Goal: Task Accomplishment & Management: Manage account settings

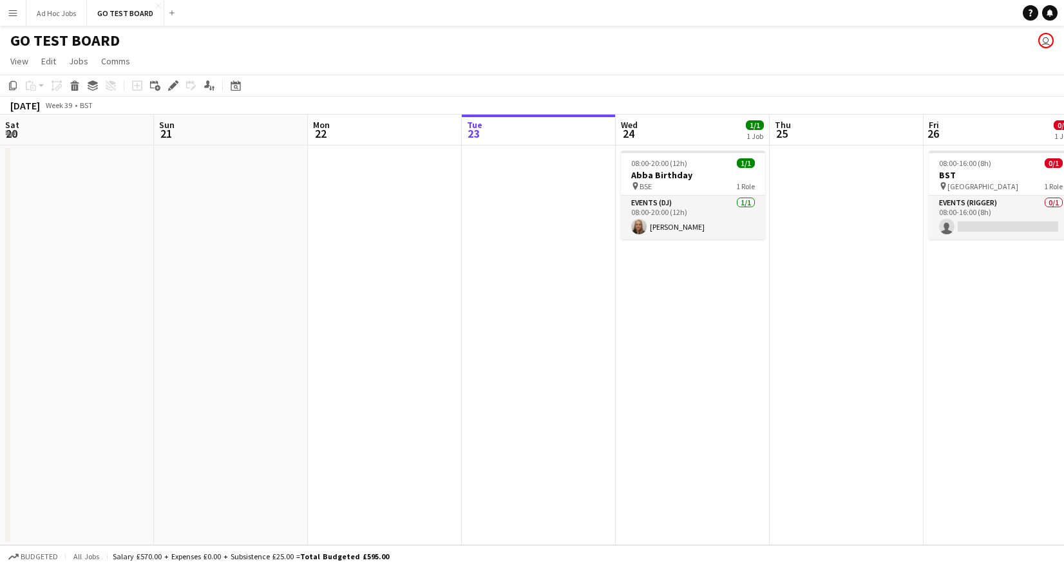
scroll to position [0, 308]
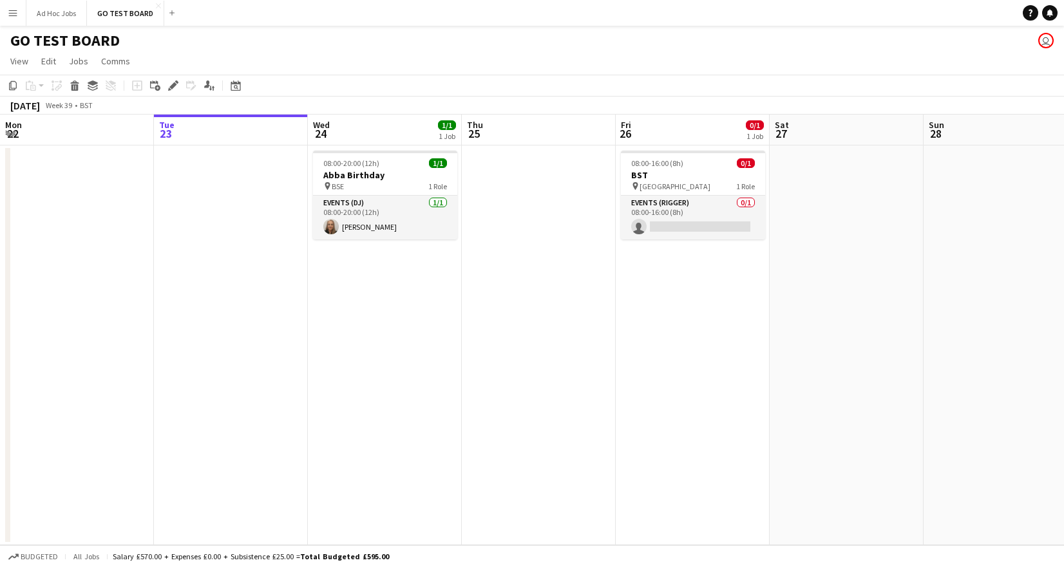
click at [538, 167] on app-date-cell at bounding box center [539, 346] width 154 height 400
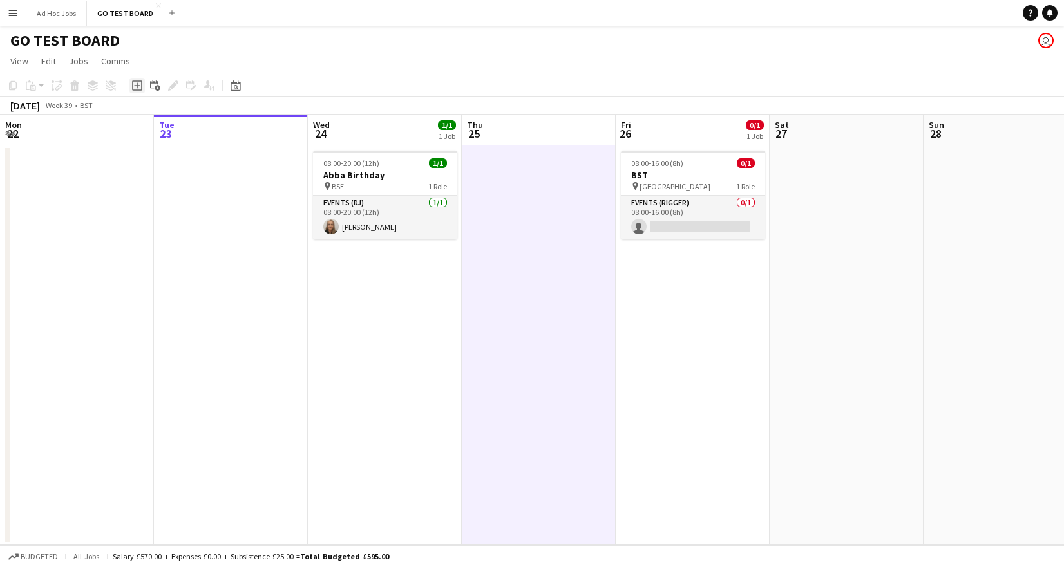
click at [137, 88] on icon at bounding box center [137, 86] width 6 height 6
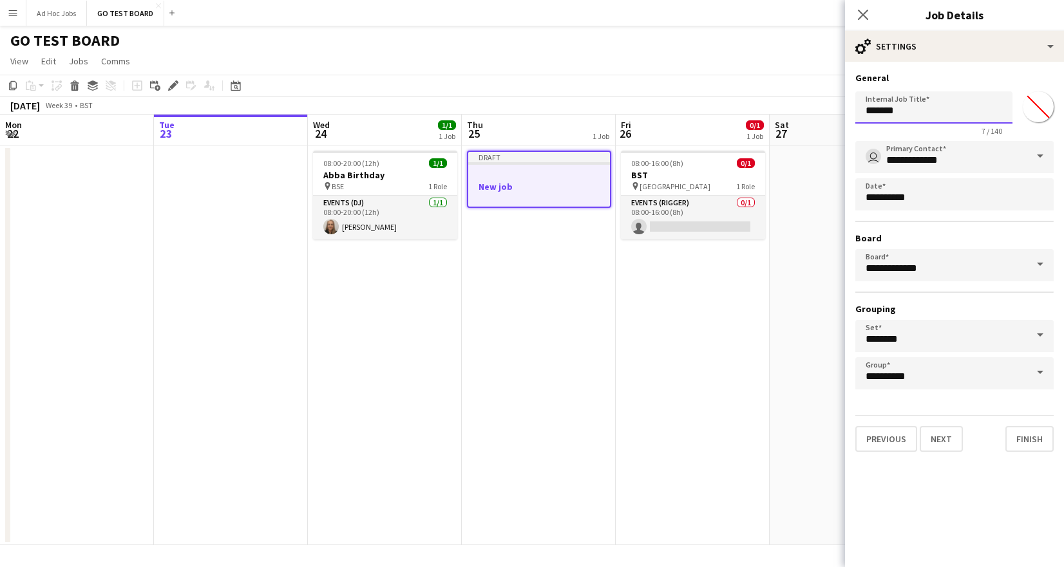
click at [915, 113] on input "*******" at bounding box center [933, 107] width 157 height 32
drag, startPoint x: 895, startPoint y: 111, endPoint x: 847, endPoint y: 111, distance: 48.3
click at [847, 111] on form "**********" at bounding box center [954, 262] width 219 height 380
type input "**********"
click at [49, 14] on button "Ad Hoc Jobs Close" at bounding box center [56, 13] width 61 height 25
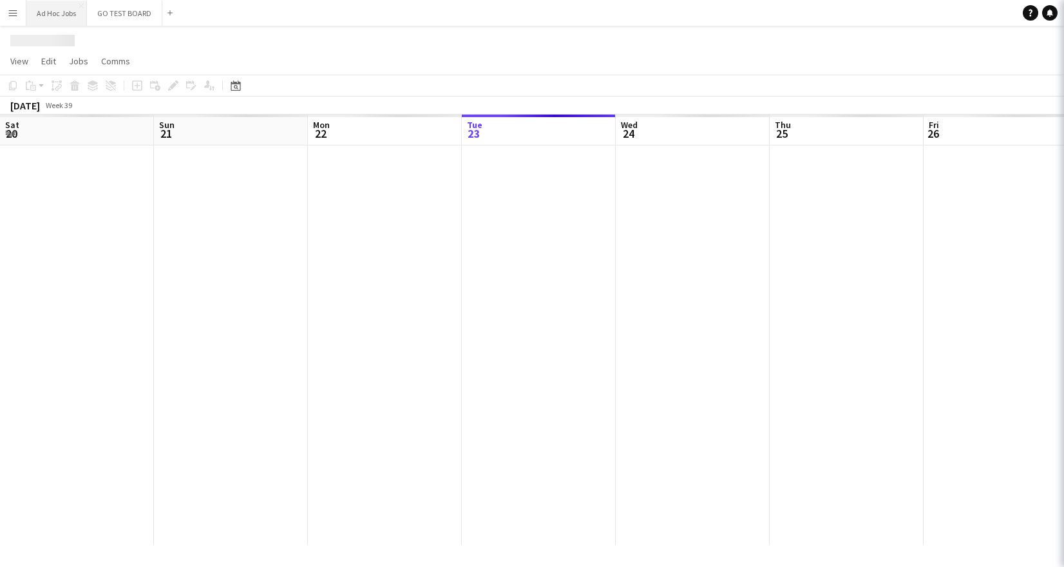
scroll to position [0, 308]
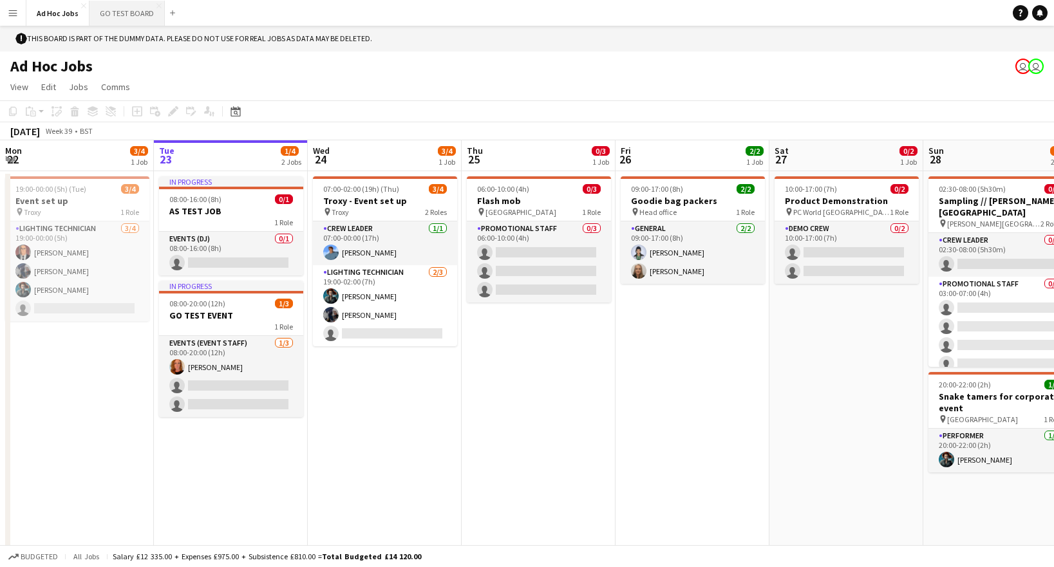
click at [125, 12] on button "GO TEST BOARD Close" at bounding box center [127, 13] width 75 height 25
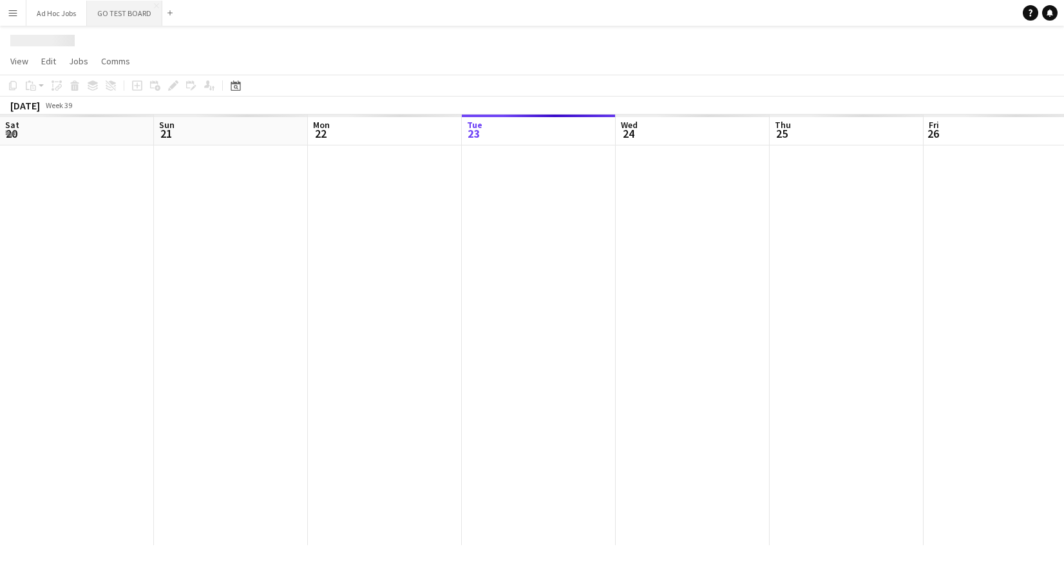
scroll to position [0, 308]
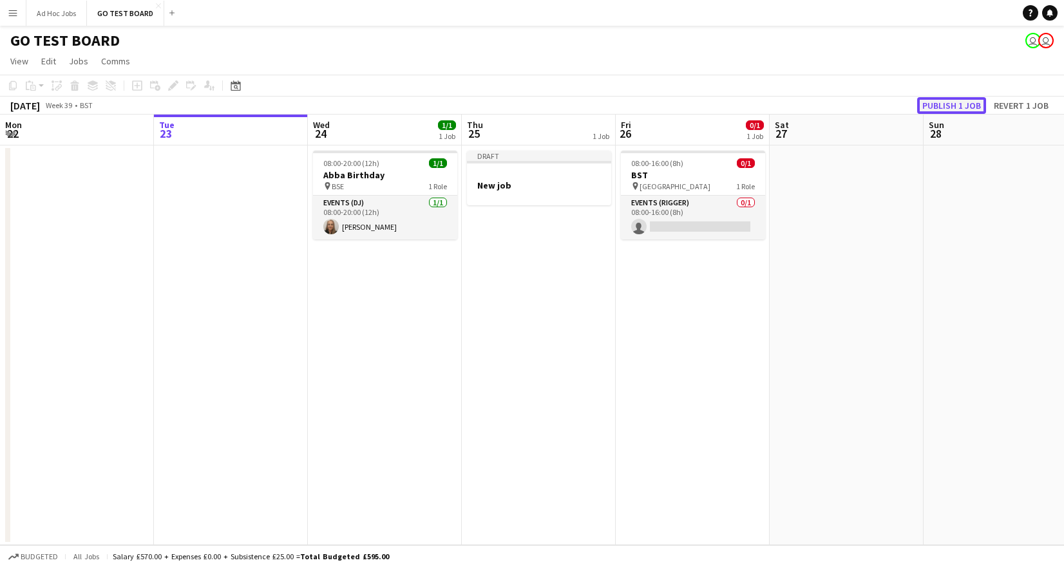
click at [961, 103] on button "Publish 1 job" at bounding box center [951, 105] width 69 height 17
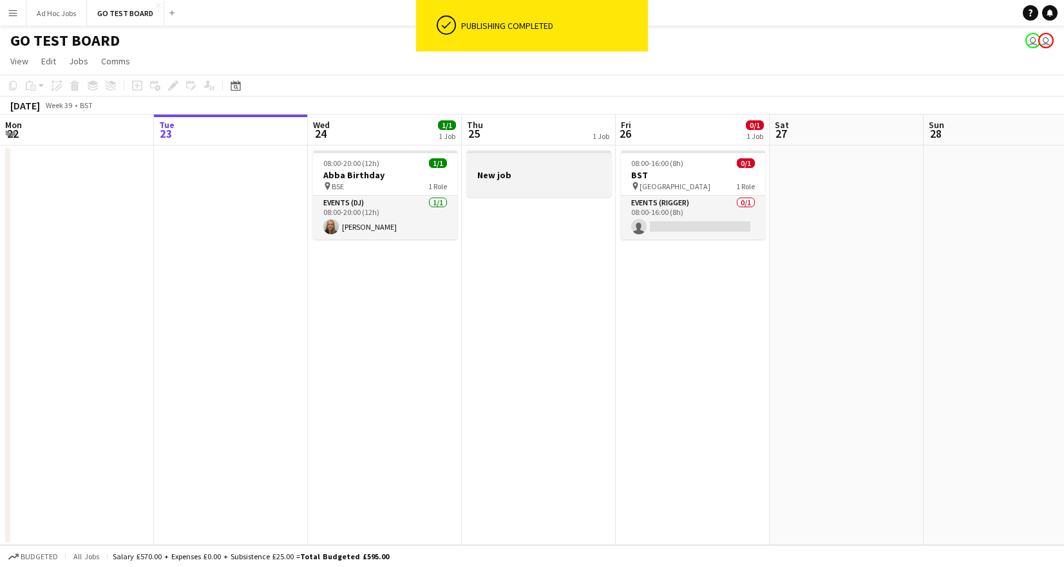
click at [547, 181] on div at bounding box center [539, 186] width 144 height 10
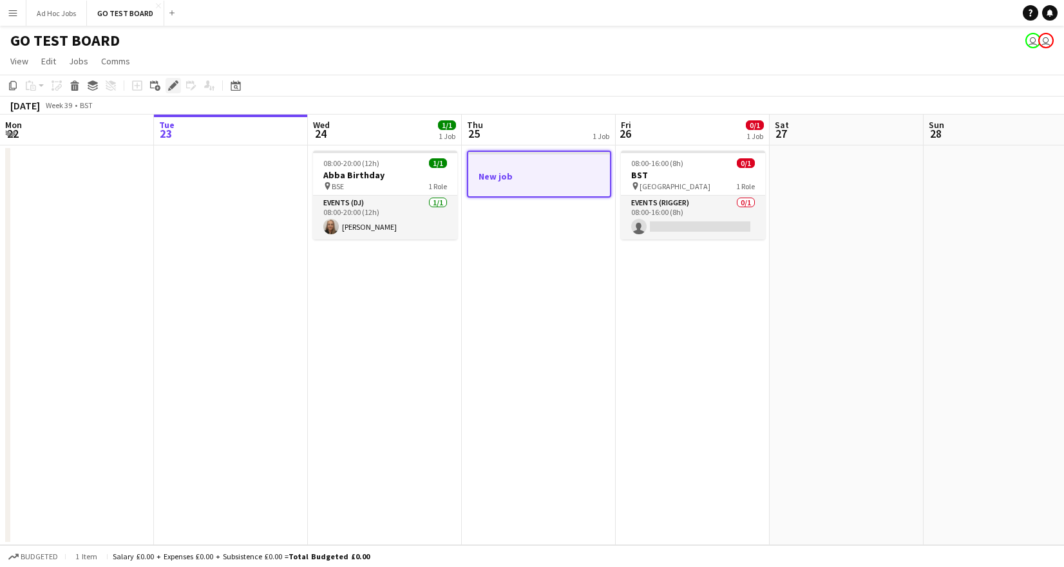
click at [176, 85] on icon "Edit" at bounding box center [173, 86] width 10 height 10
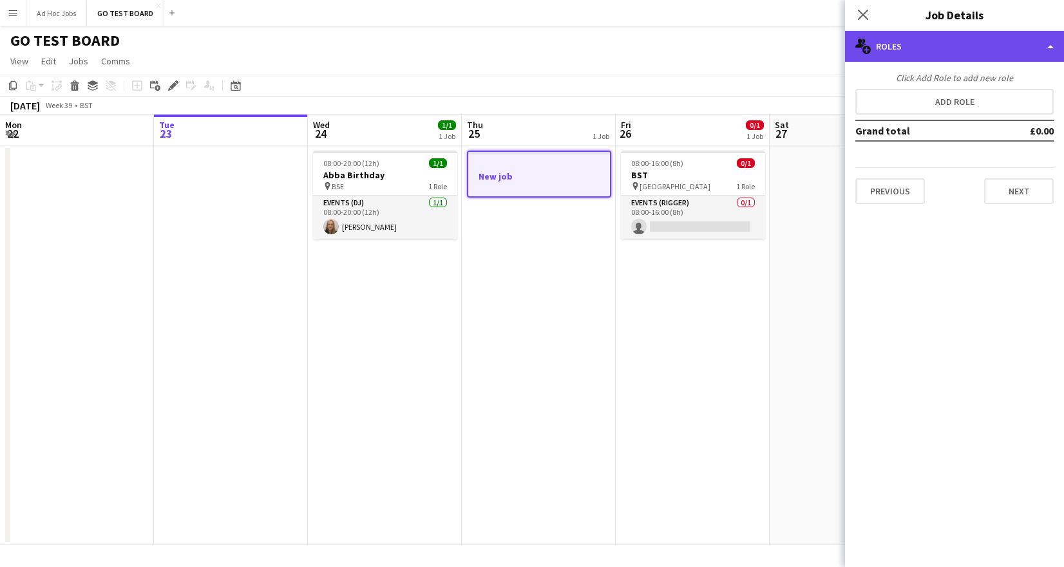
click at [1047, 51] on div "multiple-users-add Roles" at bounding box center [954, 46] width 219 height 31
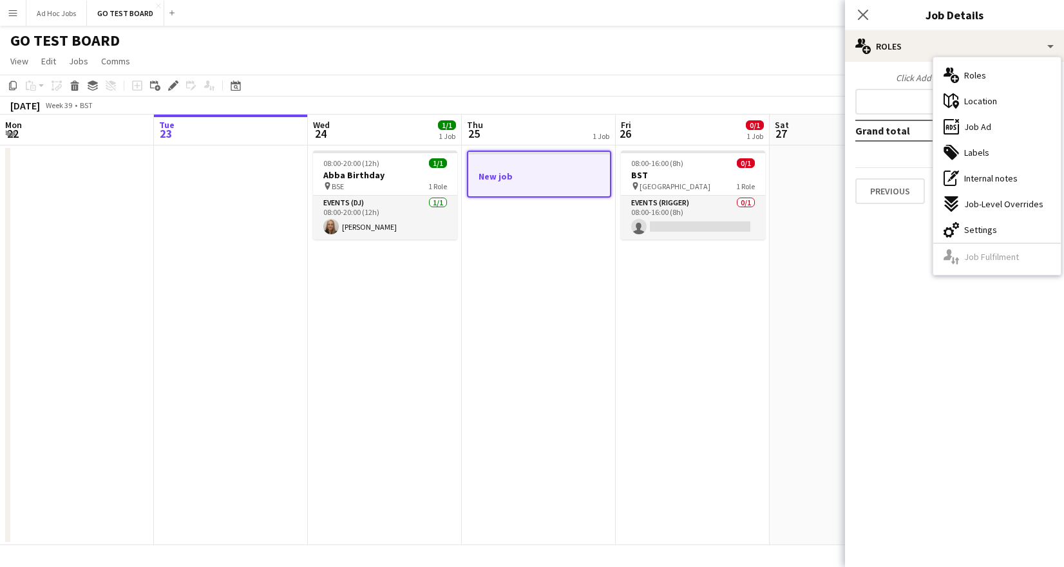
click at [895, 164] on div "Click Add Role to add new role Add role Grand total £0.00 Previous Next" at bounding box center [954, 138] width 219 height 132
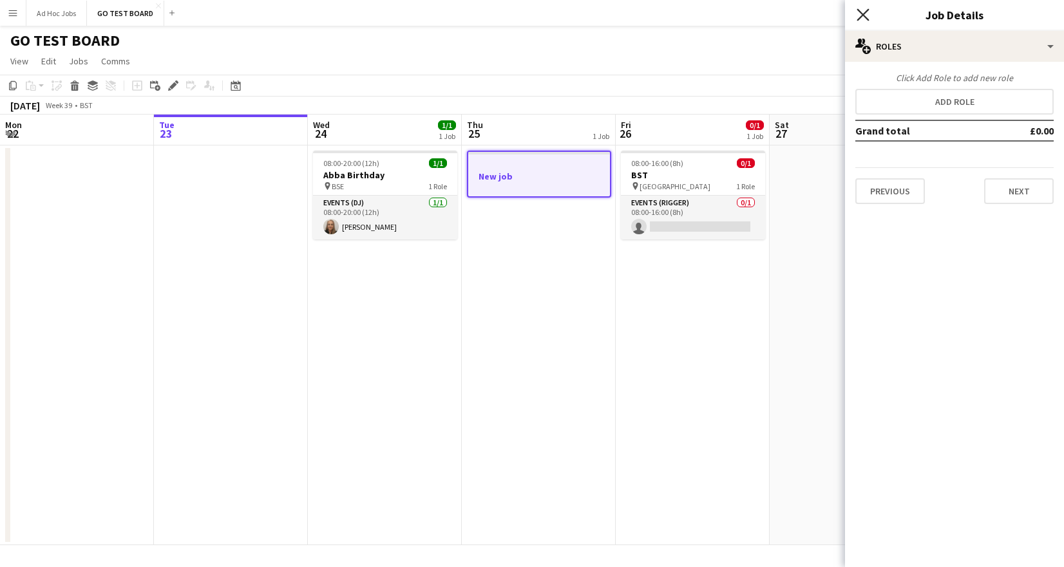
click at [860, 10] on icon "Close pop-in" at bounding box center [863, 14] width 12 height 12
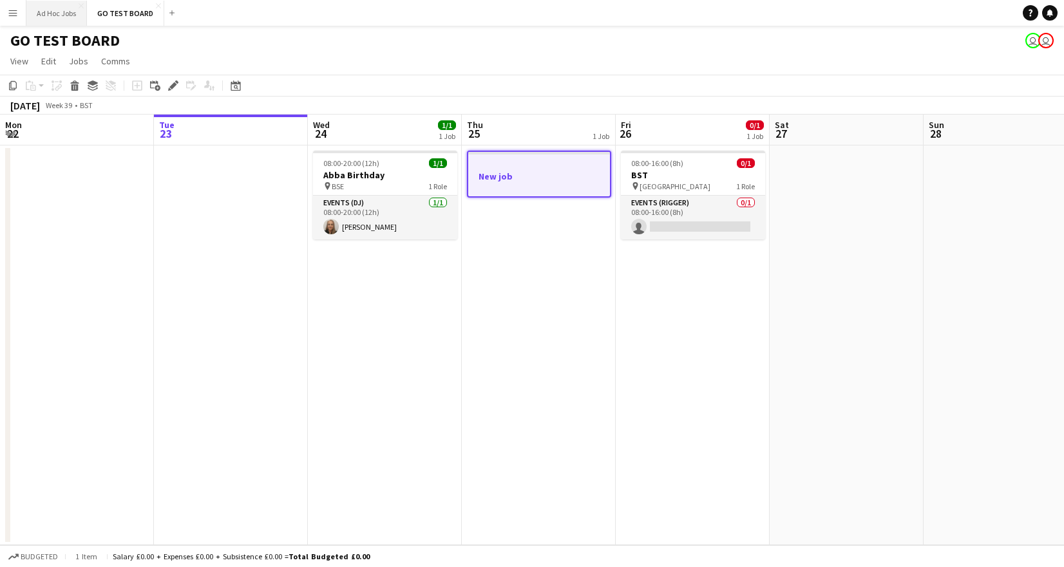
click at [51, 18] on button "Ad Hoc Jobs Close" at bounding box center [56, 13] width 61 height 25
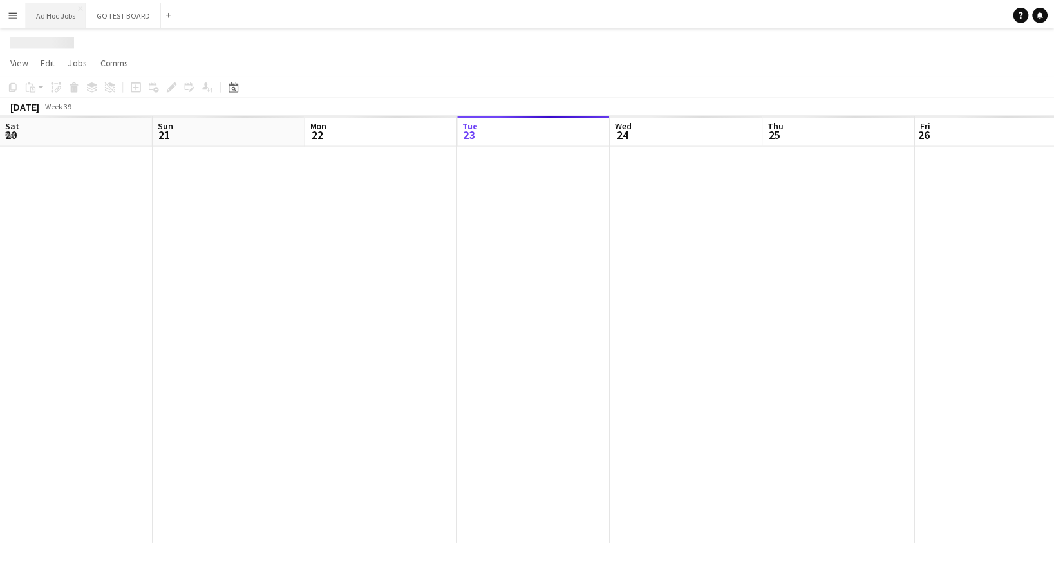
scroll to position [0, 308]
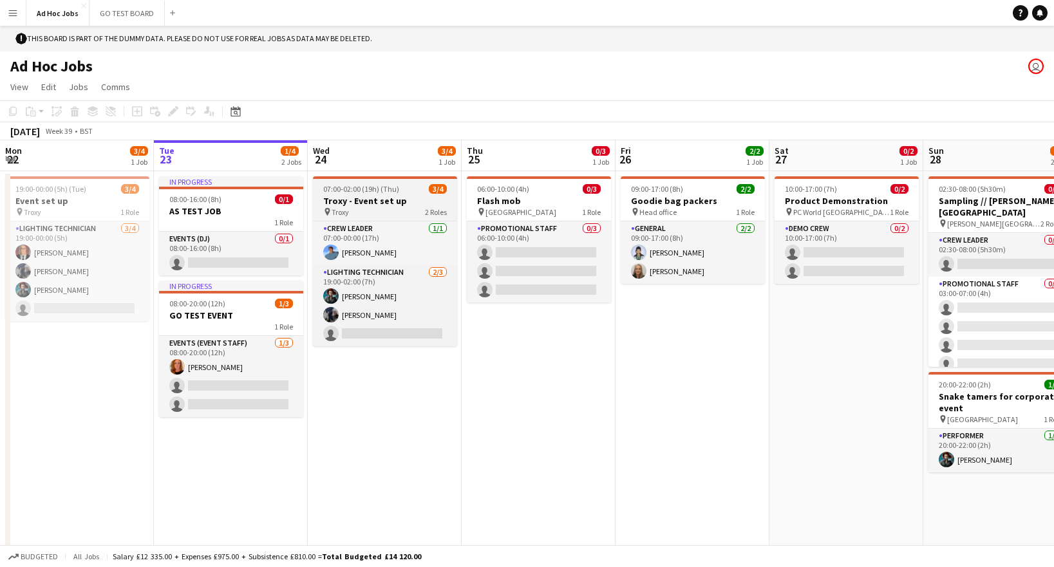
click at [395, 201] on h3 "Troxy - Event set up" at bounding box center [385, 201] width 144 height 12
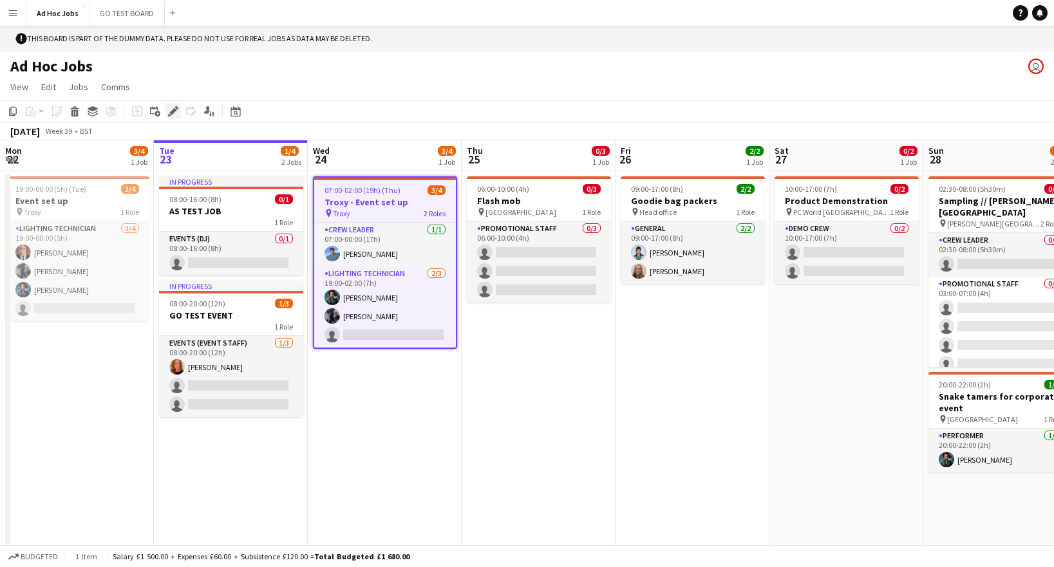
click at [174, 115] on icon "Edit" at bounding box center [173, 111] width 10 height 10
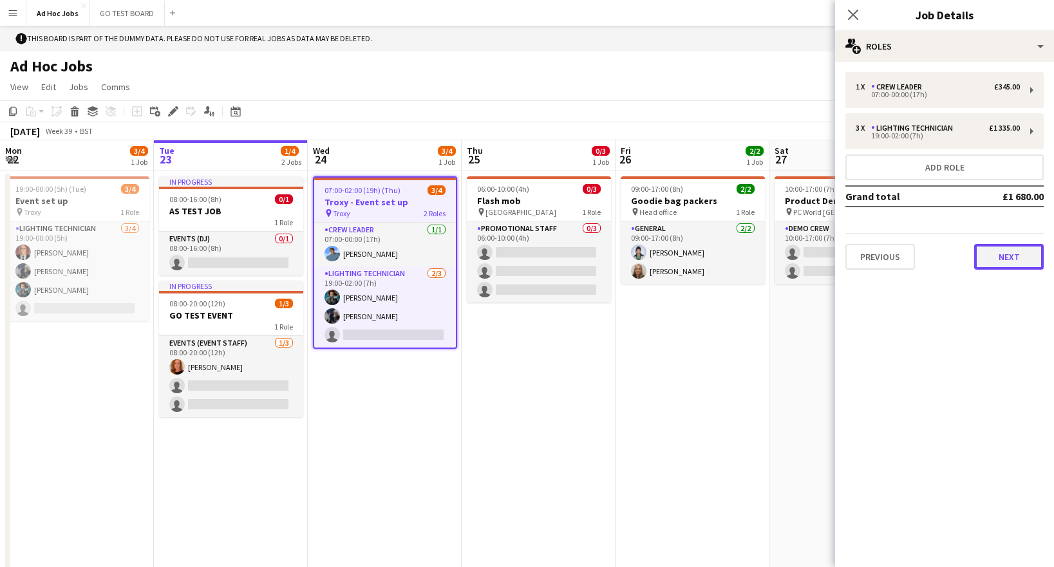
click at [1018, 255] on button "Next" at bounding box center [1009, 257] width 70 height 26
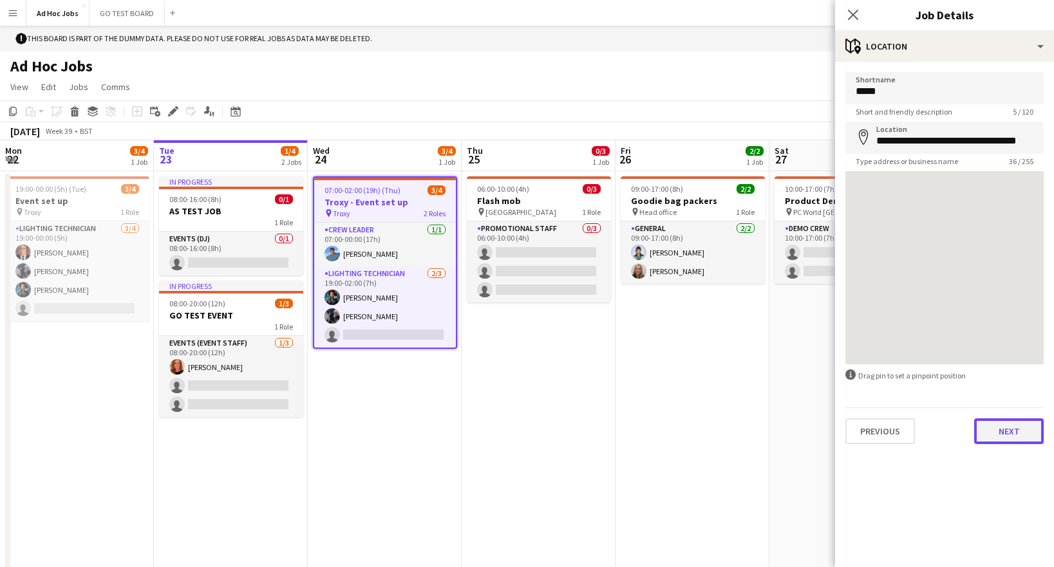
click at [1020, 439] on button "Next" at bounding box center [1009, 432] width 70 height 26
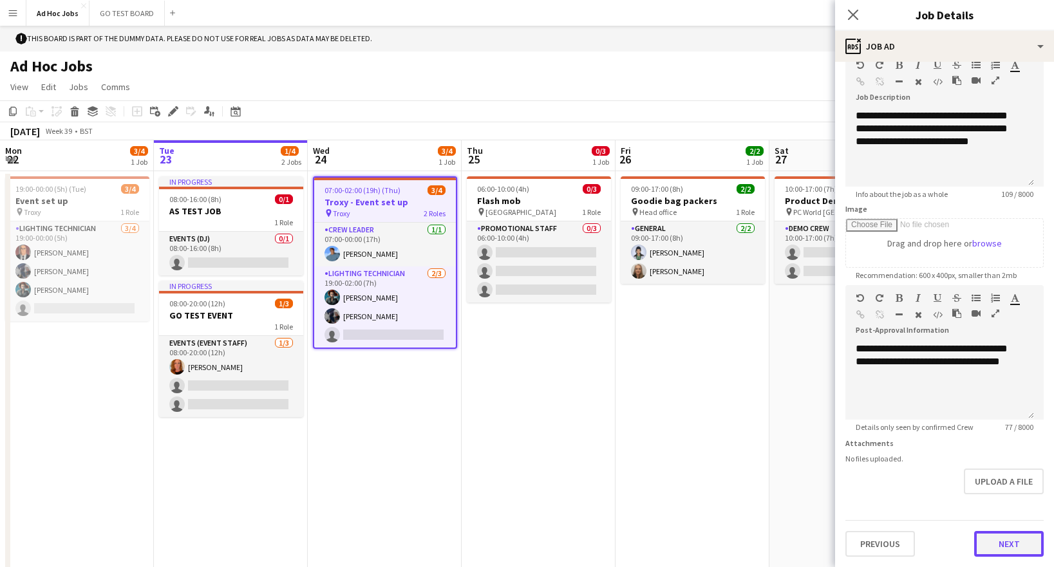
scroll to position [0, 0]
click at [985, 545] on button "Next" at bounding box center [1009, 544] width 70 height 26
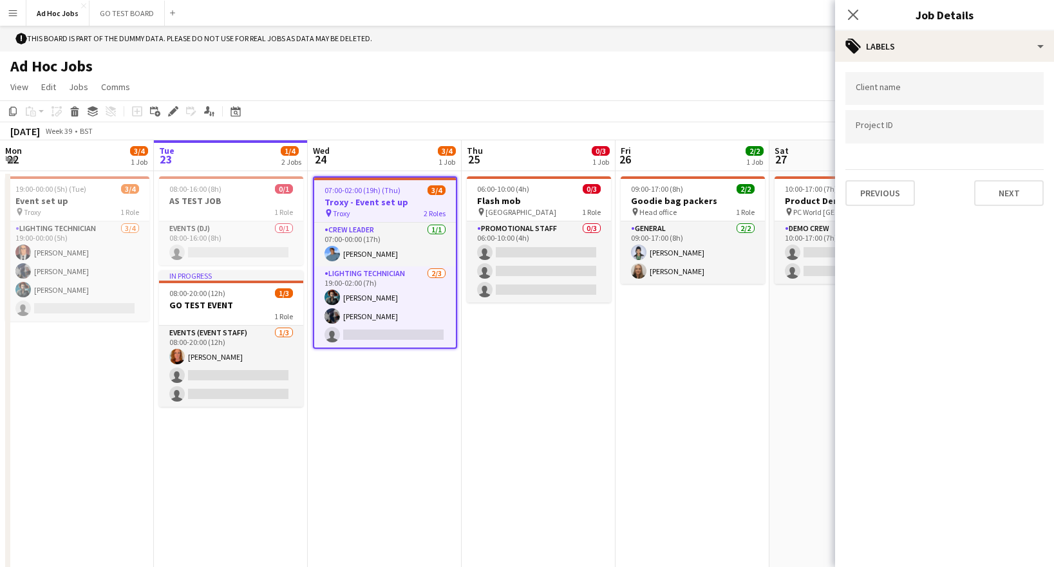
click at [861, 12] on div "Close pop-in" at bounding box center [853, 15] width 36 height 30
click at [856, 14] on icon "Close pop-in" at bounding box center [853, 14] width 12 height 12
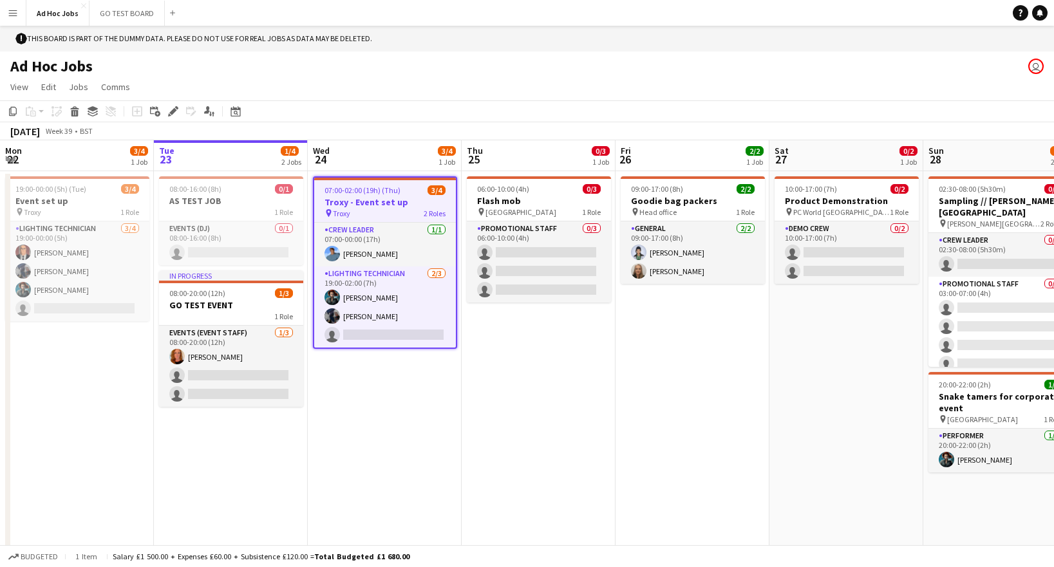
click at [555, 433] on app-date-cell "06:00-10:00 (4h) 0/3 Flash mob pin Waterloo train station 1 Role Promotional St…" at bounding box center [539, 371] width 154 height 400
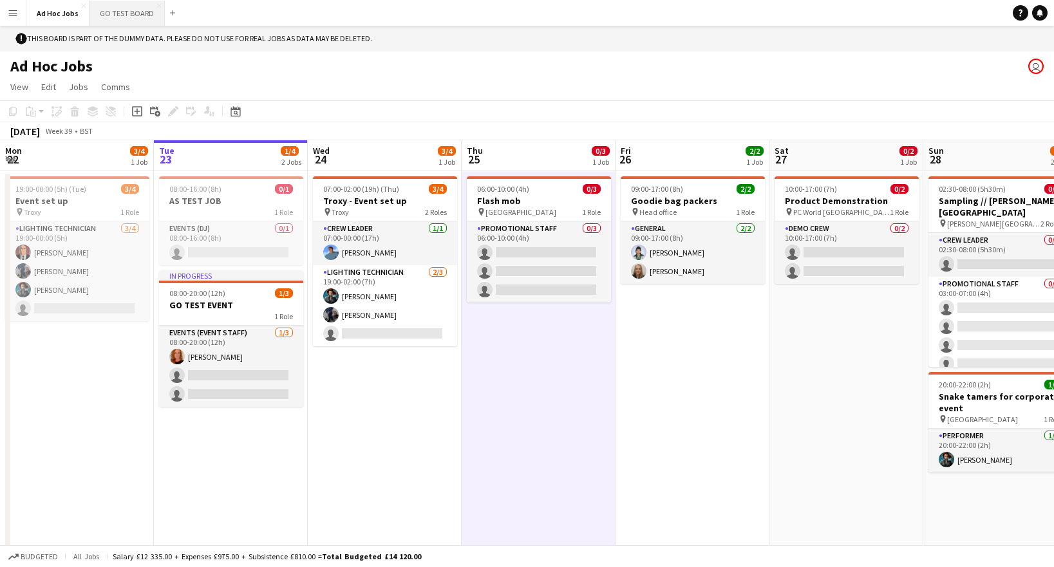
click at [119, 16] on button "GO TEST BOARD Close" at bounding box center [127, 13] width 75 height 25
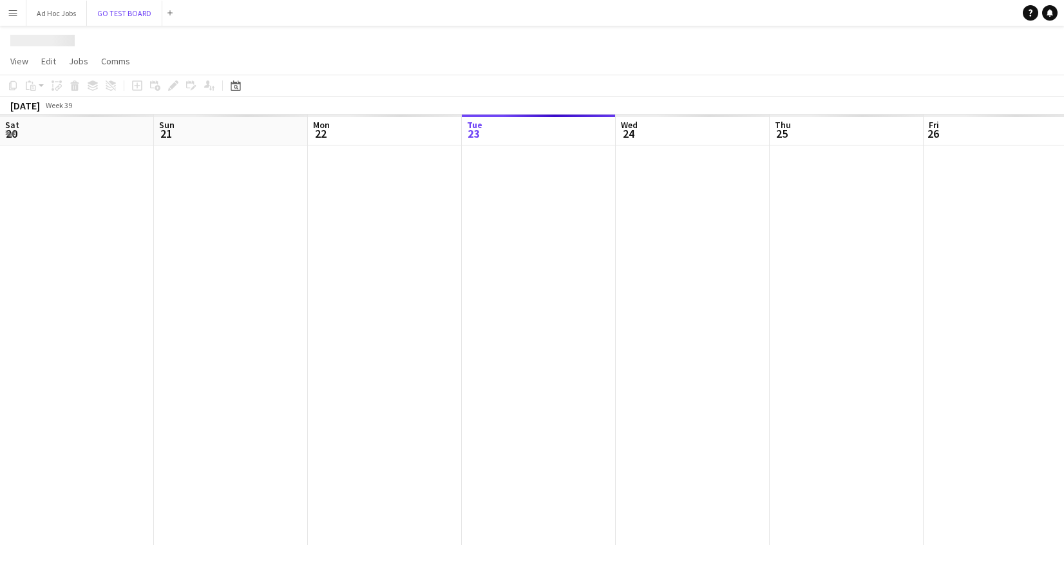
scroll to position [0, 308]
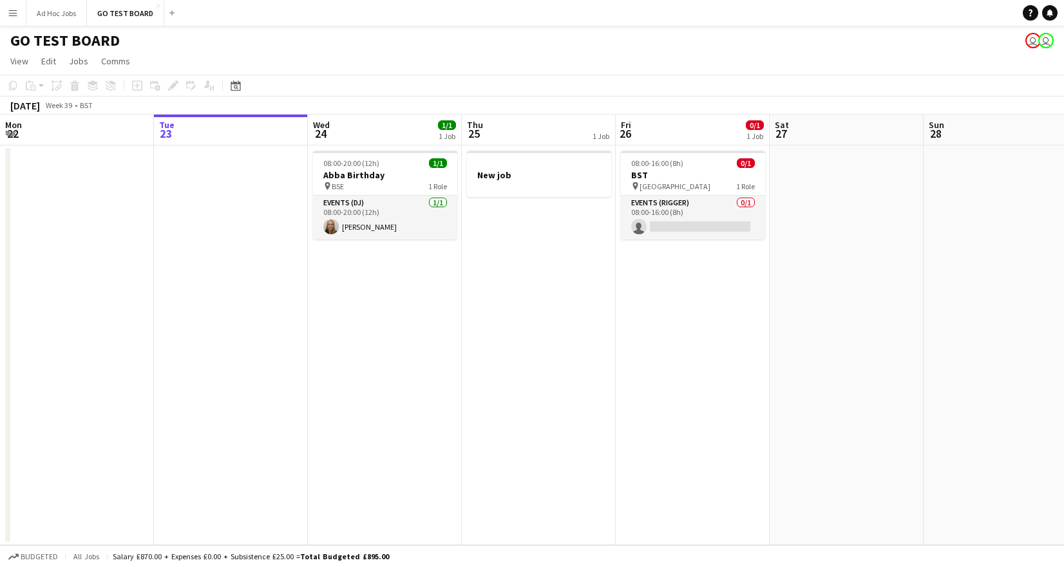
click at [842, 180] on app-date-cell at bounding box center [847, 346] width 154 height 400
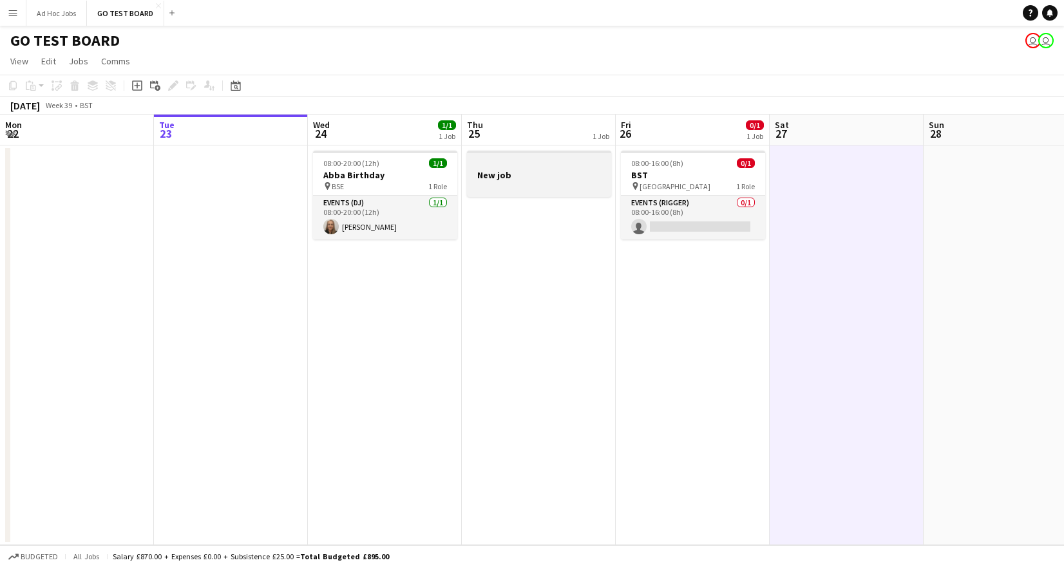
click at [496, 196] on app-job-card "New job" at bounding box center [539, 174] width 144 height 46
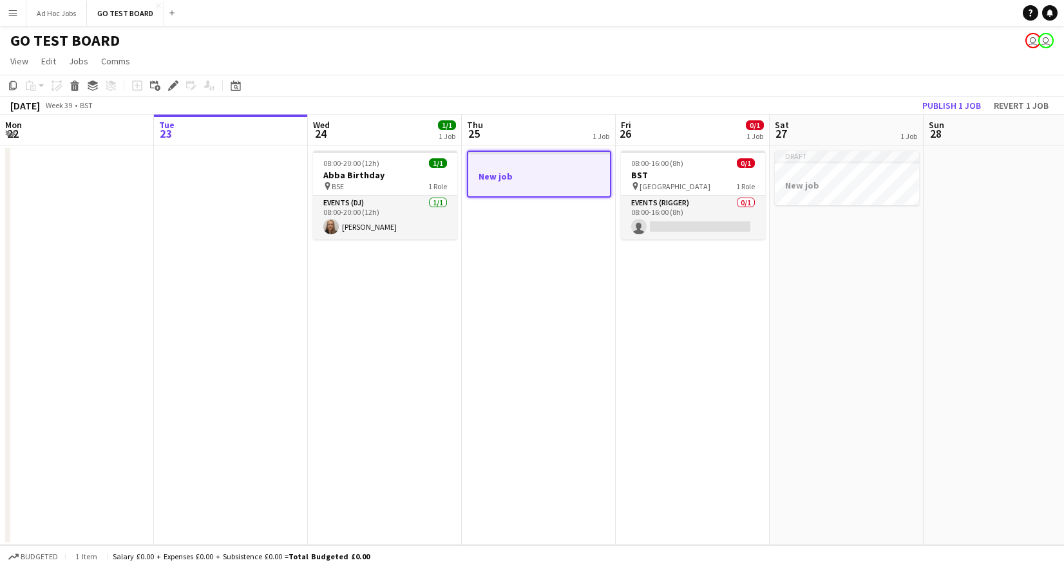
click at [553, 173] on h3 "New job" at bounding box center [539, 177] width 142 height 12
click at [515, 162] on div at bounding box center [539, 165] width 142 height 10
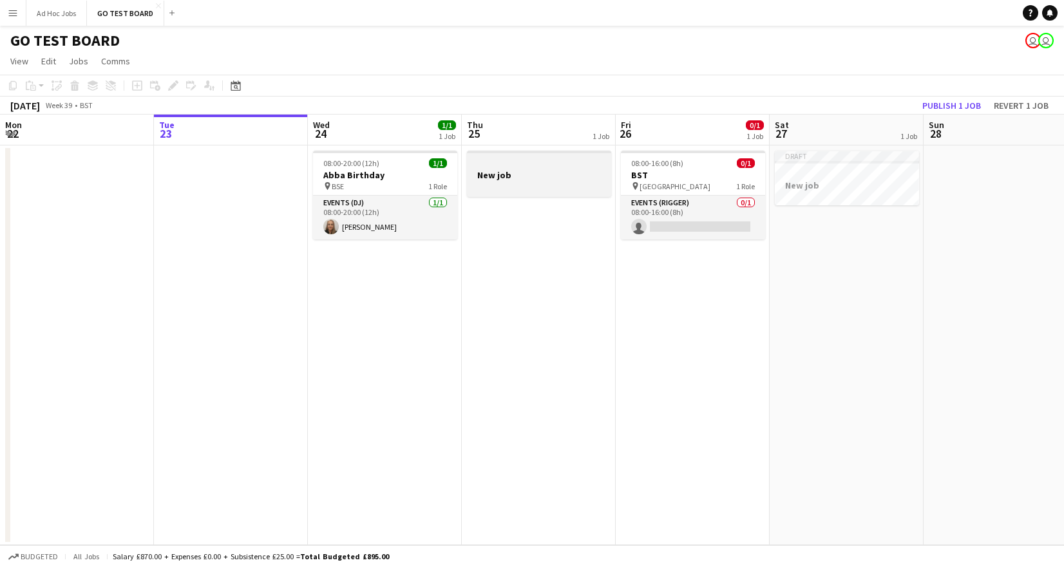
click at [515, 162] on div at bounding box center [539, 163] width 144 height 10
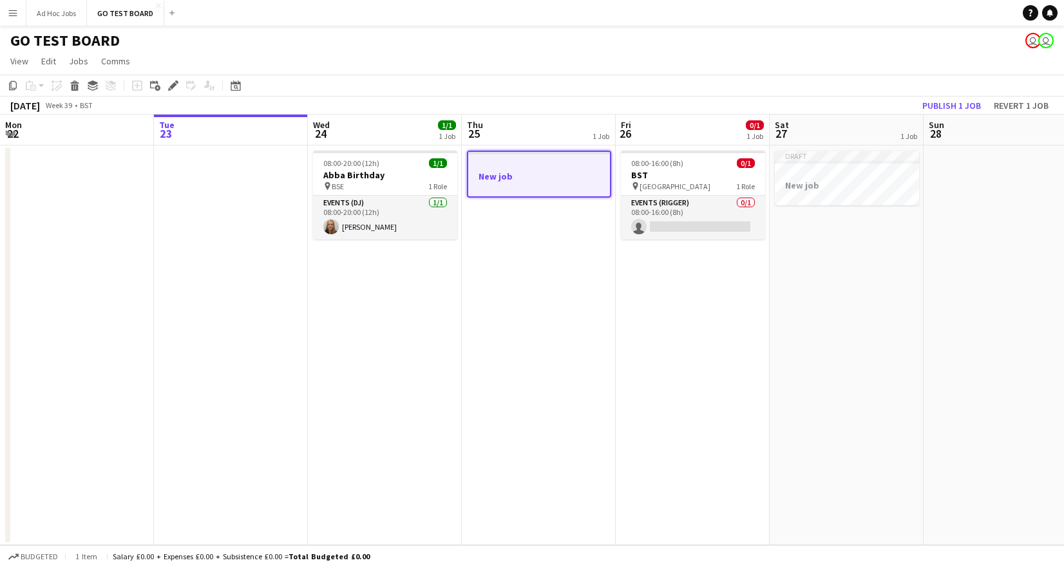
click at [515, 162] on div at bounding box center [539, 165] width 142 height 10
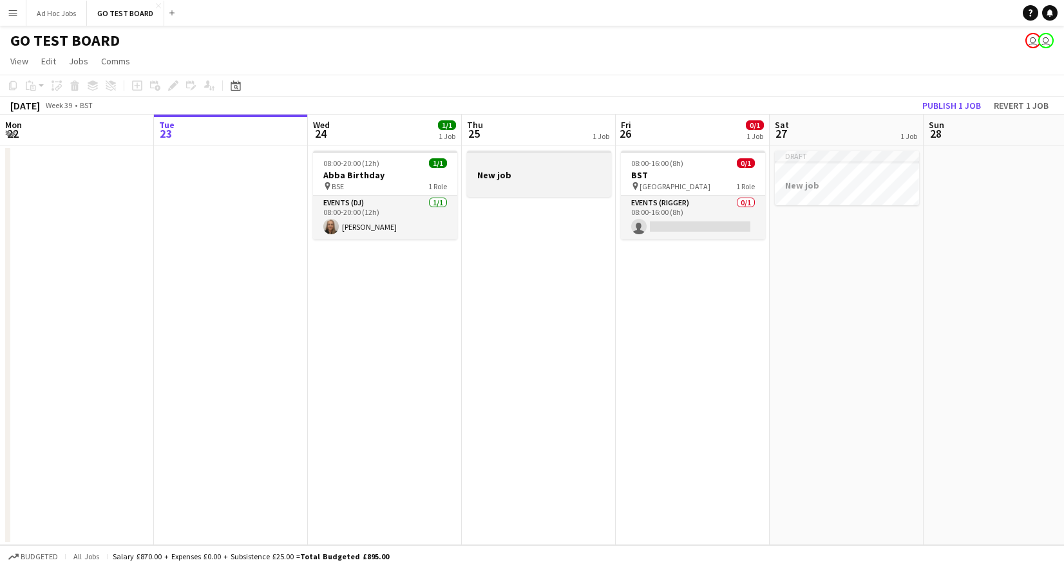
click at [515, 162] on div at bounding box center [539, 163] width 144 height 10
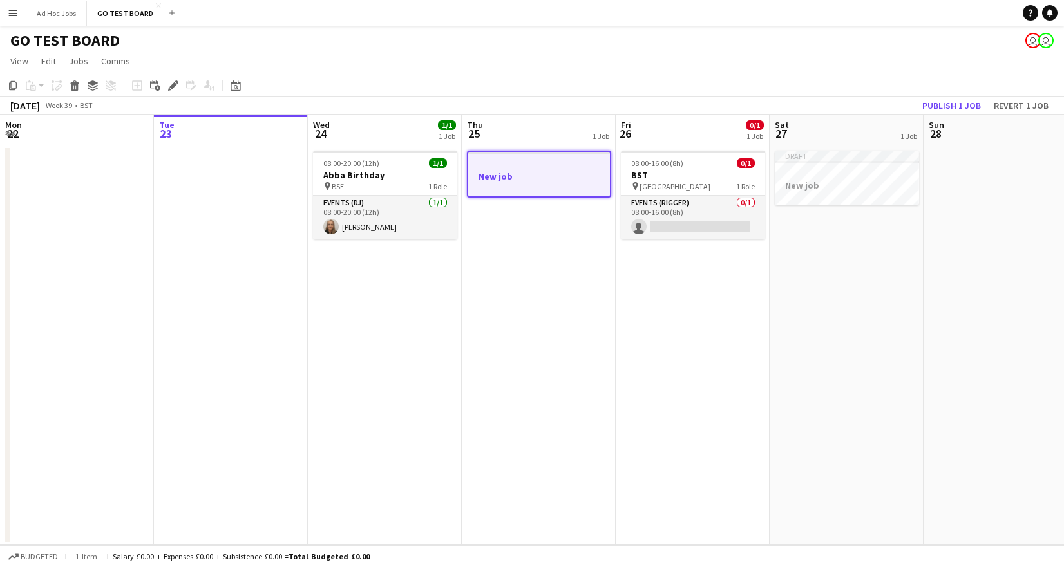
click at [515, 162] on div at bounding box center [539, 165] width 142 height 10
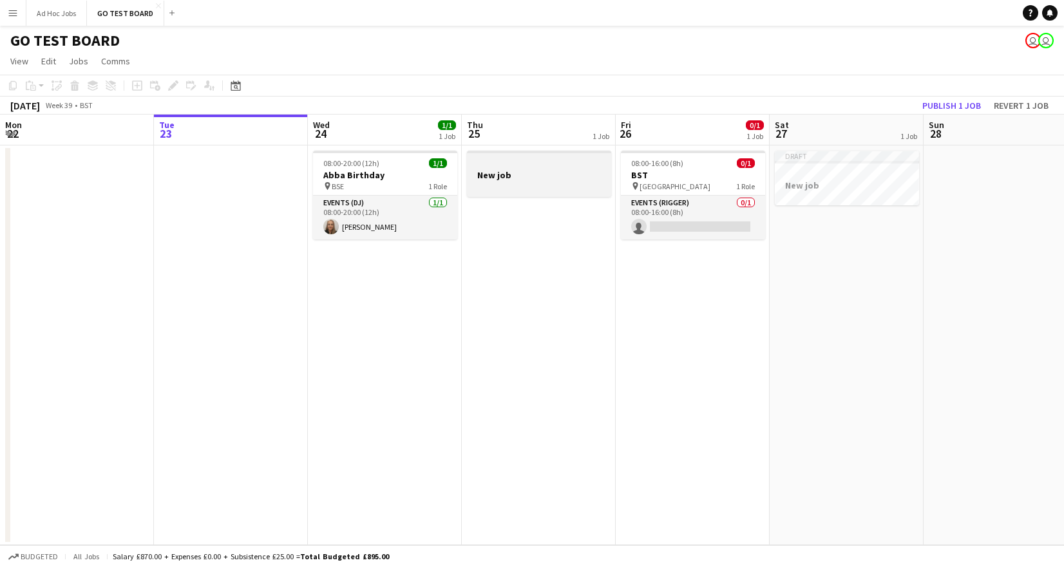
click at [505, 167] on div at bounding box center [539, 163] width 144 height 10
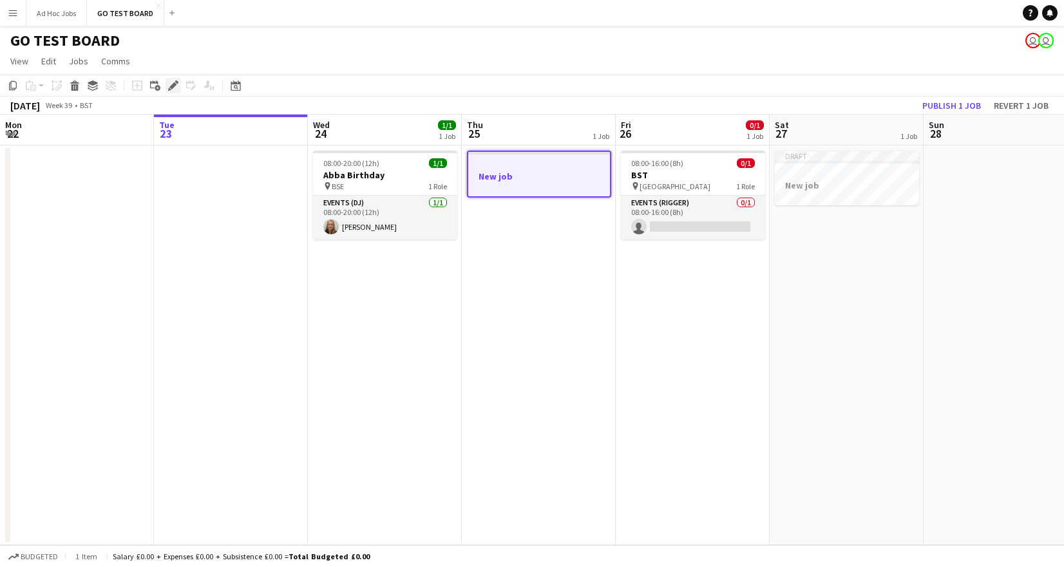
click at [170, 86] on icon "Edit" at bounding box center [173, 86] width 10 height 10
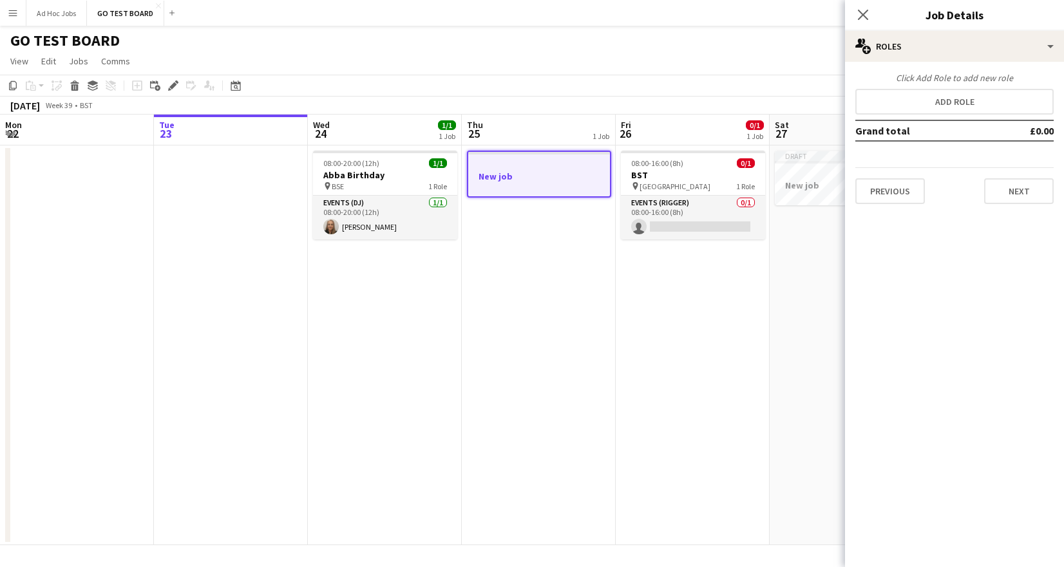
click at [1034, 130] on td "£0.00" at bounding box center [1022, 130] width 61 height 21
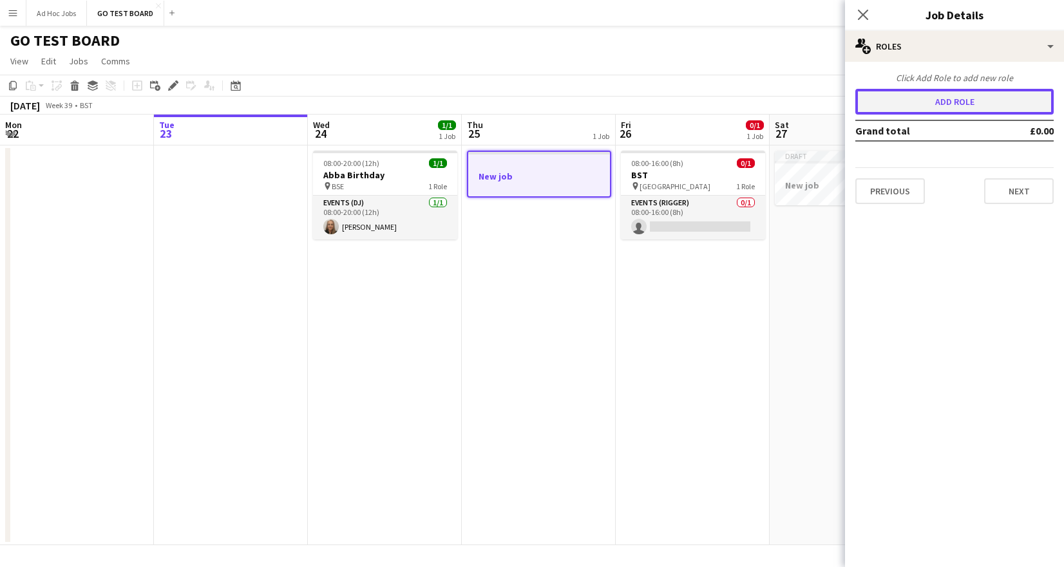
click at [977, 104] on button "Add role" at bounding box center [954, 102] width 198 height 26
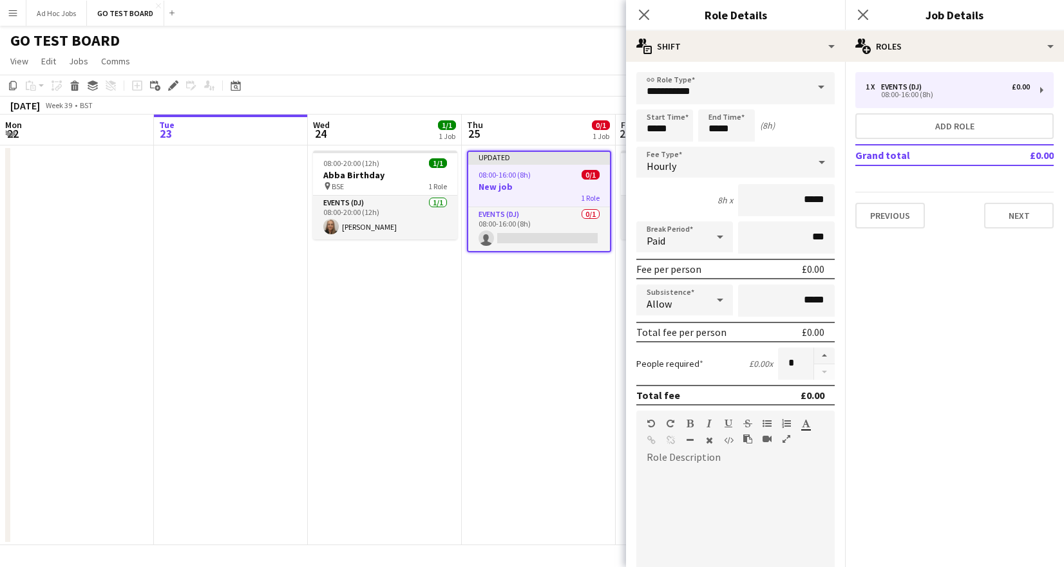
click at [813, 88] on span at bounding box center [821, 87] width 27 height 31
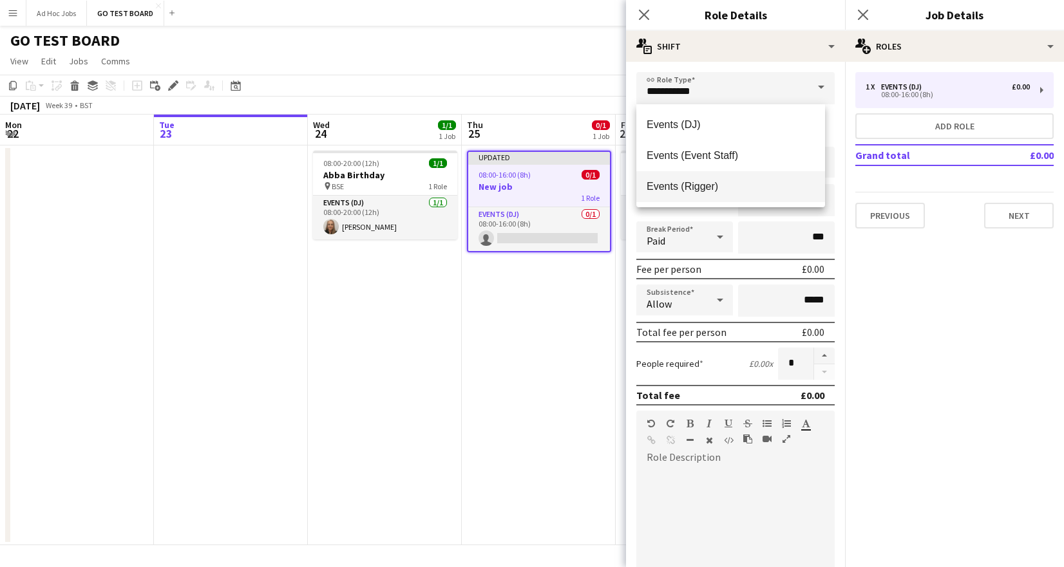
click at [711, 180] on span "Events (Rigger)" at bounding box center [731, 186] width 168 height 12
type input "**********"
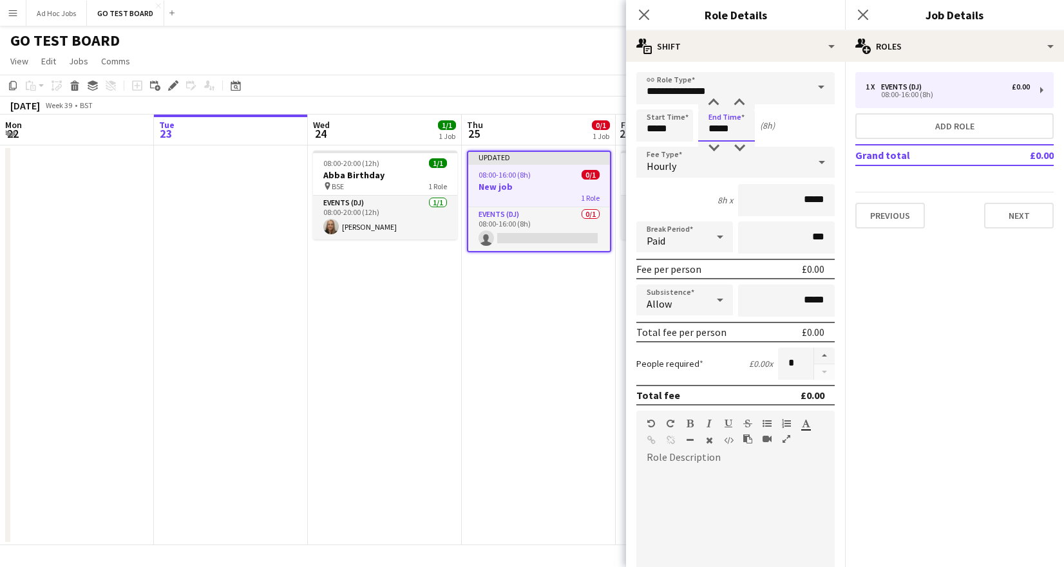
drag, startPoint x: 729, startPoint y: 128, endPoint x: 706, endPoint y: 128, distance: 23.2
click at [706, 128] on input "*****" at bounding box center [726, 125] width 57 height 32
type input "*****"
click at [814, 160] on icon at bounding box center [821, 162] width 15 height 26
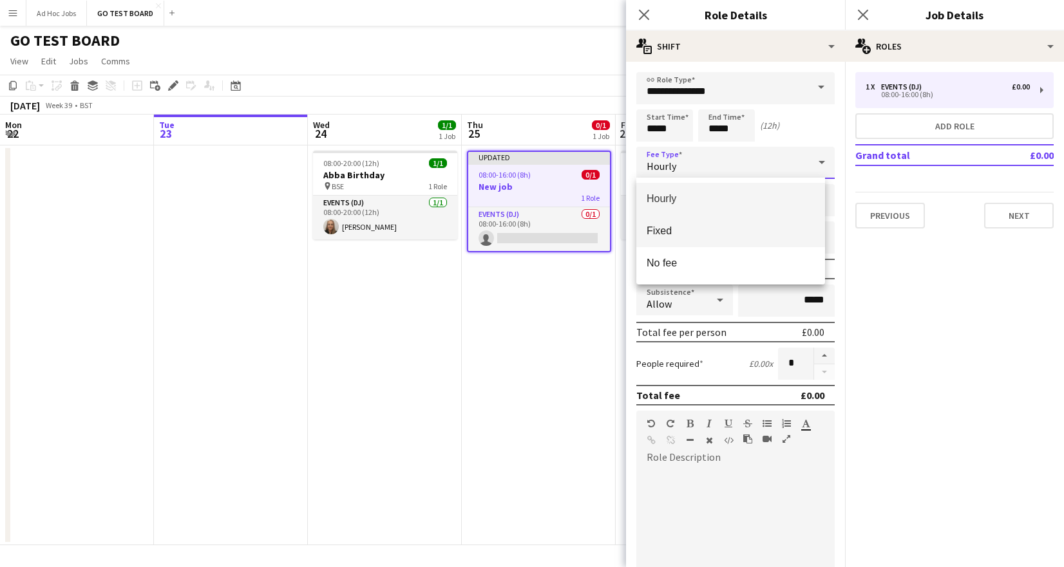
click at [660, 237] on mat-option "Fixed" at bounding box center [730, 231] width 189 height 32
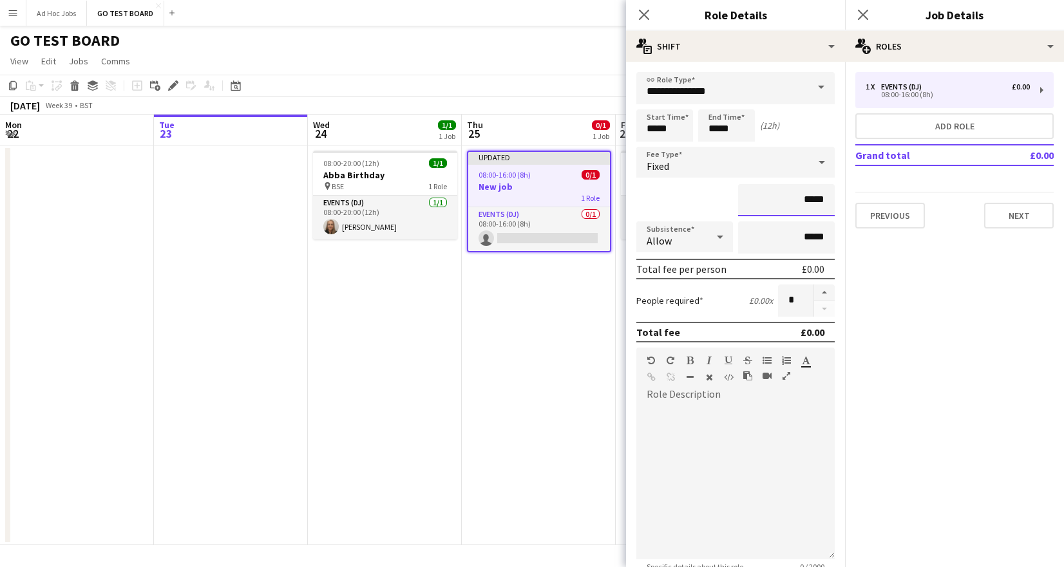
click at [801, 199] on input "*****" at bounding box center [786, 200] width 97 height 32
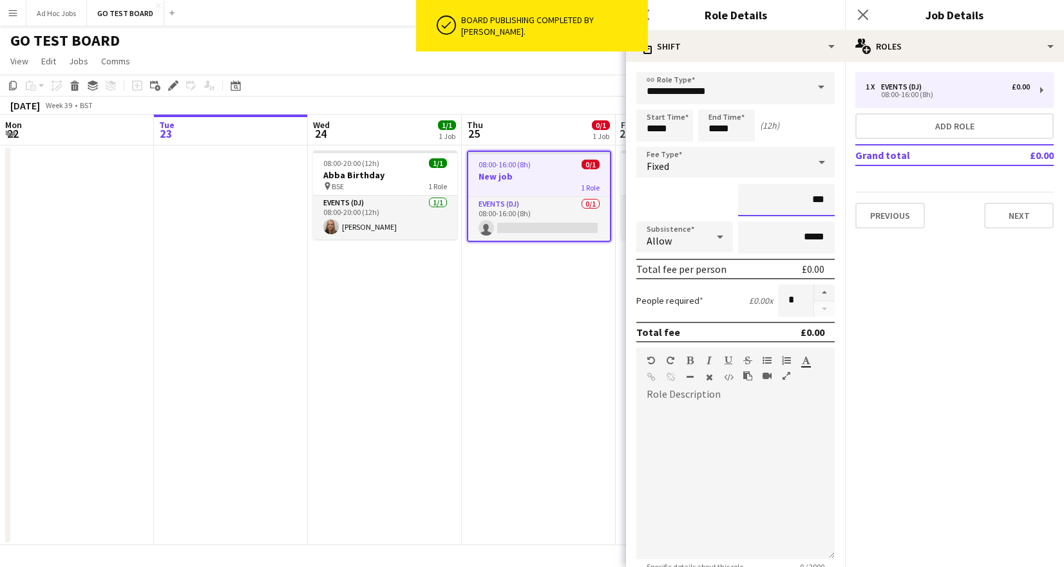
click at [810, 201] on input "***" at bounding box center [786, 200] width 97 height 32
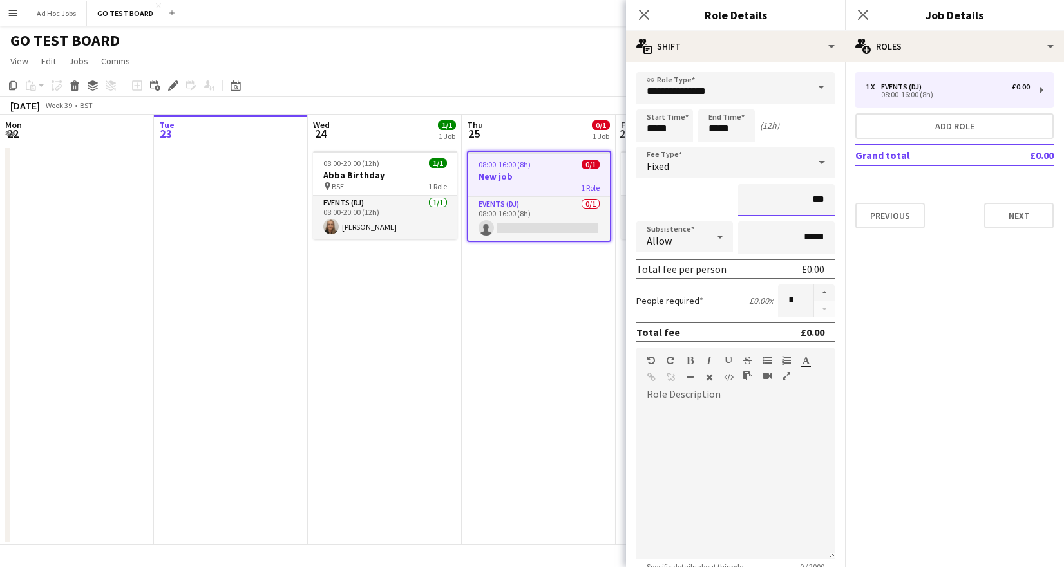
click at [806, 200] on input "***" at bounding box center [786, 200] width 97 height 32
click at [818, 200] on input "*****" at bounding box center [786, 200] width 97 height 32
type input "*******"
click at [1017, 218] on button "Next" at bounding box center [1019, 216] width 70 height 26
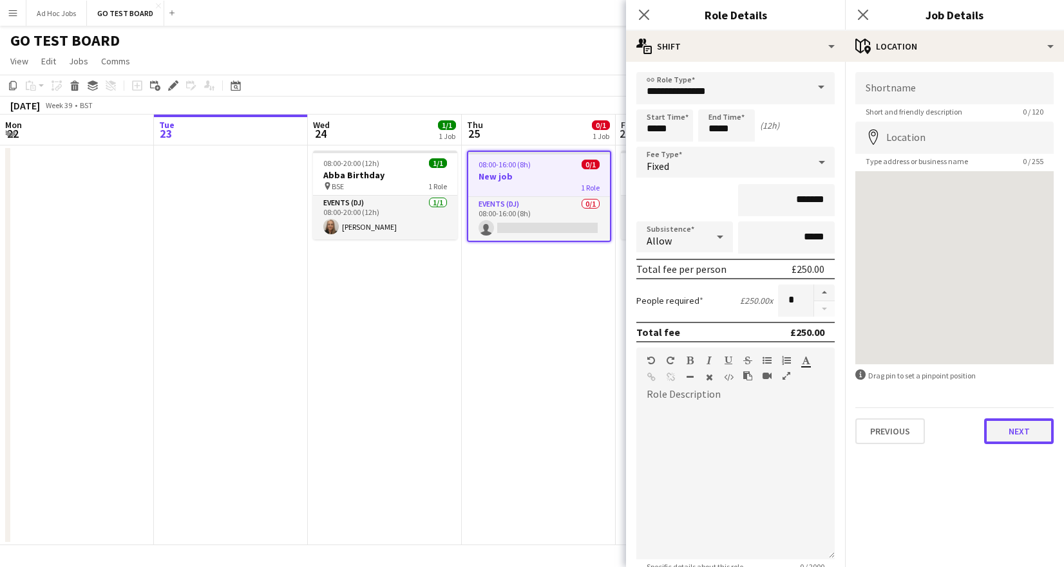
click at [1031, 434] on button "Next" at bounding box center [1019, 432] width 70 height 26
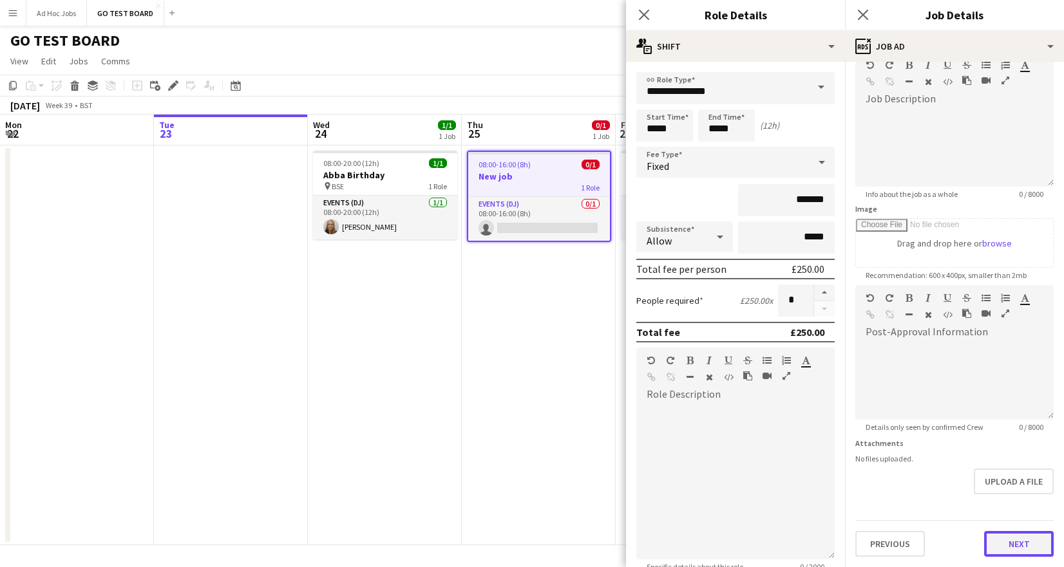
click at [1006, 509] on form "Headline ******* 7 / 140 Job Description default Heading 1 Heading 2 Heading 3 …" at bounding box center [954, 280] width 219 height 555
click at [1016, 545] on button "Next" at bounding box center [1019, 544] width 70 height 26
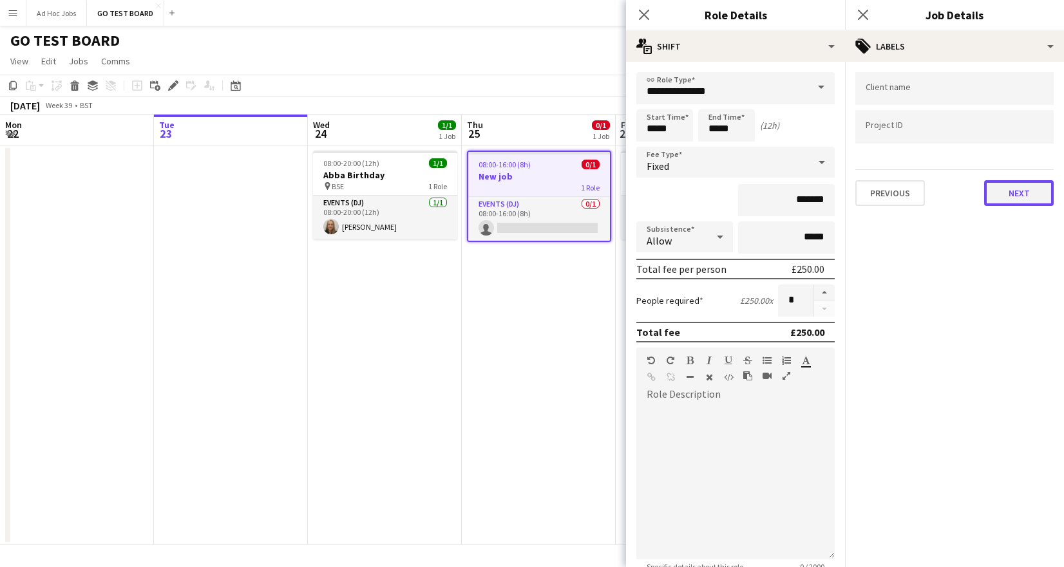
click at [1022, 195] on button "Next" at bounding box center [1019, 193] width 70 height 26
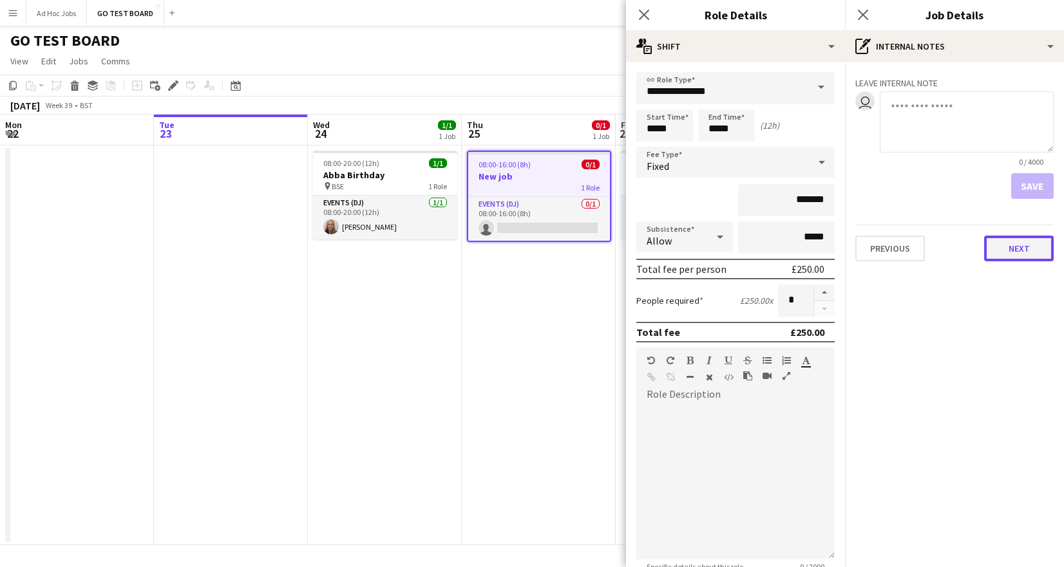
click at [1020, 254] on button "Next" at bounding box center [1019, 249] width 70 height 26
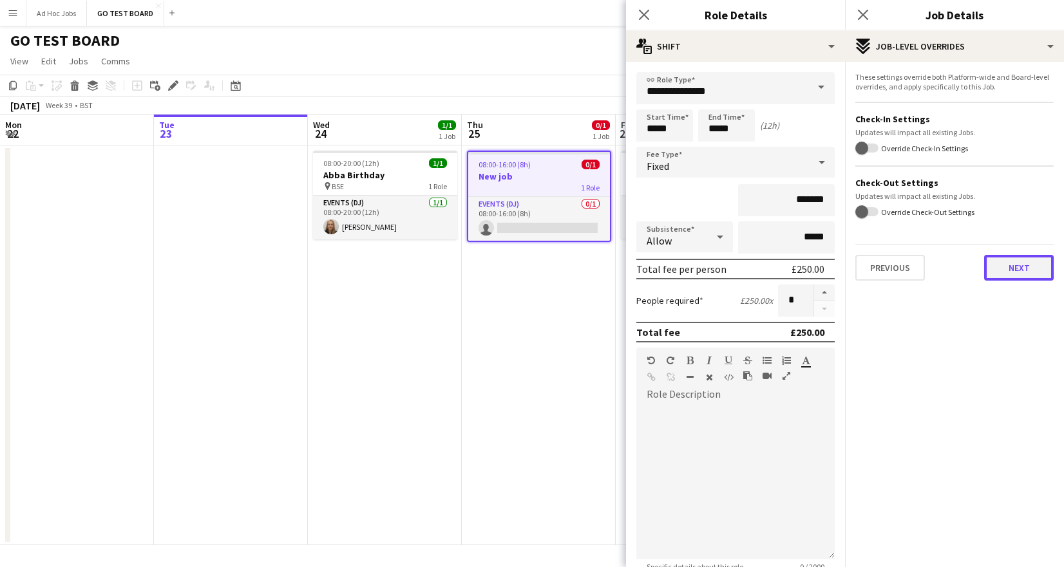
click at [1030, 265] on button "Next" at bounding box center [1019, 268] width 70 height 26
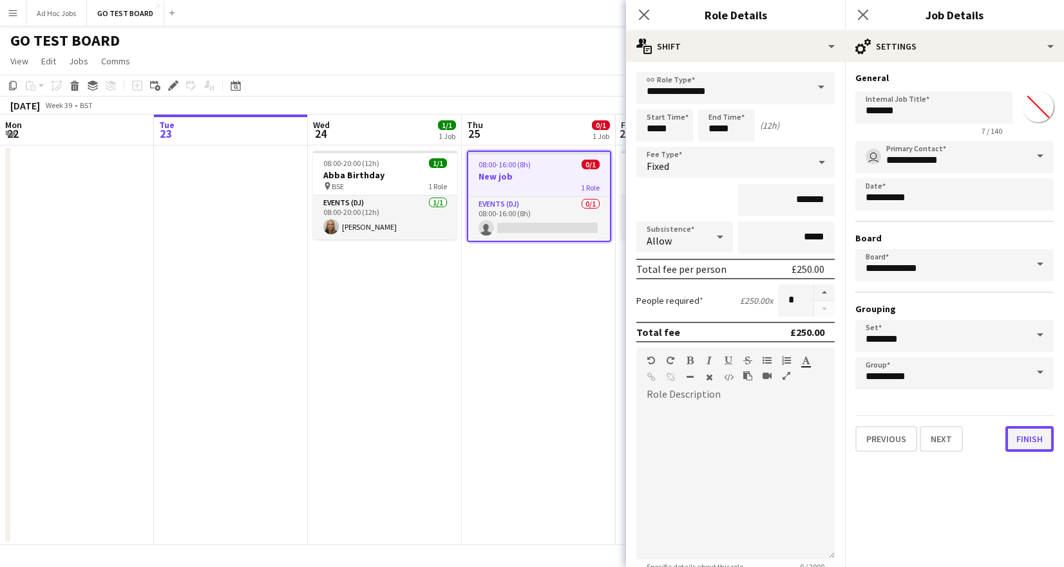
click at [1027, 444] on button "Finish" at bounding box center [1029, 439] width 48 height 26
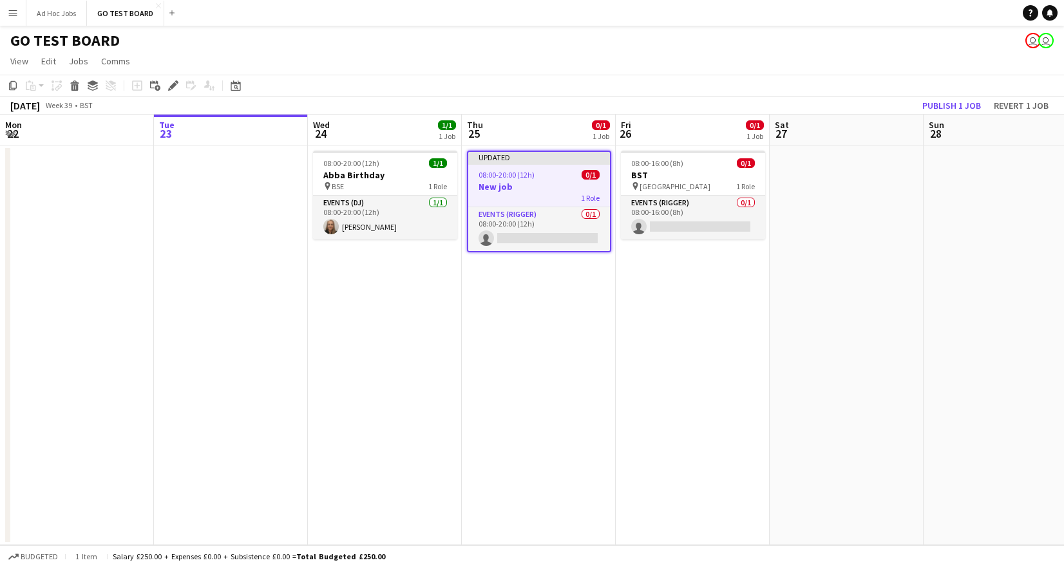
click at [533, 159] on div "Updated" at bounding box center [539, 157] width 142 height 10
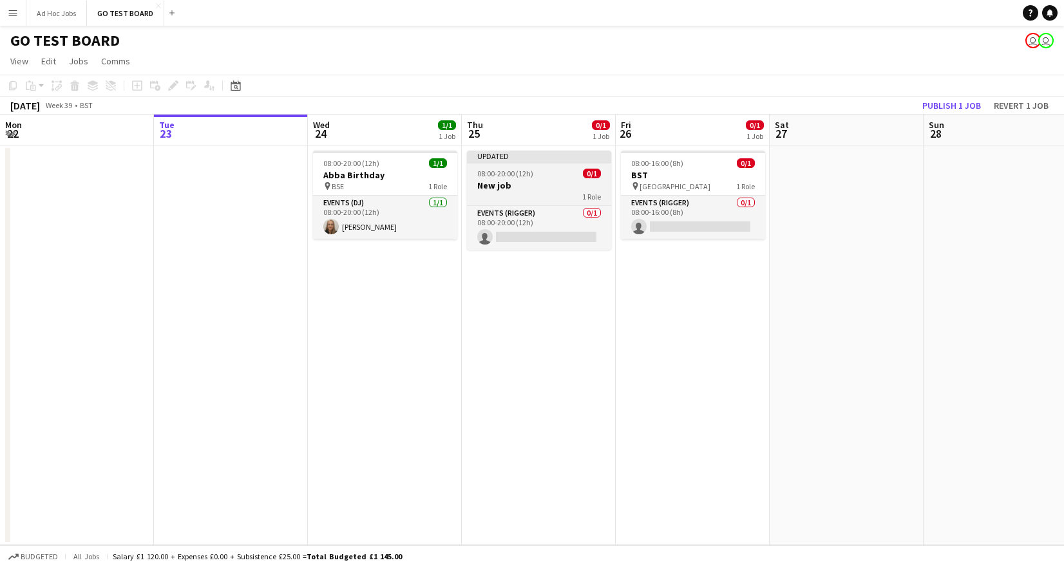
click at [534, 158] on div "Updated" at bounding box center [539, 156] width 144 height 10
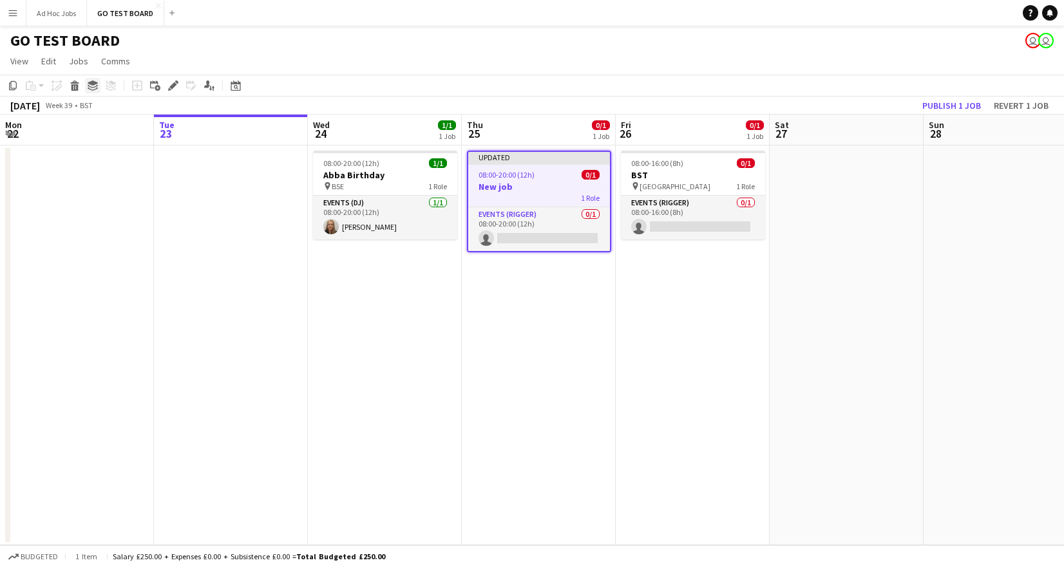
click at [95, 85] on icon "Group" at bounding box center [93, 86] width 10 height 10
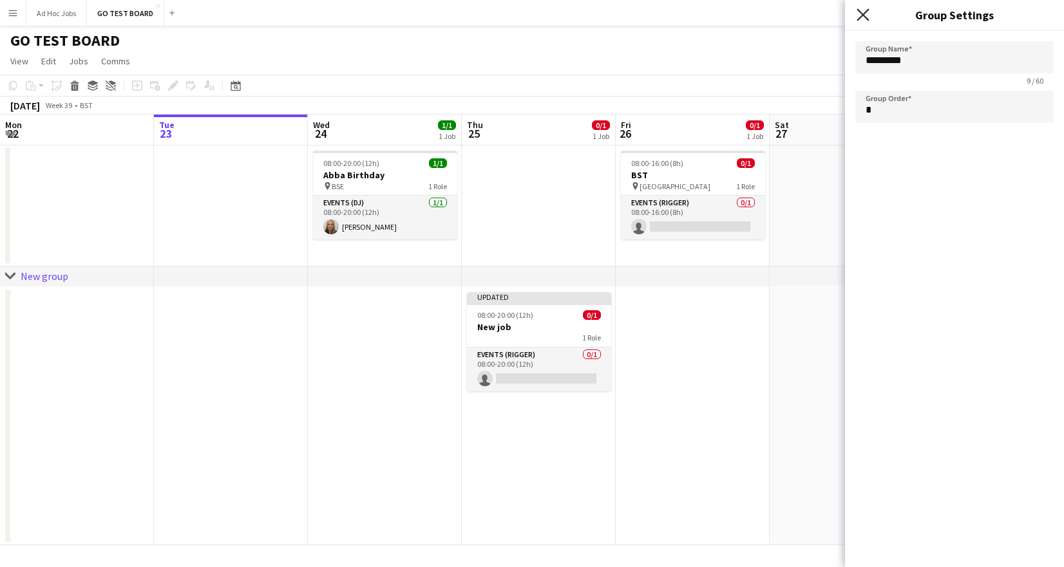
click at [859, 14] on icon "Close pop-in" at bounding box center [863, 14] width 12 height 12
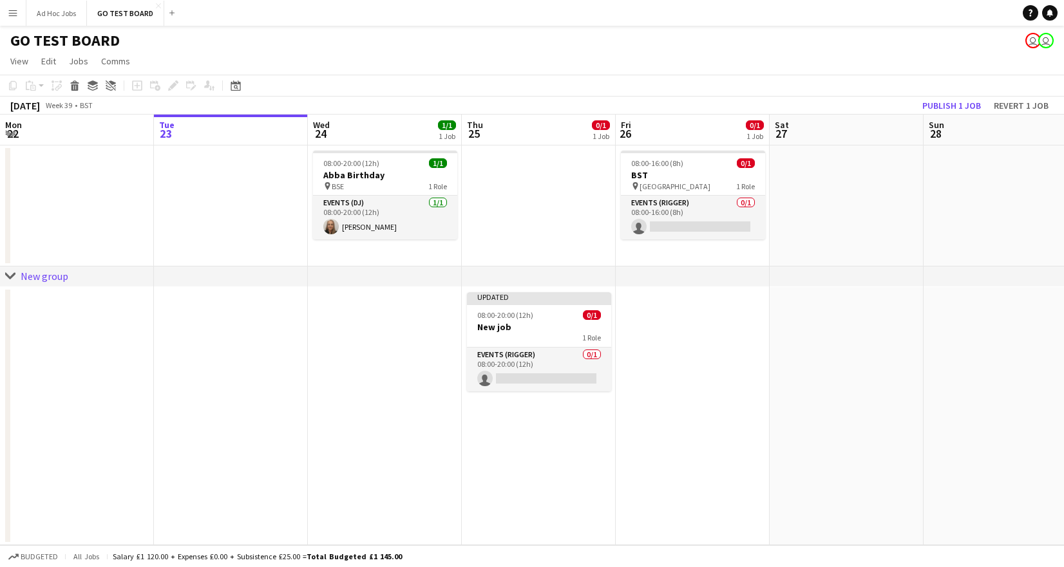
click at [12, 274] on icon "chevron-right" at bounding box center [10, 276] width 10 height 10
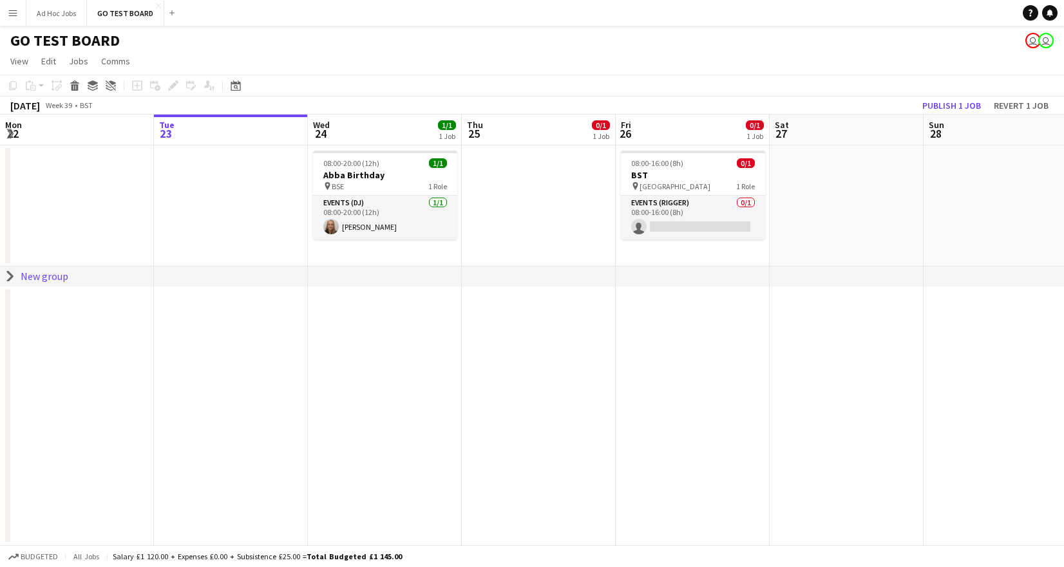
click at [12, 274] on icon at bounding box center [10, 277] width 5 height 10
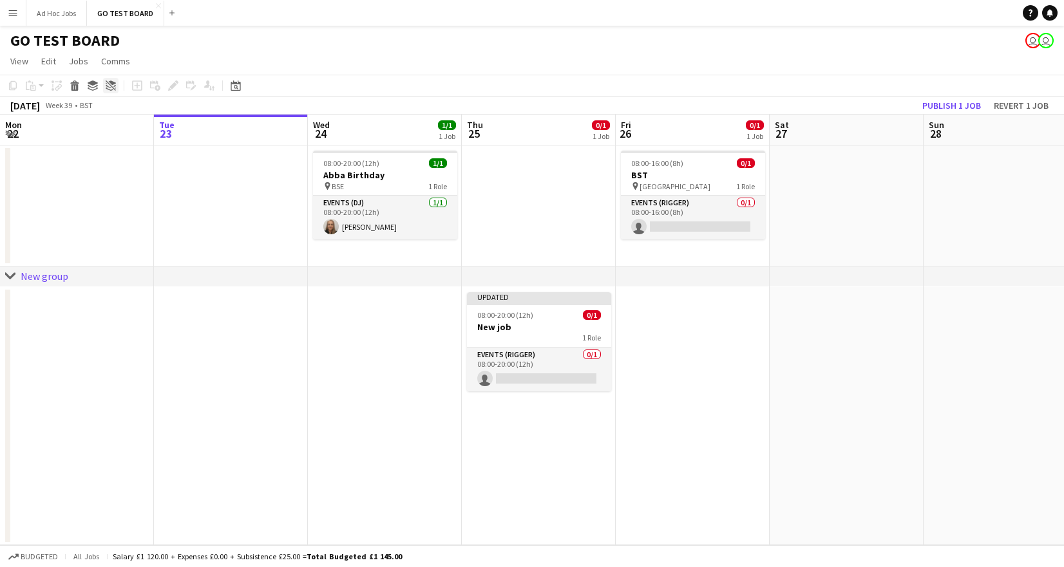
click at [109, 88] on icon at bounding box center [109, 86] width 6 height 3
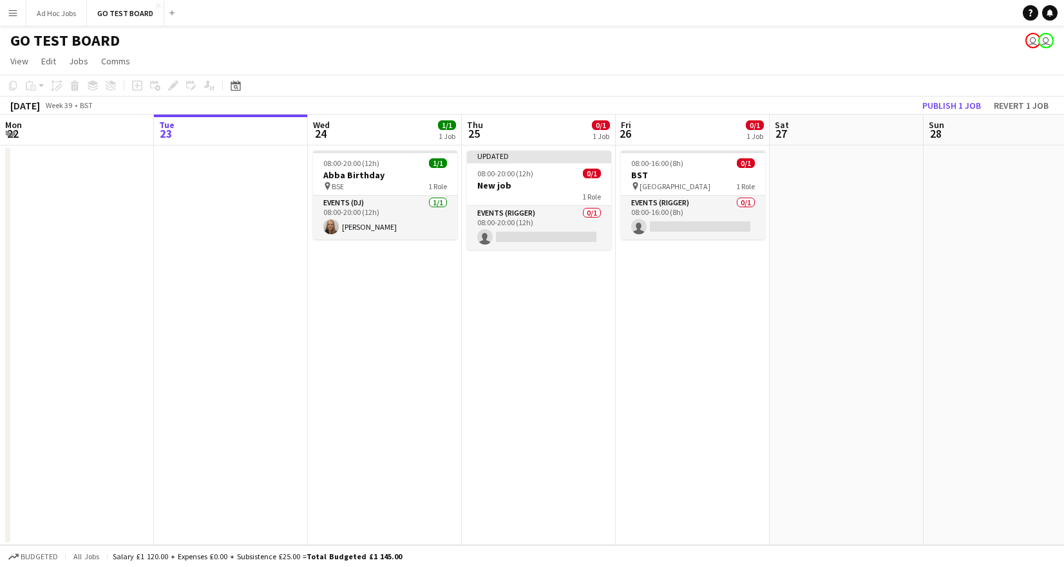
click at [79, 90] on div "Copy Paste Paste Command V Paste with crew Command Shift V Paste linked Job [GE…" at bounding box center [61, 85] width 113 height 15
click at [556, 134] on app-board-header-date "Thu 25 0/1 1 Job" at bounding box center [539, 130] width 154 height 31
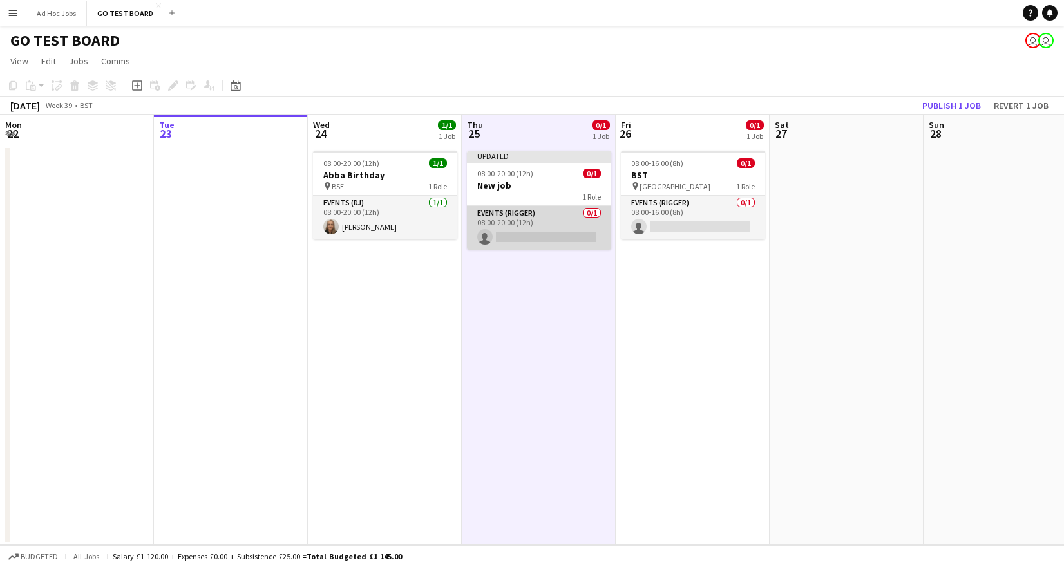
click at [587, 241] on app-card-role "Events (Rigger) 0/1 08:00-20:00 (12h) single-neutral-actions" at bounding box center [539, 228] width 144 height 44
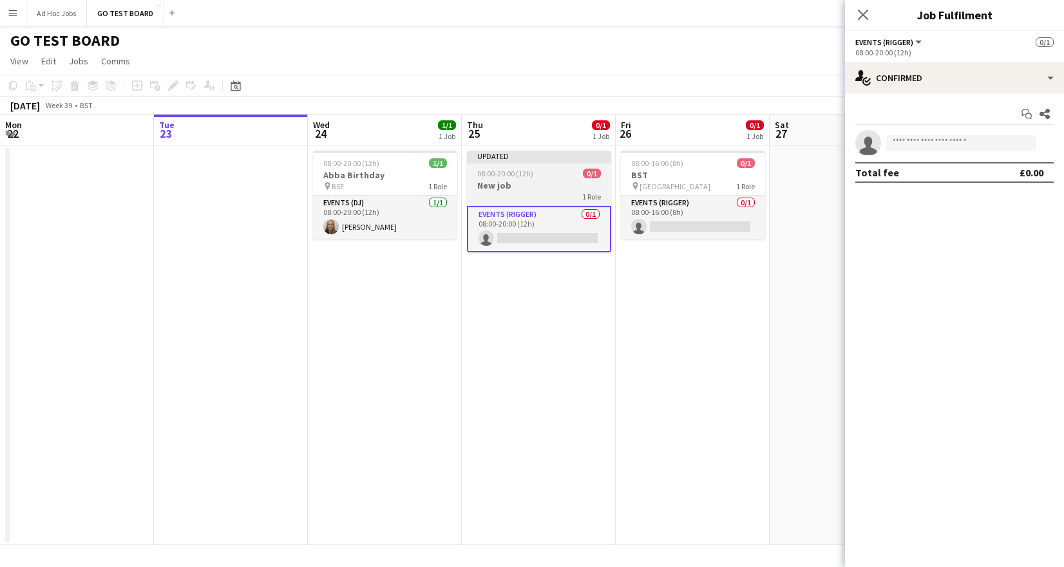
click at [566, 183] on h3 "New job" at bounding box center [539, 186] width 144 height 12
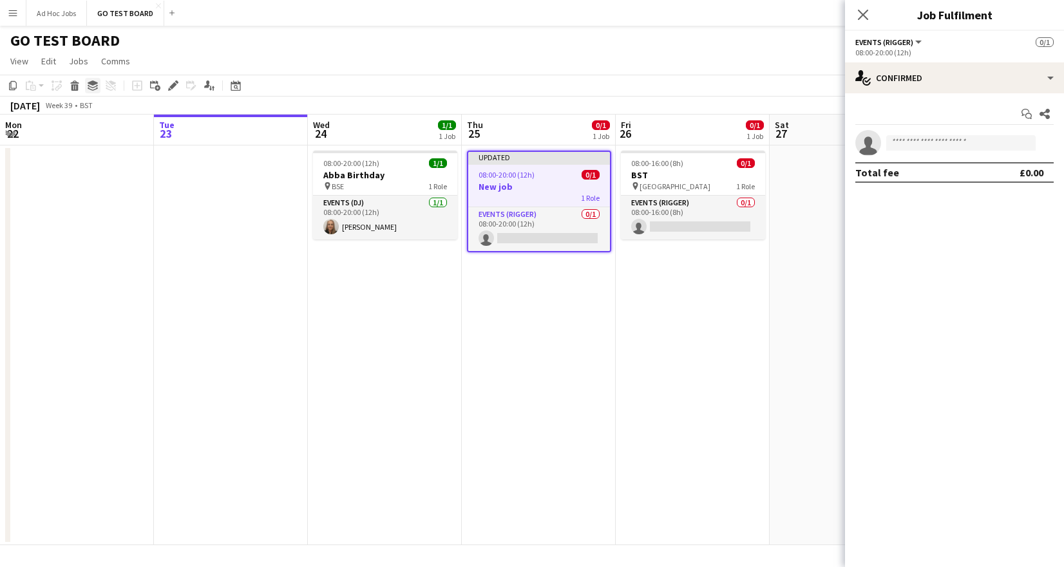
click at [91, 85] on icon "Group" at bounding box center [93, 86] width 10 height 10
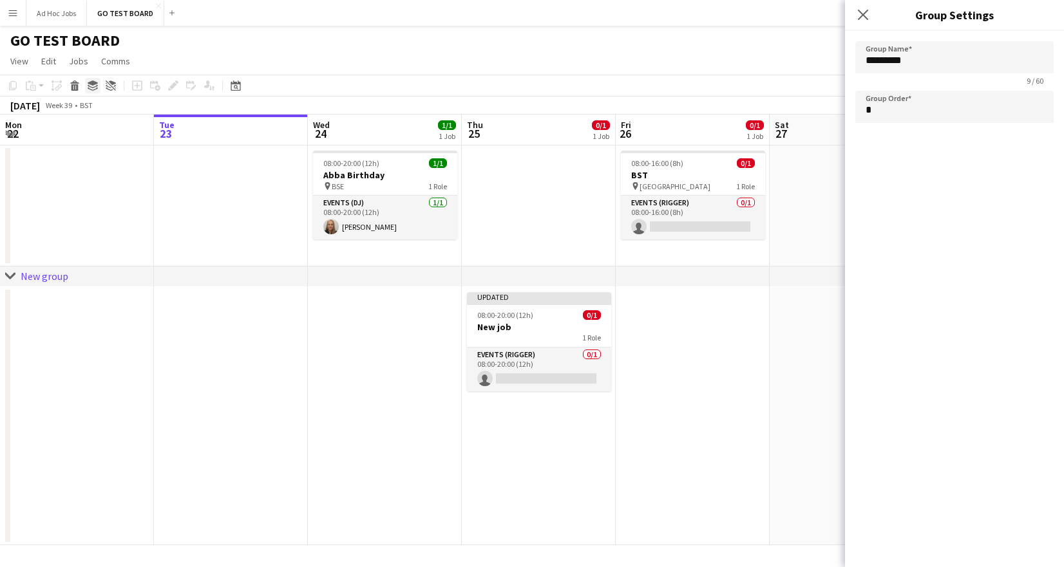
click at [91, 85] on icon "Group" at bounding box center [93, 86] width 10 height 10
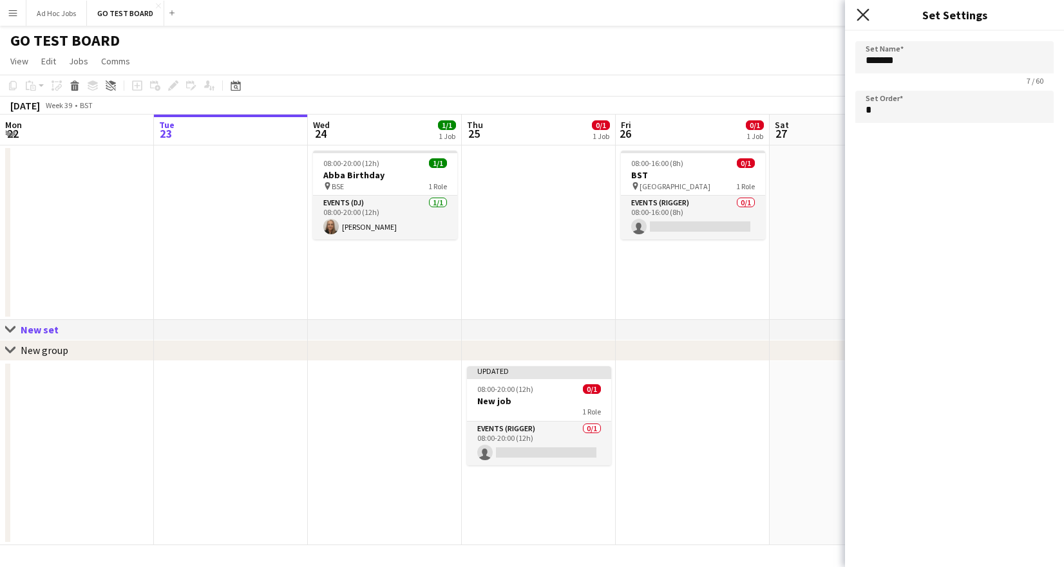
click at [864, 12] on icon "Close pop-in" at bounding box center [863, 14] width 12 height 12
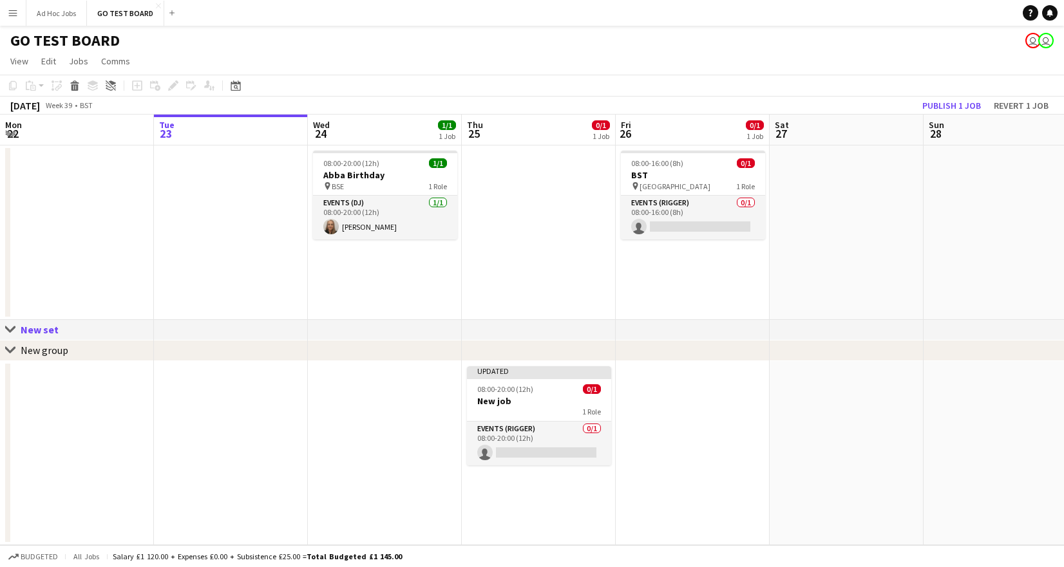
click at [542, 356] on div "chevron-right New group" at bounding box center [532, 351] width 1064 height 21
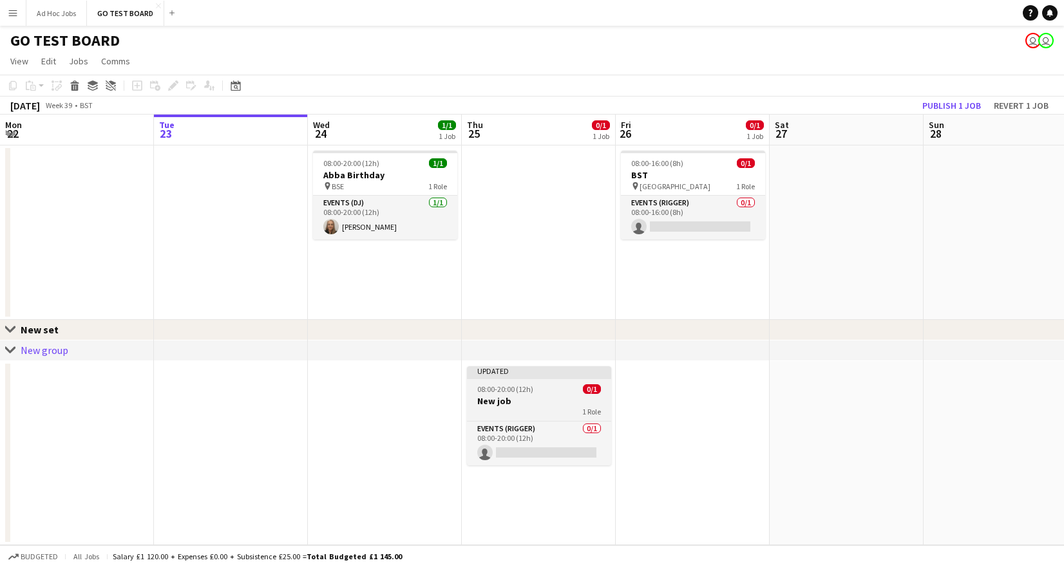
click at [542, 413] on div "1 Role" at bounding box center [539, 412] width 144 height 10
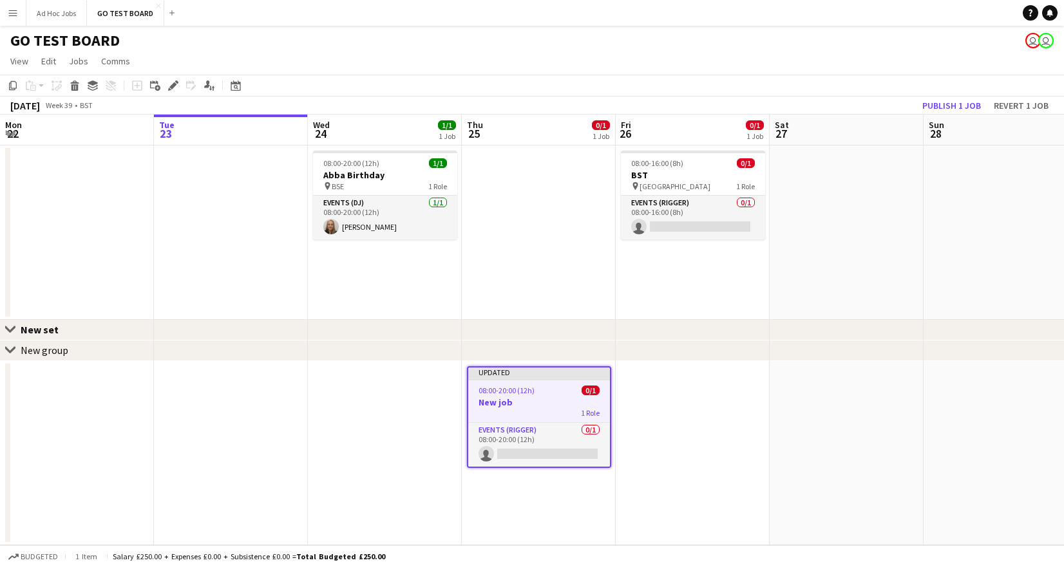
click at [109, 86] on div "Copy Paste Paste Command V Paste with crew Command Shift V Paste linked Job [GE…" at bounding box center [61, 85] width 113 height 15
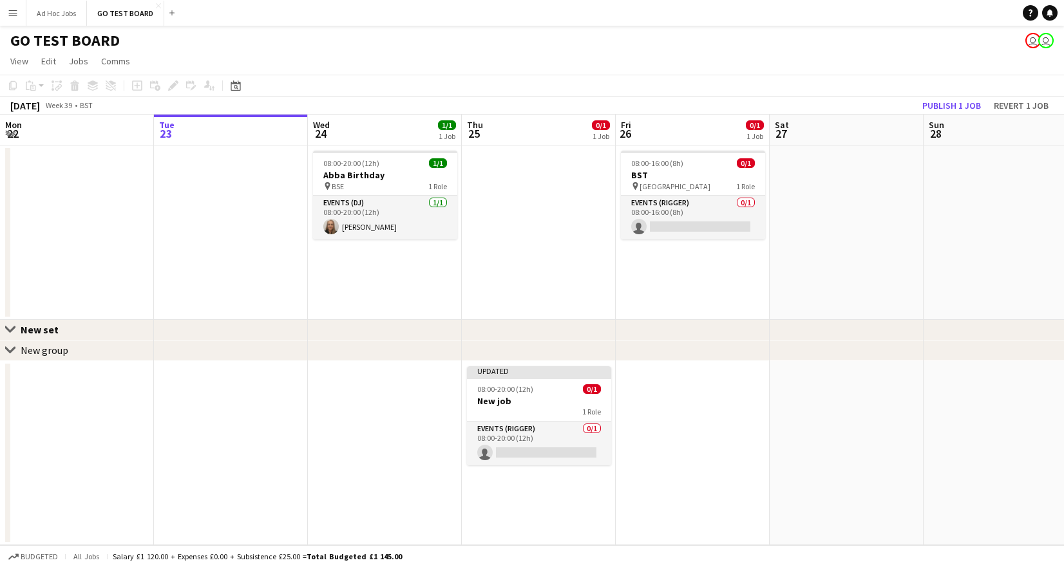
click at [21, 326] on div "New set" at bounding box center [45, 329] width 48 height 13
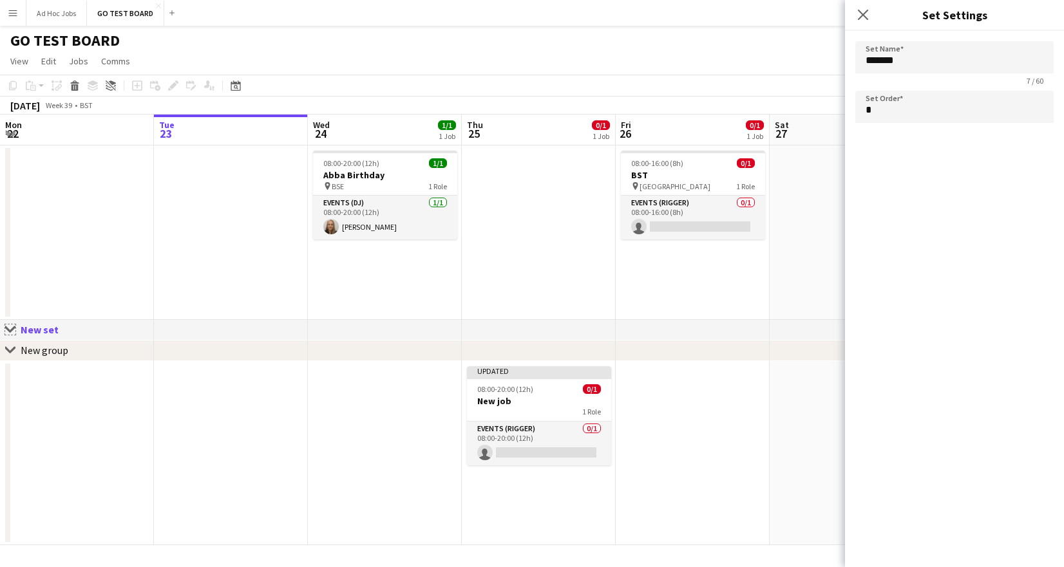
click at [13, 326] on app-icon "Close set" at bounding box center [10, 330] width 10 height 10
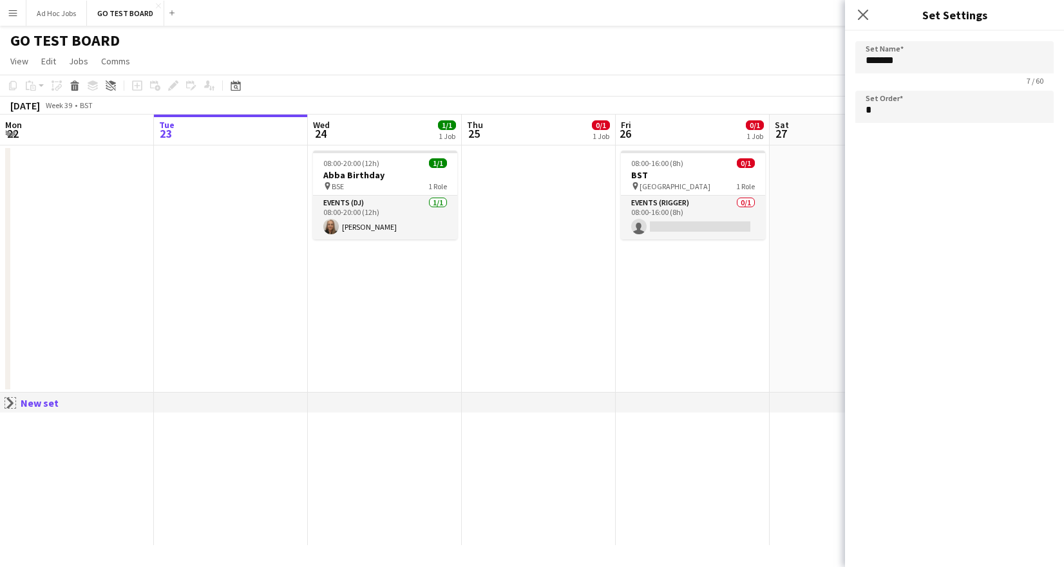
click at [8, 405] on app-icon "Close set" at bounding box center [10, 403] width 10 height 10
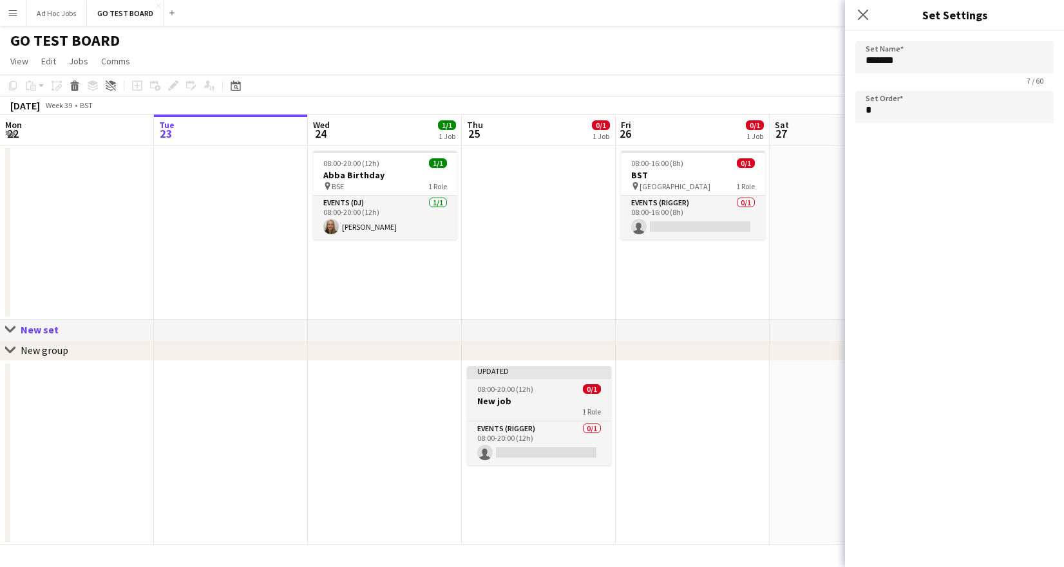
click at [529, 417] on app-job-card "Updated 08:00-20:00 (12h) 0/1 New job 1 Role Events (Rigger) 0/1 08:00-20:00 (1…" at bounding box center [539, 415] width 144 height 99
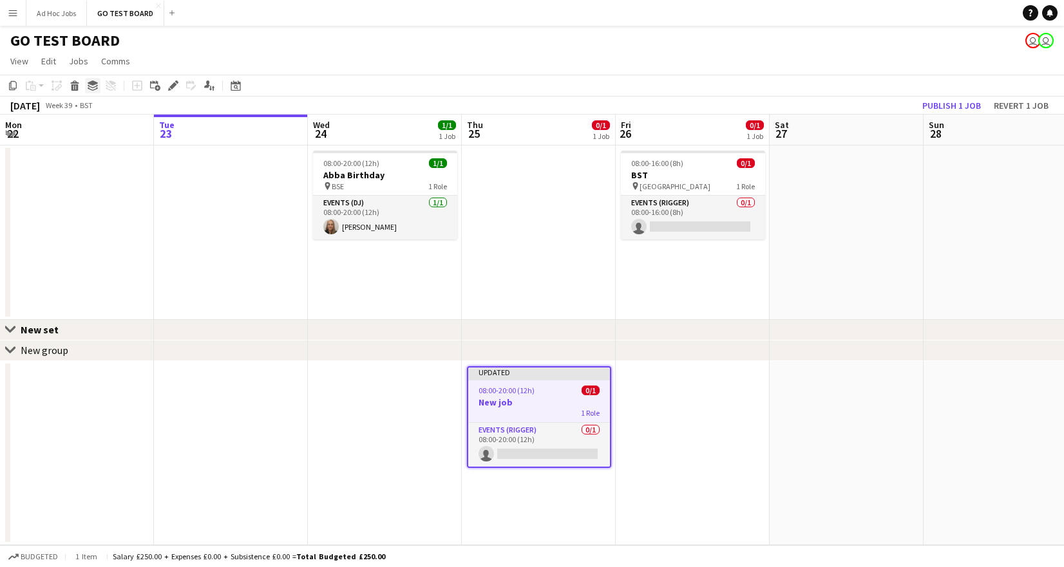
click at [91, 86] on icon "Group" at bounding box center [93, 86] width 10 height 10
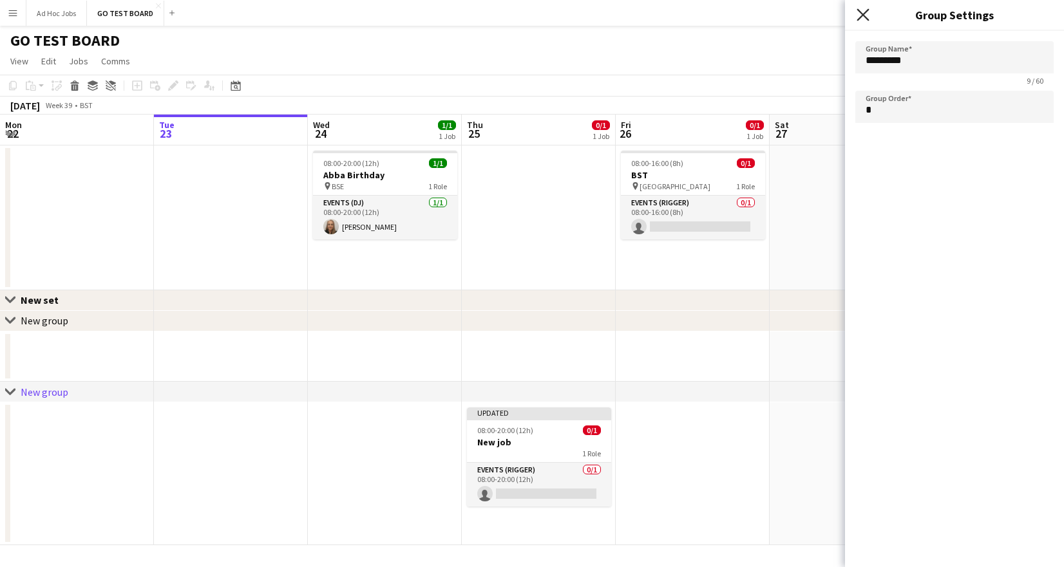
click at [865, 19] on icon "Close pop-in" at bounding box center [863, 14] width 12 height 12
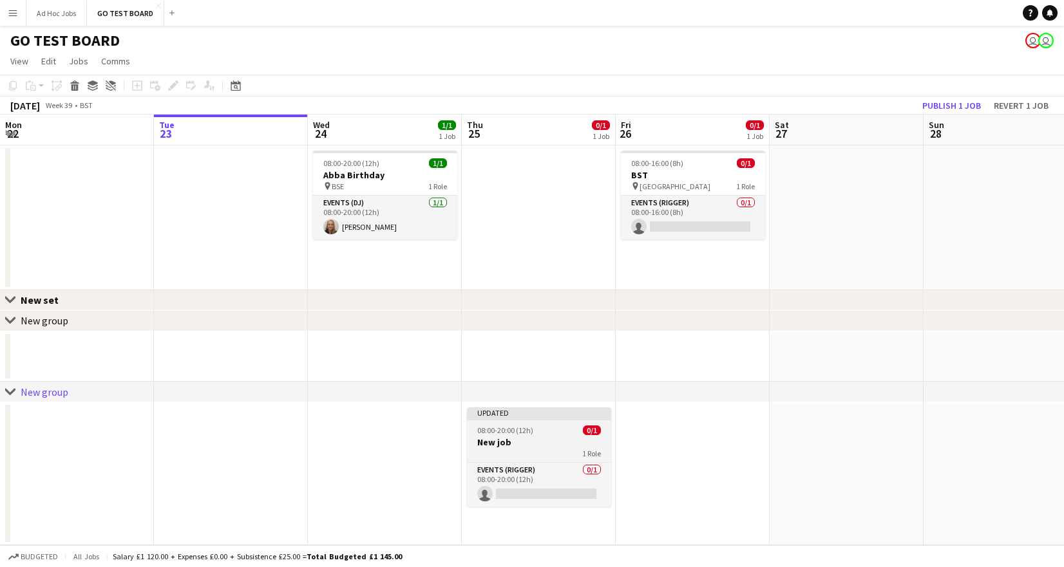
click at [515, 415] on div "Updated" at bounding box center [539, 413] width 144 height 10
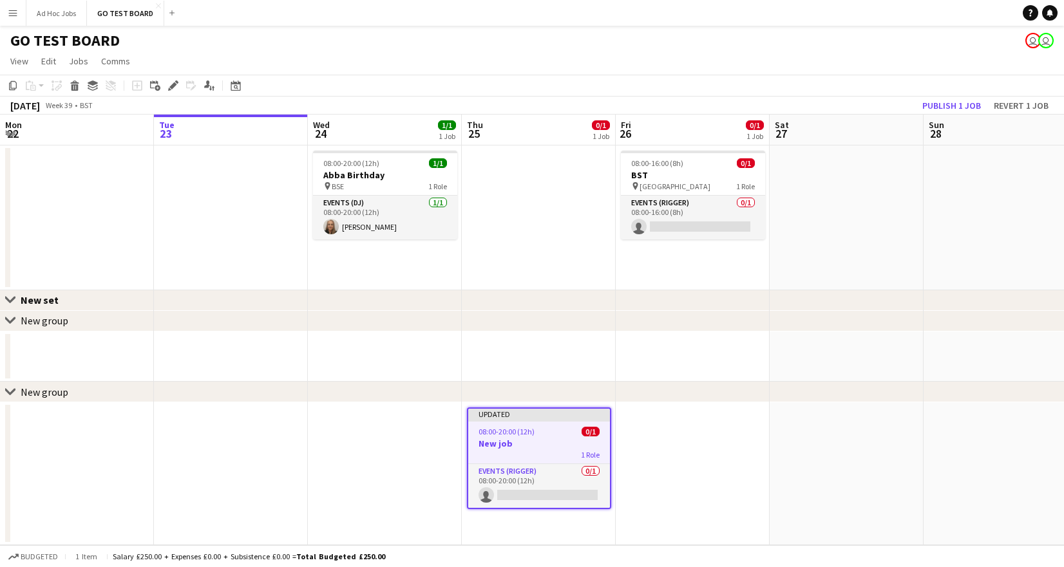
click at [10, 318] on icon "chevron-right" at bounding box center [10, 321] width 10 height 10
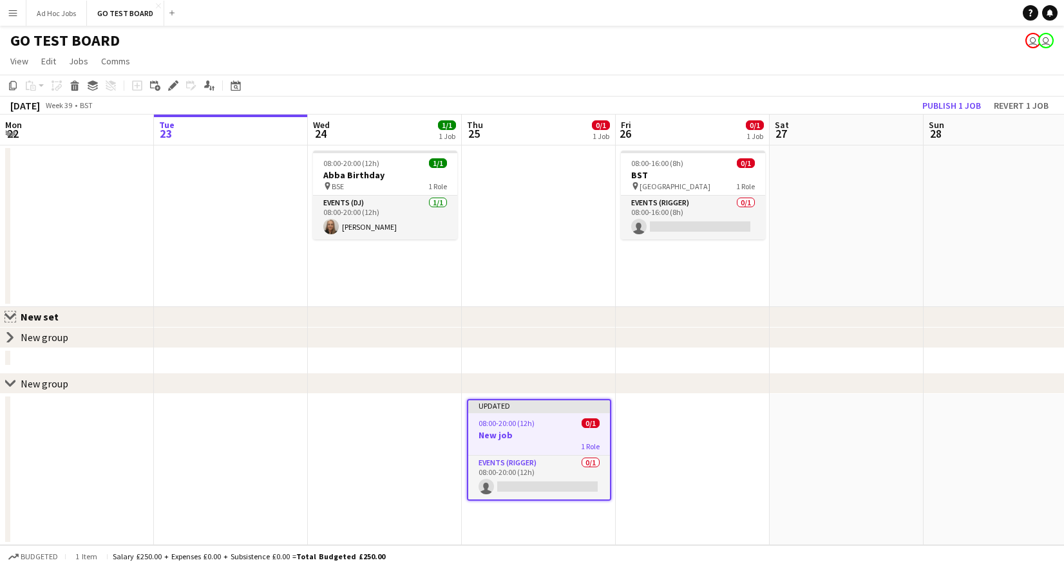
click at [12, 315] on app-icon "Close set" at bounding box center [10, 317] width 10 height 10
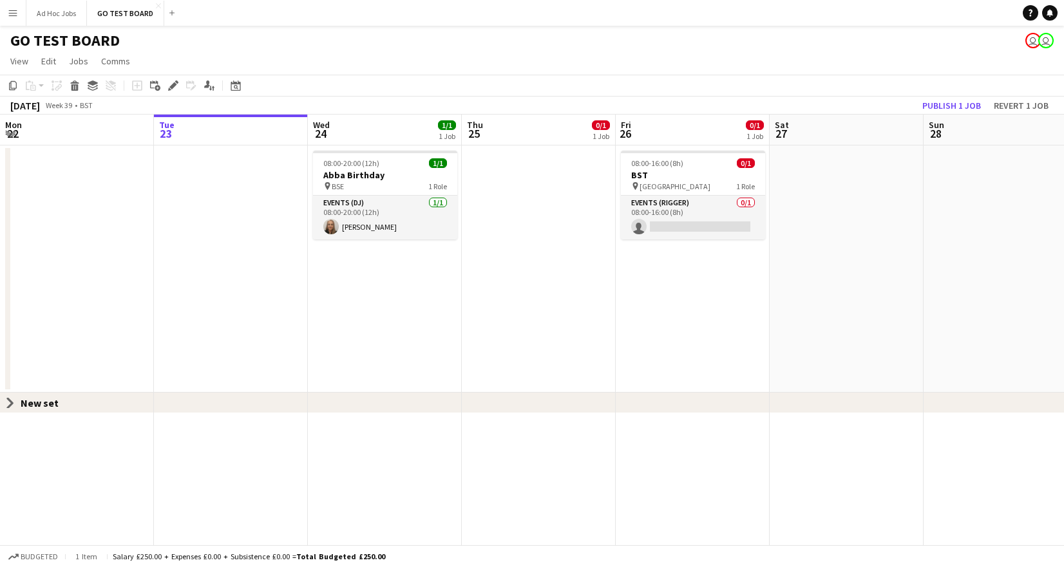
click at [31, 407] on div "New set" at bounding box center [45, 403] width 48 height 13
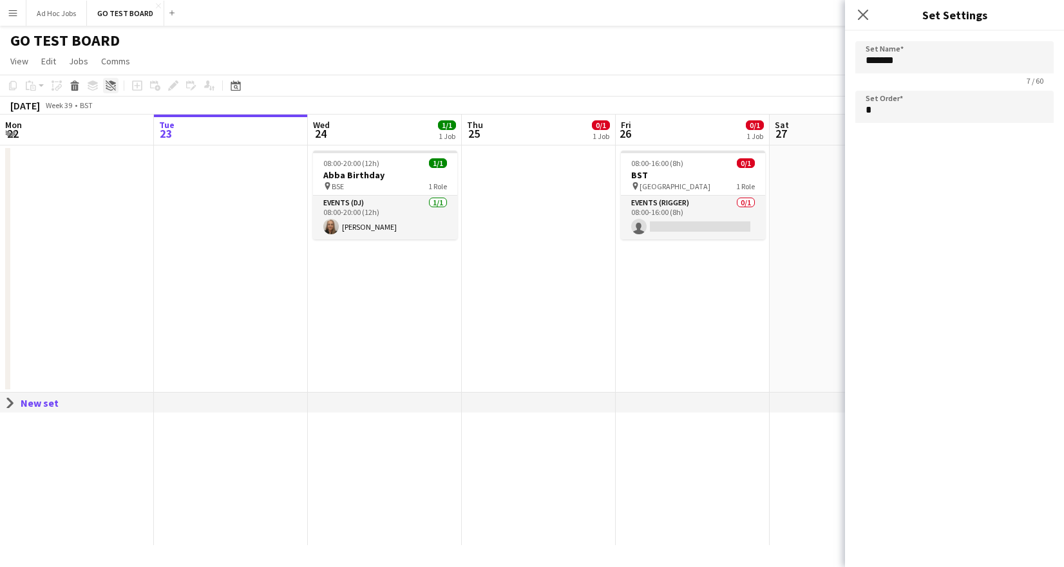
click at [113, 86] on icon "Ungroup" at bounding box center [111, 86] width 10 height 10
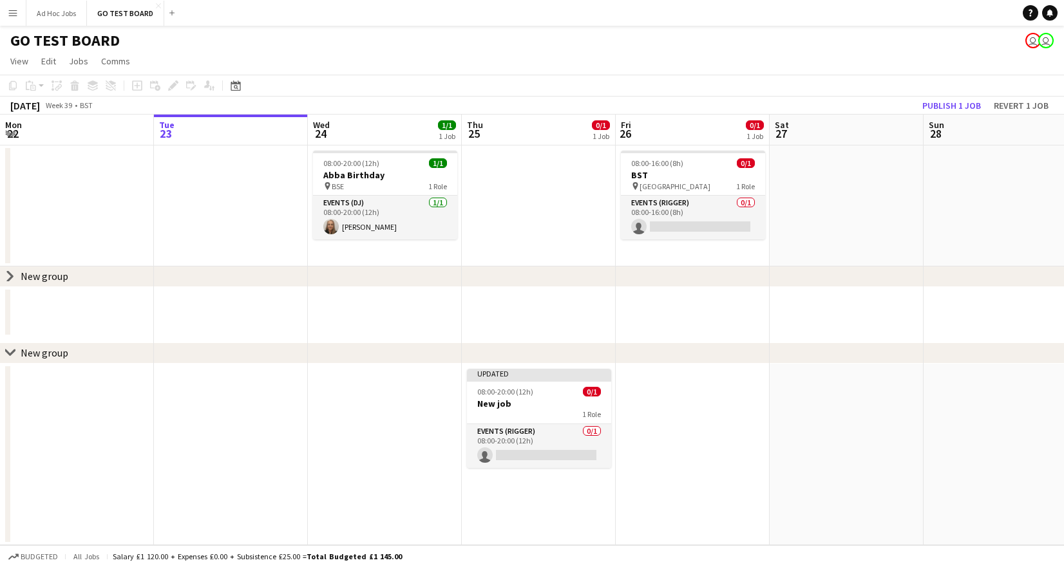
click at [8, 352] on icon "chevron-right" at bounding box center [10, 353] width 10 height 10
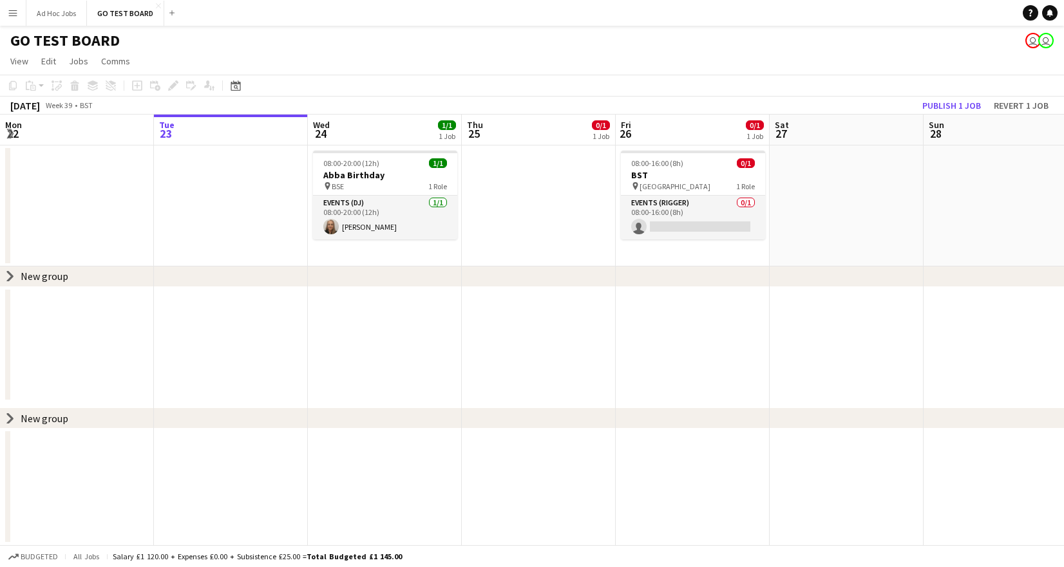
click at [8, 420] on icon "chevron-right" at bounding box center [10, 418] width 10 height 10
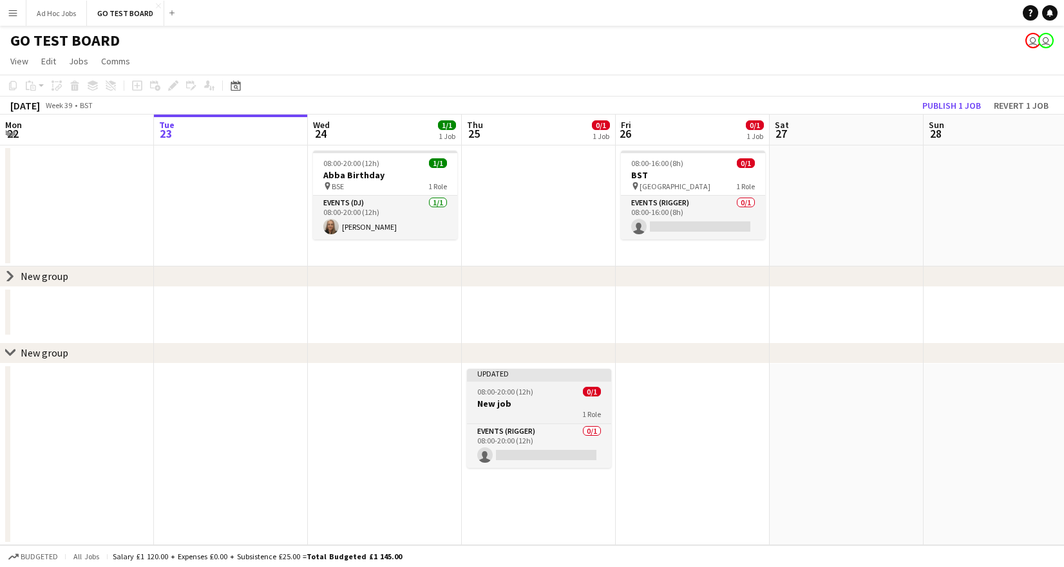
click at [538, 388] on div "08:00-20:00 (12h) 0/1" at bounding box center [539, 392] width 144 height 10
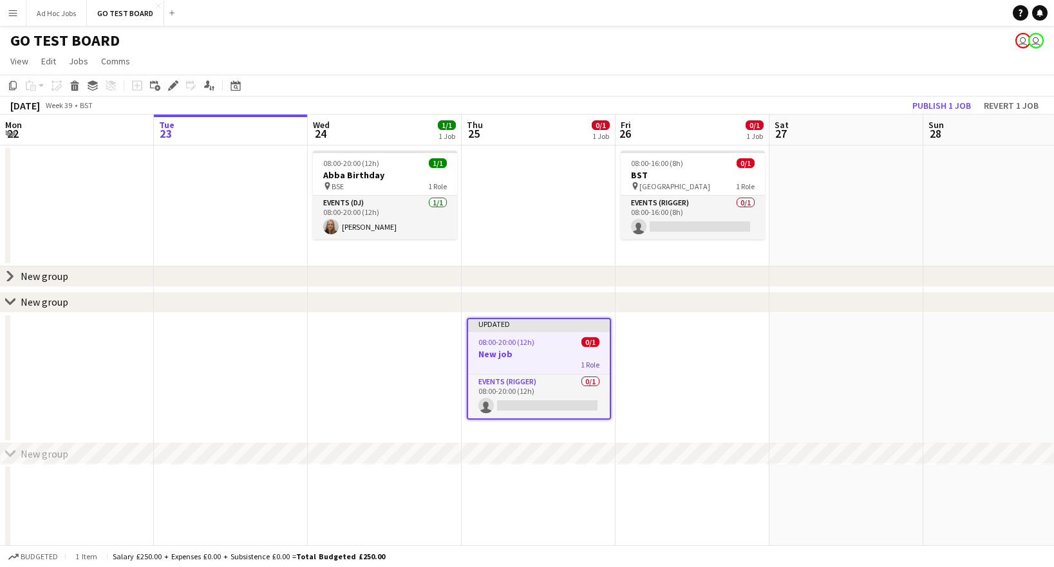
click at [380, 340] on app-date-cell at bounding box center [385, 378] width 154 height 131
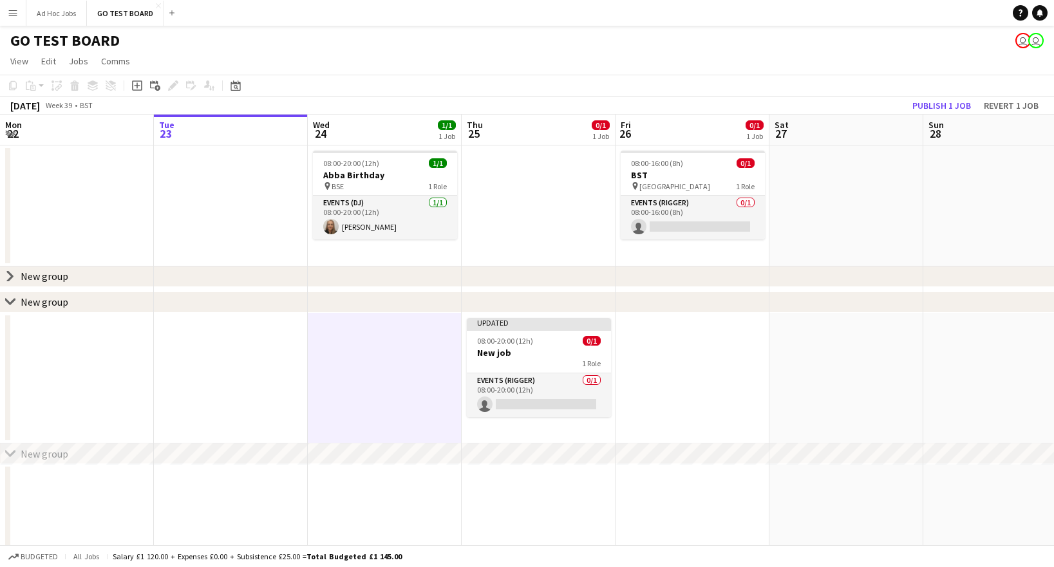
click at [11, 272] on icon "chevron-right" at bounding box center [10, 276] width 10 height 10
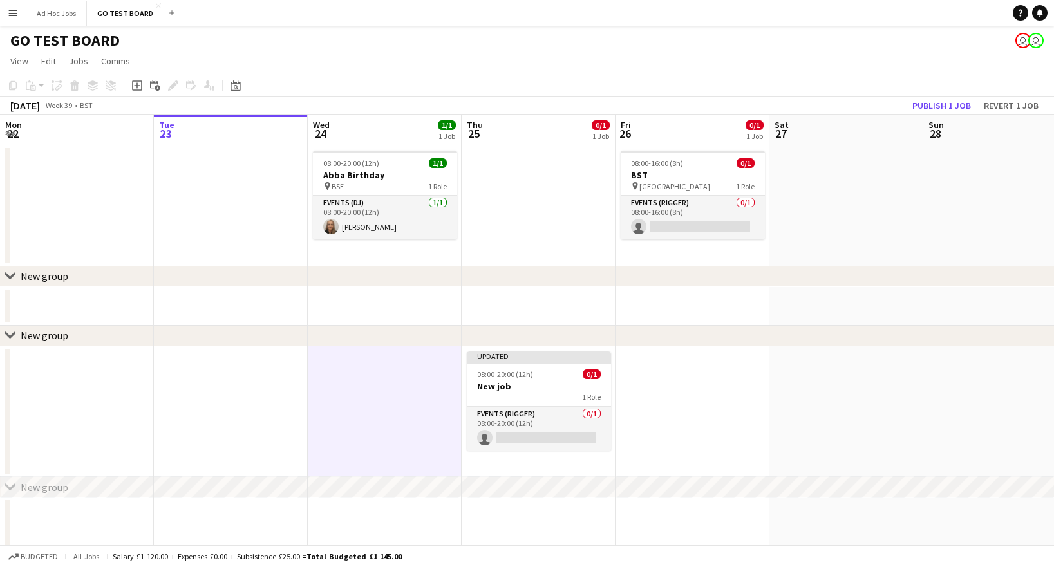
click at [536, 348] on app-date-cell "Updated 08:00-20:00 (12h) 0/1 New job 1 Role Events (Rigger) 0/1 08:00-20:00 (1…" at bounding box center [539, 411] width 154 height 131
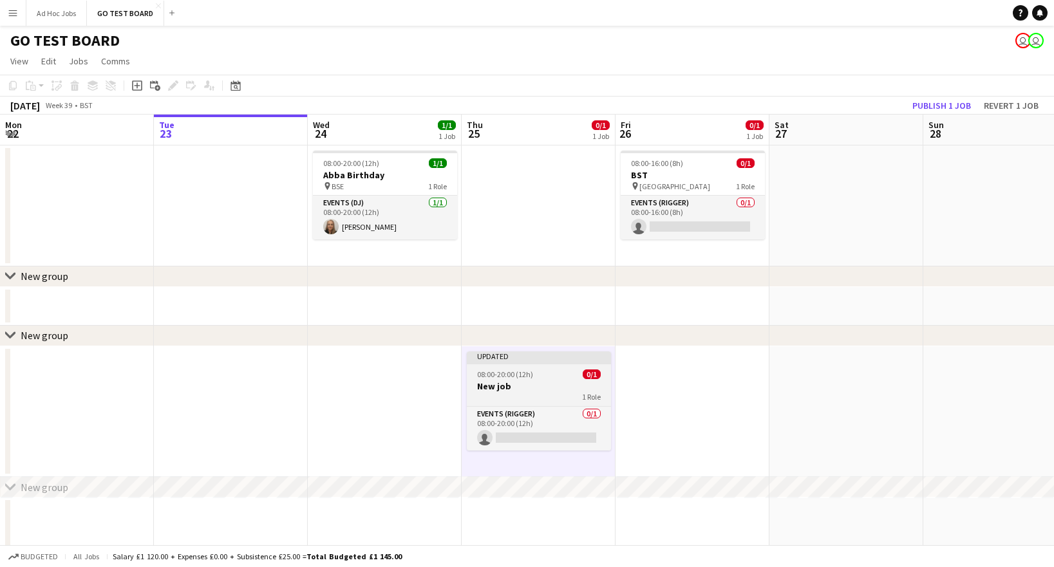
click at [539, 363] on div at bounding box center [539, 363] width 144 height 3
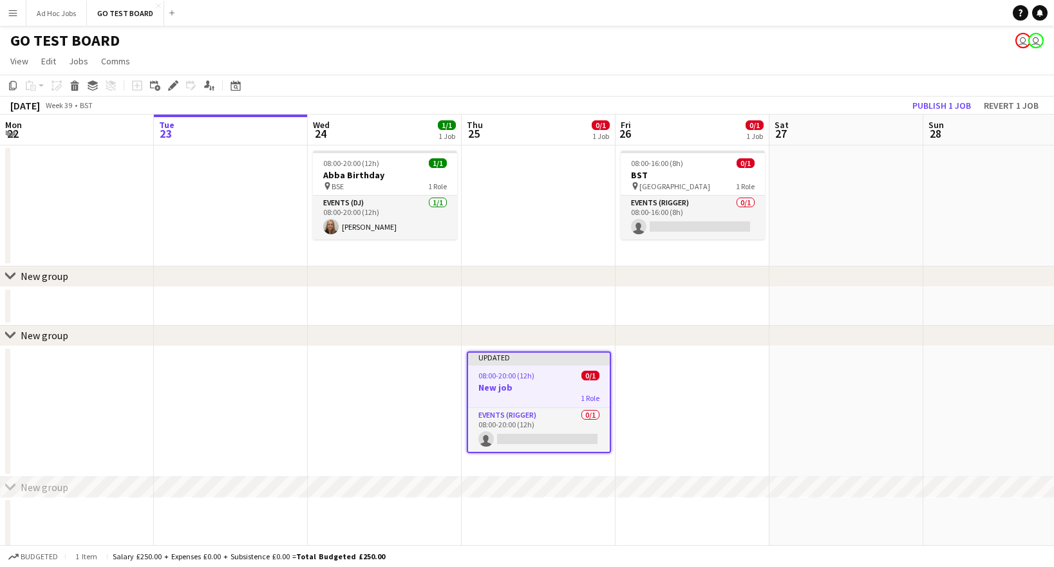
click at [10, 277] on icon at bounding box center [10, 276] width 10 height 5
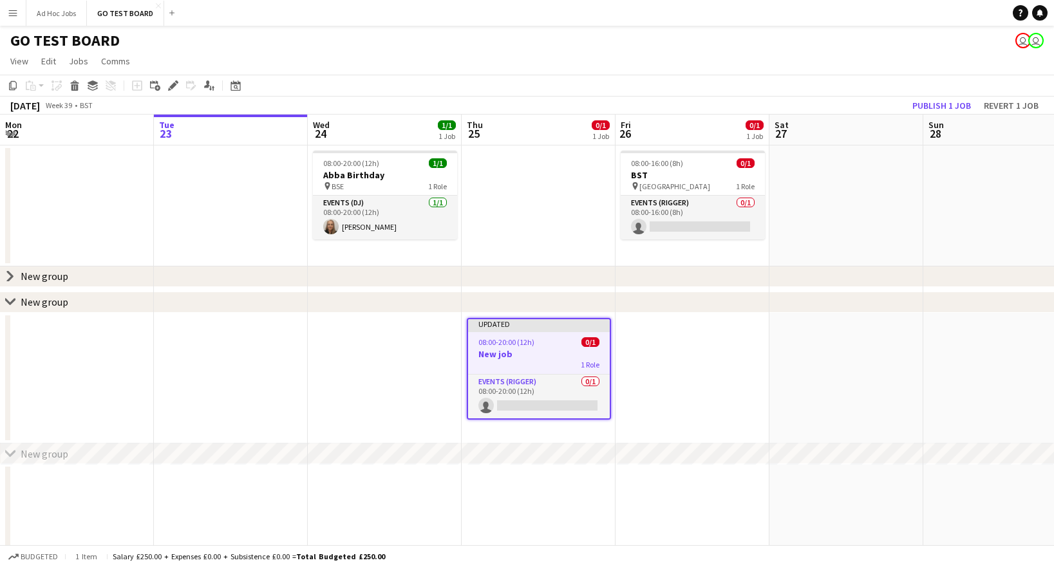
click at [486, 267] on div "chevron-right New group" at bounding box center [527, 277] width 1054 height 21
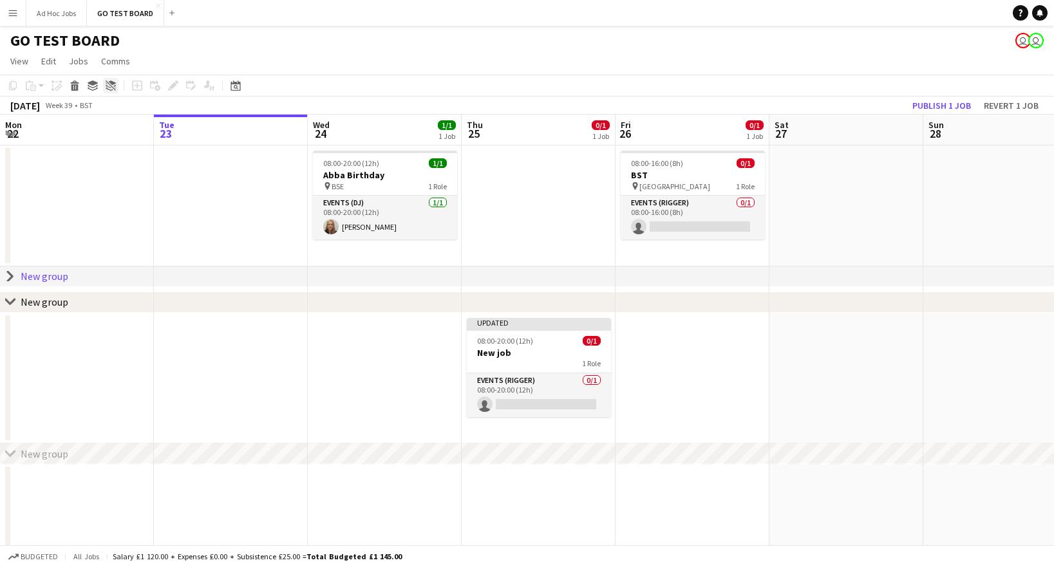
click at [111, 88] on icon "Ungroup" at bounding box center [111, 86] width 10 height 10
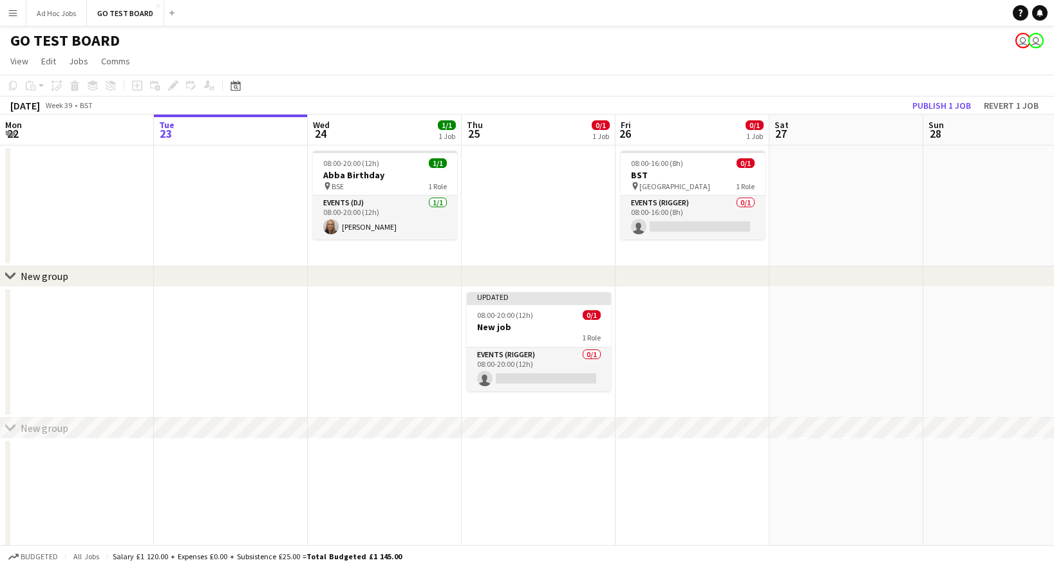
click at [497, 281] on div "chevron-right New group" at bounding box center [527, 277] width 1054 height 21
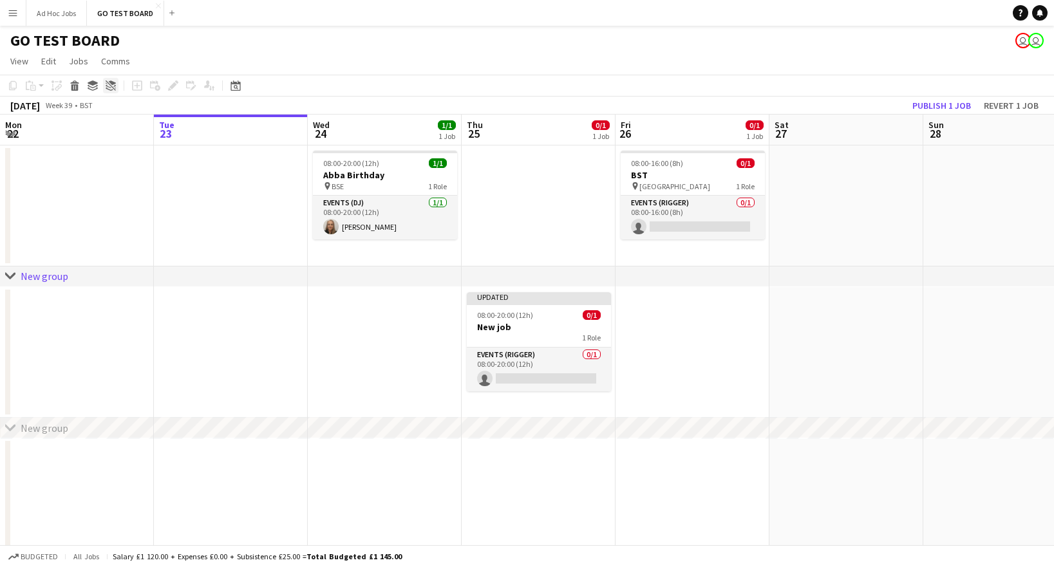
click at [114, 84] on icon "Ungroup" at bounding box center [111, 86] width 10 height 10
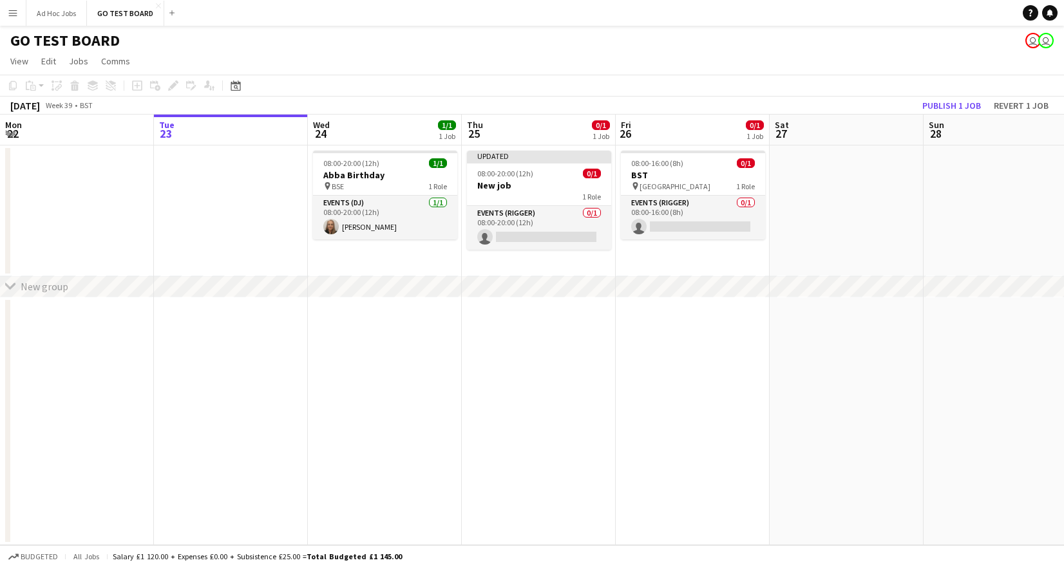
click at [598, 356] on app-date-cell at bounding box center [539, 422] width 154 height 249
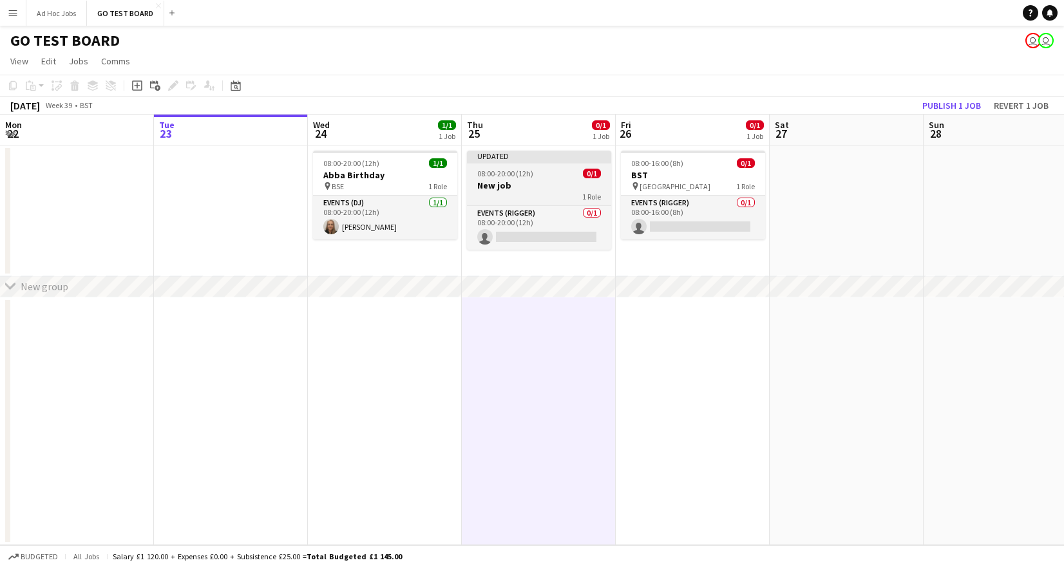
click at [524, 162] on div at bounding box center [539, 162] width 144 height 3
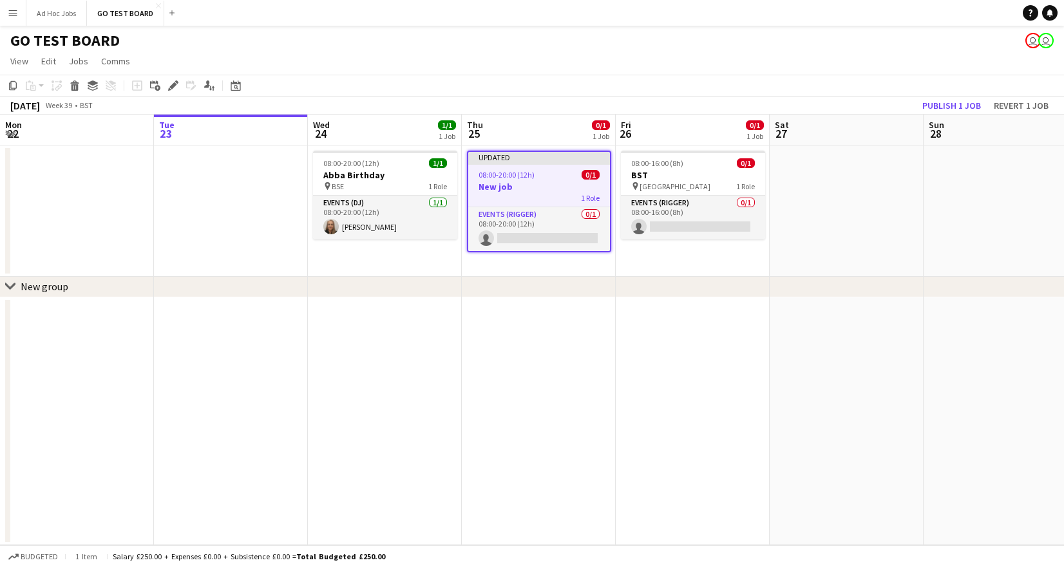
click at [48, 290] on div "New group" at bounding box center [45, 286] width 48 height 13
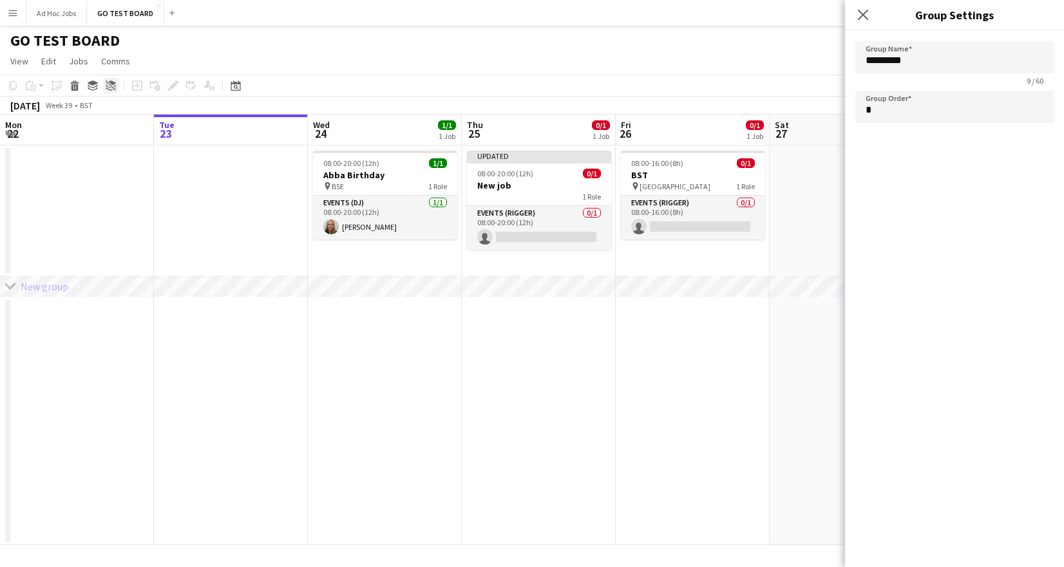
click at [108, 88] on icon "Ungroup" at bounding box center [111, 86] width 10 height 10
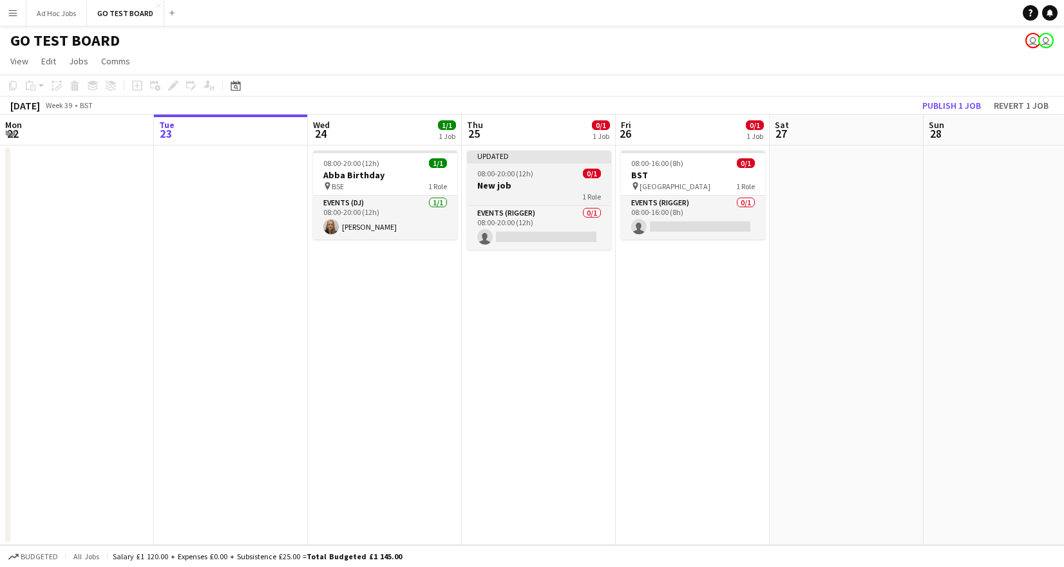
click at [551, 160] on div "Updated" at bounding box center [539, 156] width 144 height 10
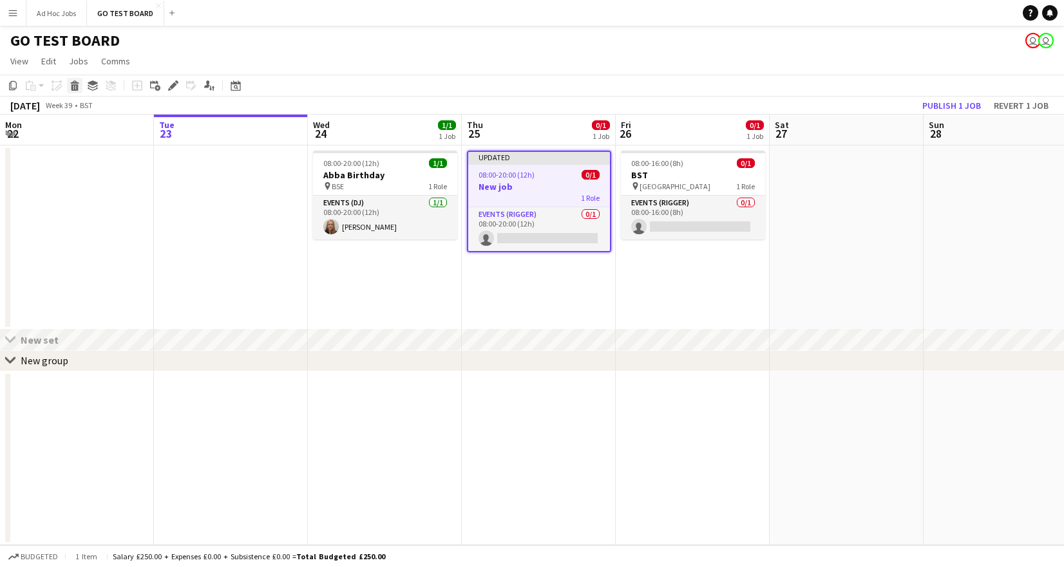
click at [73, 87] on icon at bounding box center [74, 87] width 7 height 6
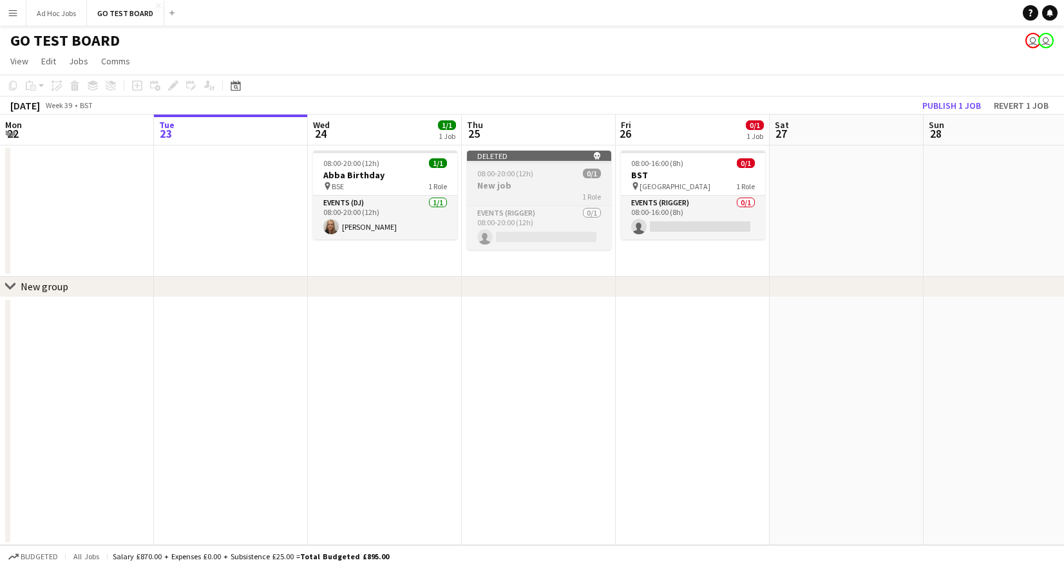
click at [558, 159] on div "Deleted skull" at bounding box center [539, 156] width 144 height 10
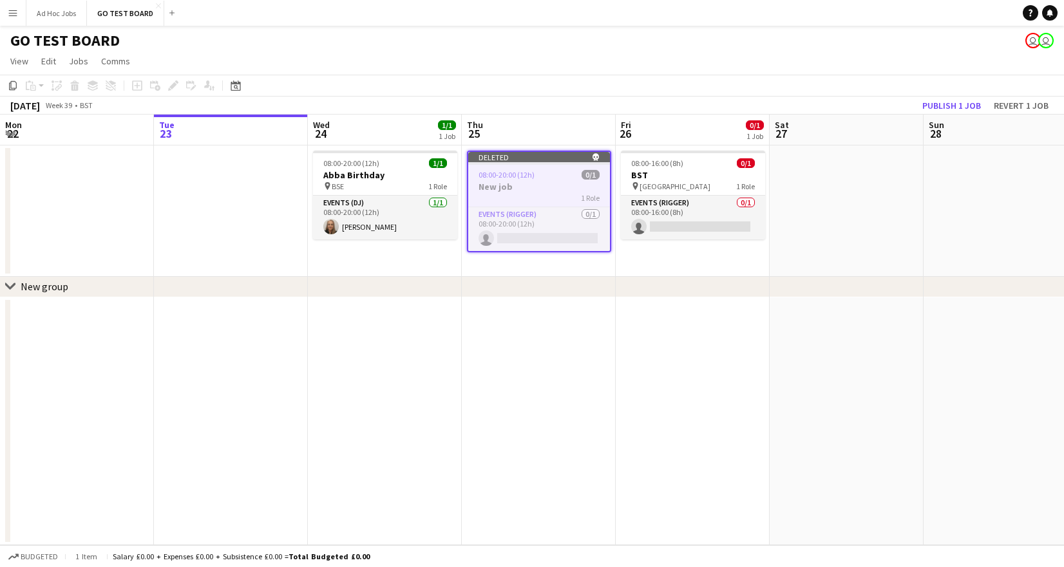
click at [560, 157] on div "Deleted skull" at bounding box center [539, 157] width 142 height 10
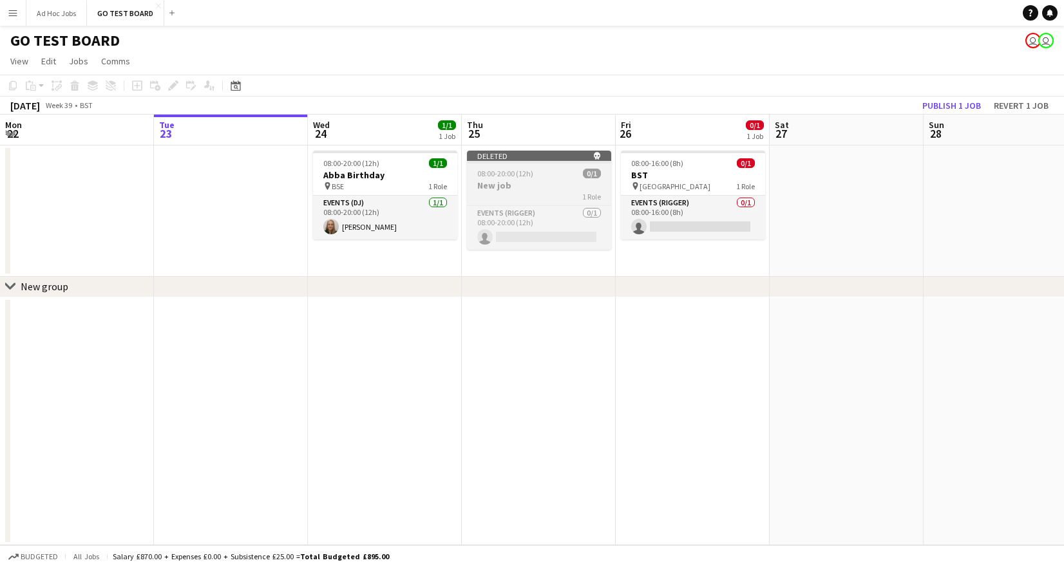
click at [560, 157] on div "Deleted skull" at bounding box center [539, 156] width 144 height 10
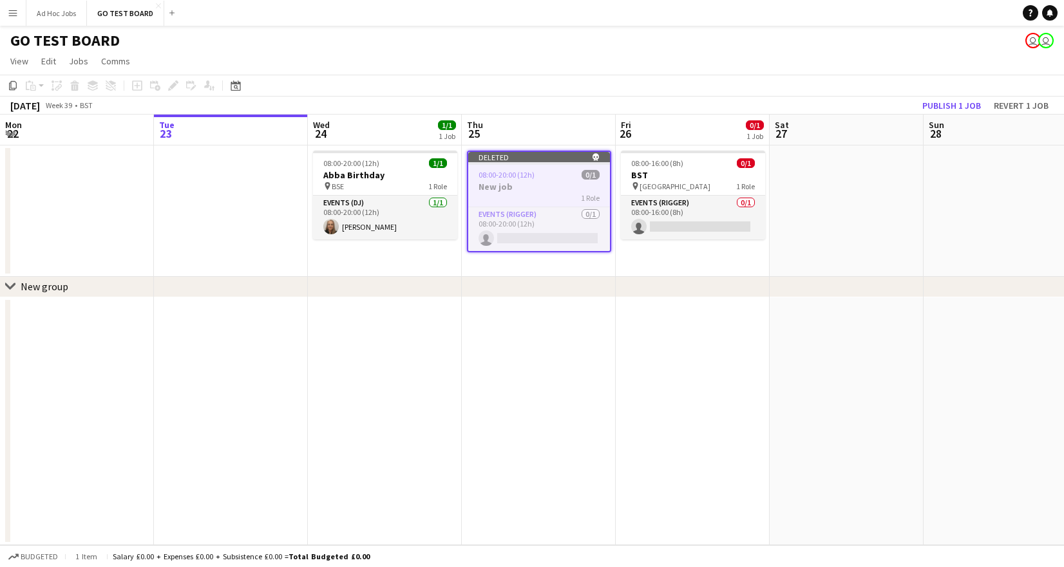
click at [560, 157] on div "Deleted skull" at bounding box center [539, 157] width 142 height 10
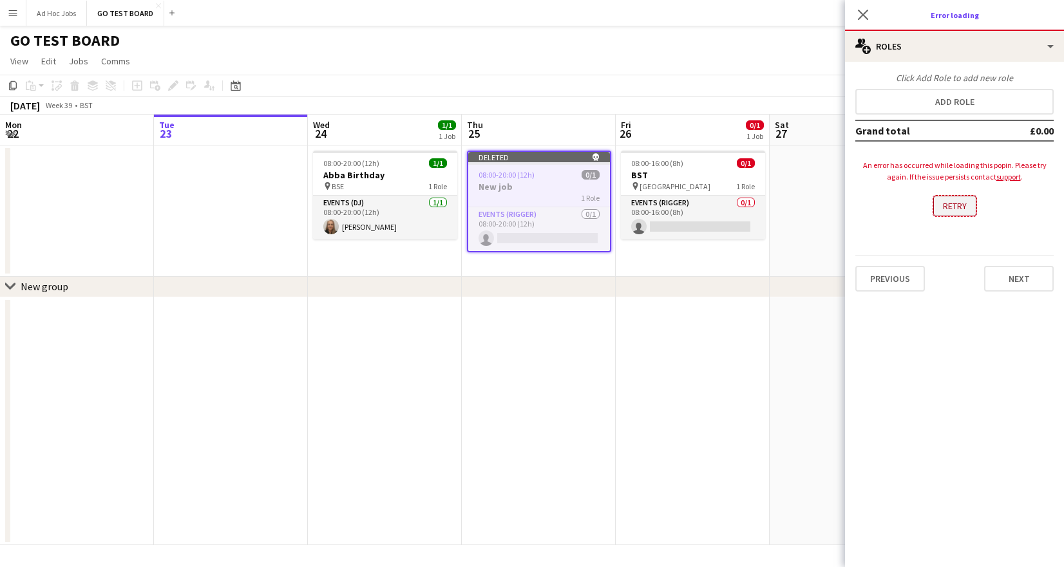
click at [960, 205] on button "Retry" at bounding box center [954, 206] width 43 height 21
click at [862, 15] on icon at bounding box center [863, 14] width 12 height 12
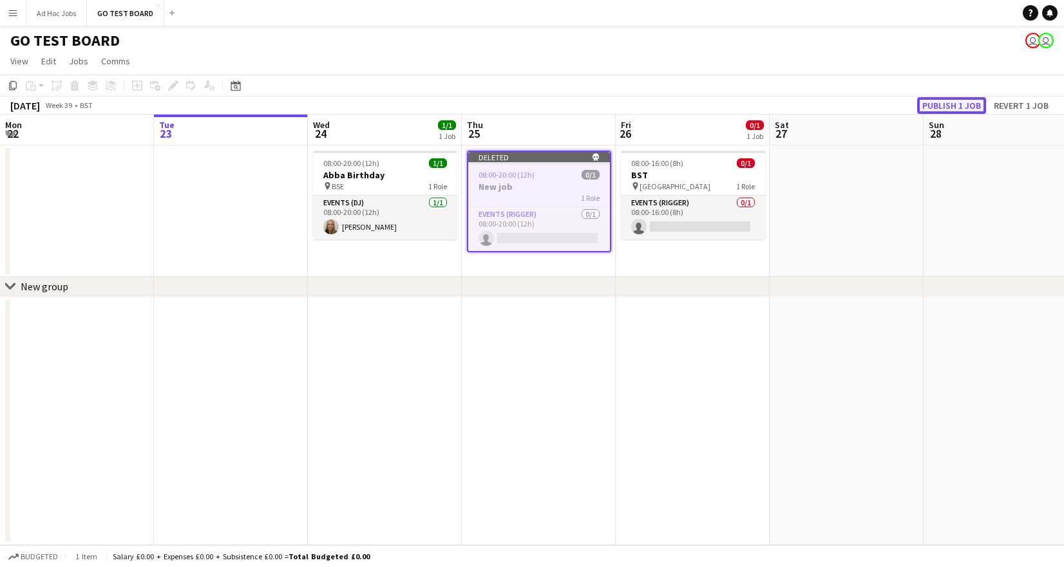
click at [964, 109] on button "Publish 1 job" at bounding box center [951, 105] width 69 height 17
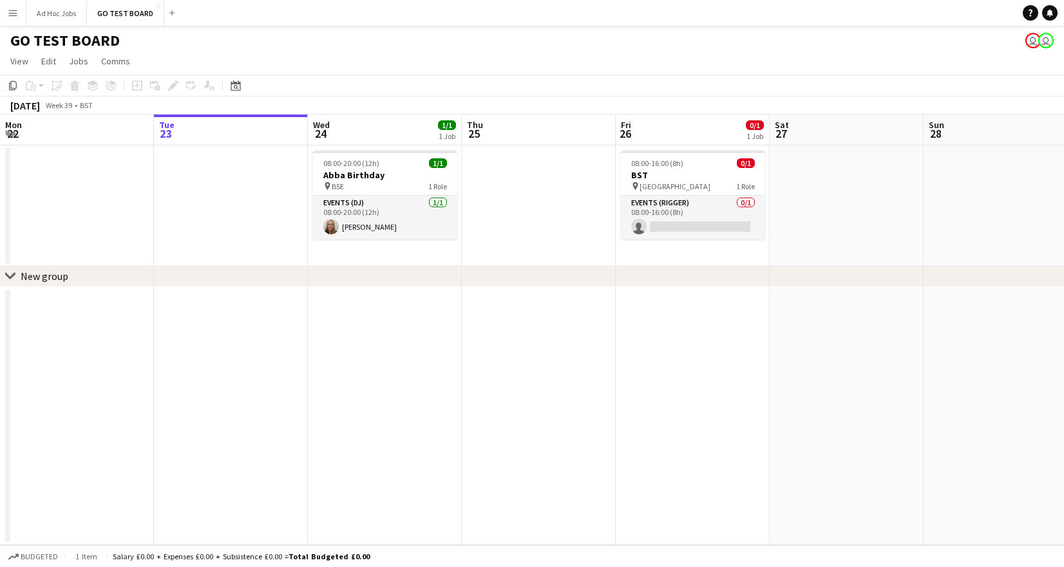
click at [517, 146] on app-date-cell at bounding box center [539, 206] width 154 height 121
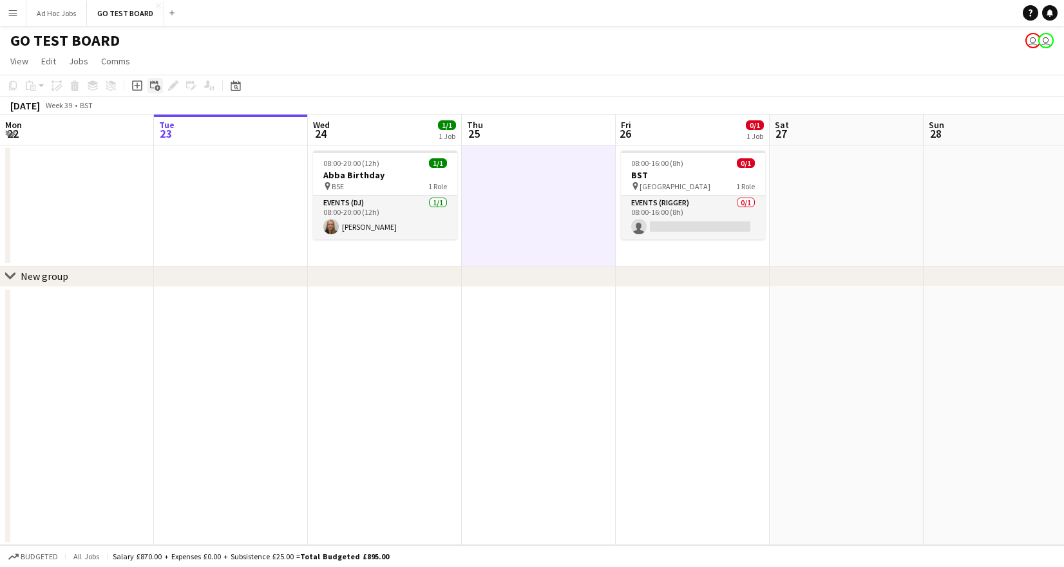
click at [154, 87] on icon "Add linked Job" at bounding box center [155, 86] width 10 height 10
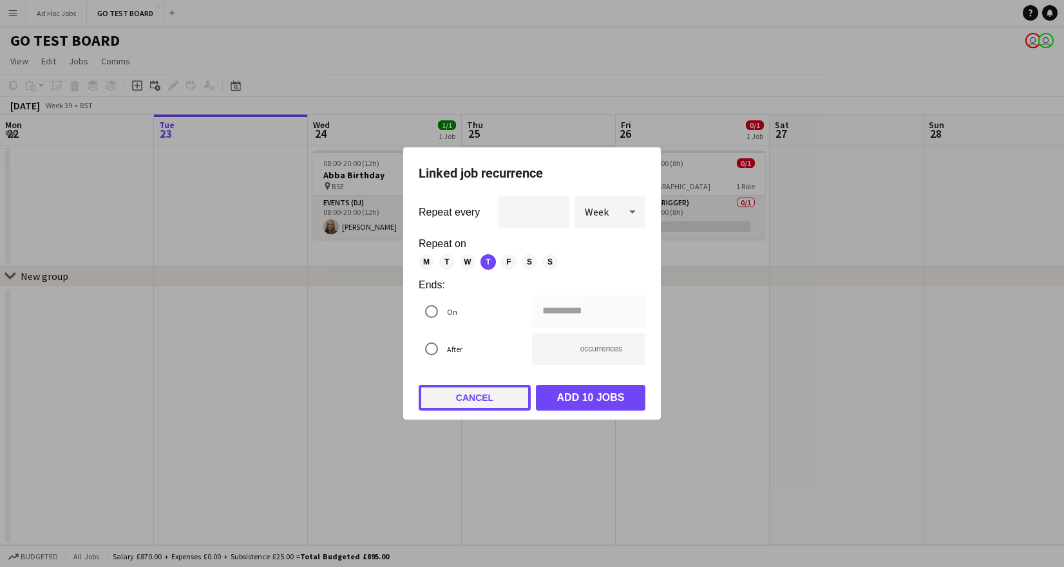
click at [480, 394] on button "Cancel" at bounding box center [475, 398] width 112 height 26
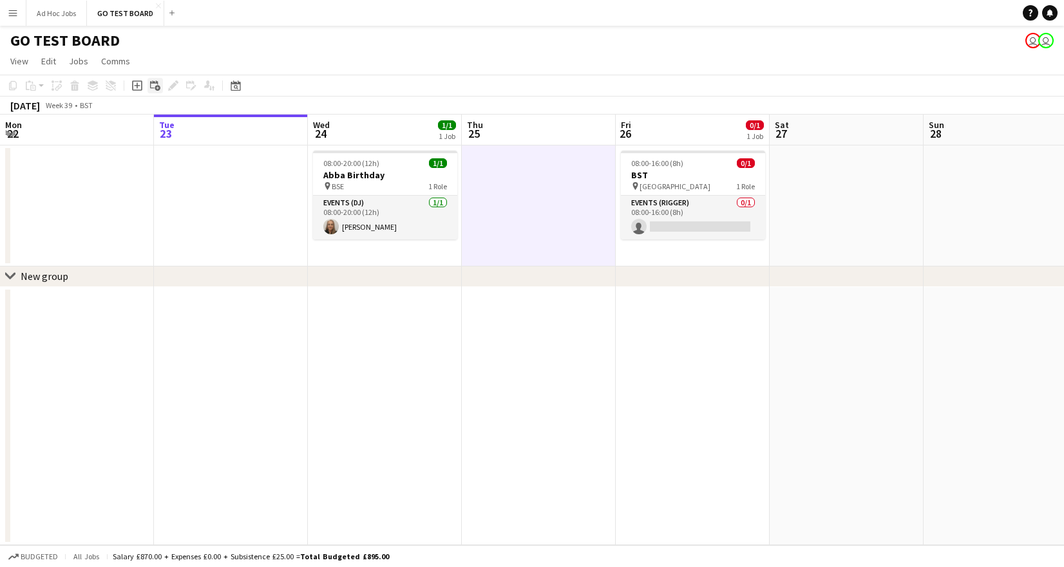
click at [153, 88] on icon at bounding box center [154, 85] width 8 height 8
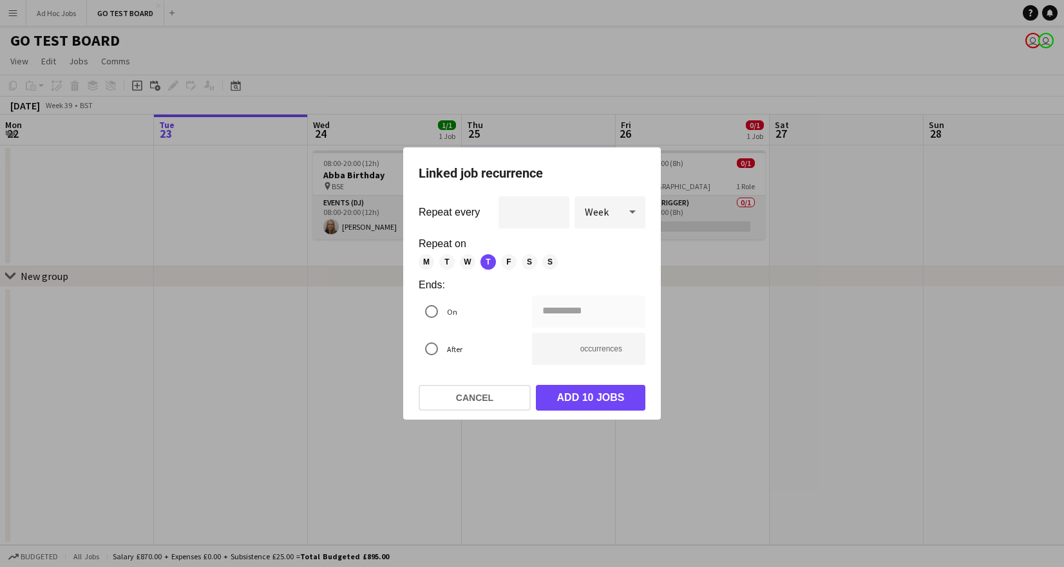
click at [784, 296] on div at bounding box center [532, 283] width 1064 height 567
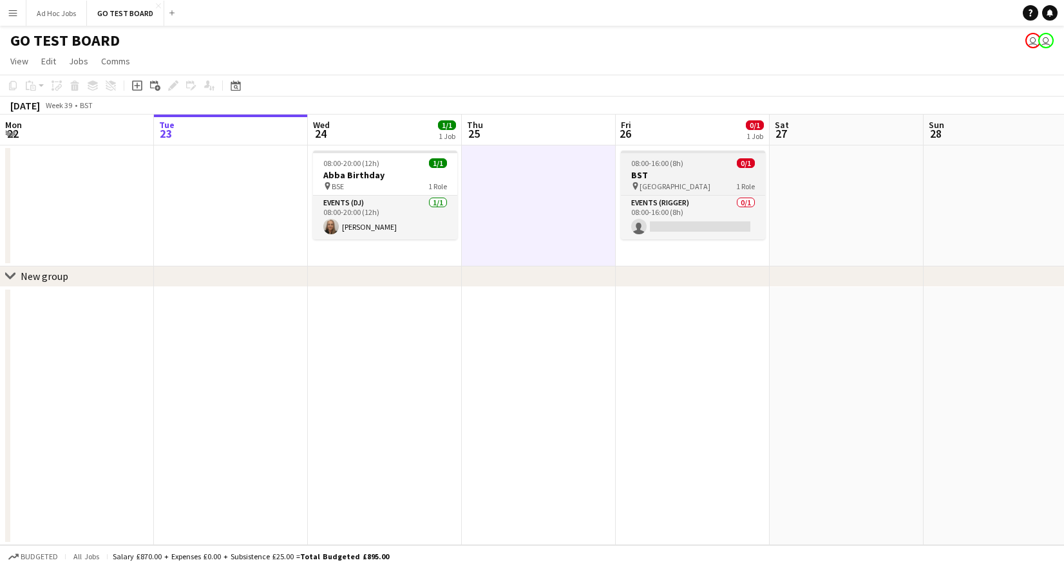
click at [688, 173] on h3 "BST" at bounding box center [693, 175] width 144 height 12
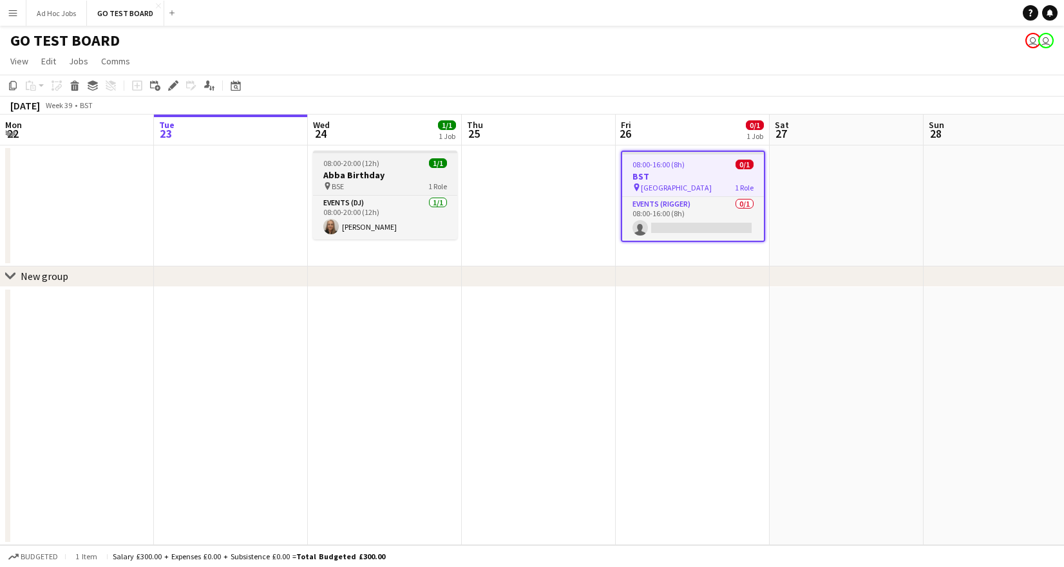
click at [373, 177] on h3 "Abba Birthday" at bounding box center [385, 175] width 144 height 12
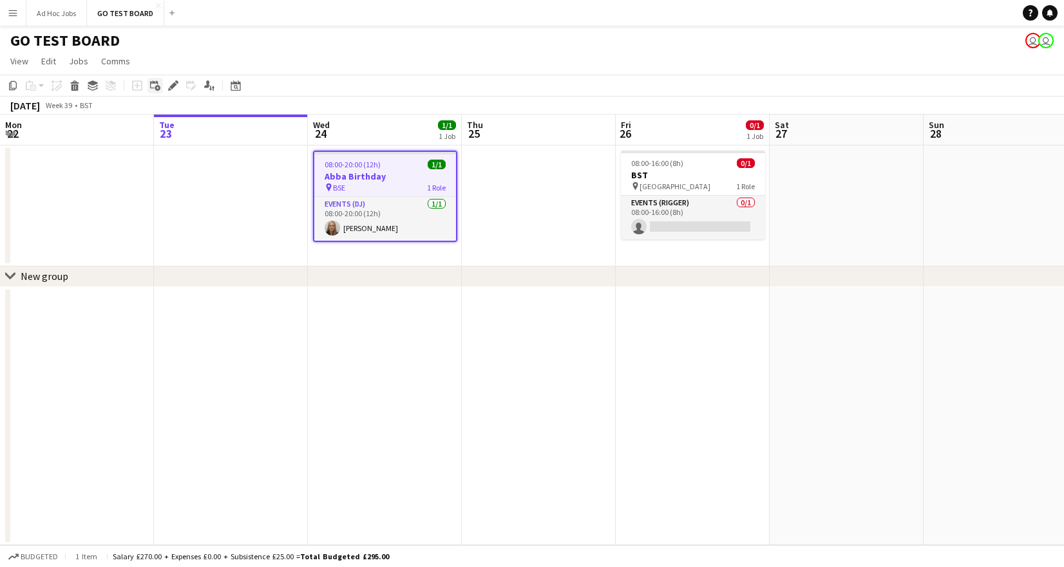
click at [157, 87] on icon at bounding box center [158, 89] width 6 height 6
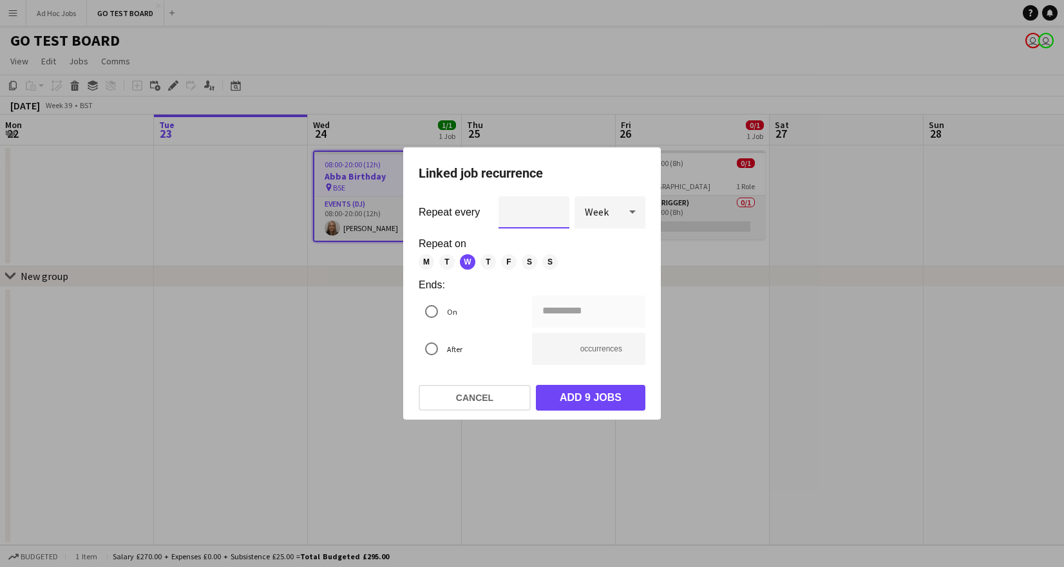
type input "*"
type input "**********"
click at [552, 208] on input "*" at bounding box center [533, 212] width 71 height 32
type input "*"
type input "**********"
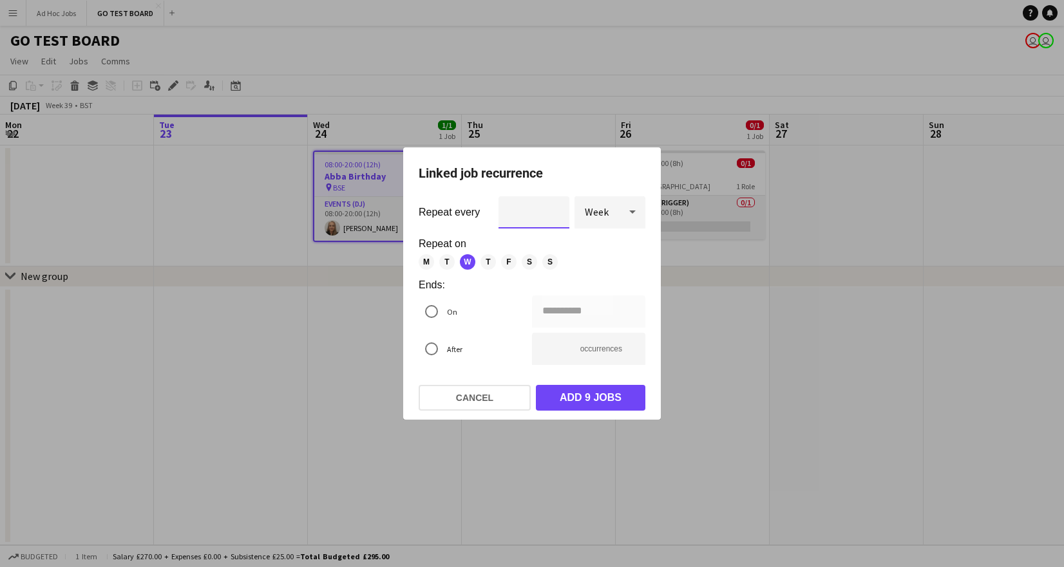
type input "*"
click at [554, 214] on input "*" at bounding box center [533, 212] width 71 height 32
click at [636, 210] on icon at bounding box center [632, 212] width 15 height 26
click at [600, 245] on span "Day" at bounding box center [610, 248] width 50 height 12
type input "**********"
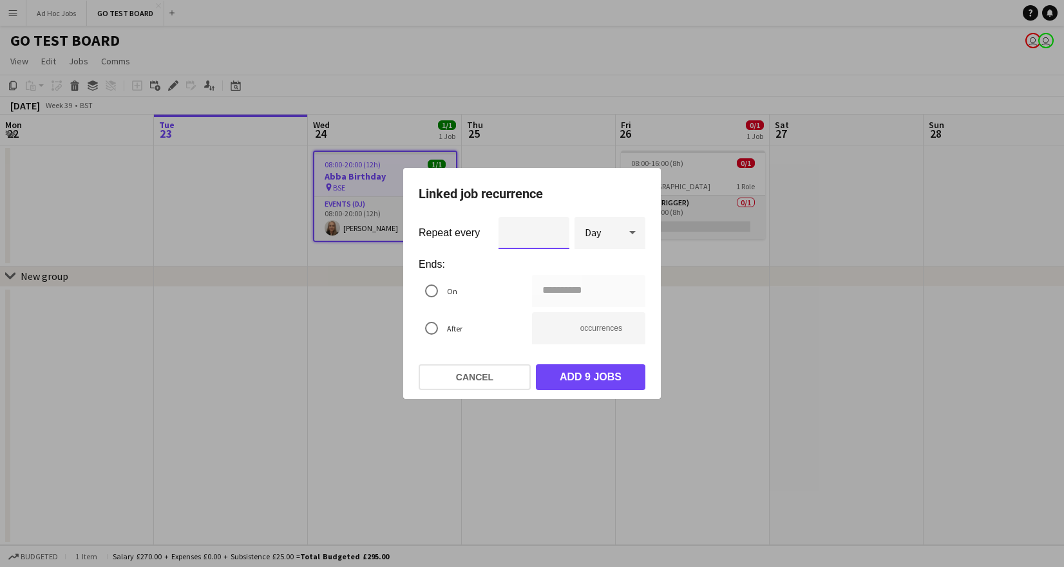
type input "*"
type input "**********"
click at [555, 229] on input "*" at bounding box center [533, 233] width 71 height 32
type input "*"
type input "**********"
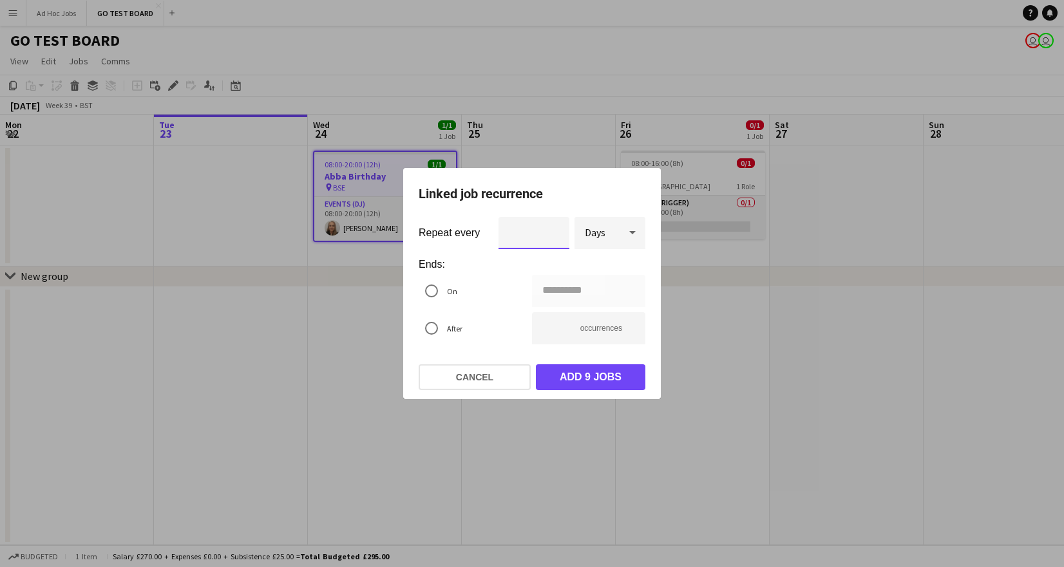
click at [555, 229] on input "*" at bounding box center [533, 233] width 71 height 32
type input "*"
type input "**********"
click at [555, 229] on input "*" at bounding box center [533, 233] width 71 height 32
type input "*"
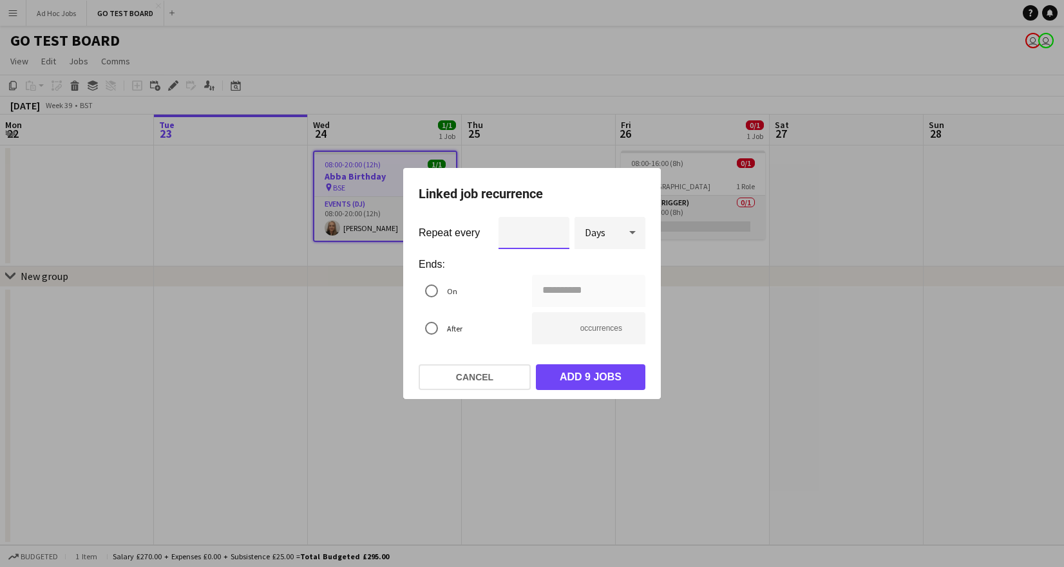
type input "**********"
click at [553, 236] on input "*" at bounding box center [533, 233] width 71 height 32
type input "*"
type input "**********"
click at [553, 236] on input "*" at bounding box center [533, 233] width 71 height 32
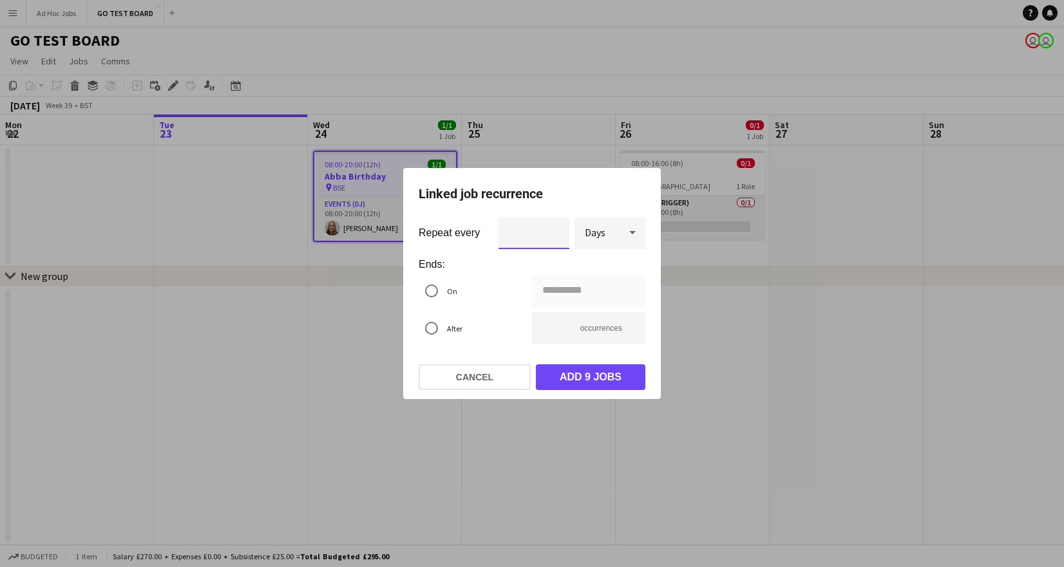
type input "*"
type input "**********"
type input "*"
click at [553, 236] on input "*" at bounding box center [533, 233] width 71 height 32
type input "**********"
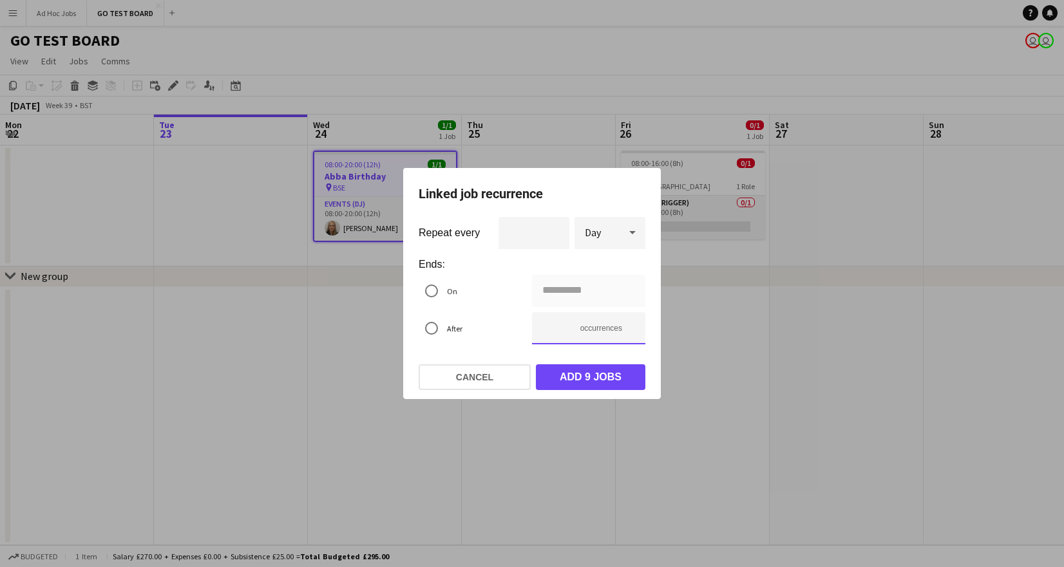
type input "**"
click at [631, 327] on input "**" at bounding box center [588, 328] width 113 height 32
type input "**********"
type input "**"
click at [631, 331] on input "**" at bounding box center [588, 328] width 113 height 32
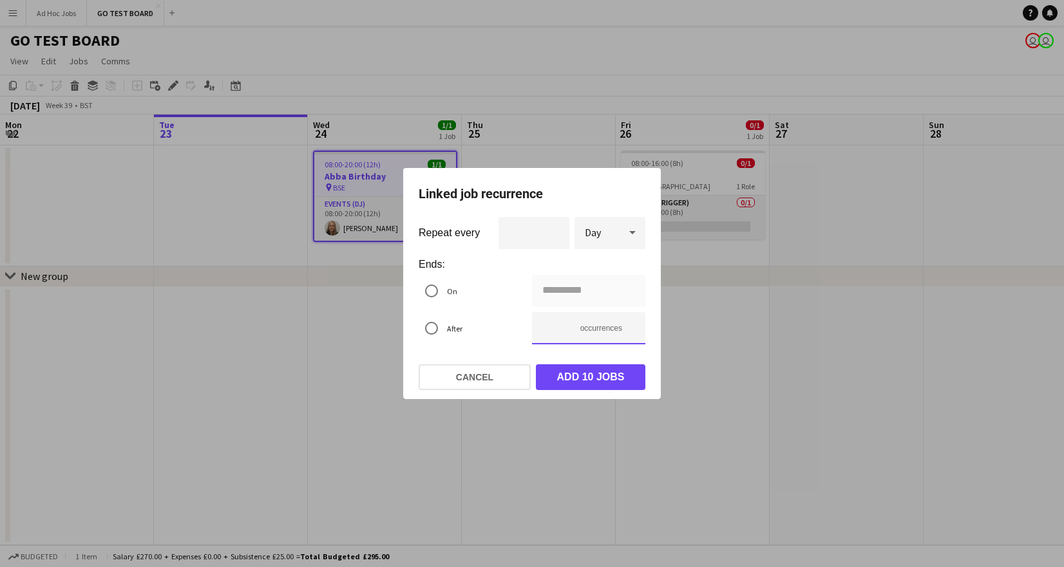
type input "**********"
type input "*"
click at [631, 331] on input "*" at bounding box center [588, 328] width 113 height 32
type input "**********"
type input "*"
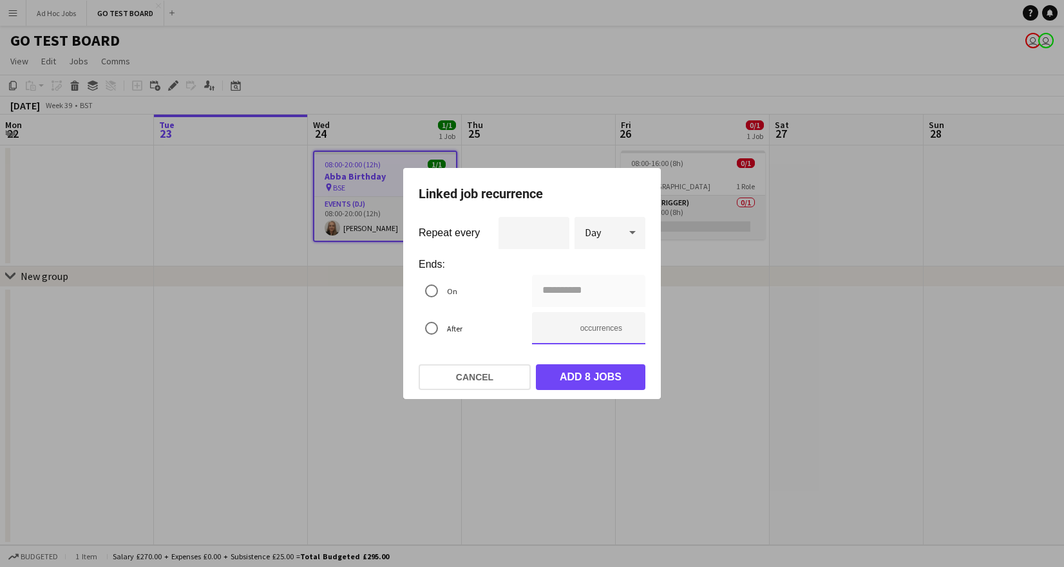
click at [631, 331] on input "*" at bounding box center [588, 328] width 113 height 32
type input "**********"
type input "*"
click at [631, 331] on input "*" at bounding box center [588, 328] width 113 height 32
type input "**********"
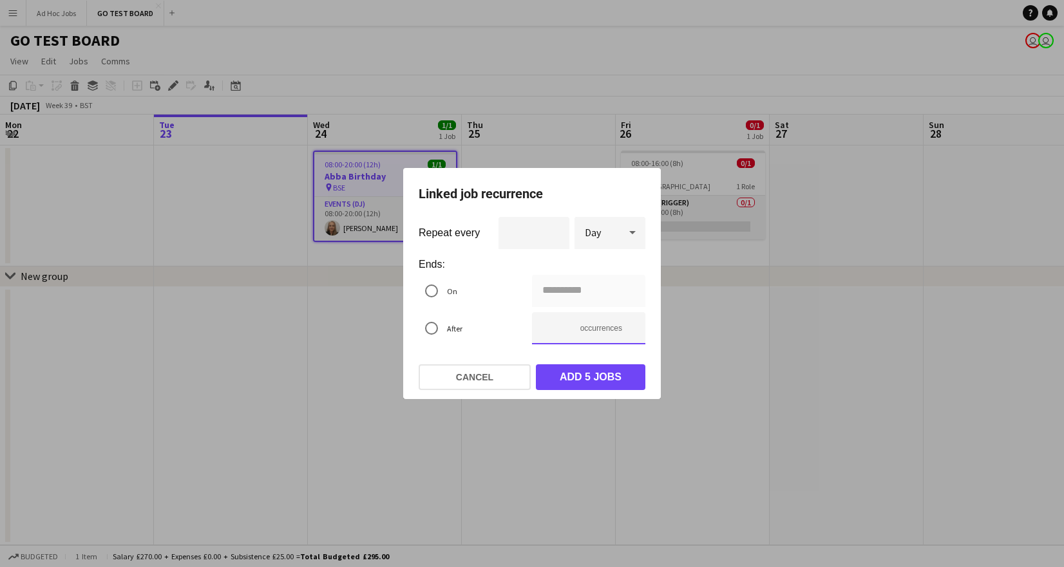
type input "*"
click at [631, 331] on input "*" at bounding box center [588, 328] width 113 height 32
type input "**********"
type input "*"
click at [631, 331] on input "*" at bounding box center [588, 328] width 113 height 32
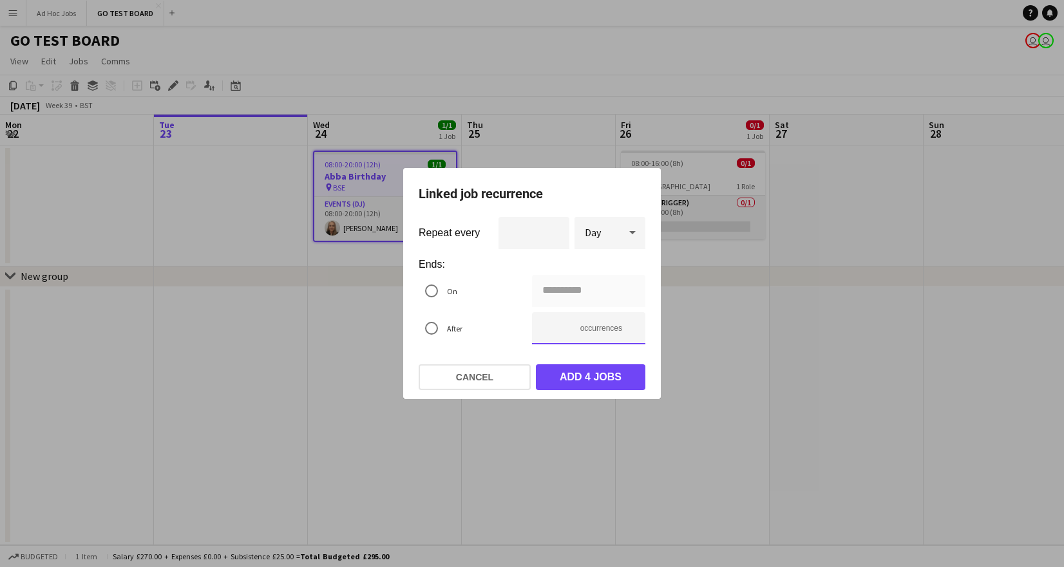
type input "**********"
type input "*"
click at [631, 331] on input "*" at bounding box center [588, 328] width 113 height 32
type input "**********"
type input "*"
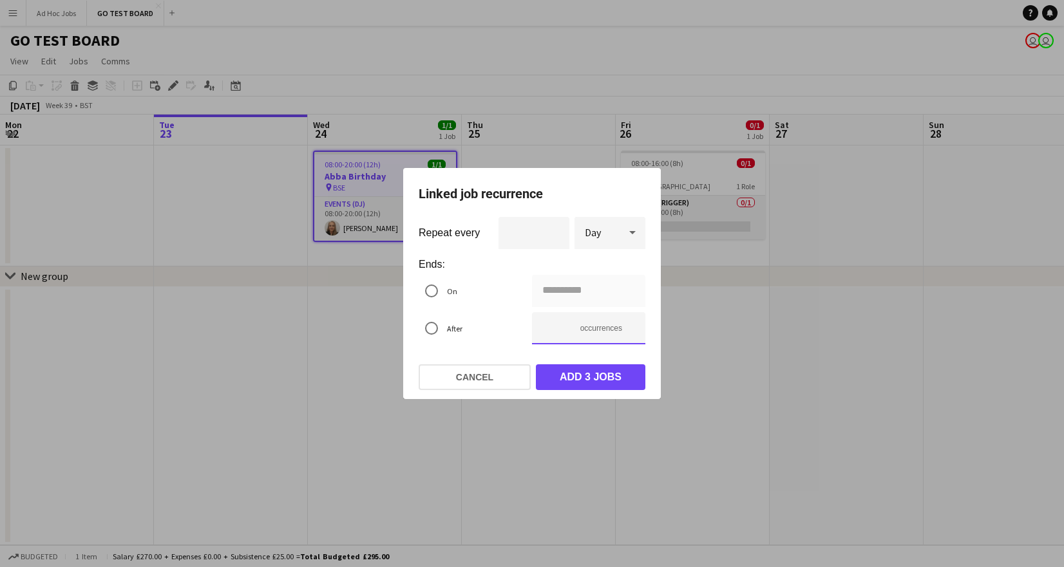
click at [631, 331] on input "*" at bounding box center [588, 328] width 113 height 32
click at [589, 384] on button "Add 2 jobs" at bounding box center [590, 378] width 109 height 26
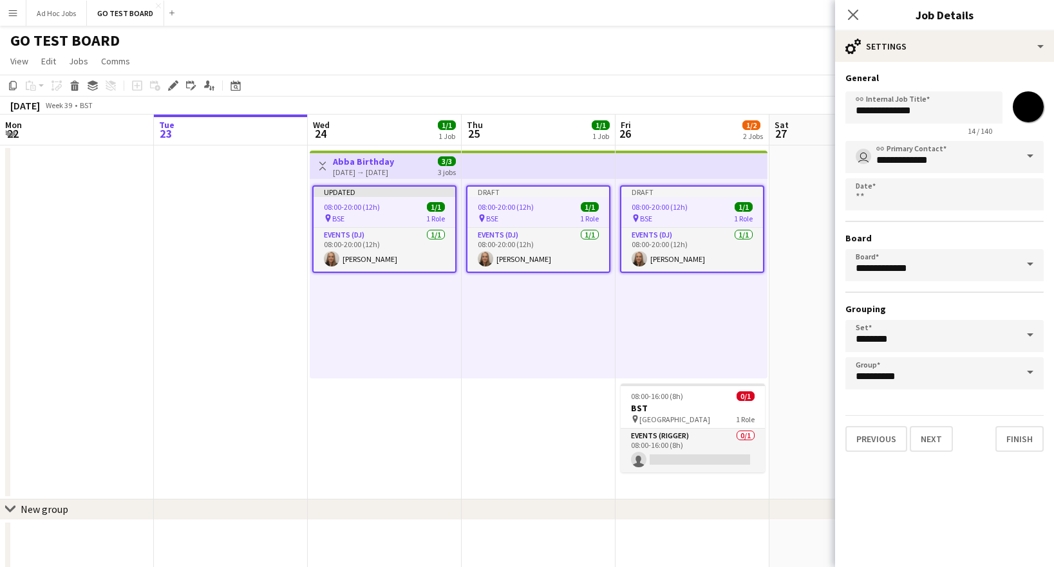
click at [388, 430] on app-date-cell "Toggle View Abba Birthday [DEMOGRAPHIC_DATA] → [DEMOGRAPHIC_DATA] 3/3 3 jobs Up…" at bounding box center [385, 323] width 154 height 354
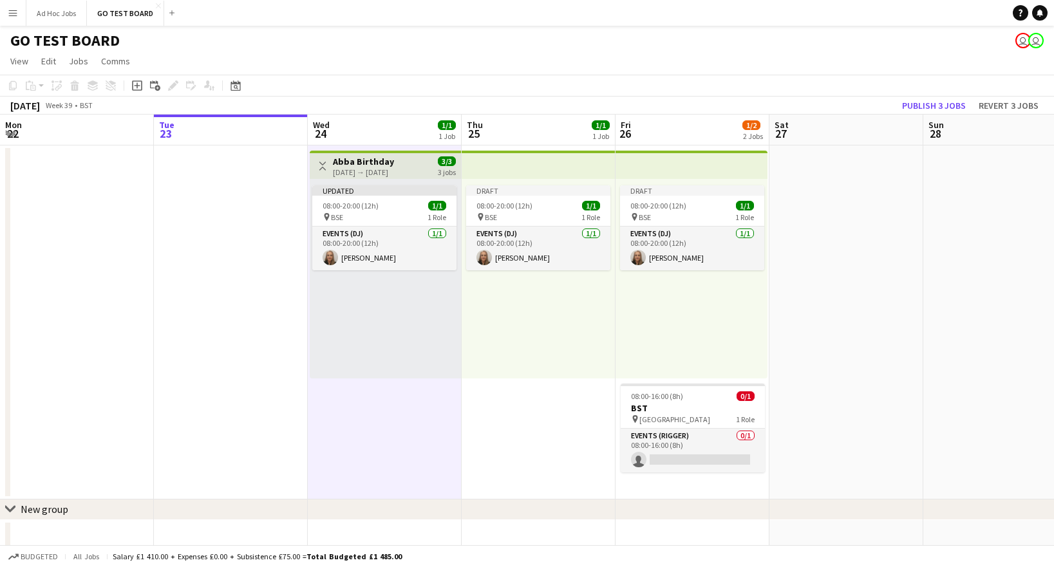
click at [527, 433] on app-date-cell "Draft 08:00-20:00 (12h) 1/1 pin BSE 1 Role Events (DJ) [DATE] 08:00-20:00 (12h)…" at bounding box center [539, 323] width 154 height 354
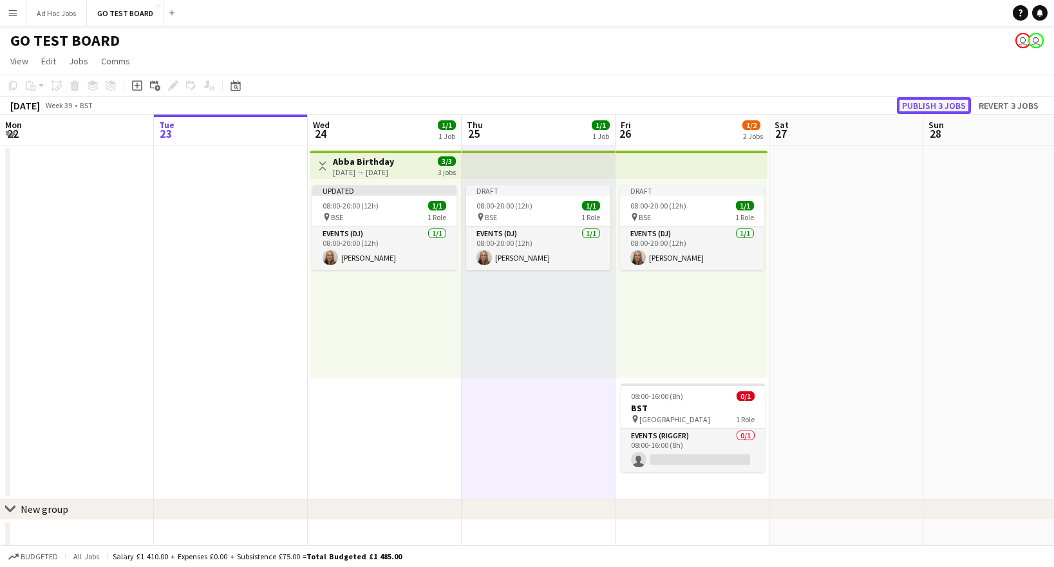
click at [953, 106] on button "Publish 3 jobs" at bounding box center [934, 105] width 74 height 17
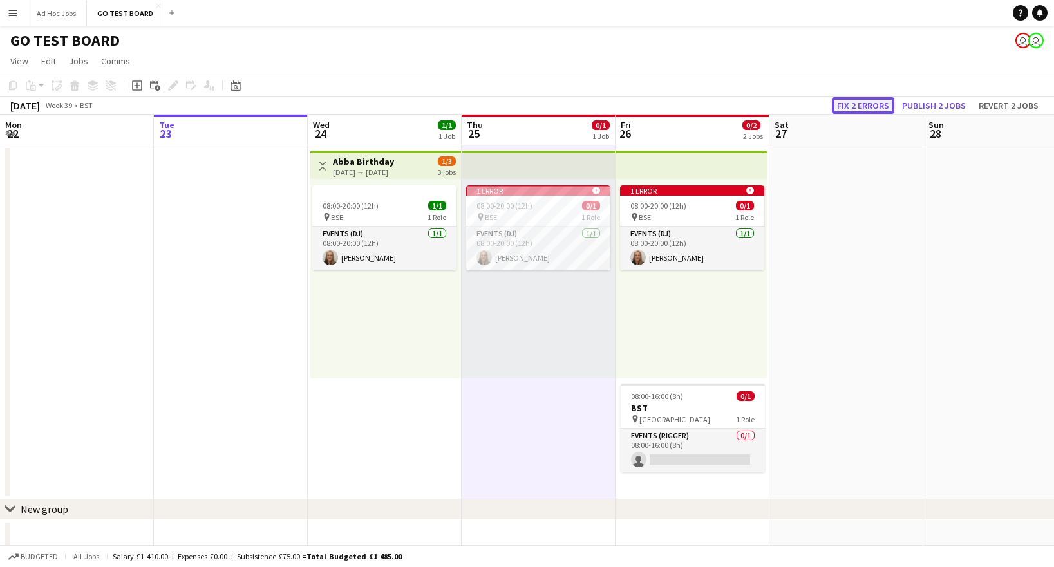
click at [864, 105] on button "Fix 2 errors" at bounding box center [863, 105] width 62 height 17
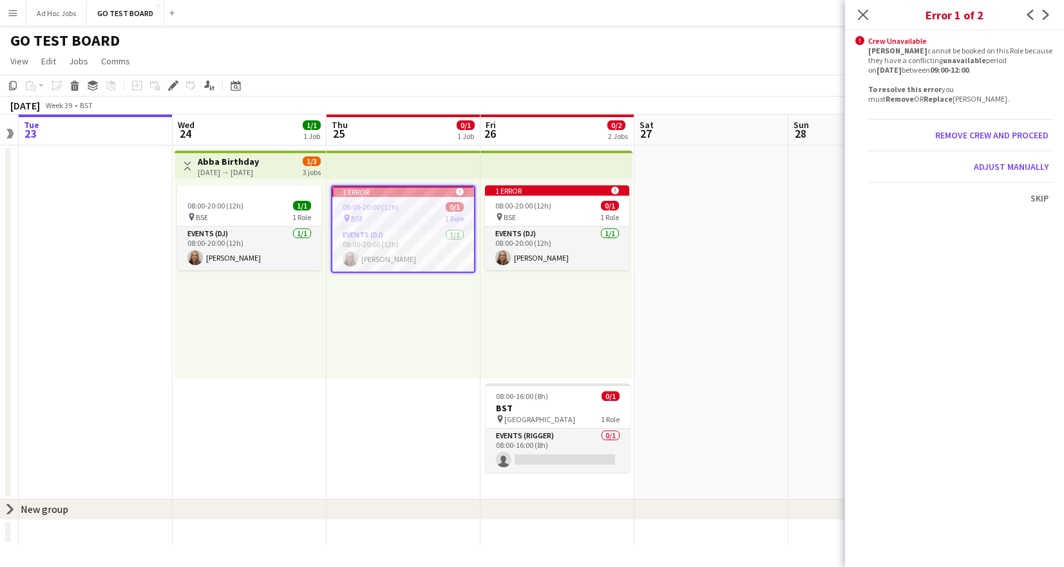
click at [754, 301] on app-date-cell at bounding box center [711, 323] width 154 height 354
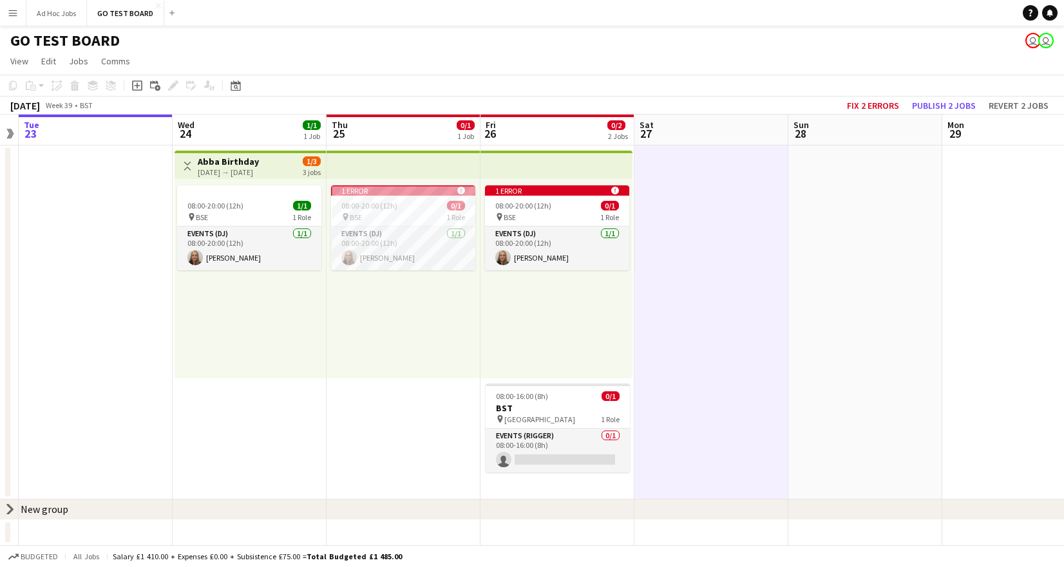
click at [978, 201] on app-date-cell at bounding box center [1019, 323] width 154 height 354
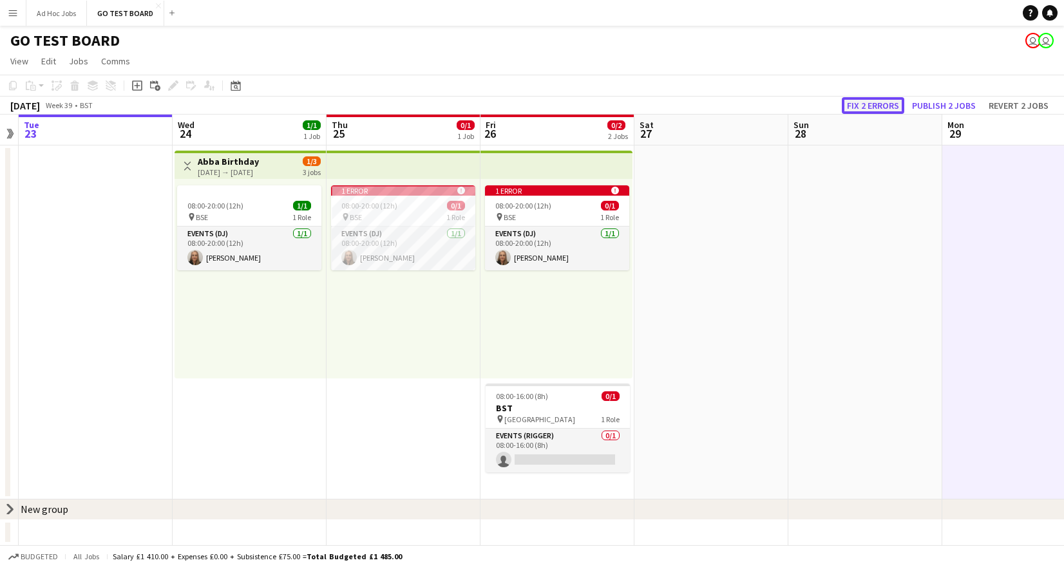
click at [891, 106] on button "Fix 2 errors" at bounding box center [873, 105] width 62 height 17
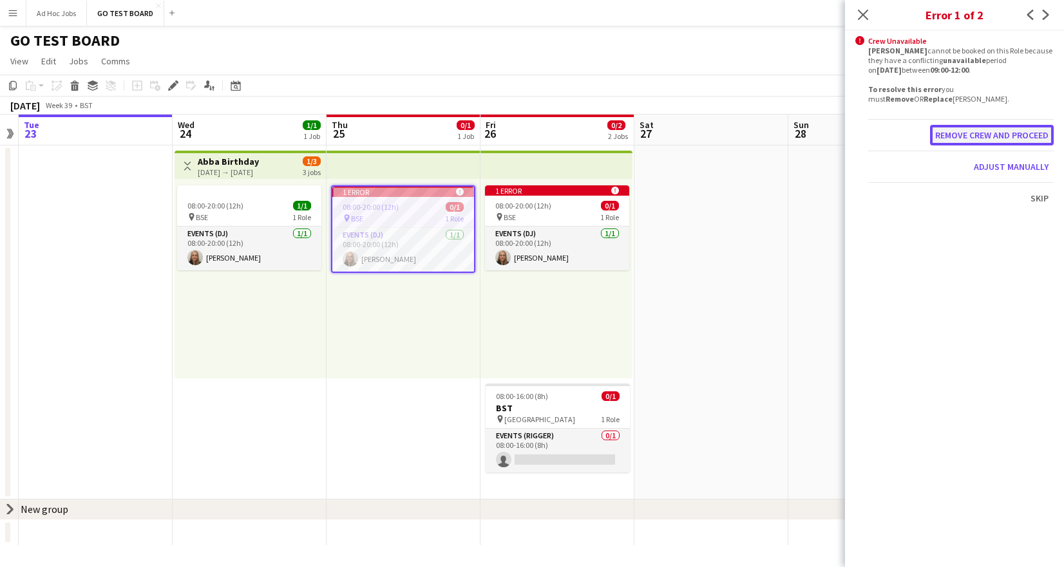
click at [1007, 133] on button "Remove crew and proceed" at bounding box center [992, 135] width 124 height 21
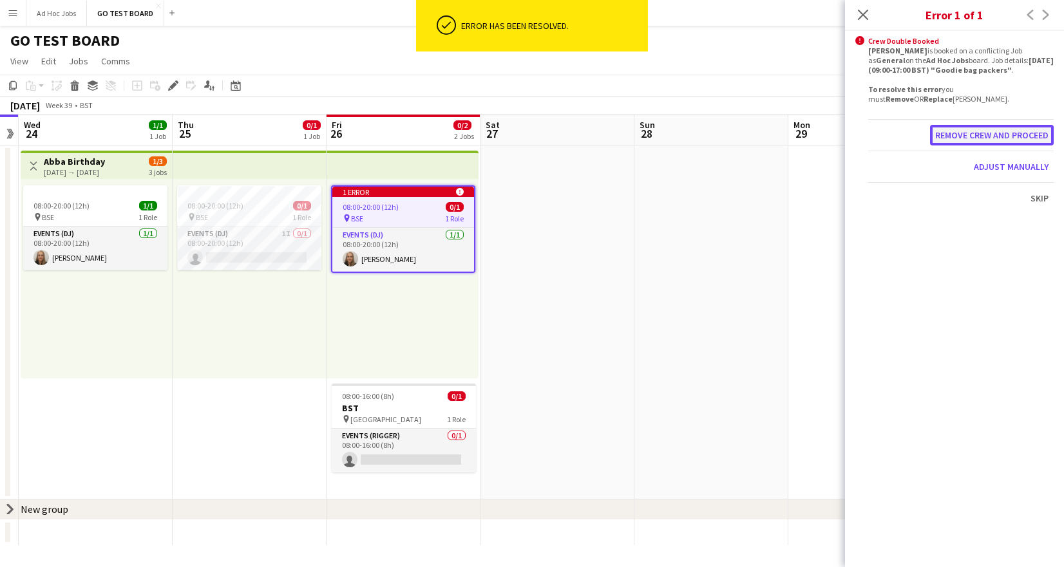
click at [1009, 134] on button "Remove crew and proceed" at bounding box center [992, 135] width 124 height 21
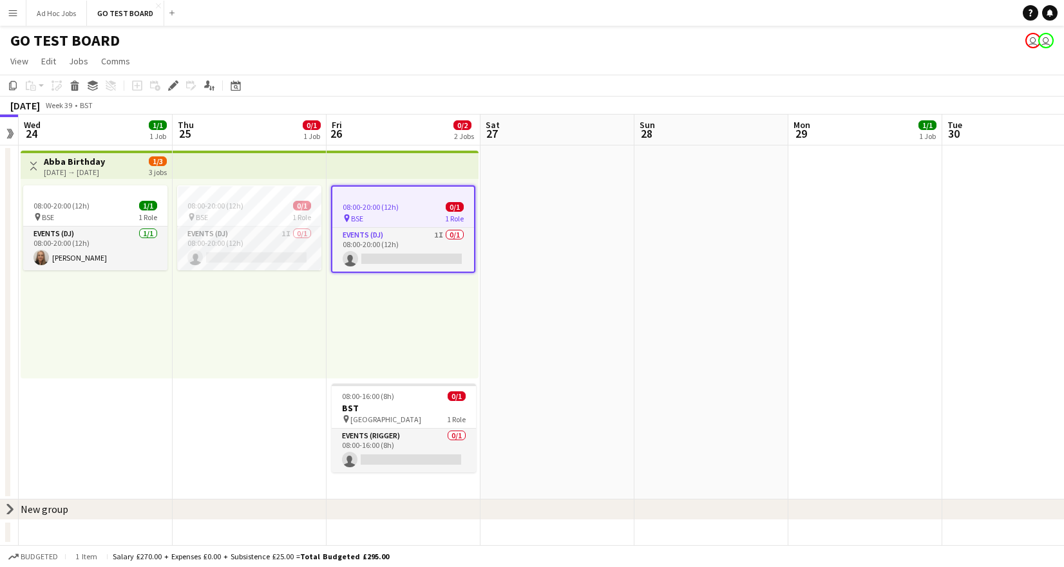
click at [578, 71] on app-page-menu "View Day view expanded Day view collapsed Month view Date picker Jump to [DATE]…" at bounding box center [532, 62] width 1064 height 24
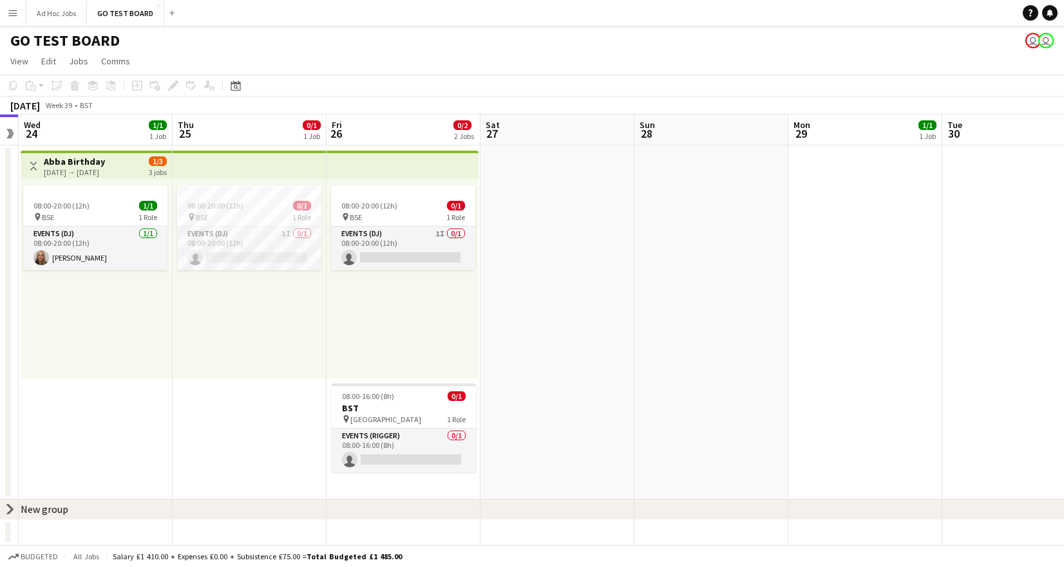
click at [571, 222] on app-date-cell at bounding box center [557, 323] width 154 height 354
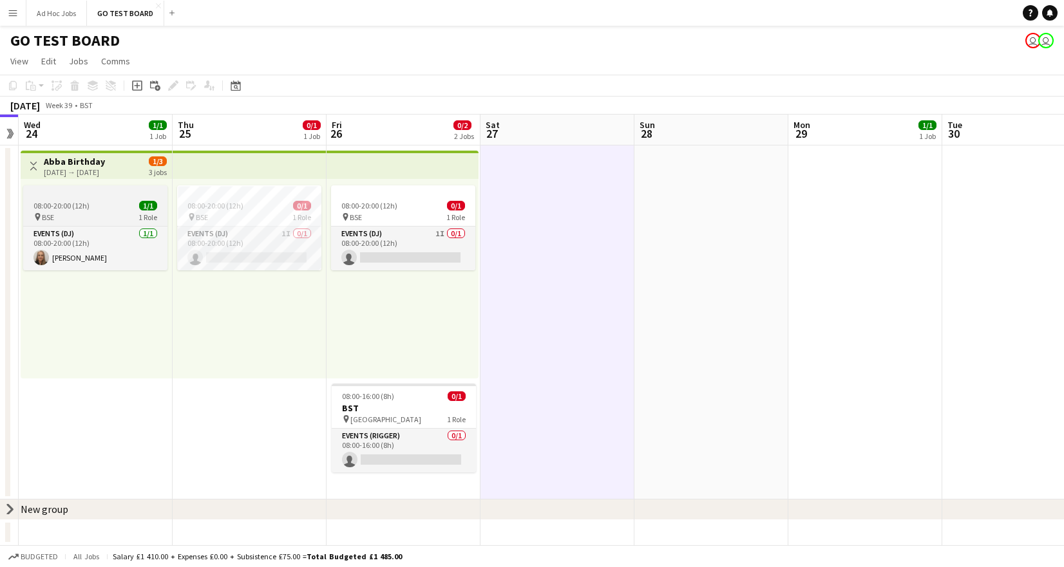
click at [77, 207] on span "08:00-20:00 (12h)" at bounding box center [61, 206] width 56 height 10
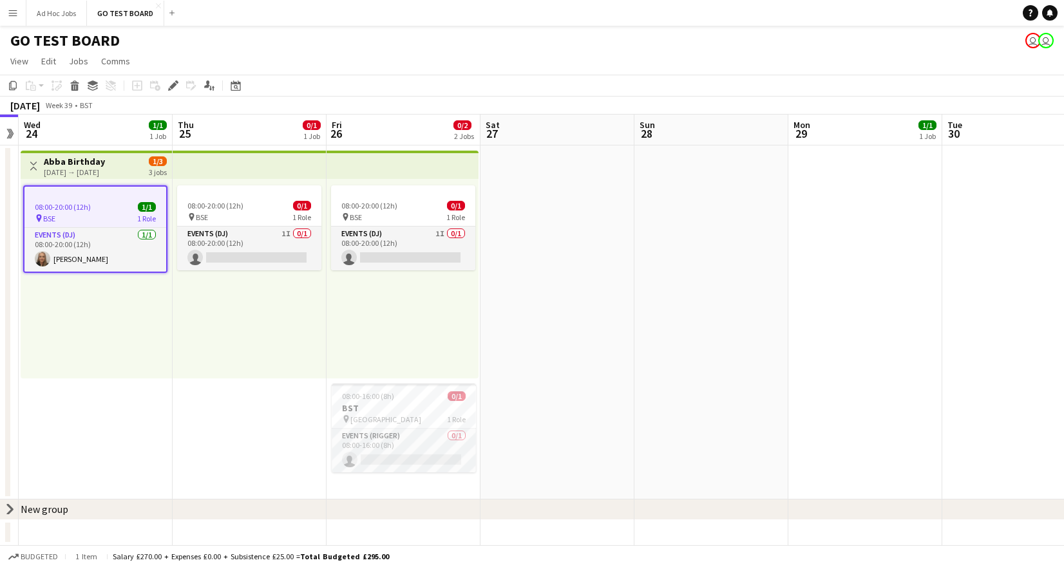
click at [118, 198] on app-job-card "08:00-20:00 (12h) 1/1 pin BSE 1 Role Events (DJ) [DATE] 08:00-20:00 (12h) [PERS…" at bounding box center [95, 229] width 144 height 88
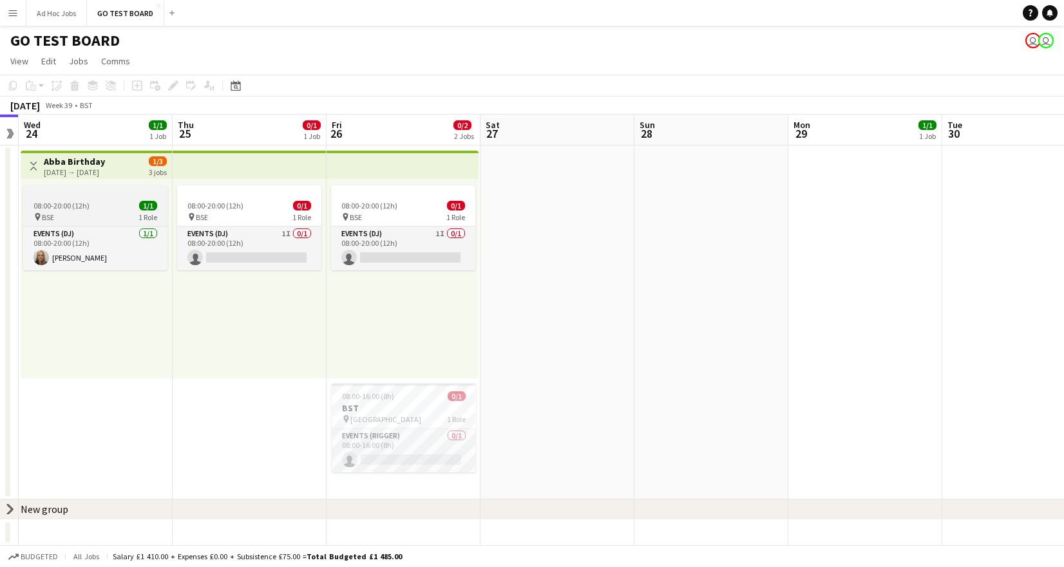
click at [103, 193] on div at bounding box center [95, 190] width 144 height 10
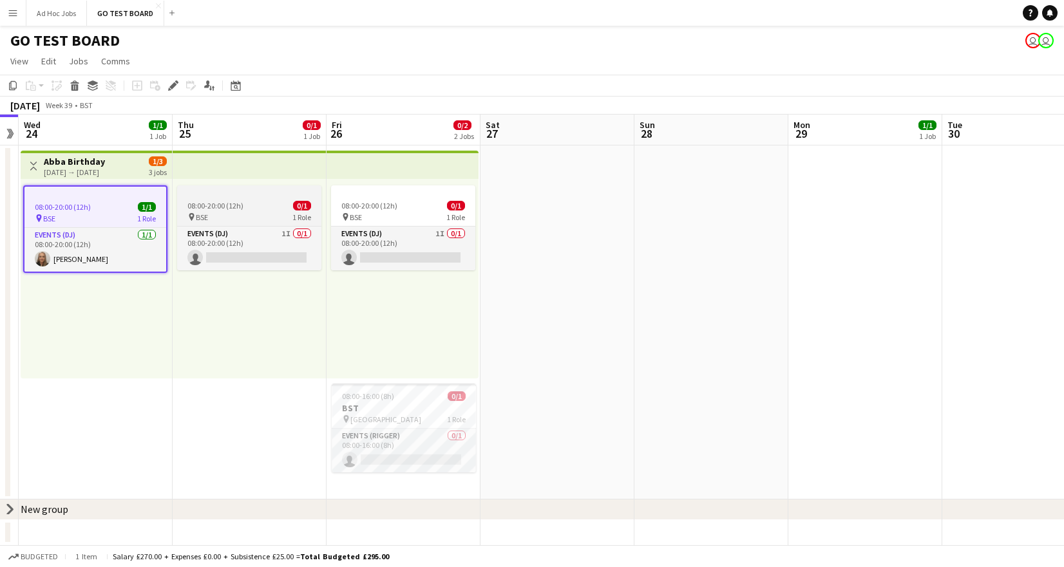
click at [239, 189] on div at bounding box center [249, 190] width 144 height 10
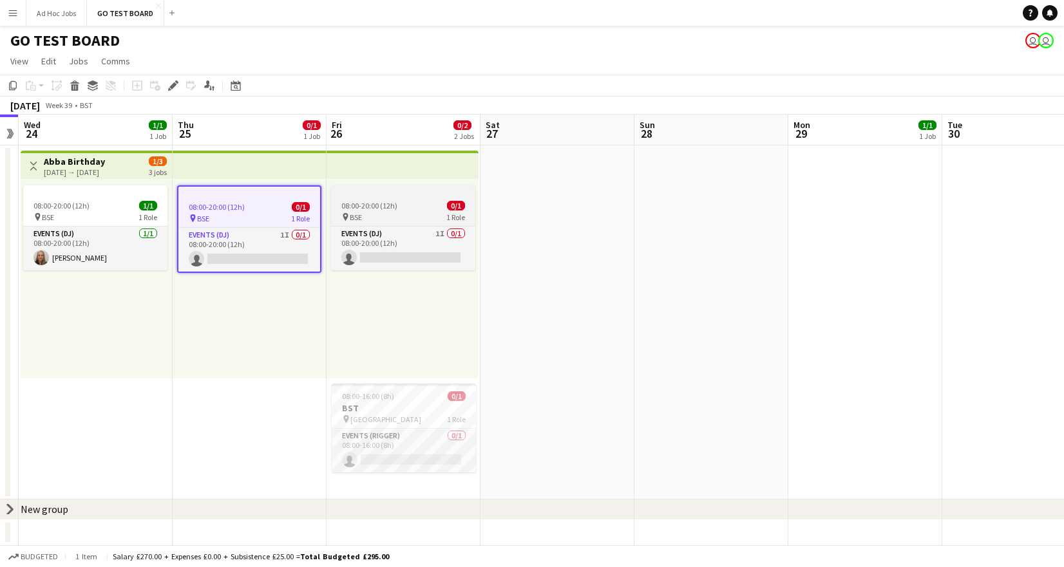
click at [428, 193] on div at bounding box center [403, 190] width 144 height 10
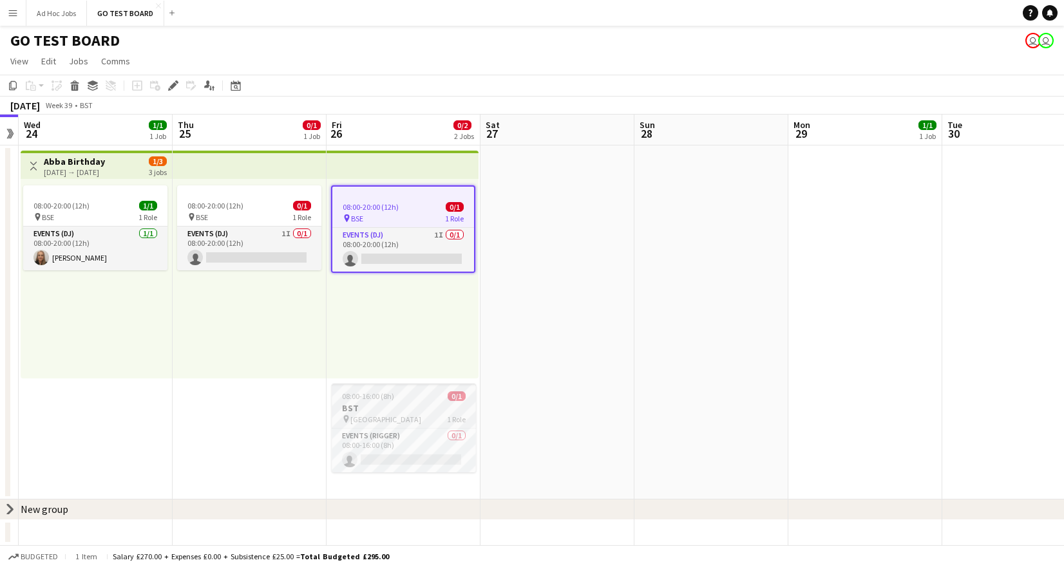
click at [423, 399] on div "08:00-16:00 (8h) 0/1" at bounding box center [404, 397] width 144 height 10
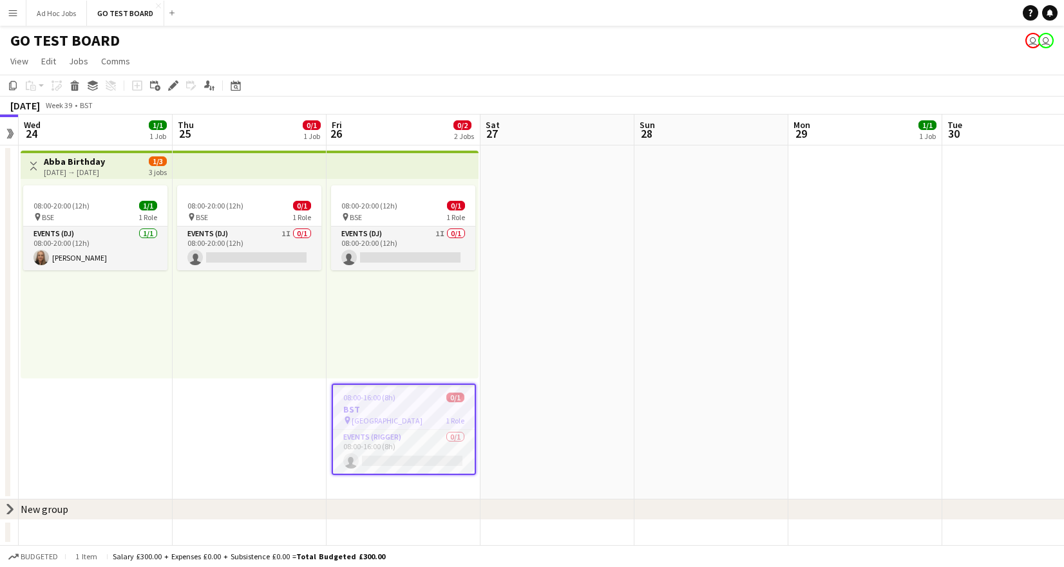
click at [261, 429] on app-date-cell "08:00-20:00 (12h) 0/1 pin BSE 1 Role Events (DJ) 1I 0/1 08:00-20:00 (12h) singl…" at bounding box center [250, 323] width 154 height 354
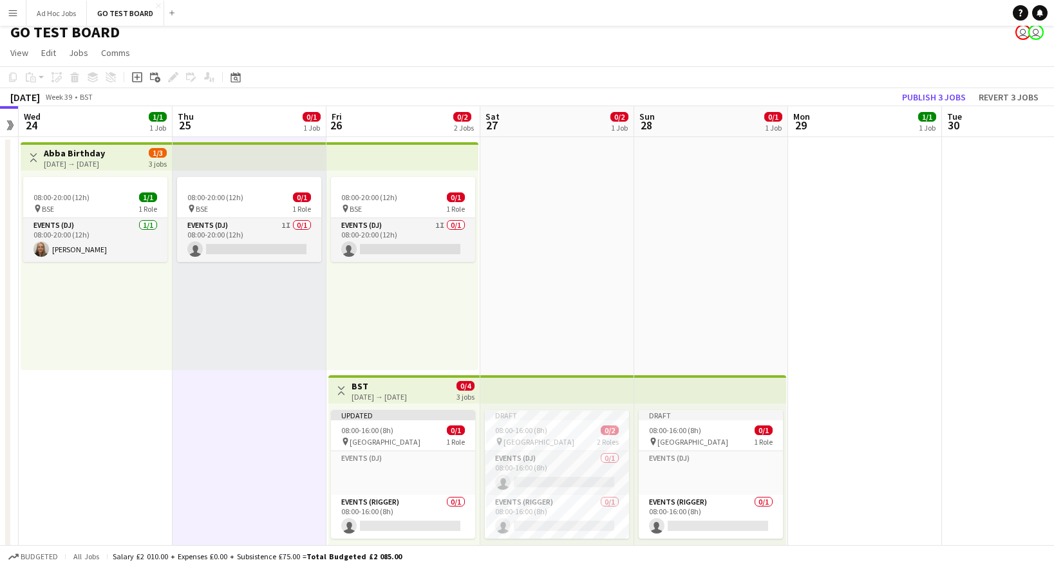
scroll to position [0, 0]
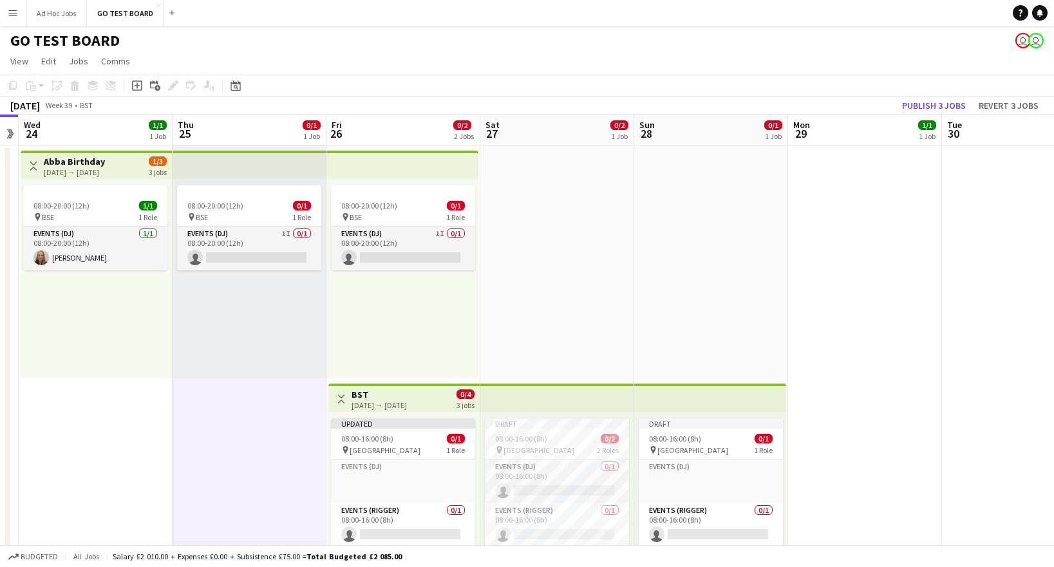
click at [567, 211] on app-date-cell "Draft 08:00-16:00 (8h) 0/2 pin HYDE PARK 2 Roles Events (DJ) 0/1 08:00-16:00 (8…" at bounding box center [557, 381] width 154 height 471
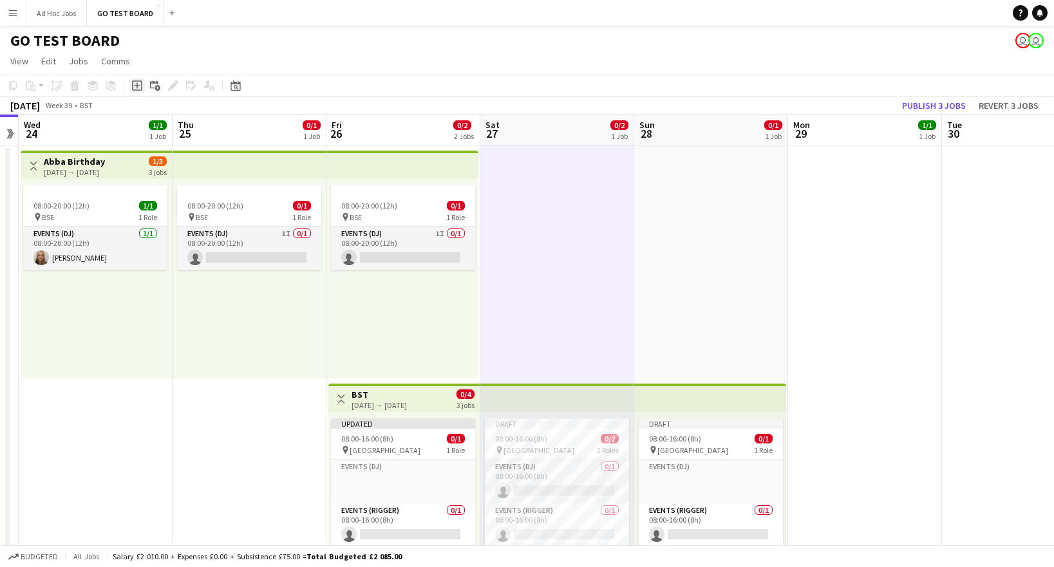
click at [136, 85] on icon at bounding box center [137, 86] width 6 height 6
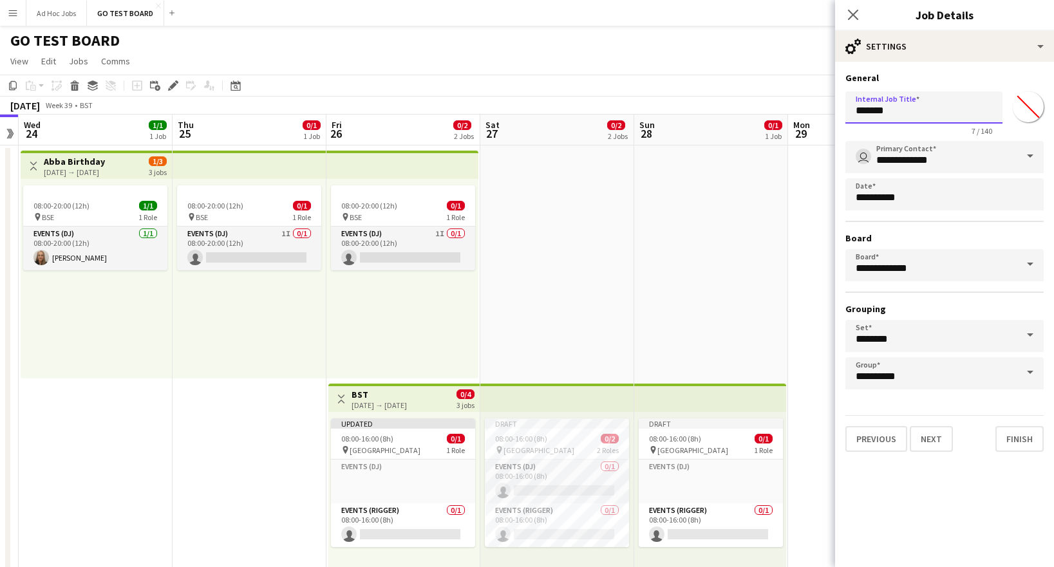
drag, startPoint x: 896, startPoint y: 112, endPoint x: 849, endPoint y: 115, distance: 47.1
click at [849, 115] on input "*******" at bounding box center [924, 107] width 157 height 32
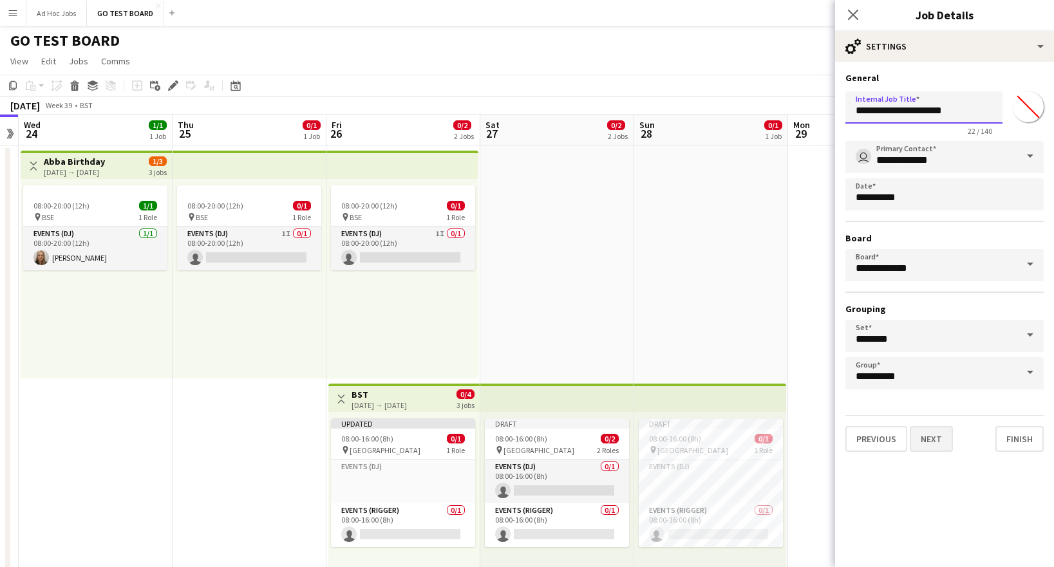
type input "**********"
click at [922, 442] on button "Next" at bounding box center [931, 439] width 43 height 26
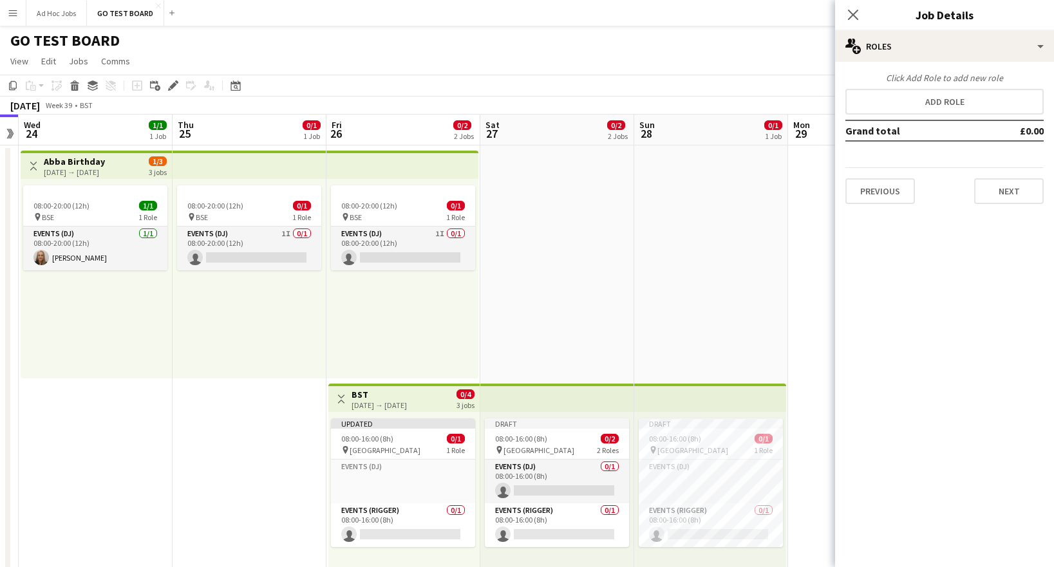
click at [1023, 132] on td "£0.00" at bounding box center [1013, 130] width 61 height 21
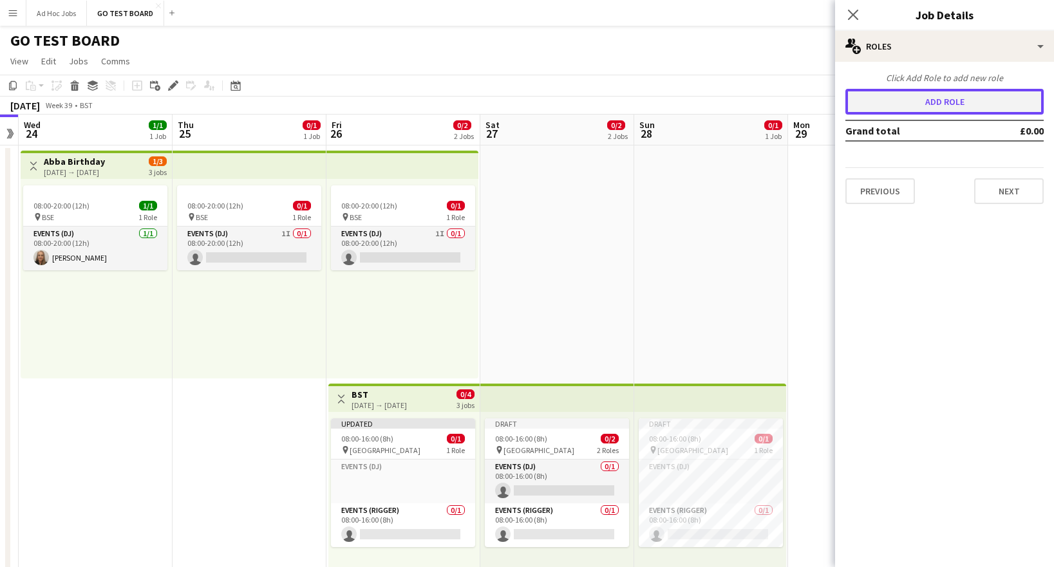
click at [1010, 100] on button "Add role" at bounding box center [945, 102] width 198 height 26
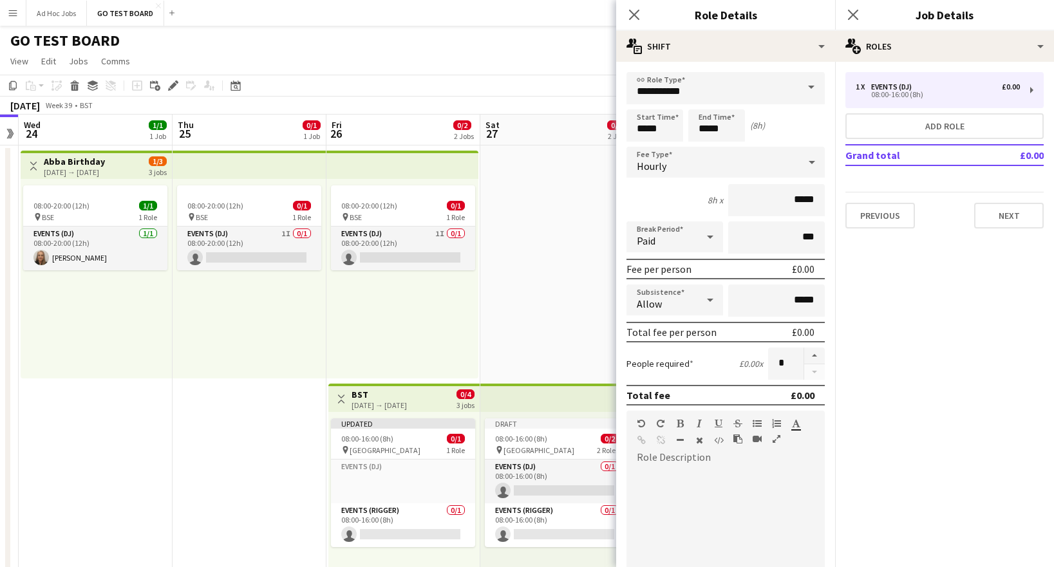
click at [801, 91] on span at bounding box center [811, 87] width 27 height 31
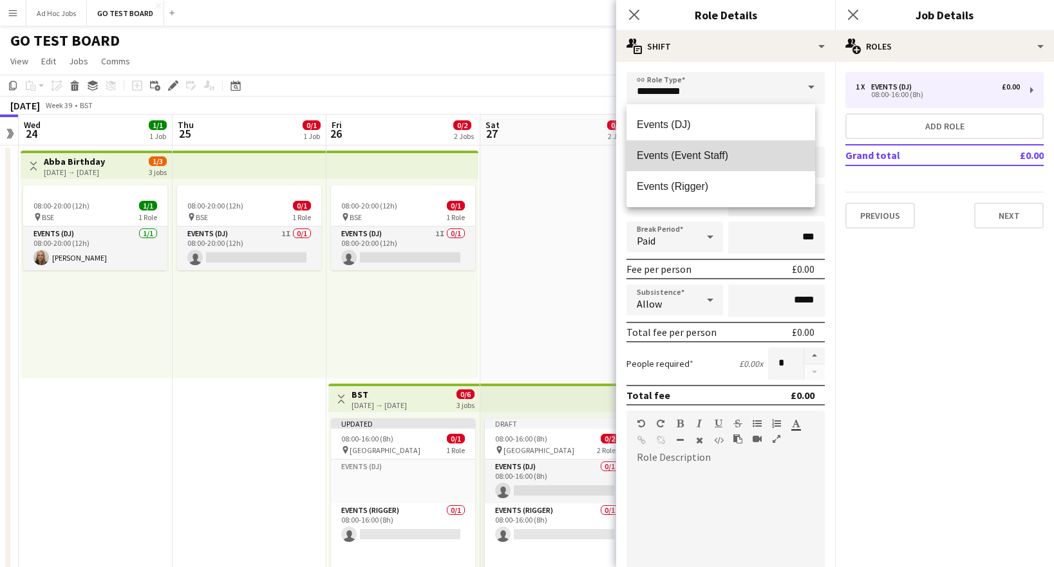
click at [721, 156] on span "Events (Event Staff)" at bounding box center [721, 155] width 168 height 12
type input "**********"
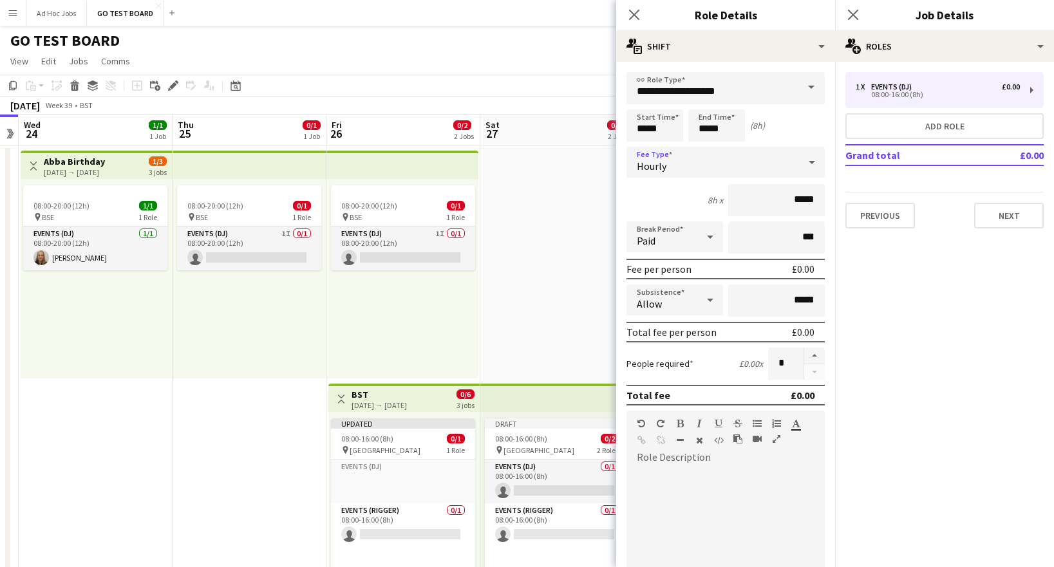
click at [721, 156] on div "Hourly" at bounding box center [713, 162] width 173 height 31
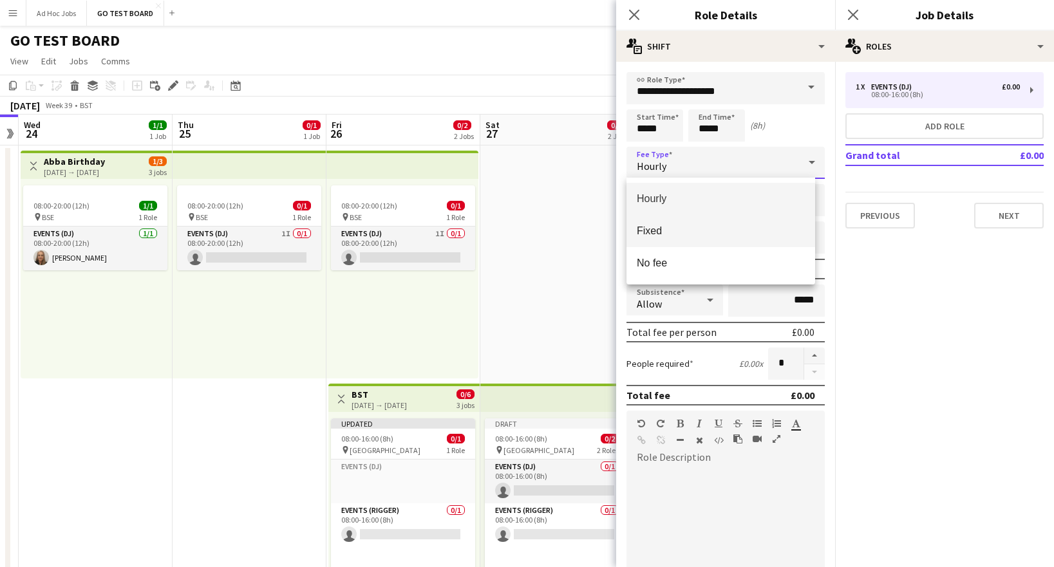
click at [659, 234] on span "Fixed" at bounding box center [721, 231] width 168 height 12
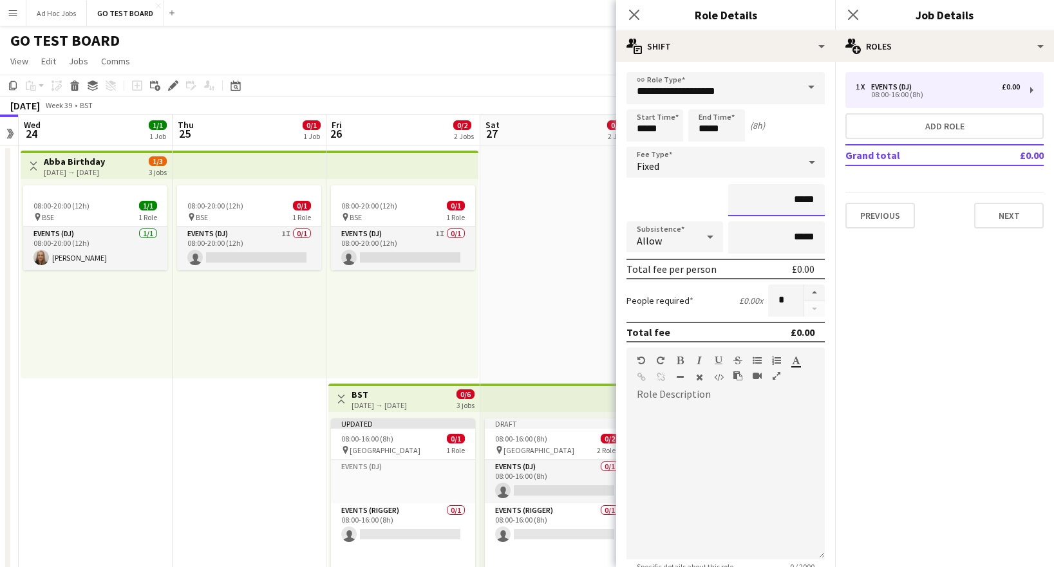
click at [799, 202] on input "*****" at bounding box center [776, 200] width 97 height 32
drag, startPoint x: 792, startPoint y: 196, endPoint x: 799, endPoint y: 234, distance: 38.5
click at [792, 197] on input "*****" at bounding box center [776, 200] width 97 height 32
drag, startPoint x: 802, startPoint y: 198, endPoint x: 810, endPoint y: 201, distance: 8.1
click at [802, 198] on input "*******" at bounding box center [776, 200] width 97 height 32
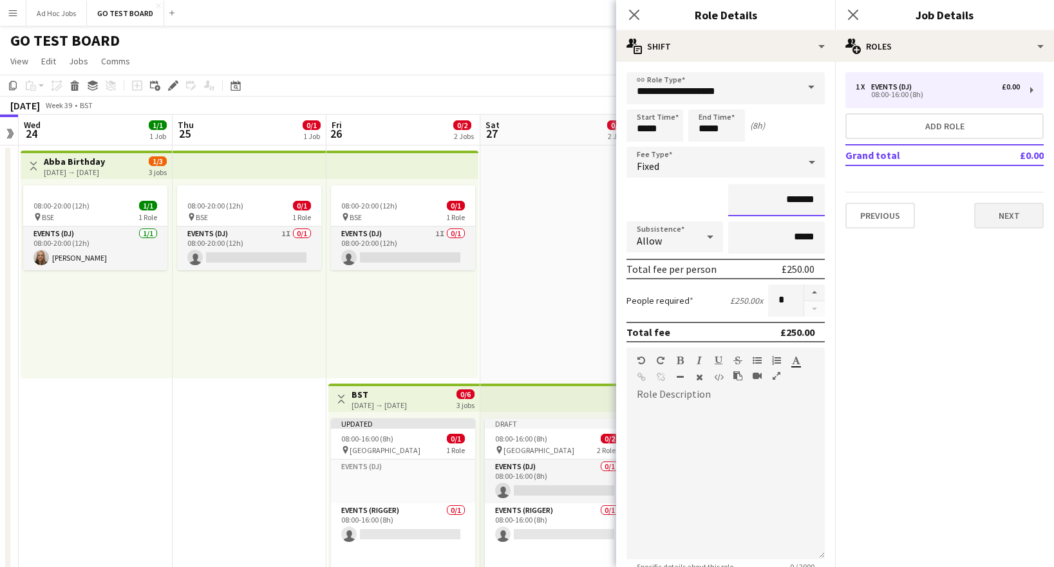
type input "*******"
click at [1016, 220] on button "Next" at bounding box center [1009, 216] width 70 height 26
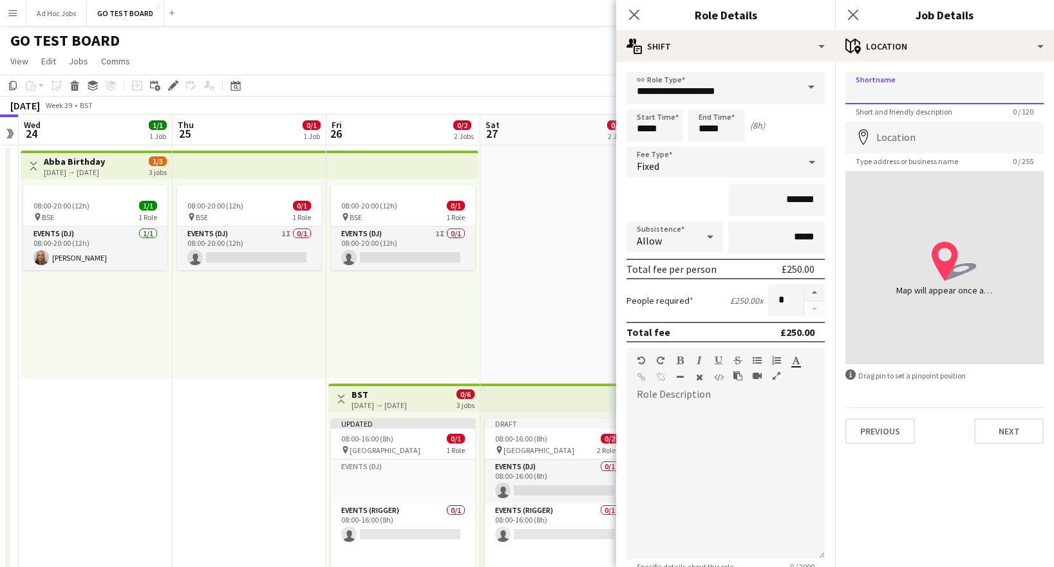
click at [901, 89] on input "Shortname" at bounding box center [945, 88] width 198 height 32
type input "*****"
click at [927, 147] on input "Location" at bounding box center [945, 138] width 198 height 32
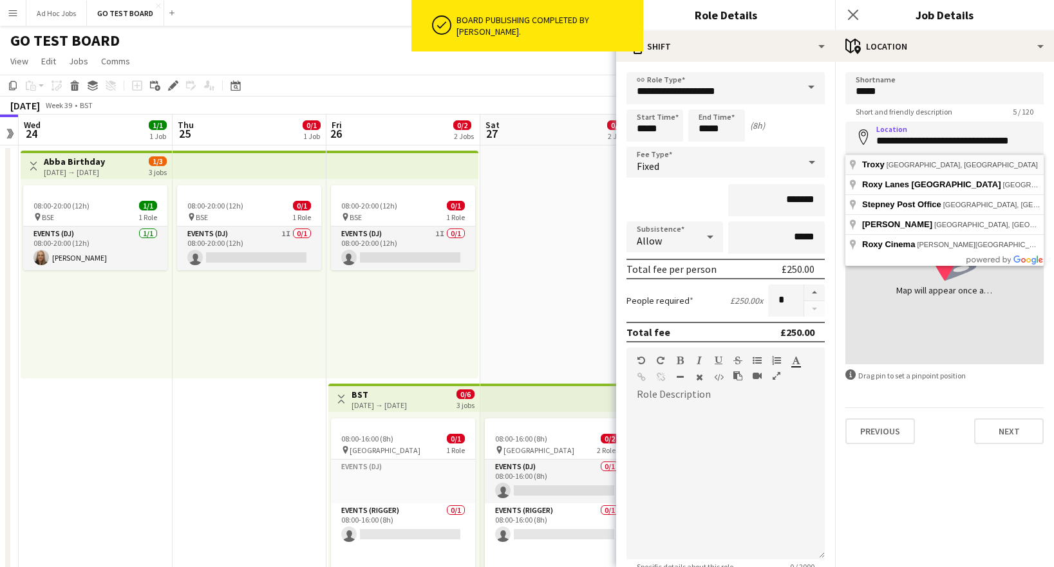
type input "**********"
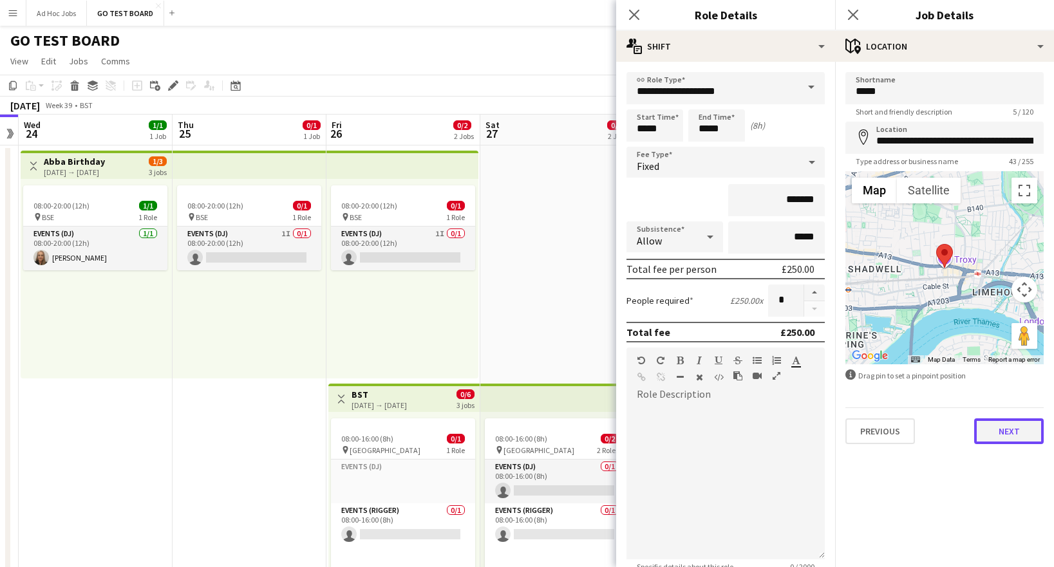
click at [1004, 438] on button "Next" at bounding box center [1009, 432] width 70 height 26
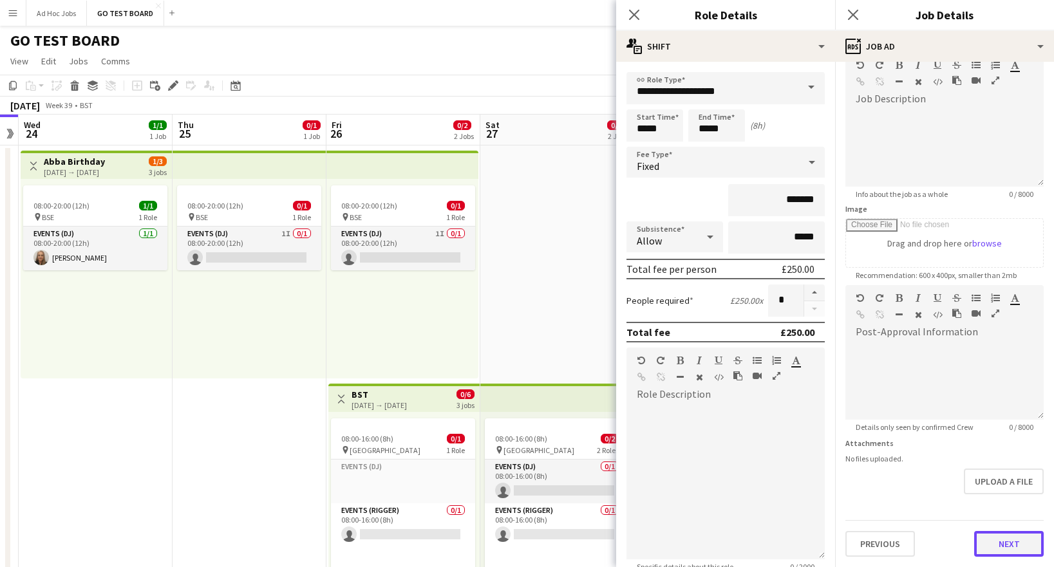
scroll to position [70, 0]
click at [1006, 510] on form "**********" at bounding box center [944, 280] width 219 height 555
click at [1009, 542] on button "Next" at bounding box center [1009, 544] width 70 height 26
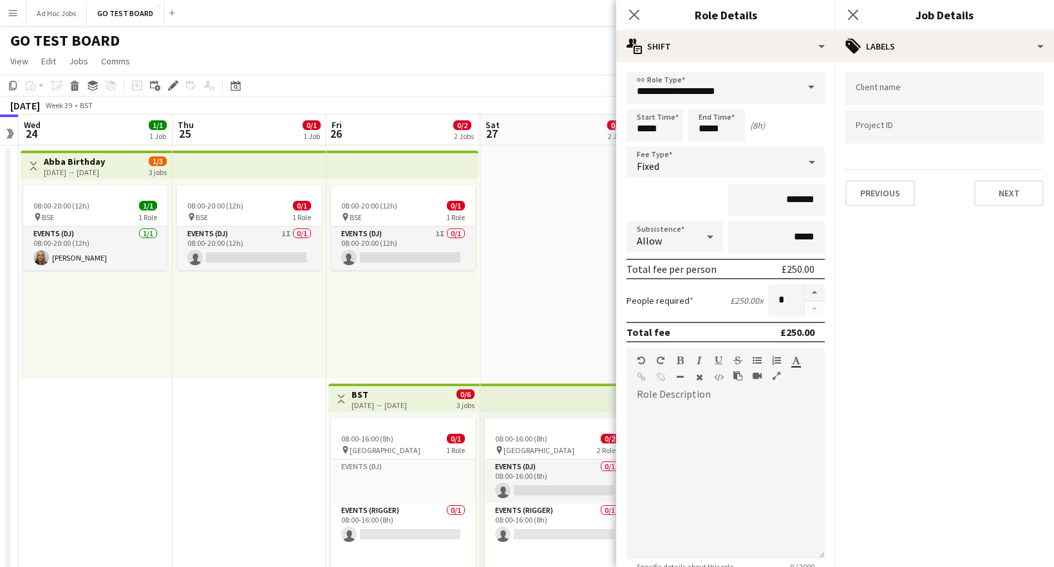
scroll to position [0, 0]
click at [923, 100] on div at bounding box center [945, 88] width 198 height 33
type input "*********"
click at [1023, 198] on button "Next" at bounding box center [1009, 193] width 70 height 26
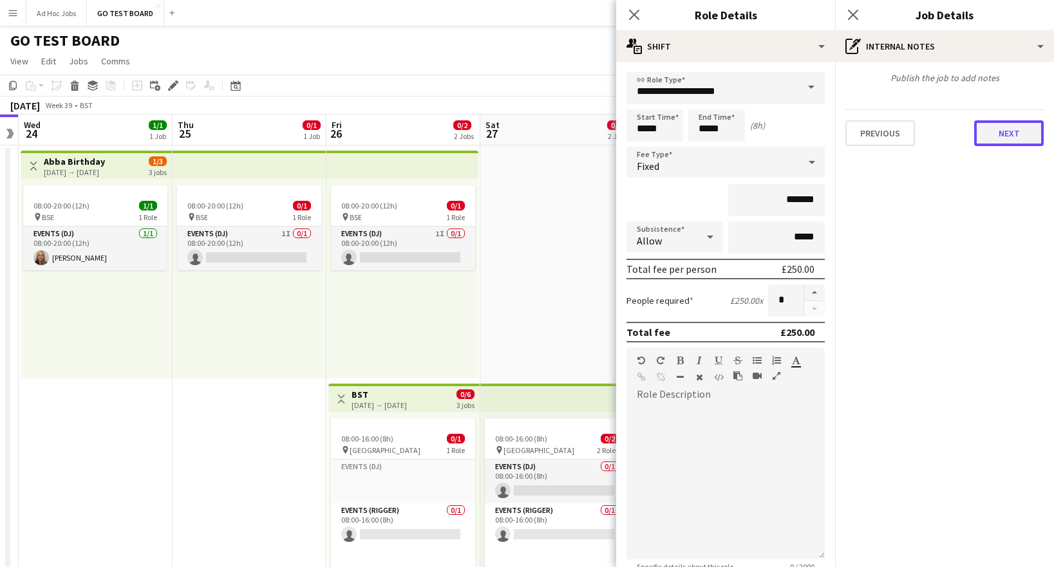
click at [1023, 137] on button "Next" at bounding box center [1009, 133] width 70 height 26
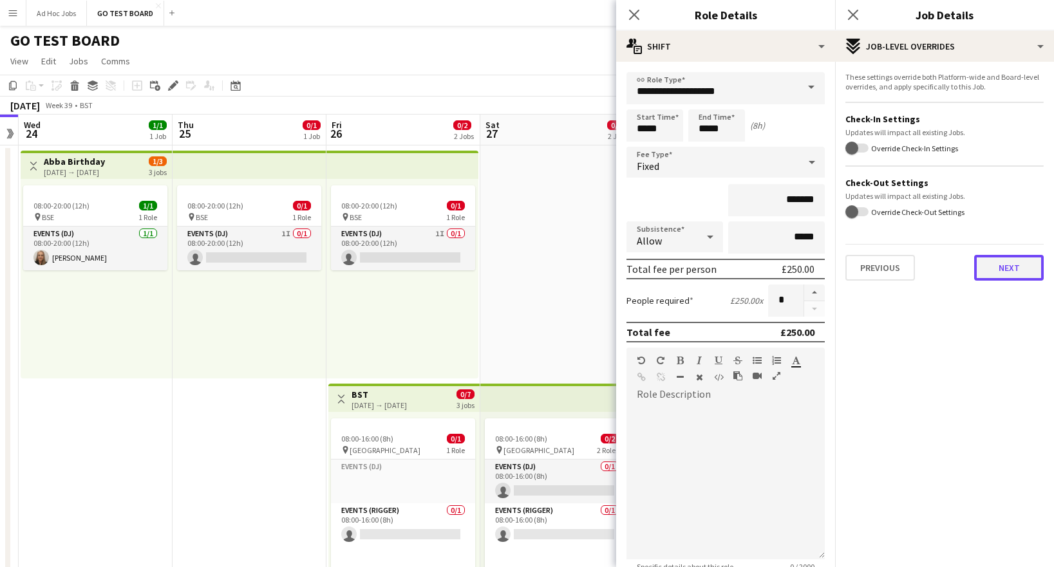
click at [1010, 270] on button "Next" at bounding box center [1009, 268] width 70 height 26
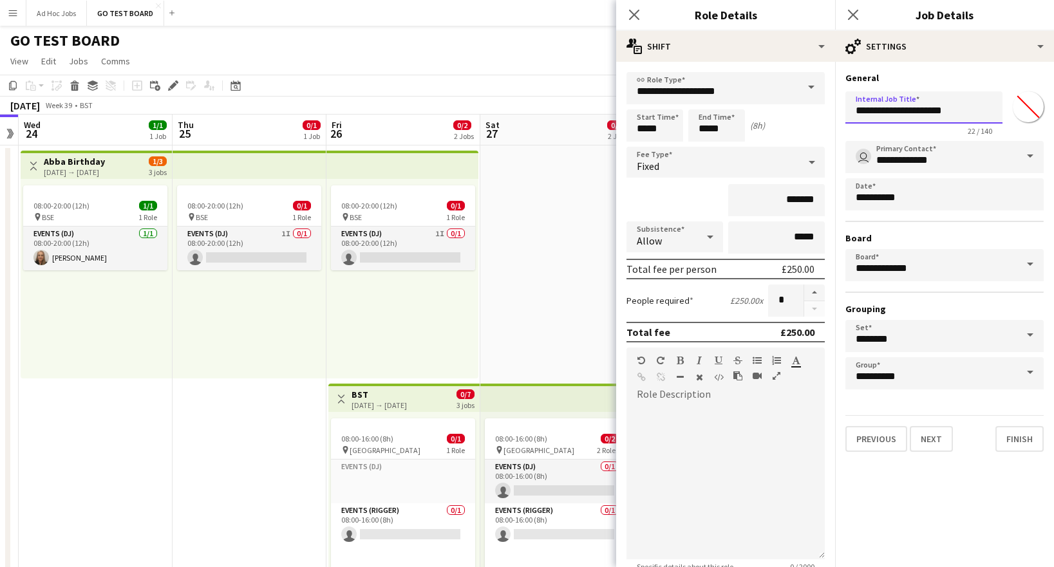
drag, startPoint x: 968, startPoint y: 112, endPoint x: 932, endPoint y: 111, distance: 36.1
click at [932, 111] on input "**********" at bounding box center [924, 107] width 157 height 32
type input "**********"
click at [1024, 441] on button "Finish" at bounding box center [1020, 439] width 48 height 26
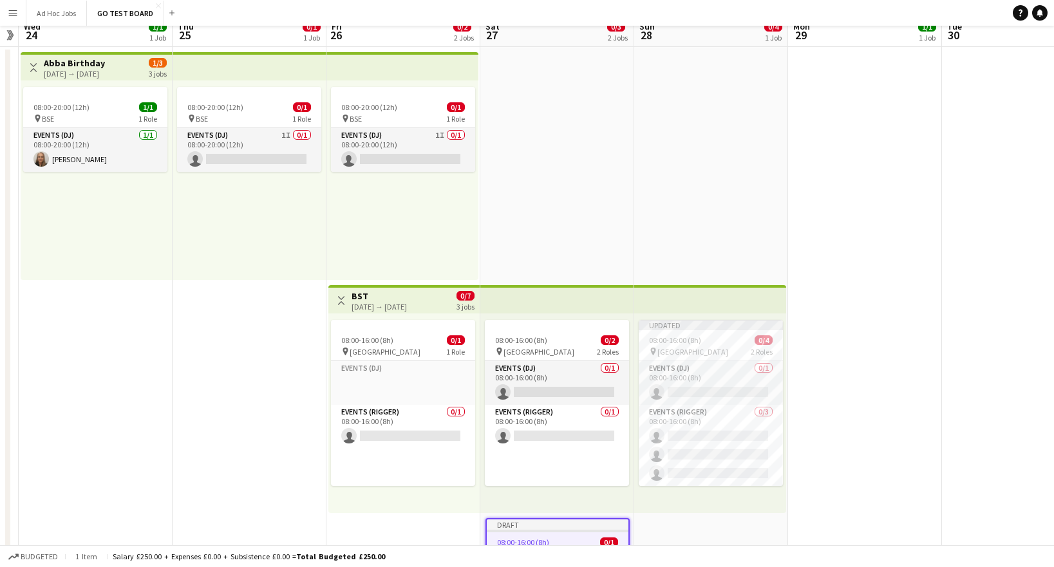
scroll to position [217, 0]
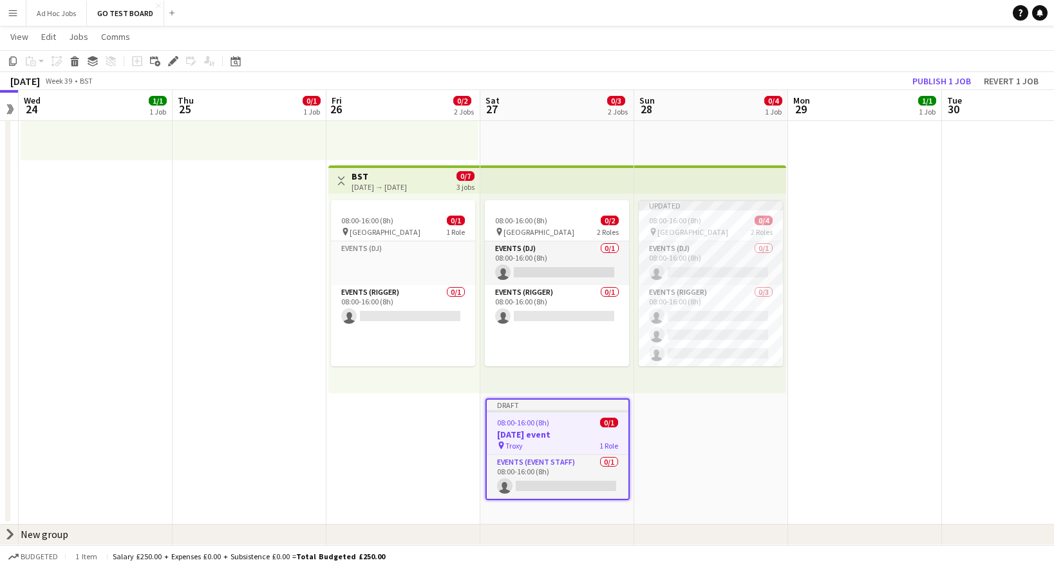
click at [562, 412] on div at bounding box center [558, 411] width 142 height 3
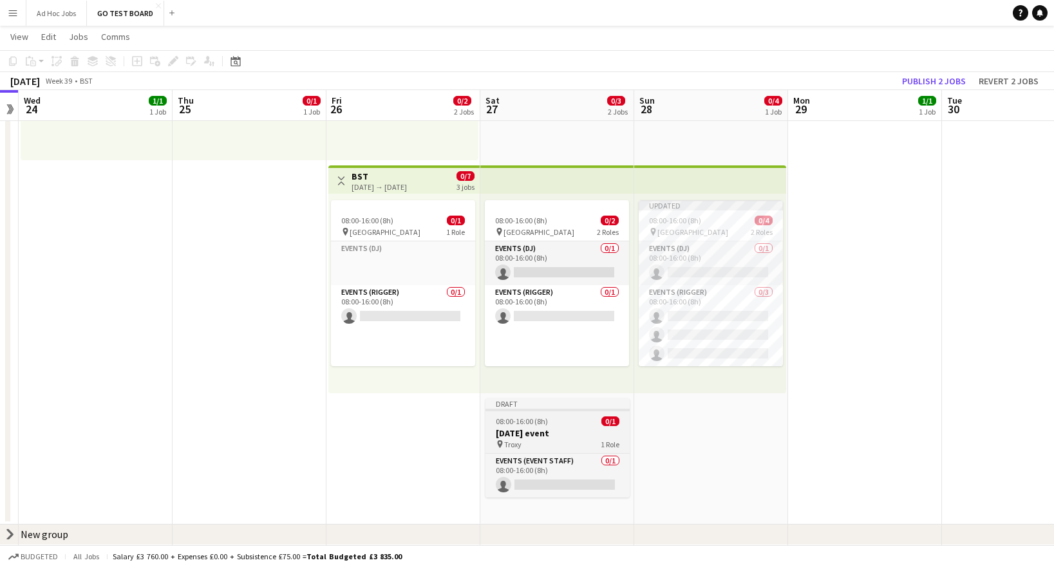
click at [571, 410] on div at bounding box center [558, 410] width 144 height 3
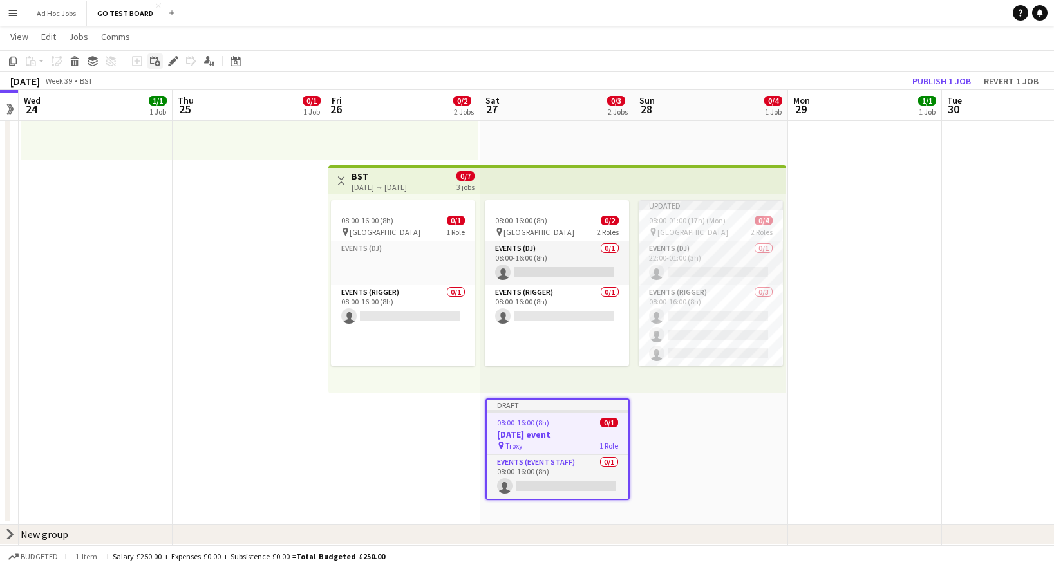
click at [156, 66] on div "Add linked Job" at bounding box center [154, 60] width 15 height 15
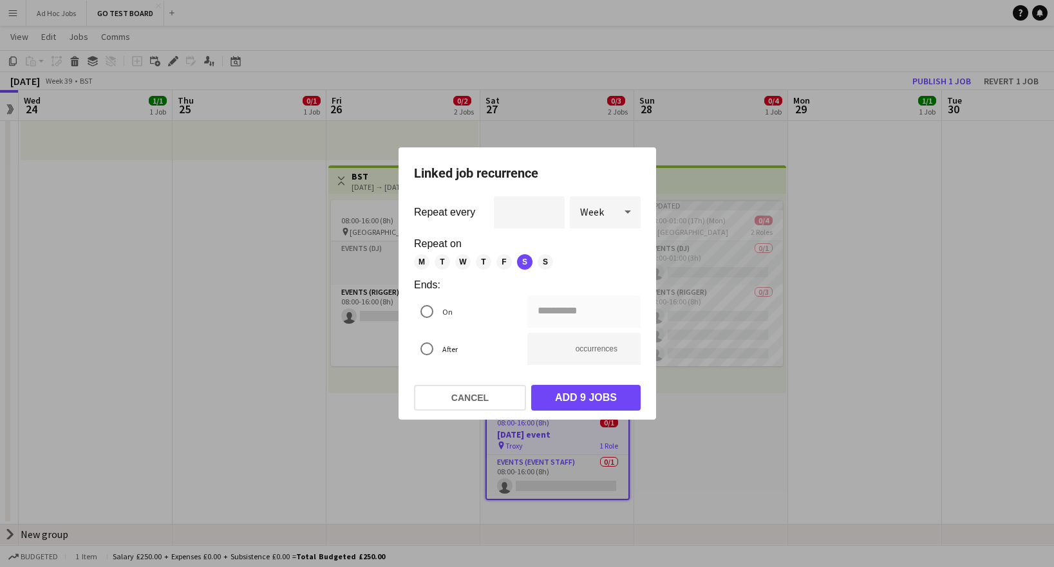
click at [627, 211] on icon at bounding box center [628, 212] width 6 height 3
click at [594, 249] on span "Day" at bounding box center [605, 248] width 50 height 12
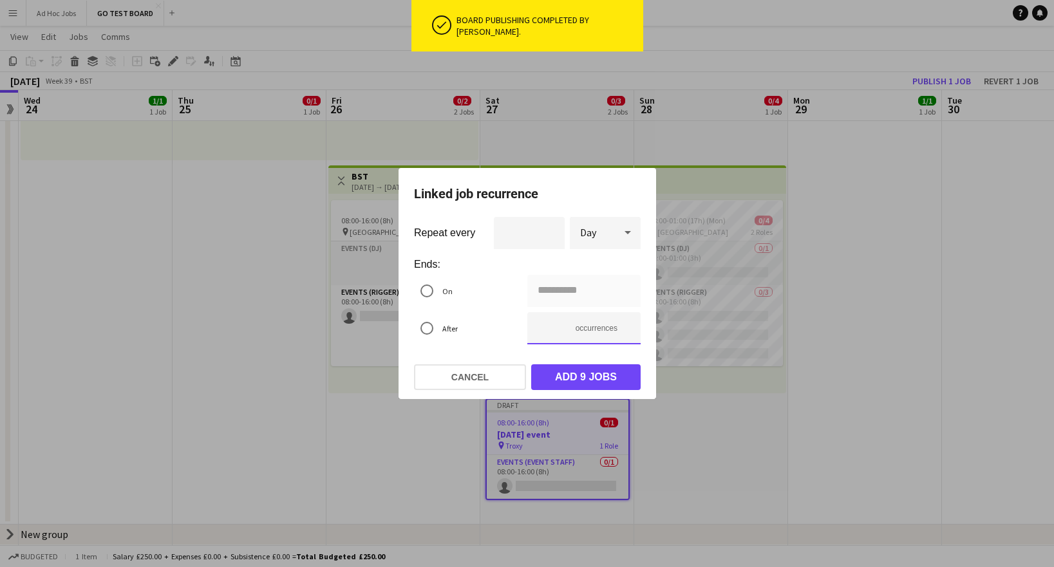
type input "**********"
type input "*"
click at [624, 333] on input "*" at bounding box center [583, 328] width 113 height 32
type input "**********"
type input "*"
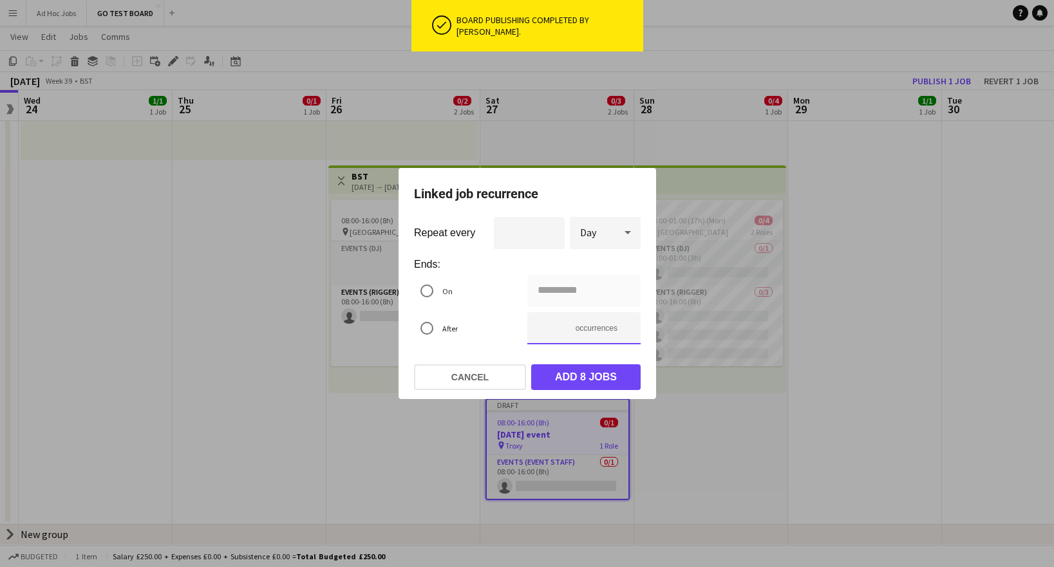
click at [624, 333] on input "*" at bounding box center [583, 328] width 113 height 32
type input "**********"
type input "*"
click at [624, 333] on input "*" at bounding box center [583, 328] width 113 height 32
type input "**********"
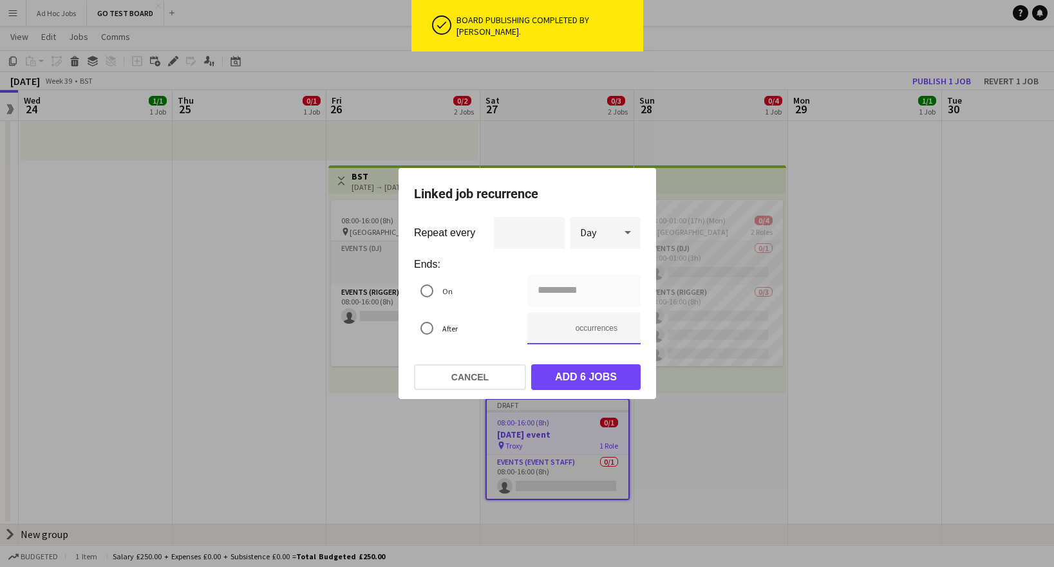
type input "*"
click at [624, 333] on input "*" at bounding box center [583, 328] width 113 height 32
type input "**********"
type input "*"
click at [624, 333] on input "*" at bounding box center [583, 328] width 113 height 32
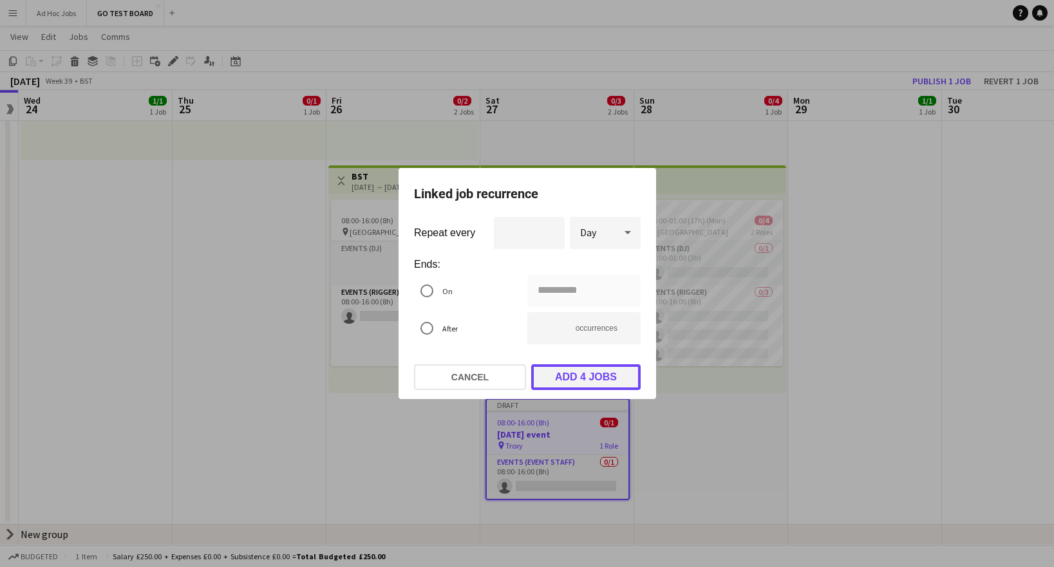
click at [598, 384] on button "Add 4 jobs" at bounding box center [585, 378] width 109 height 26
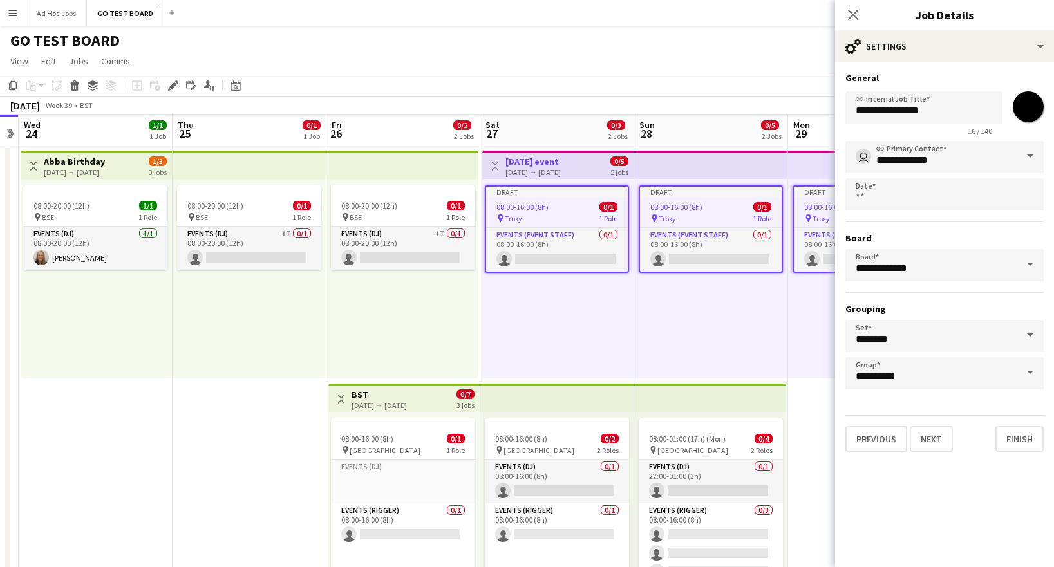
click at [1028, 111] on input "*******" at bounding box center [1028, 107] width 46 height 46
type input "*******"
click at [998, 490] on mat-expansion-panel "**********" at bounding box center [944, 315] width 219 height 506
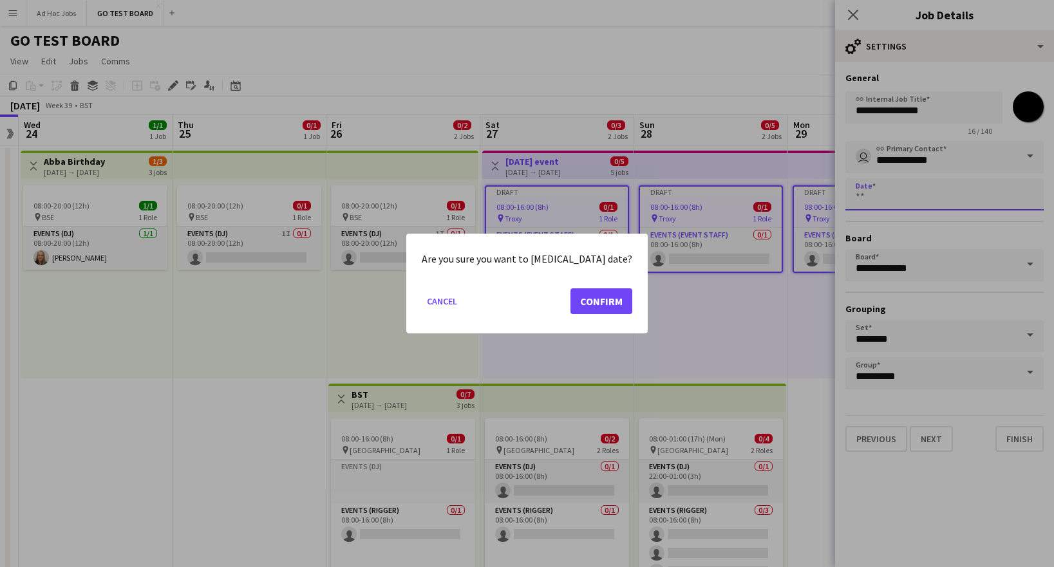
click at [866, 198] on body "Menu Boards Boards Boards All jobs Status Workforce Workforce My Workforce Recr…" at bounding box center [527, 330] width 1054 height 660
click at [455, 303] on button "Cancel" at bounding box center [442, 301] width 41 height 21
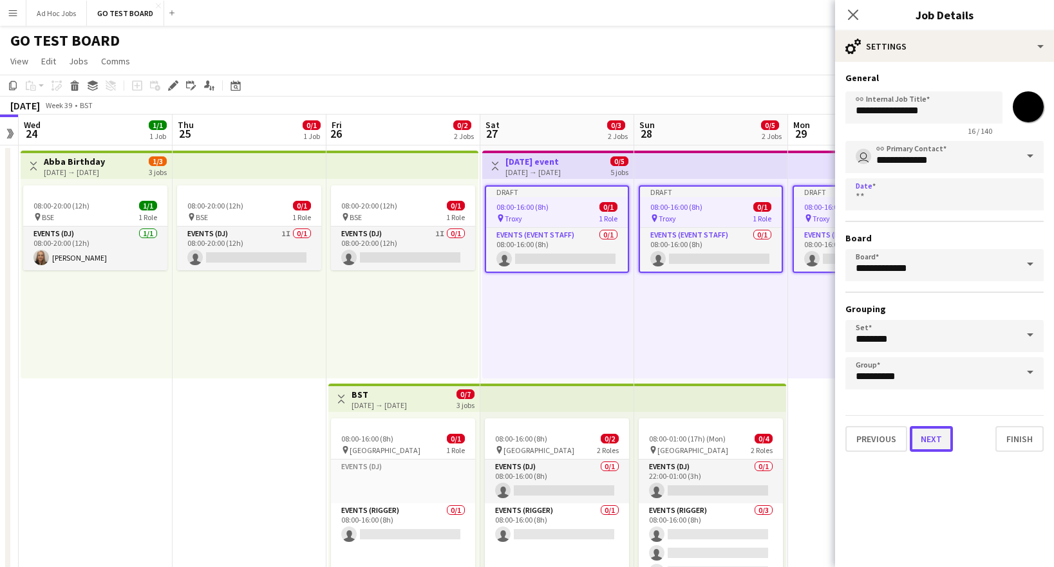
click at [927, 432] on button "Next" at bounding box center [931, 439] width 43 height 26
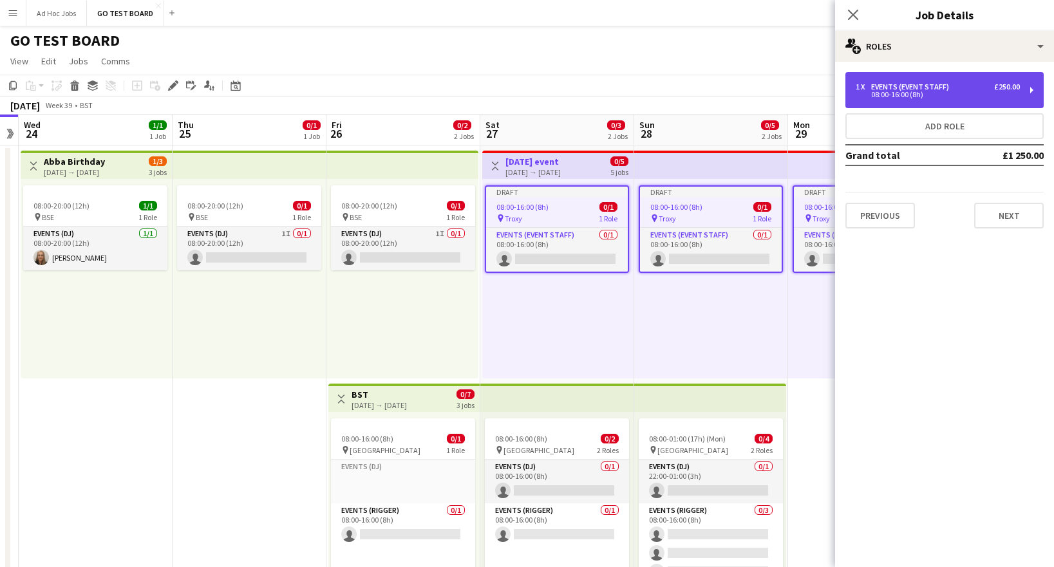
click at [1035, 92] on div "1 x Events (Event Staff) £250.00 08:00-16:00 (8h)" at bounding box center [945, 90] width 198 height 36
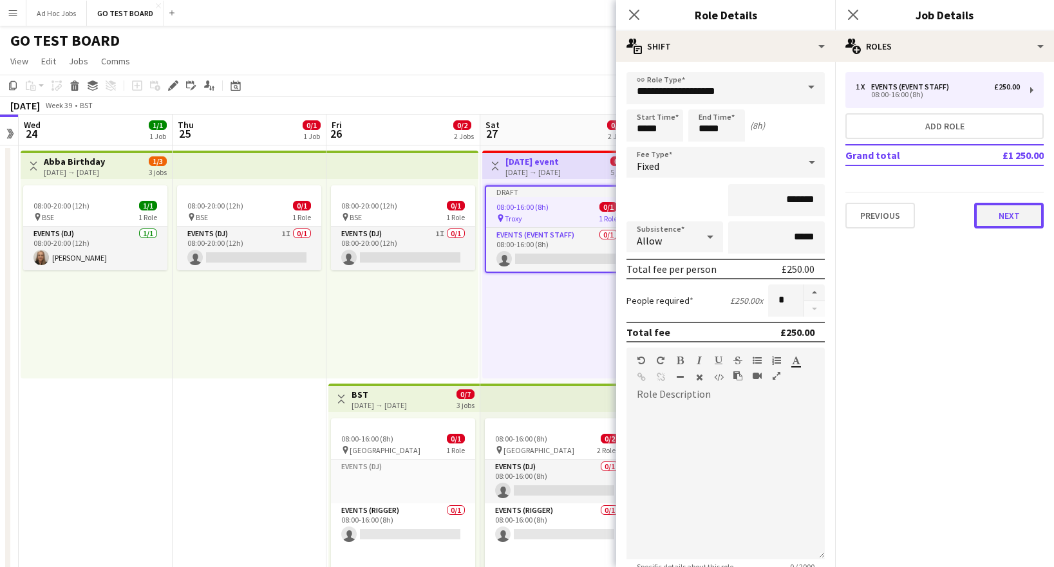
click at [1009, 216] on button "Next" at bounding box center [1009, 216] width 70 height 26
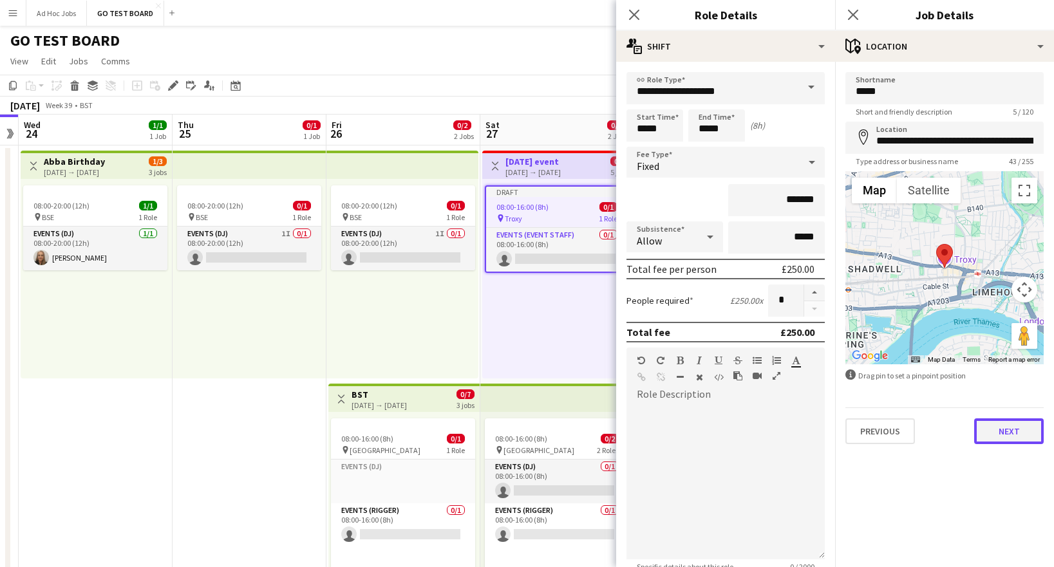
click at [1015, 434] on button "Next" at bounding box center [1009, 432] width 70 height 26
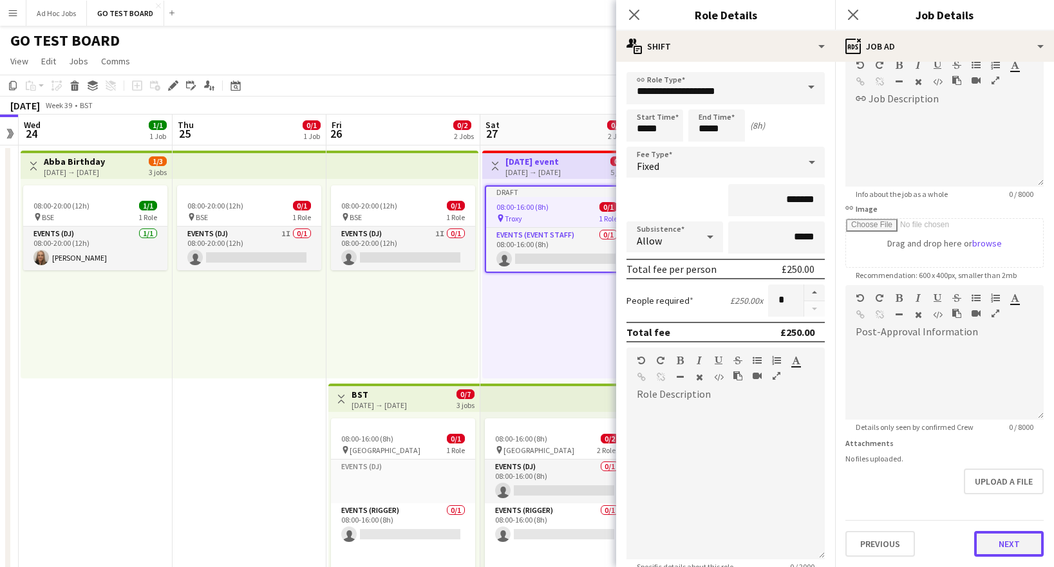
click at [1010, 508] on form "**********" at bounding box center [944, 280] width 219 height 555
click at [1008, 555] on button "Next" at bounding box center [1009, 544] width 70 height 26
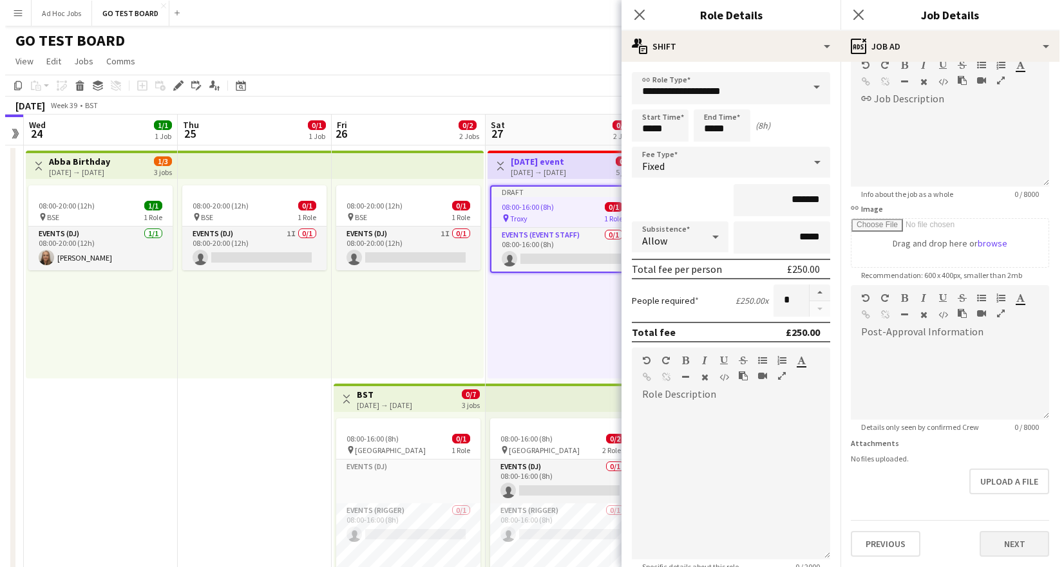
scroll to position [0, 0]
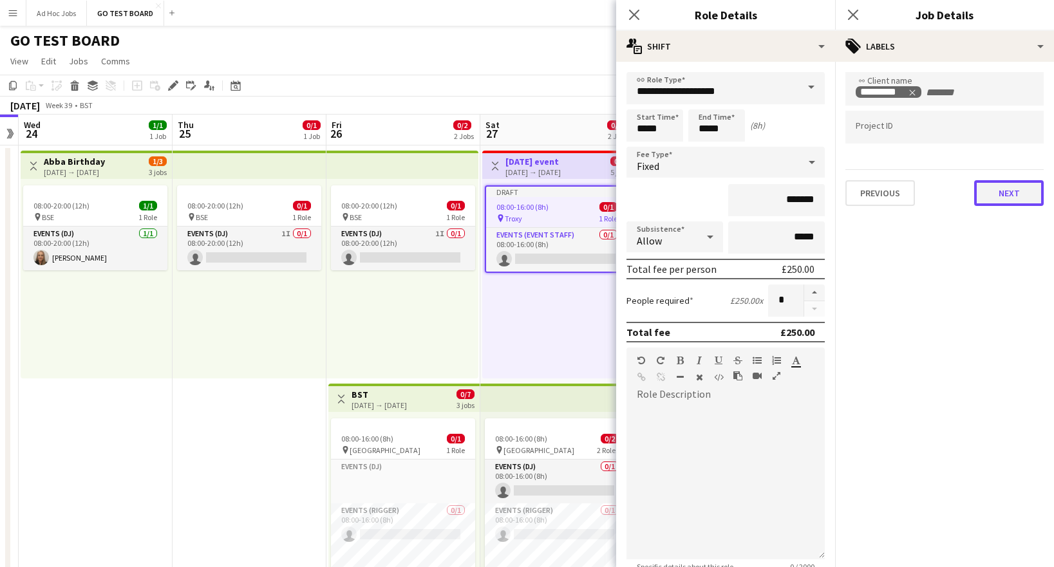
click at [1014, 191] on button "Next" at bounding box center [1009, 193] width 70 height 26
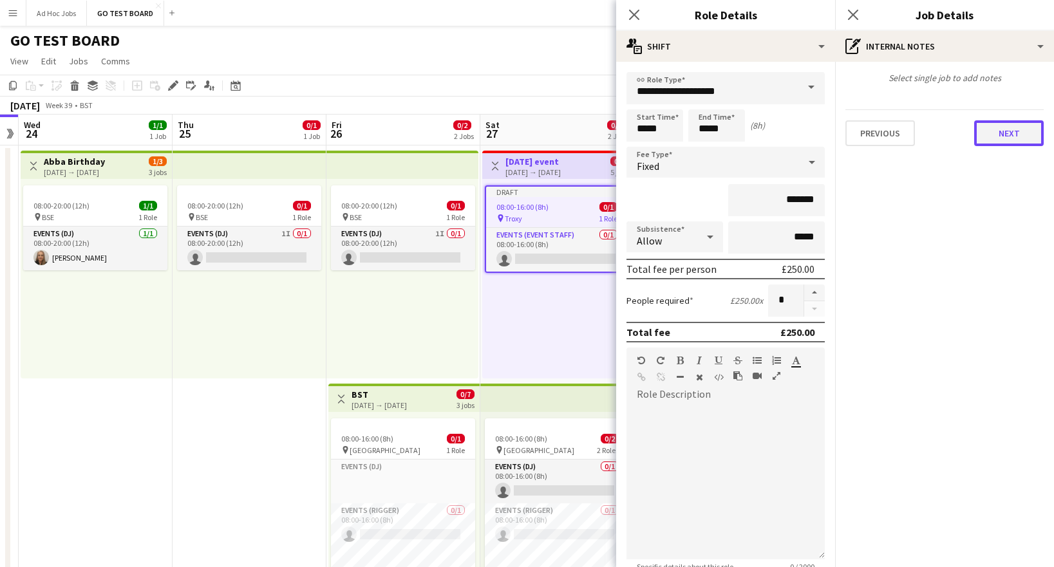
click at [1027, 137] on button "Next" at bounding box center [1009, 133] width 70 height 26
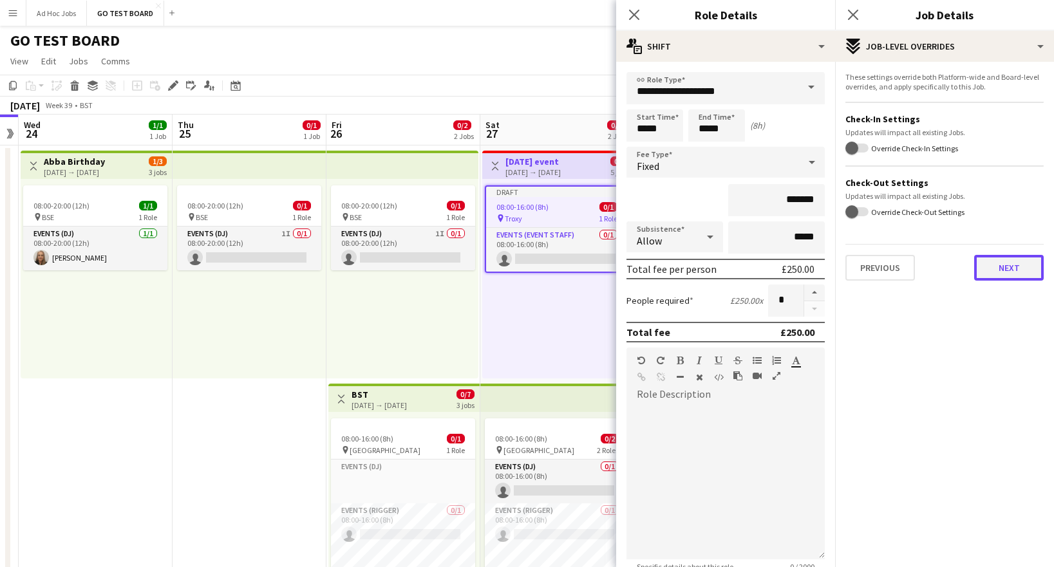
click at [1014, 272] on button "Next" at bounding box center [1009, 268] width 70 height 26
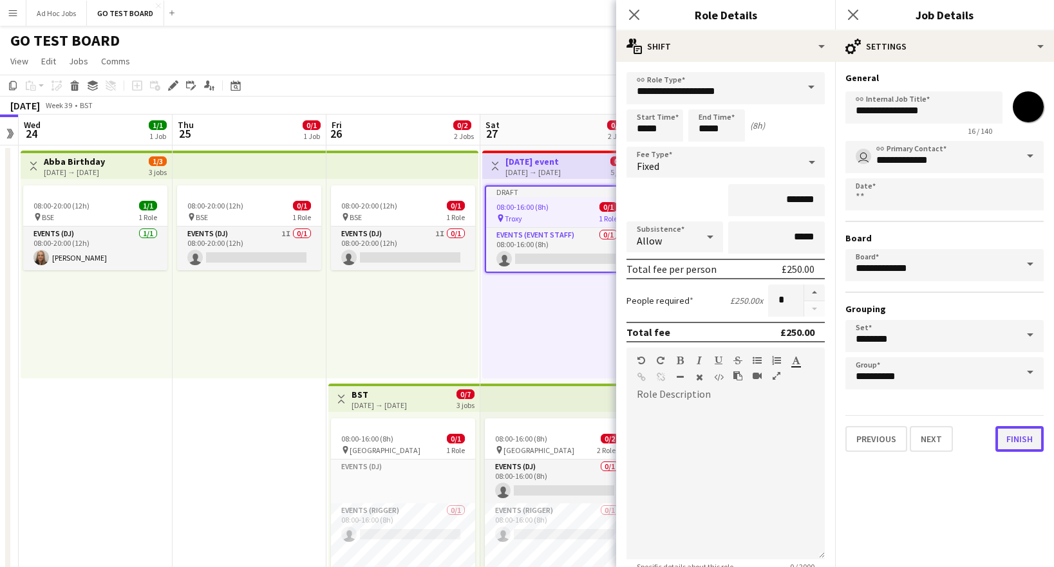
click at [1024, 439] on button "Finish" at bounding box center [1020, 439] width 48 height 26
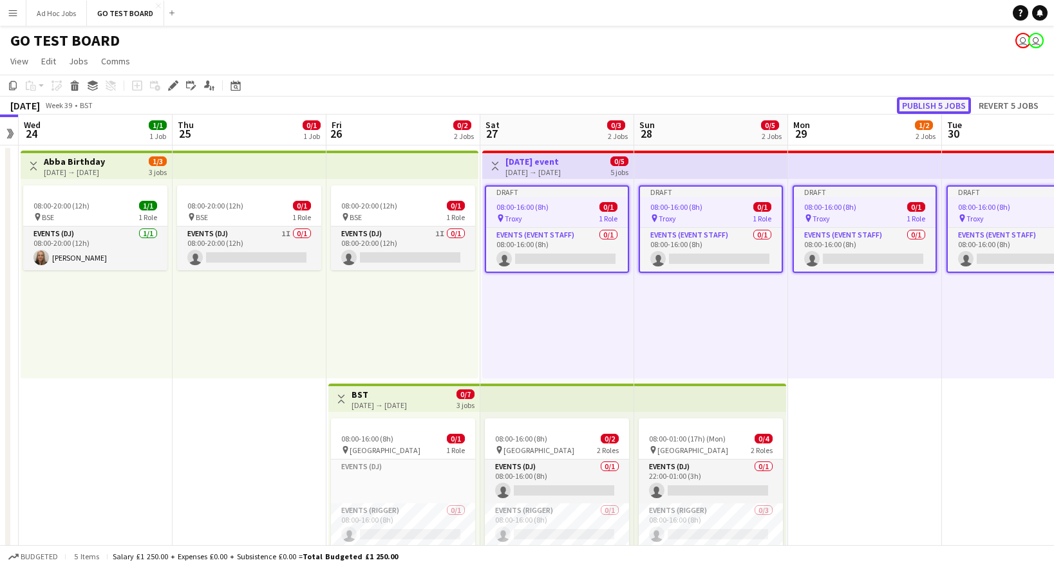
click at [932, 101] on button "Publish 5 jobs" at bounding box center [934, 105] width 74 height 17
click at [549, 215] on div "pin Troxy 1 Role" at bounding box center [557, 218] width 142 height 10
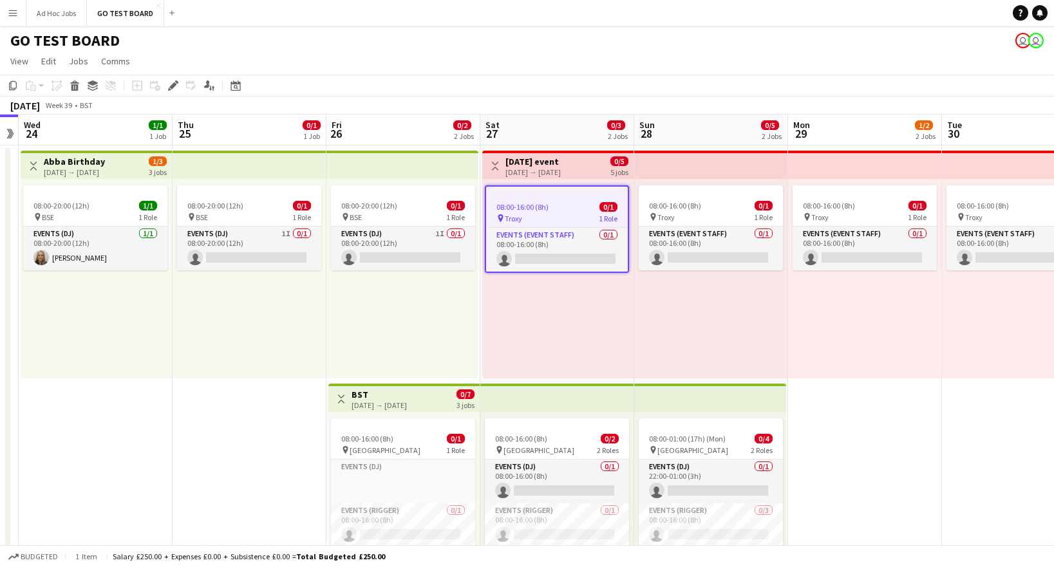
click at [549, 215] on div "pin Troxy 1 Role" at bounding box center [557, 218] width 142 height 10
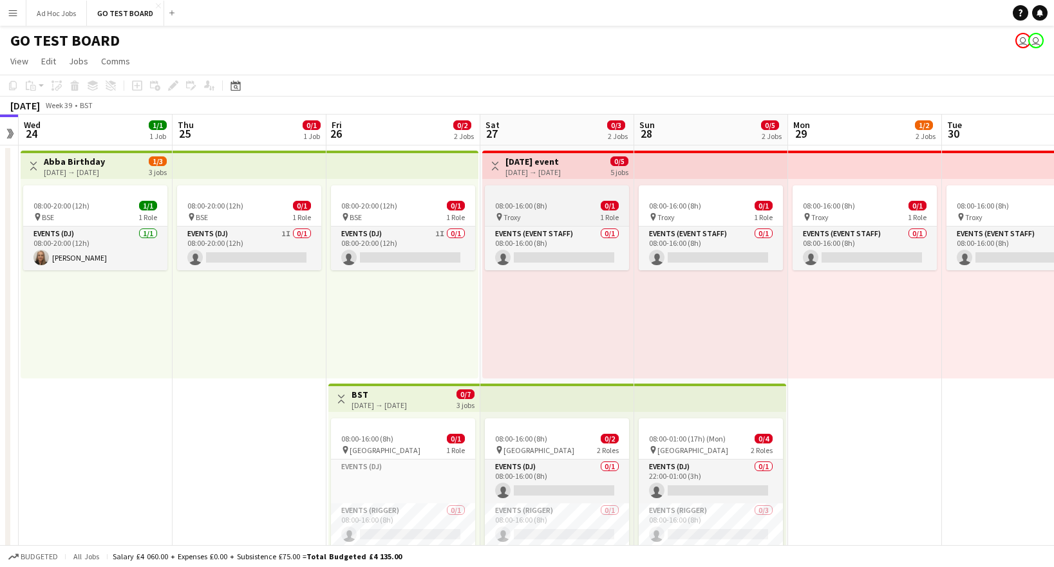
click at [549, 215] on div "pin Troxy 1 Role" at bounding box center [557, 217] width 144 height 10
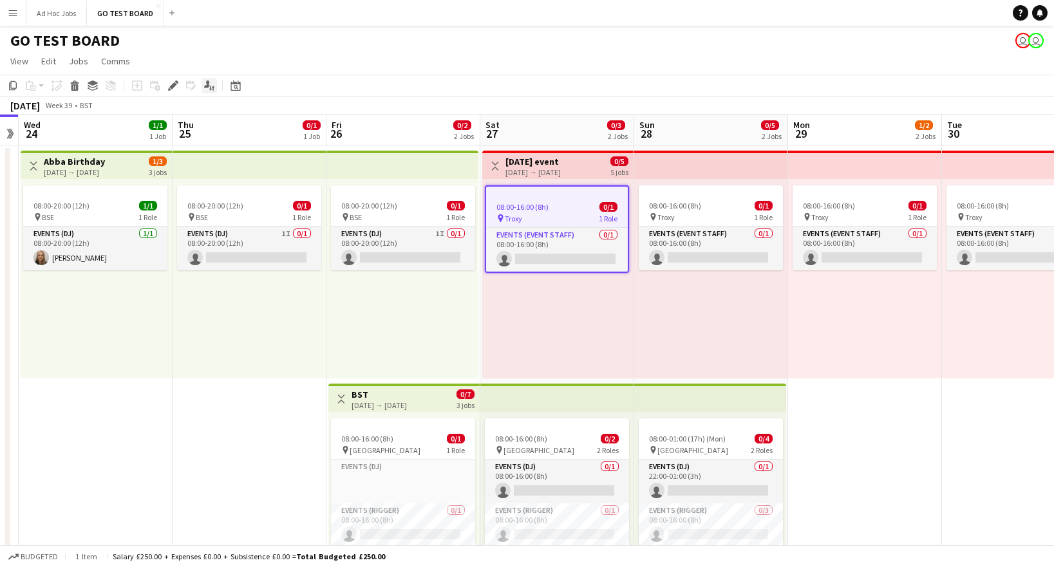
click at [208, 85] on icon at bounding box center [207, 84] width 6 height 7
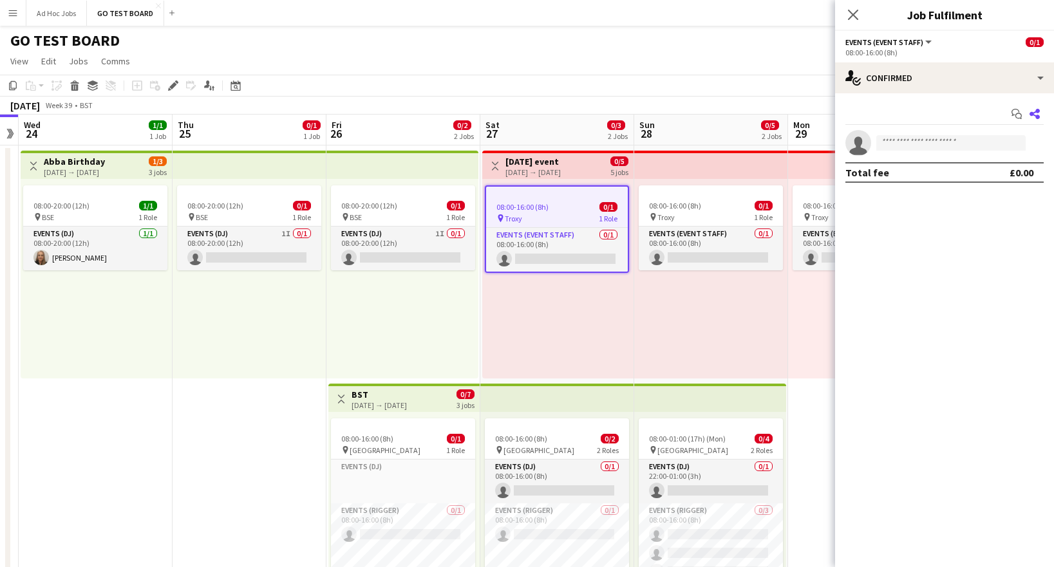
click at [1039, 116] on icon at bounding box center [1035, 114] width 10 height 10
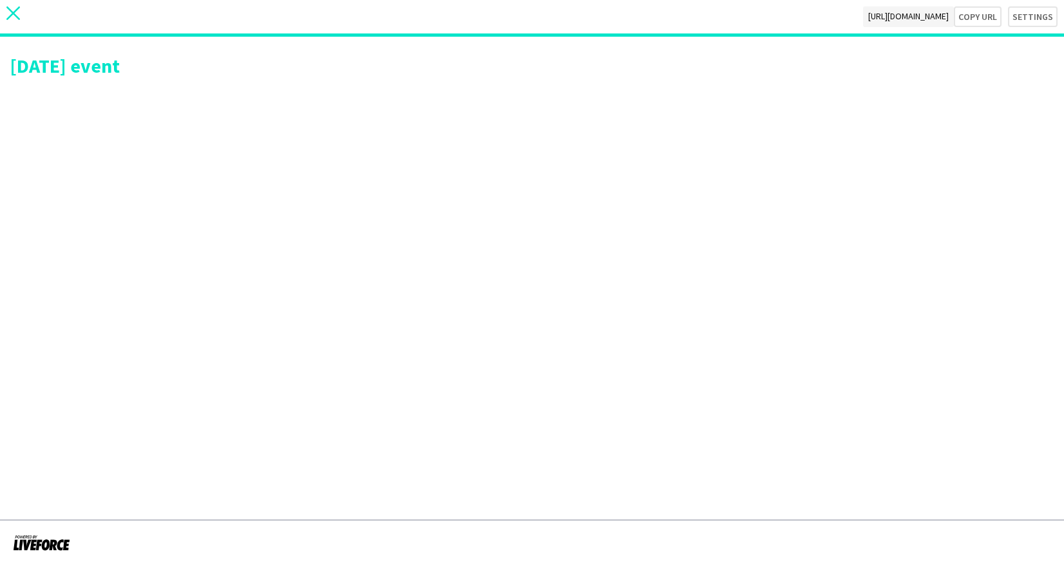
click at [10, 12] on icon "close" at bounding box center [13, 13] width 14 height 14
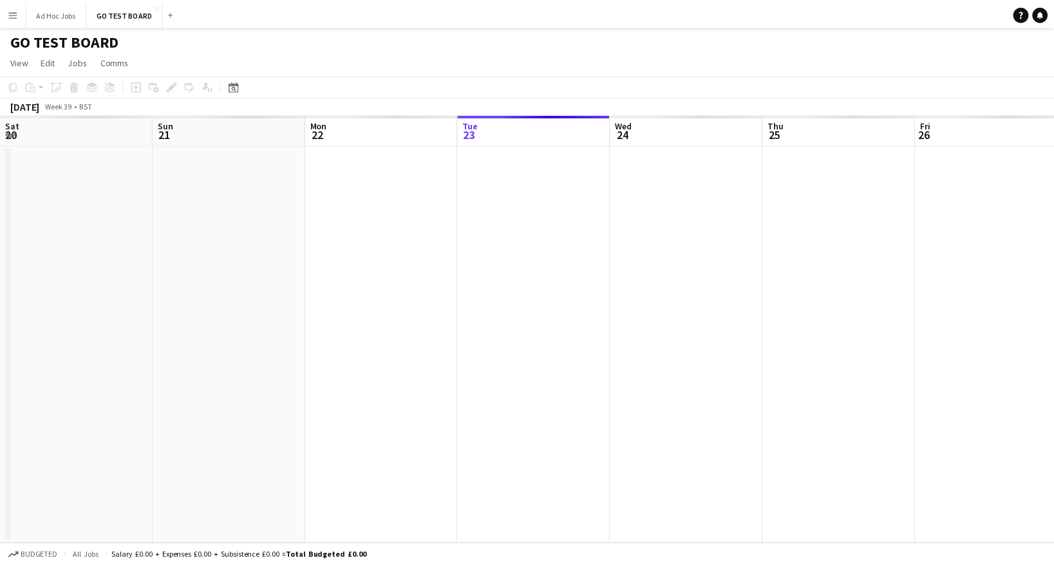
scroll to position [0, 308]
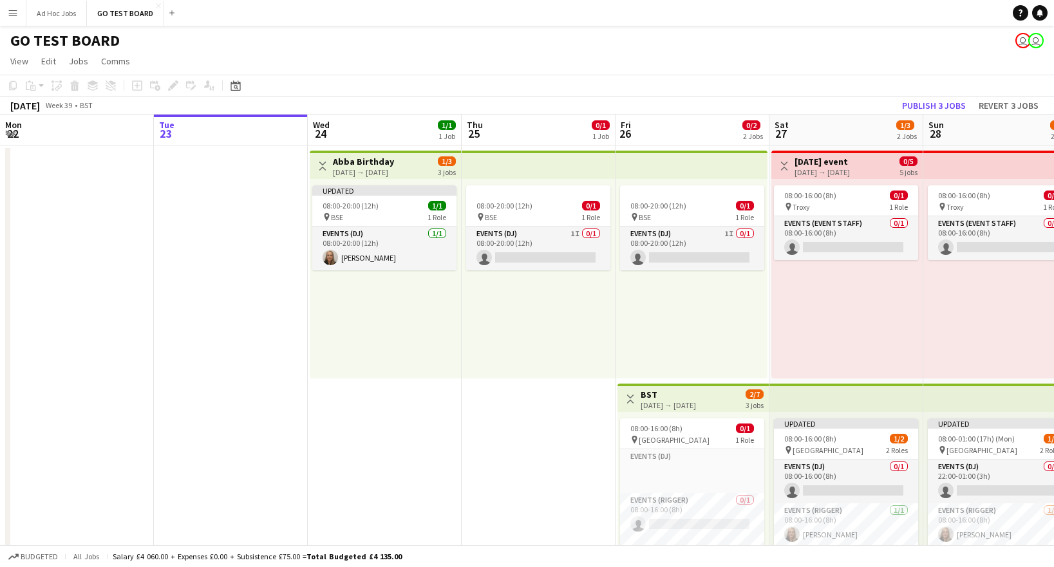
click at [855, 312] on div "08:00-16:00 (8h) 0/1 pin Troxy 1 Role Events (Event Staff) 0/1 08:00-16:00 (8h)…" at bounding box center [847, 279] width 151 height 200
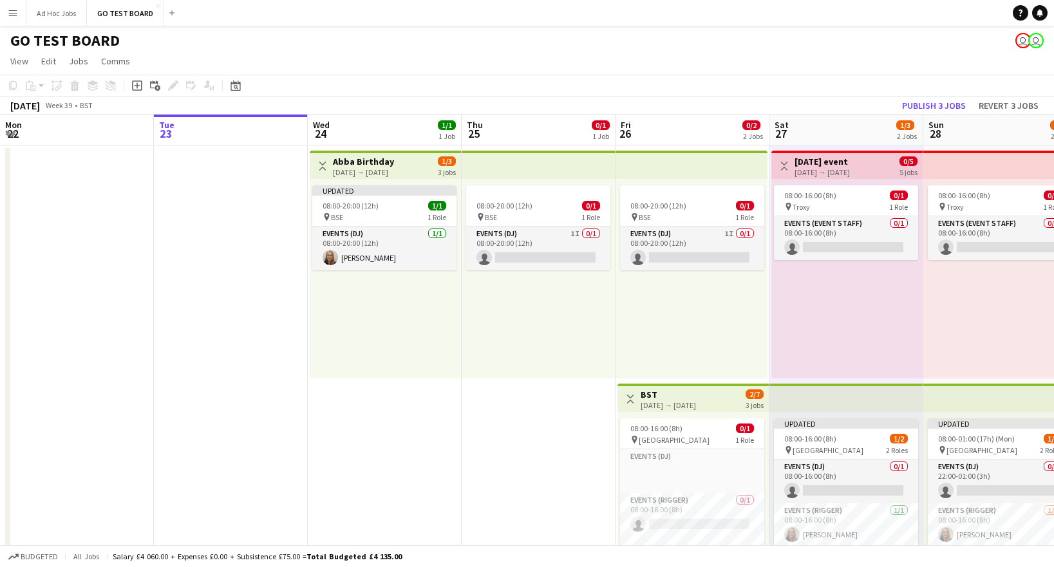
click at [853, 297] on div "08:00-16:00 (8h) 0/1 pin Troxy 1 Role Events (Event Staff) 0/1 08:00-16:00 (8h)…" at bounding box center [847, 279] width 151 height 200
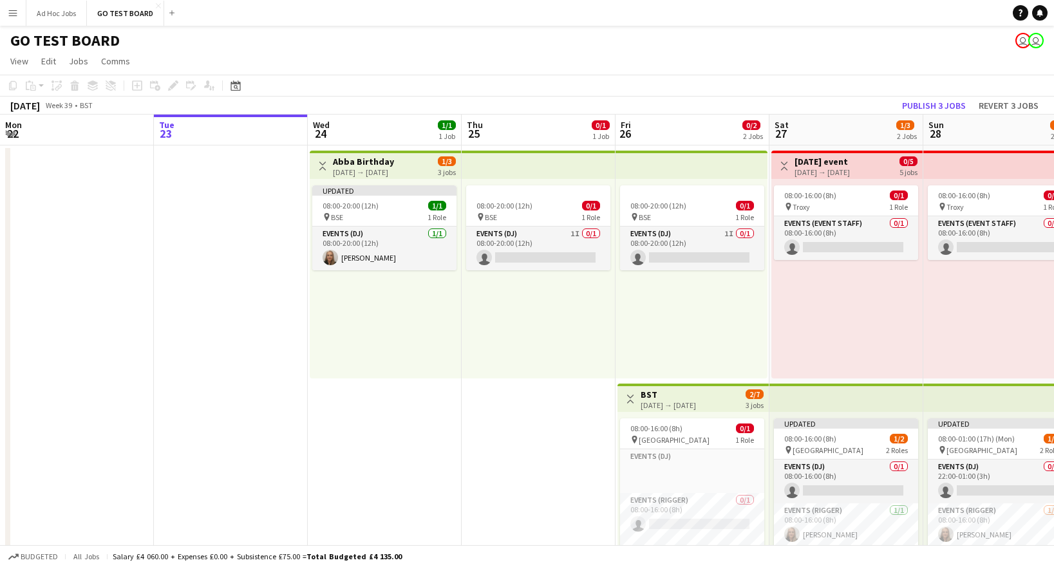
click at [858, 295] on div "08:00-16:00 (8h) 0/1 pin Troxy 1 Role Events (Event Staff) 0/1 08:00-16:00 (8h)…" at bounding box center [847, 279] width 151 height 200
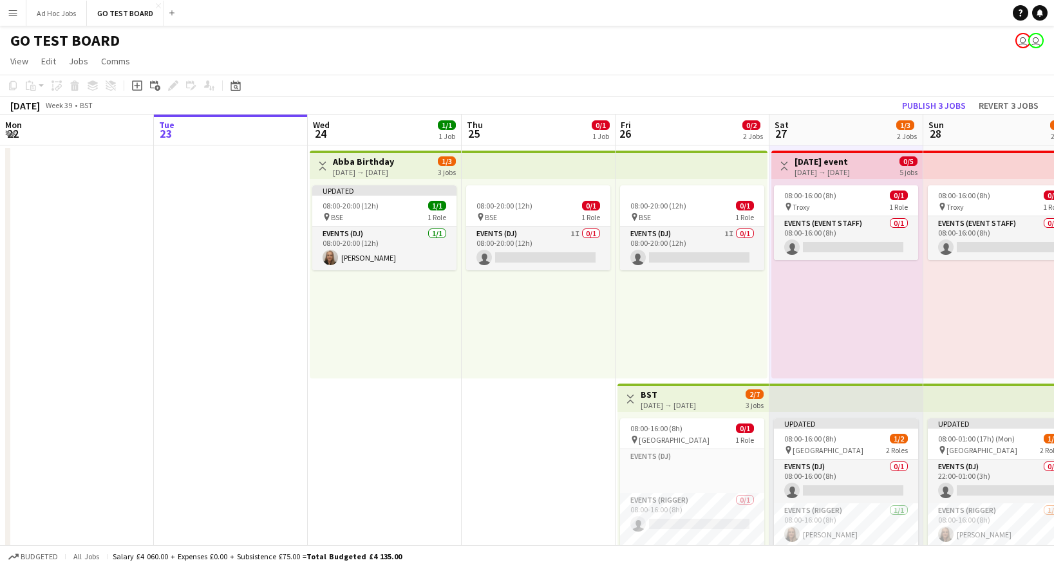
click at [850, 162] on h3 "[DATE] event" at bounding box center [822, 162] width 55 height 12
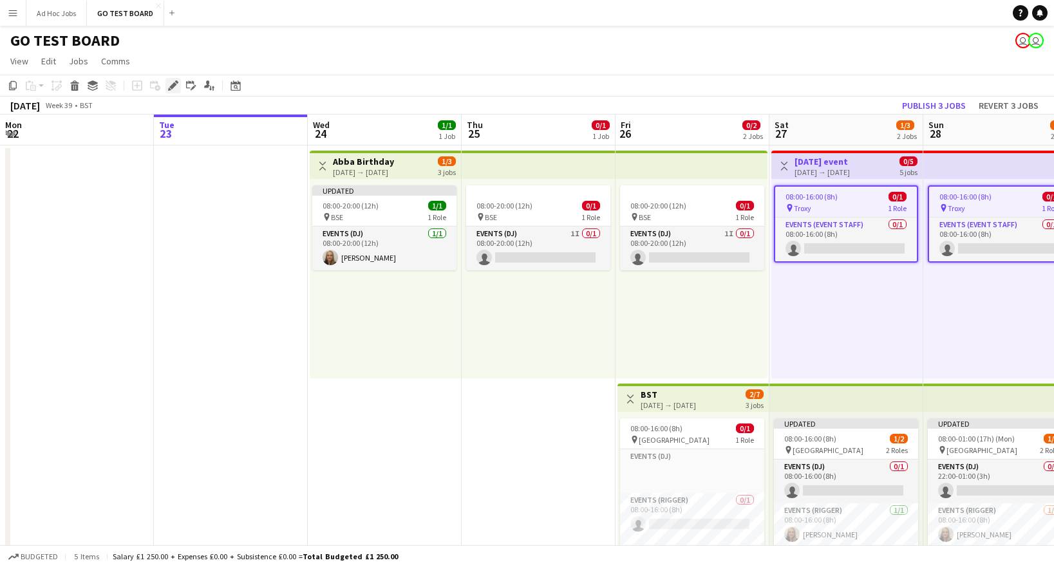
click at [167, 87] on div "Edit" at bounding box center [173, 85] width 15 height 15
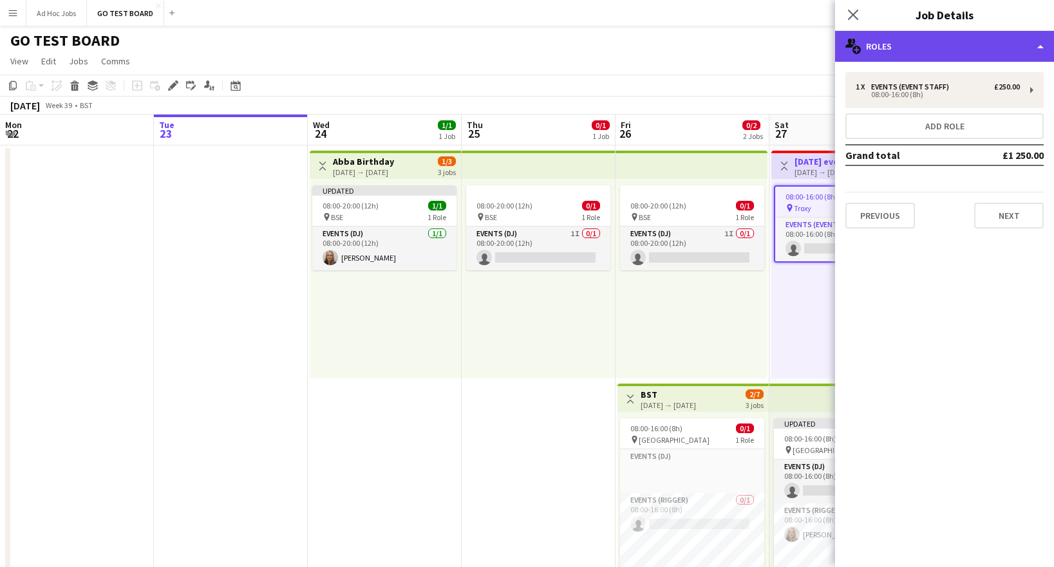
click at [1042, 47] on div "multiple-users-add Roles" at bounding box center [944, 46] width 219 height 31
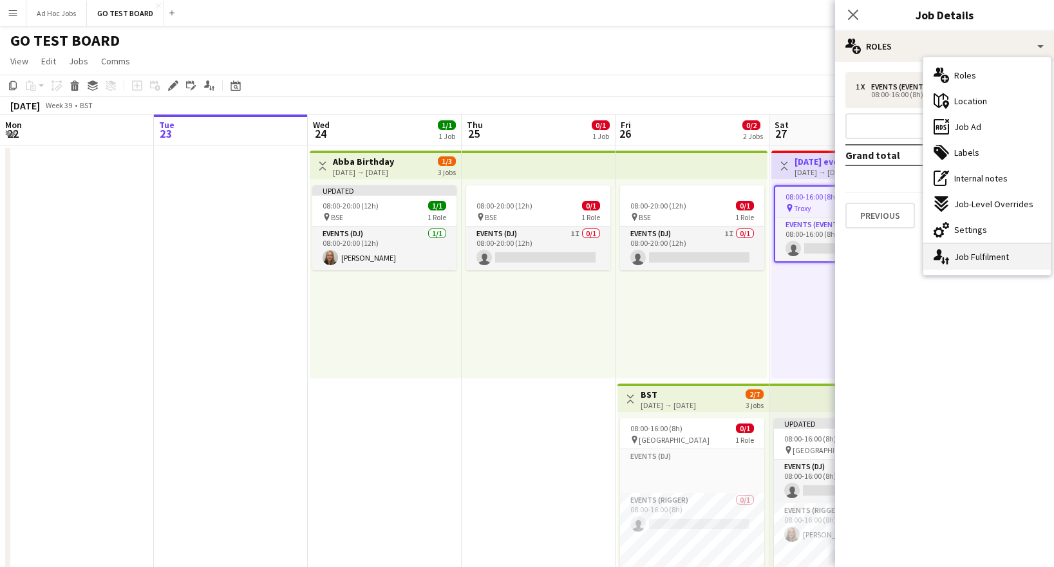
click at [960, 260] on div "single-neutral-actions-up-down Job Fulfilment" at bounding box center [988, 257] width 128 height 26
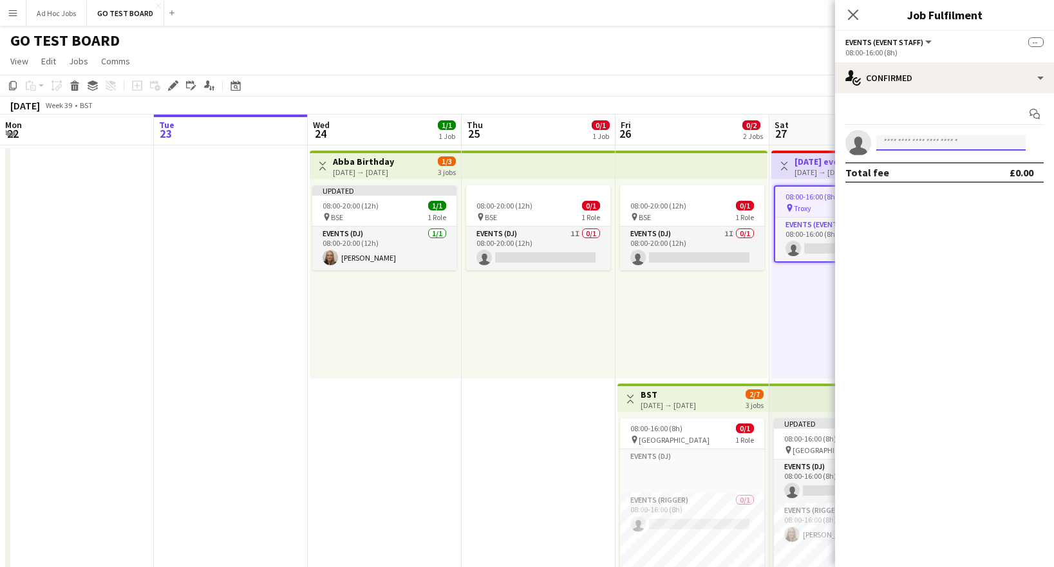
click at [950, 142] on input at bounding box center [951, 142] width 149 height 15
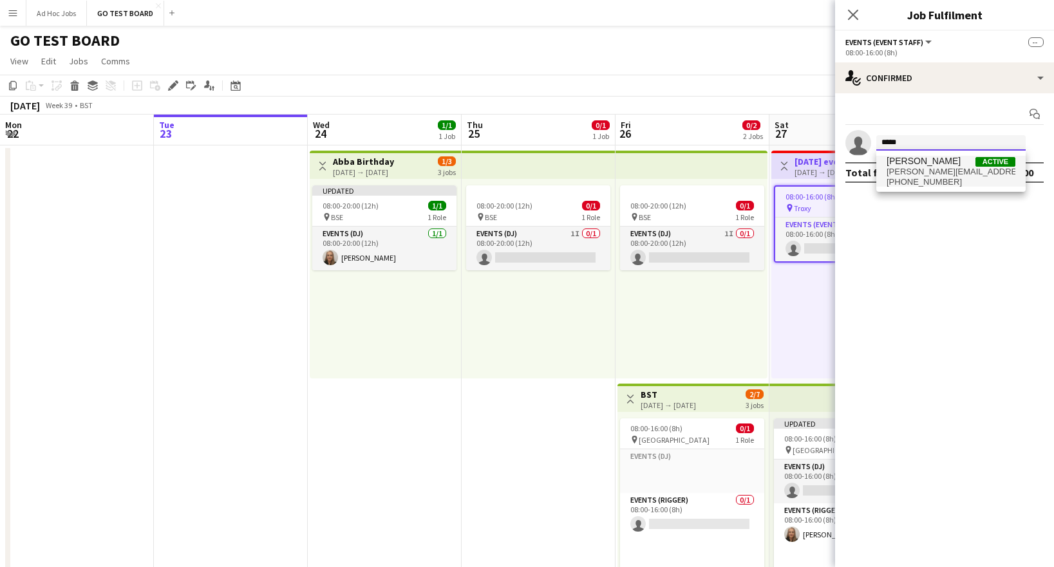
type input "*****"
click at [959, 175] on span "[PERSON_NAME][EMAIL_ADDRESS][DOMAIN_NAME]" at bounding box center [951, 172] width 129 height 10
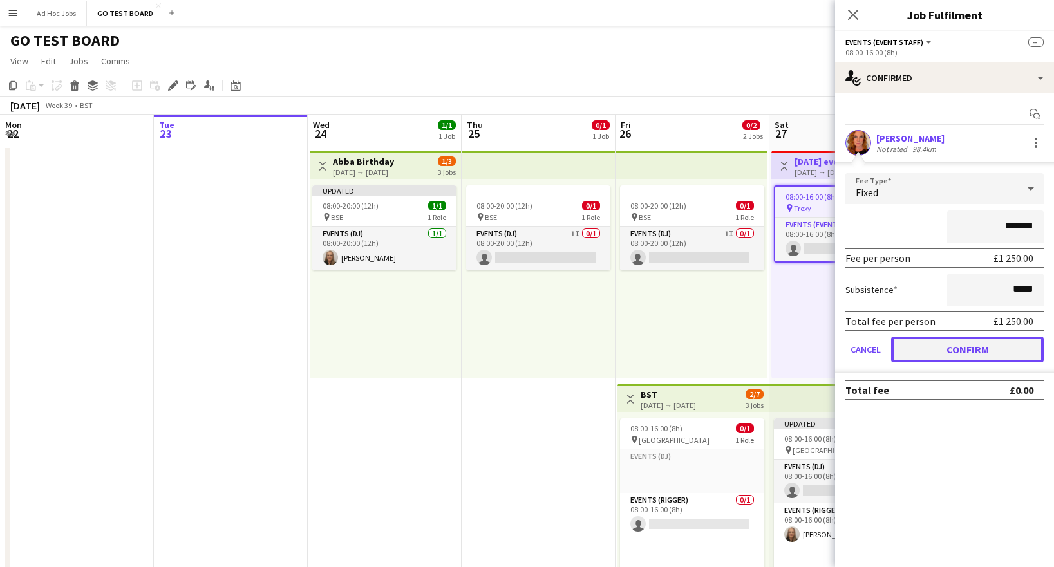
click at [954, 345] on button "Confirm" at bounding box center [967, 350] width 153 height 26
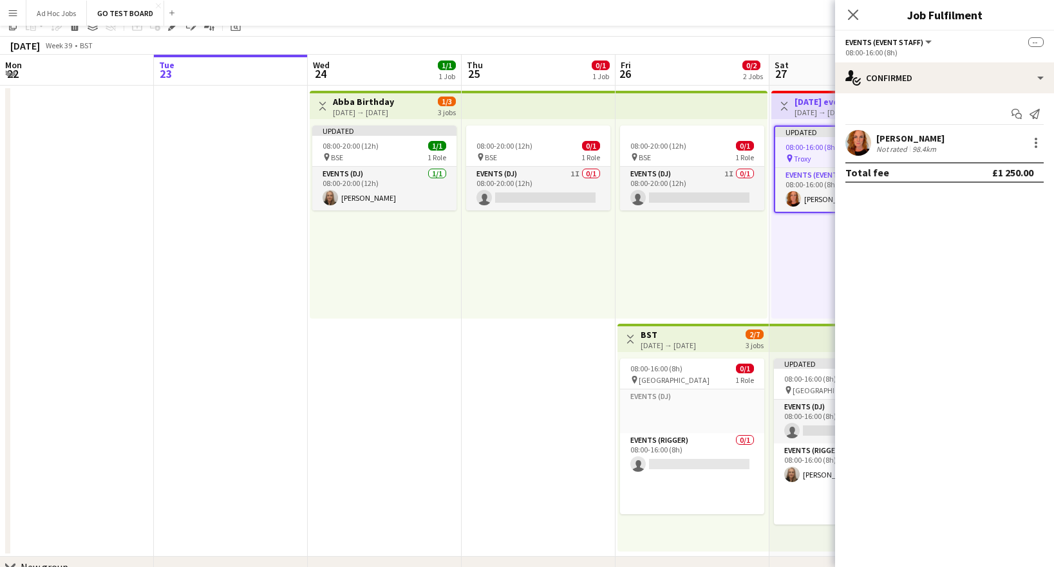
scroll to position [0, 0]
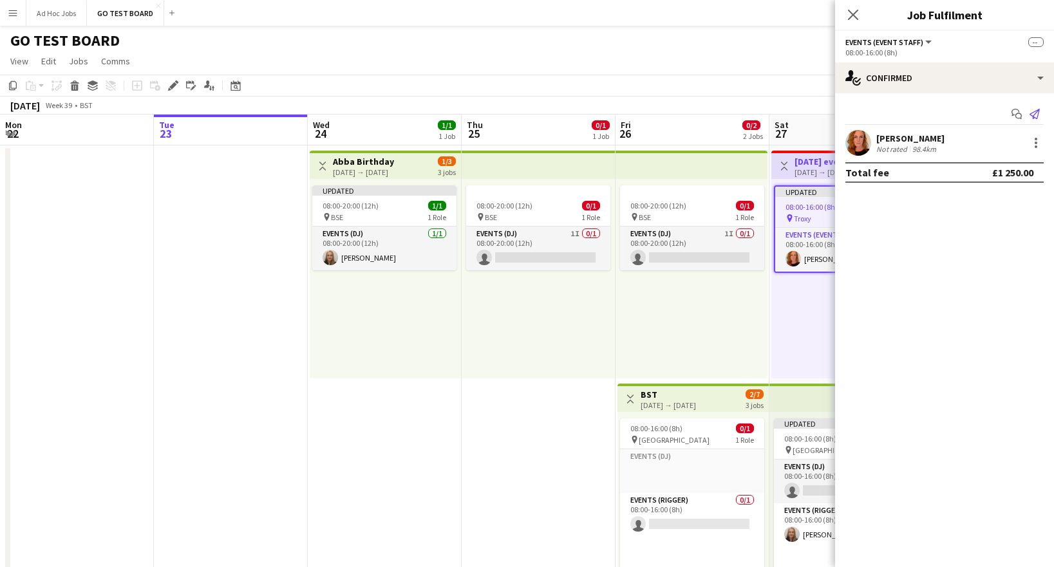
click at [1038, 115] on icon at bounding box center [1035, 114] width 10 height 10
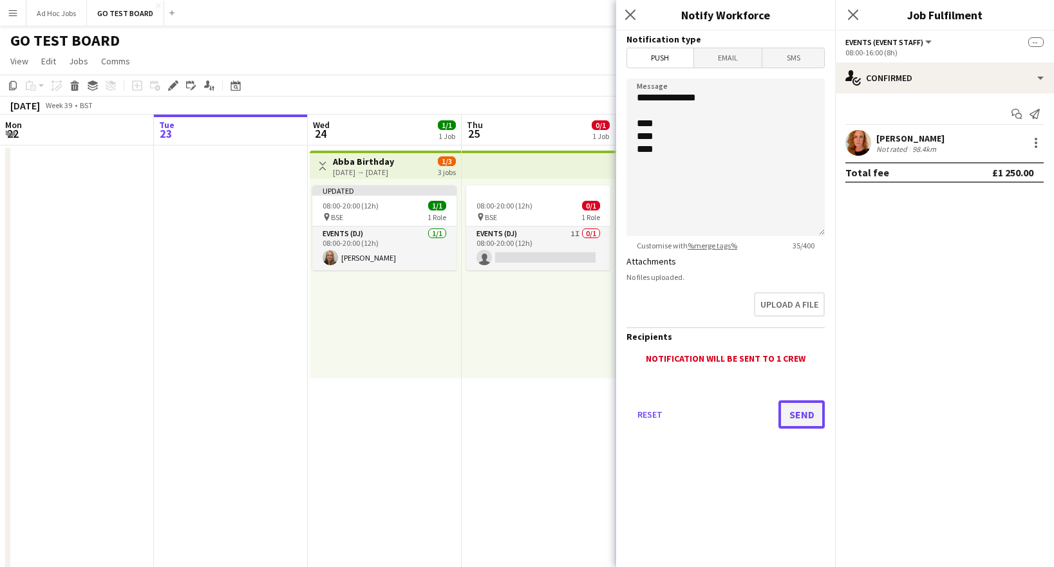
click at [802, 415] on button "Send" at bounding box center [802, 415] width 46 height 28
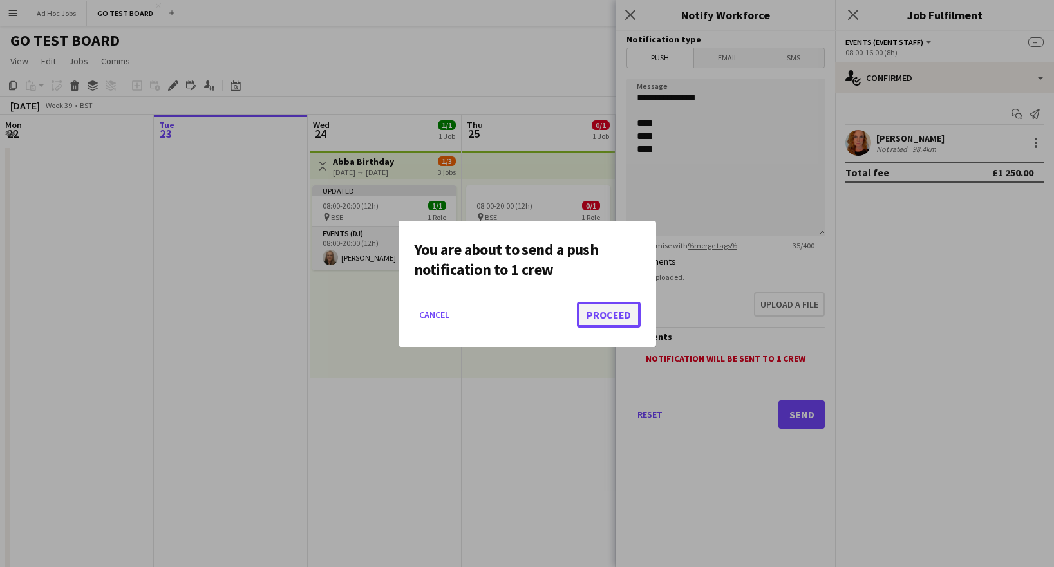
click at [612, 323] on button "Proceed" at bounding box center [609, 315] width 64 height 26
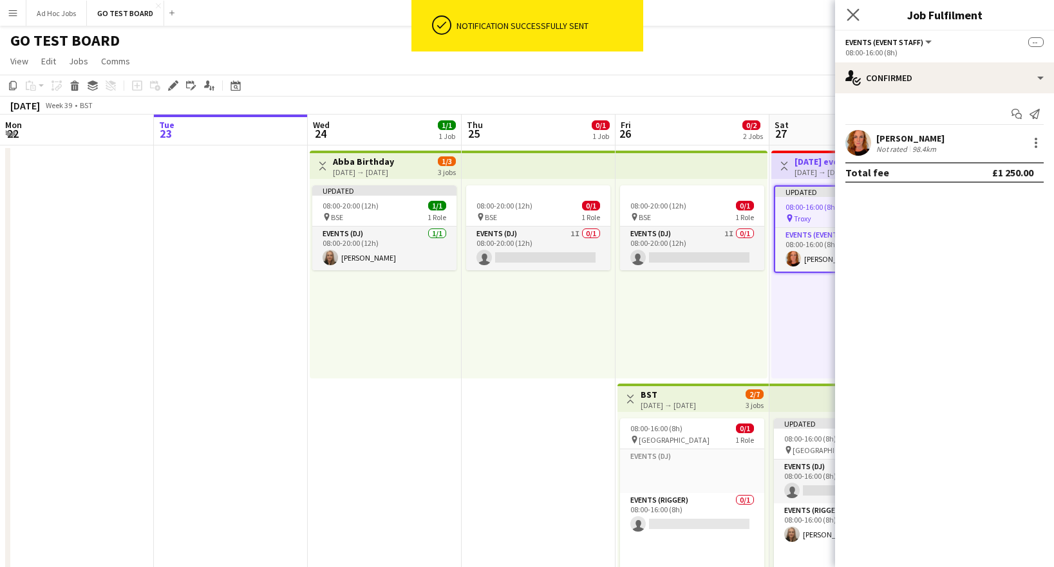
click at [853, 22] on app-icon "Close pop-in" at bounding box center [853, 15] width 19 height 19
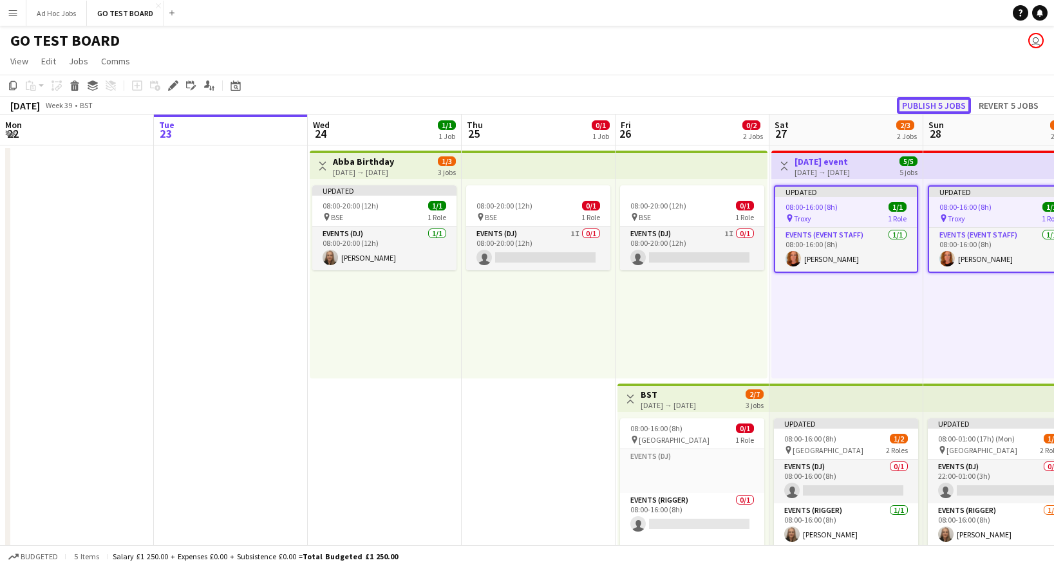
click at [935, 108] on button "Publish 5 jobs" at bounding box center [934, 105] width 74 height 17
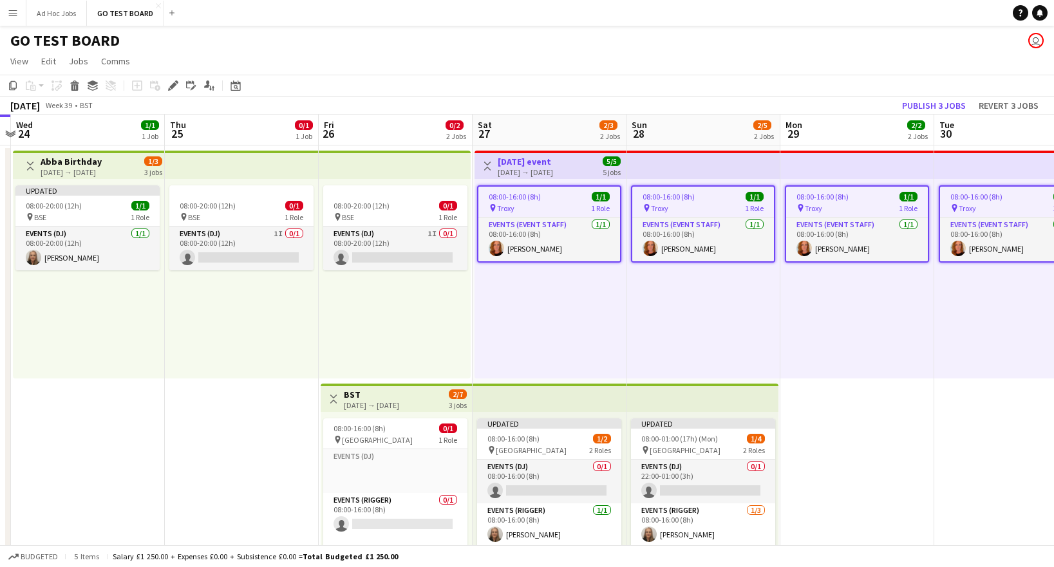
drag, startPoint x: 727, startPoint y: 332, endPoint x: 325, endPoint y: 302, distance: 403.0
click at [326, 302] on app-calendar-viewport "Sun 21 Mon 22 Tue 23 Wed 24 1/1 1 Job Thu 25 0/1 1 Job Fri 26 0/2 2 Jobs Sat 27…" at bounding box center [527, 437] width 1054 height 644
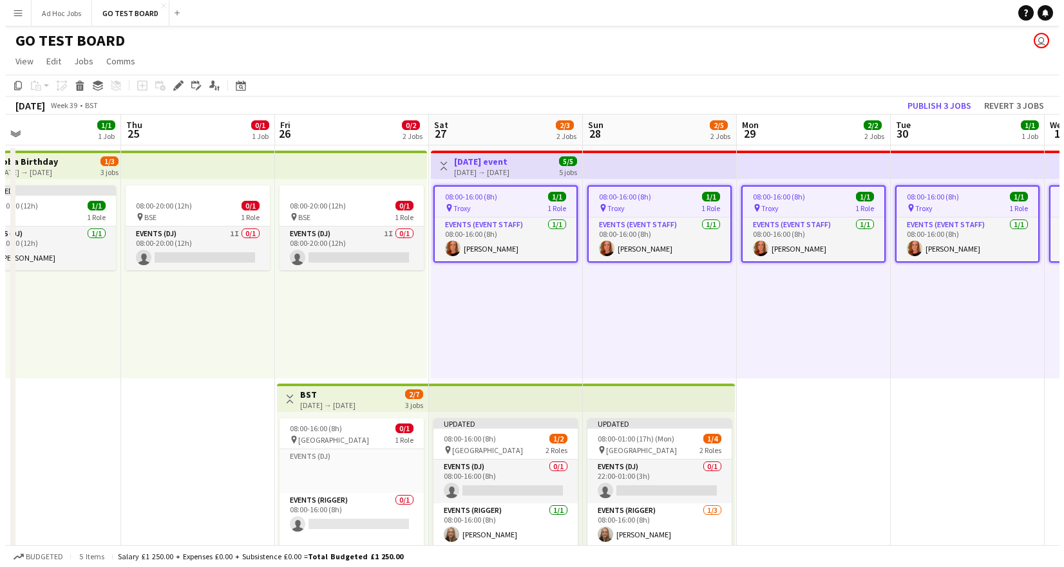
scroll to position [0, 515]
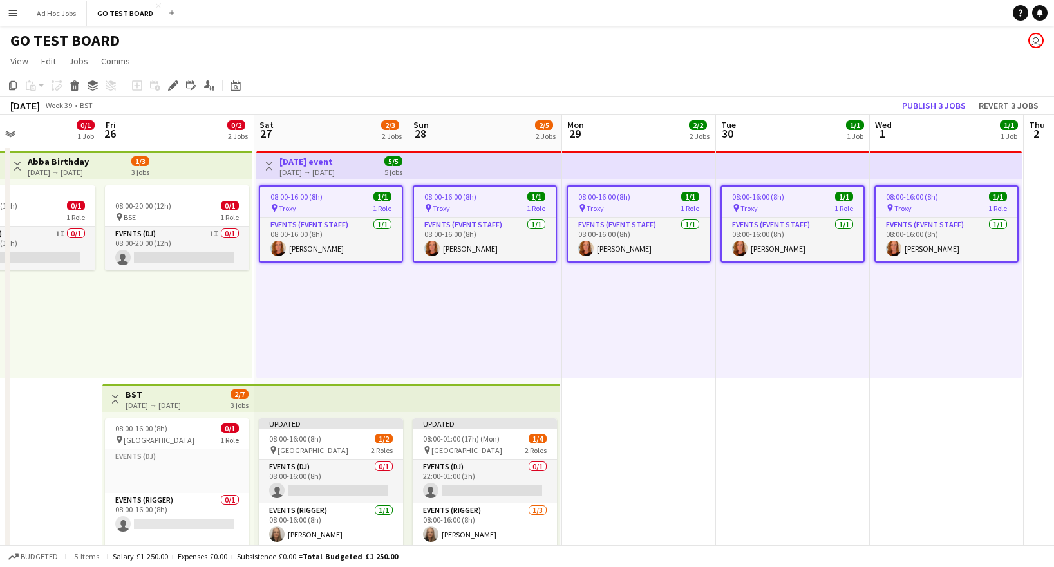
drag, startPoint x: 998, startPoint y: 323, endPoint x: 884, endPoint y: 311, distance: 114.7
click at [884, 311] on app-calendar-viewport "Mon 22 Tue 23 Wed 24 1/1 1 Job Thu 25 0/1 1 Job Fri 26 0/2 2 Jobs Sat 27 2/3 2 …" at bounding box center [527, 437] width 1054 height 644
click at [15, 12] on app-icon "Menu" at bounding box center [13, 13] width 10 height 10
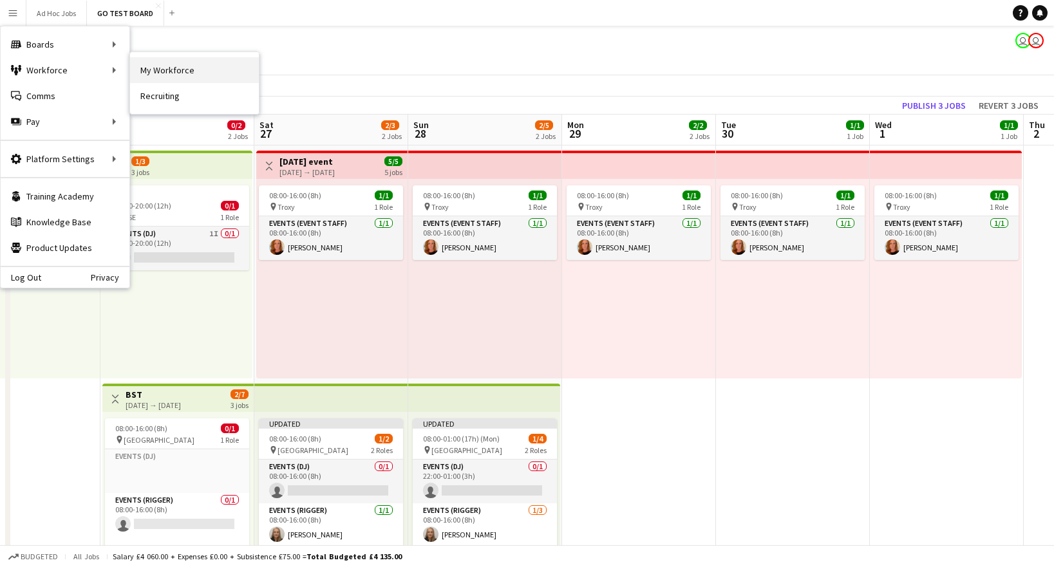
click at [211, 68] on link "My Workforce" at bounding box center [194, 70] width 129 height 26
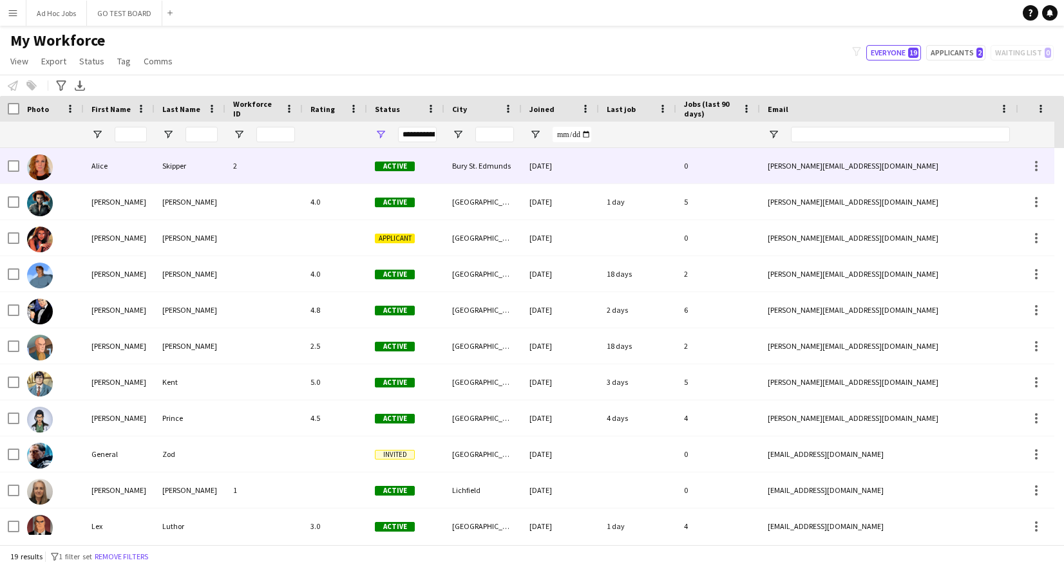
click at [109, 167] on div "Alice" at bounding box center [119, 165] width 71 height 35
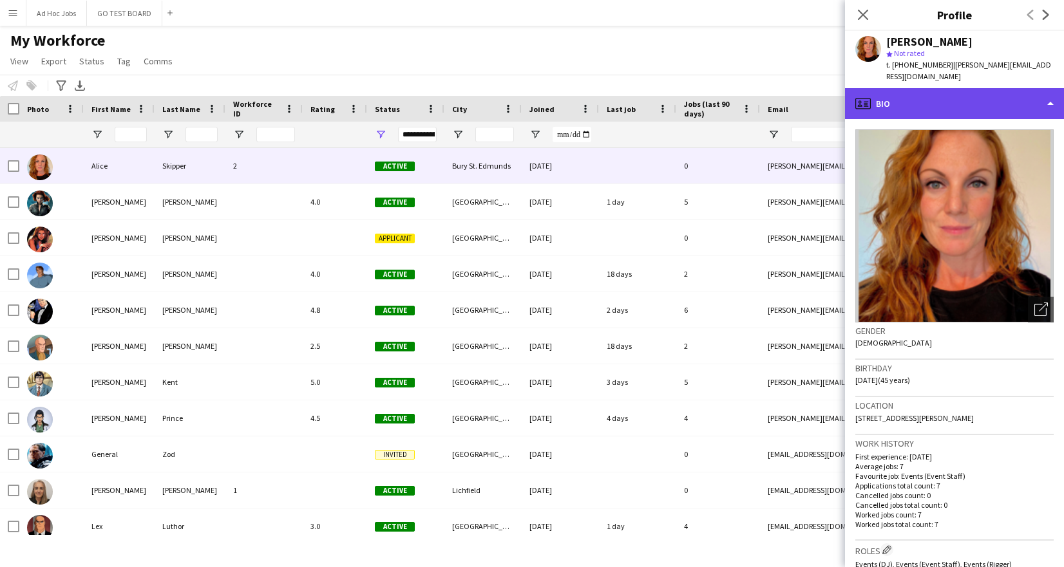
click at [1048, 92] on div "profile Bio" at bounding box center [954, 103] width 219 height 31
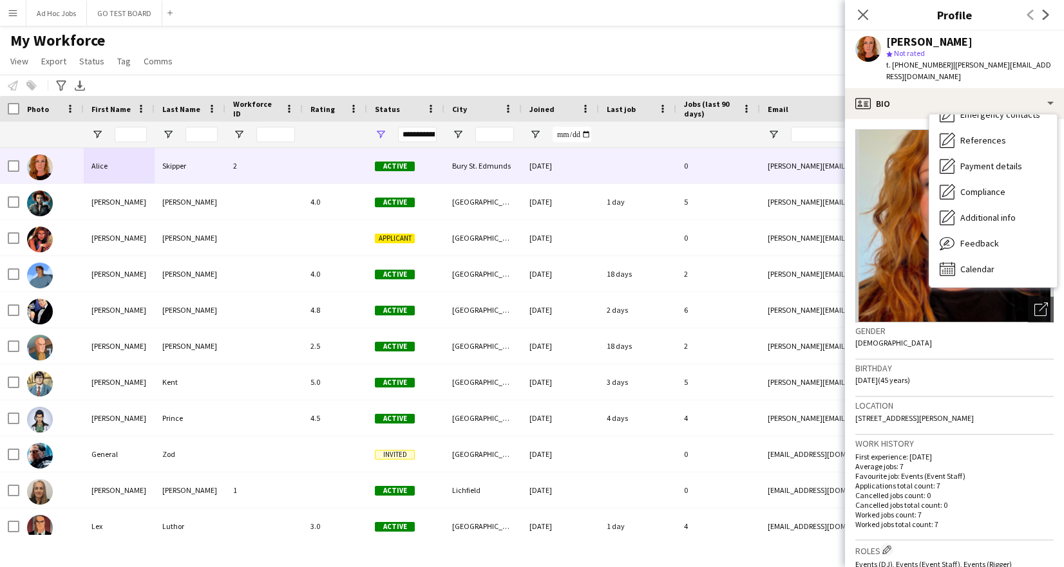
click at [1003, 39] on div "[PERSON_NAME]" at bounding box center [969, 42] width 167 height 12
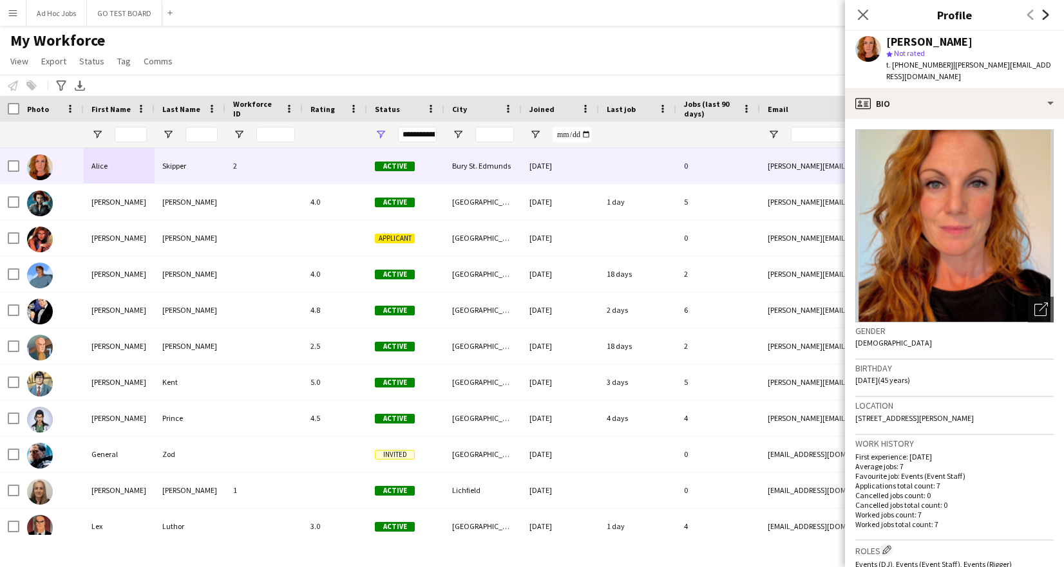
click at [1044, 16] on icon "Next" at bounding box center [1046, 15] width 10 height 10
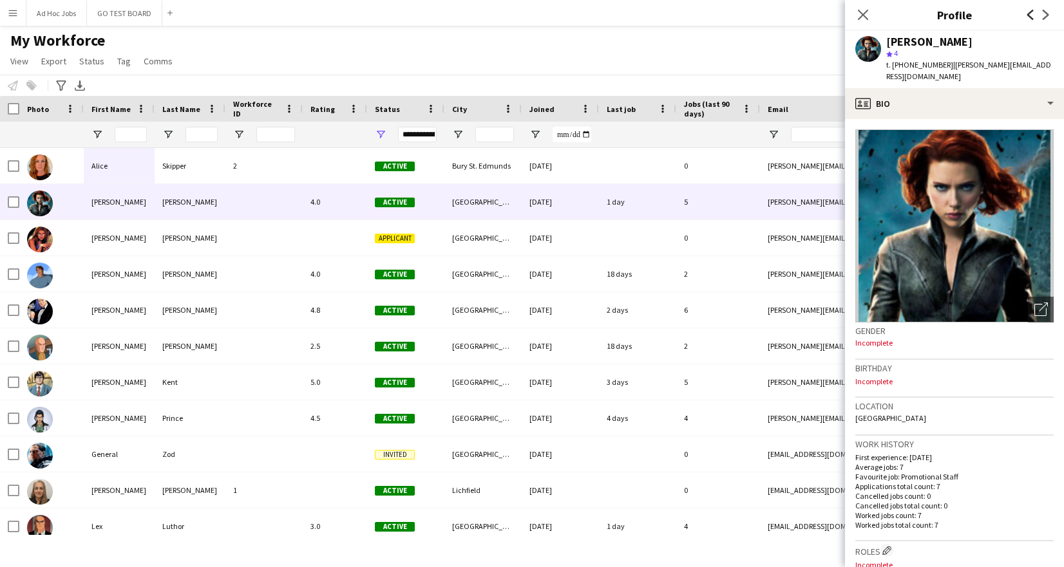
click at [1030, 14] on icon "Previous" at bounding box center [1030, 15] width 10 height 10
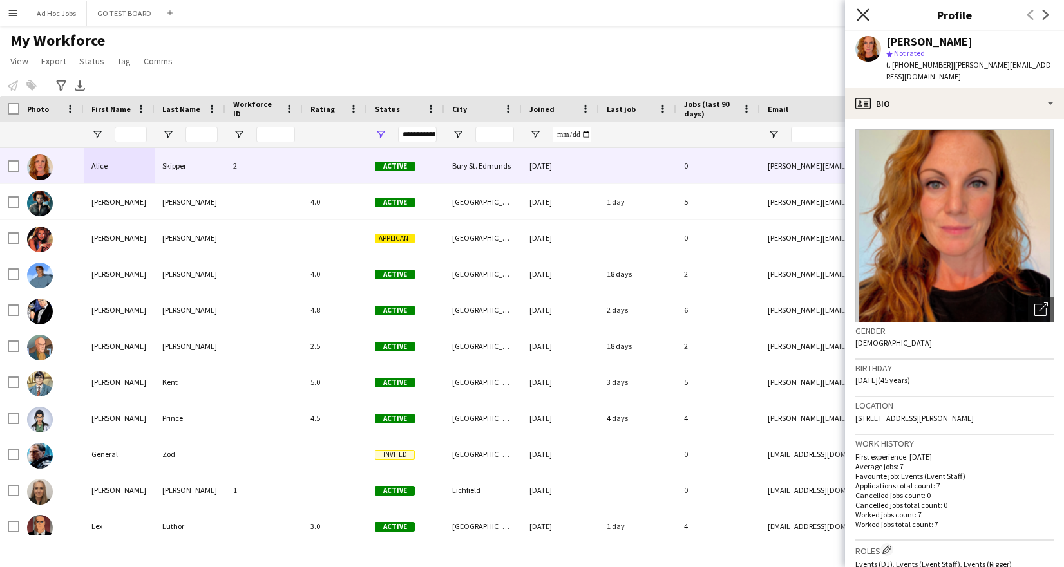
click at [867, 12] on icon "Close pop-in" at bounding box center [863, 14] width 12 height 12
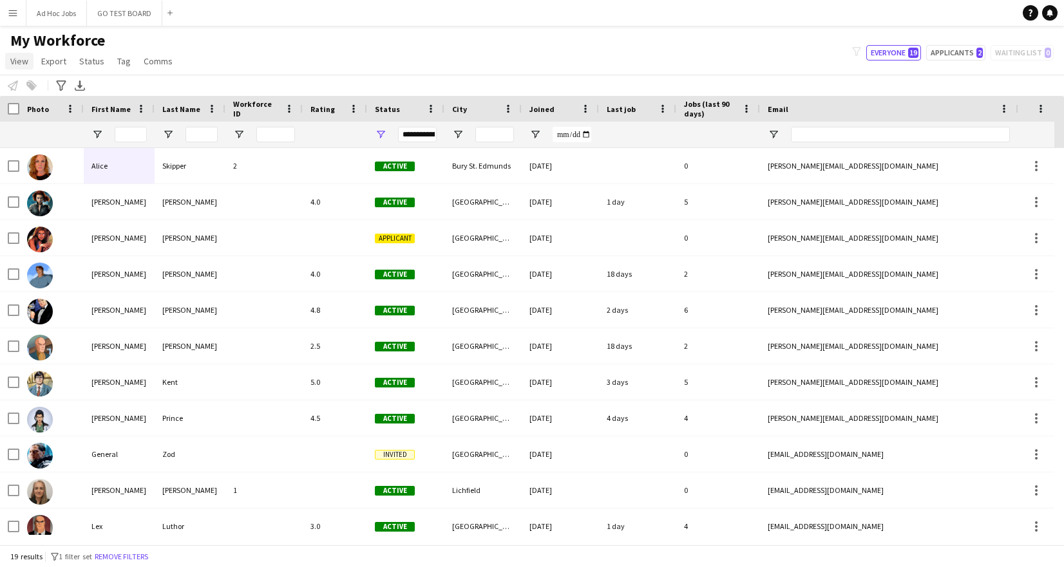
click at [21, 64] on span "View" at bounding box center [19, 61] width 18 height 12
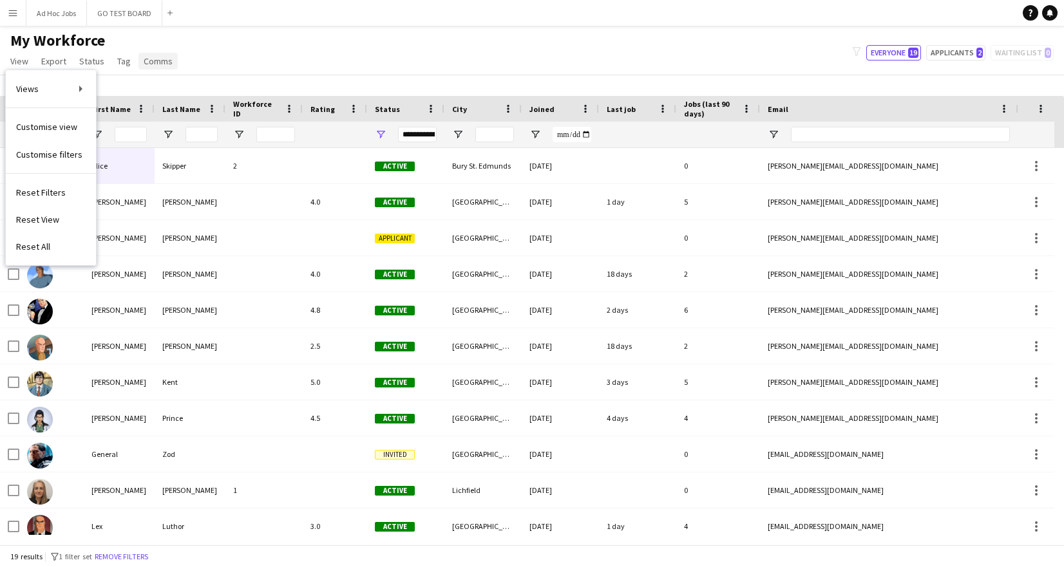
click at [157, 62] on span "Comms" at bounding box center [158, 61] width 29 height 12
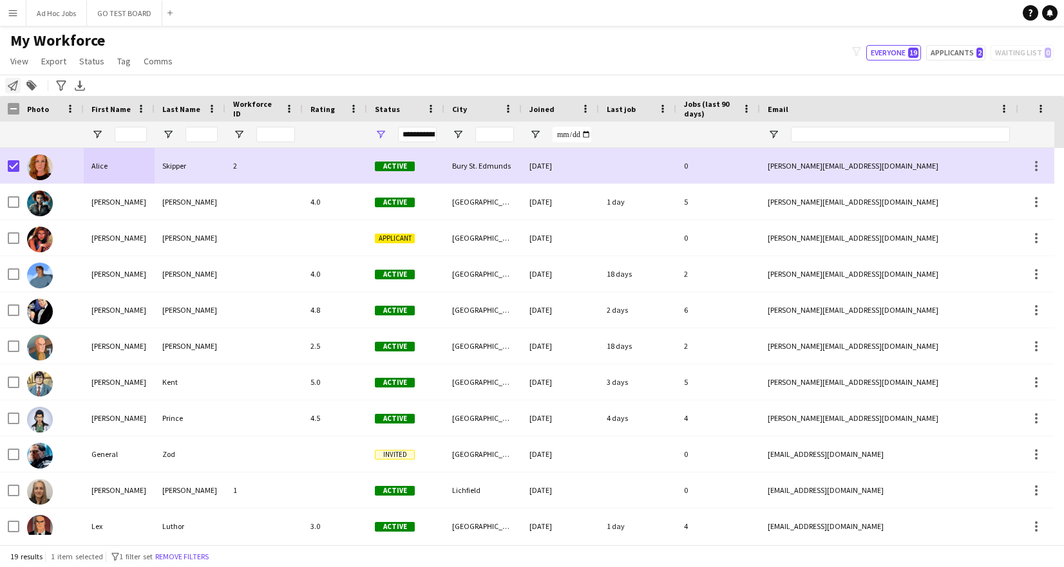
click at [13, 85] on icon at bounding box center [13, 86] width 10 height 10
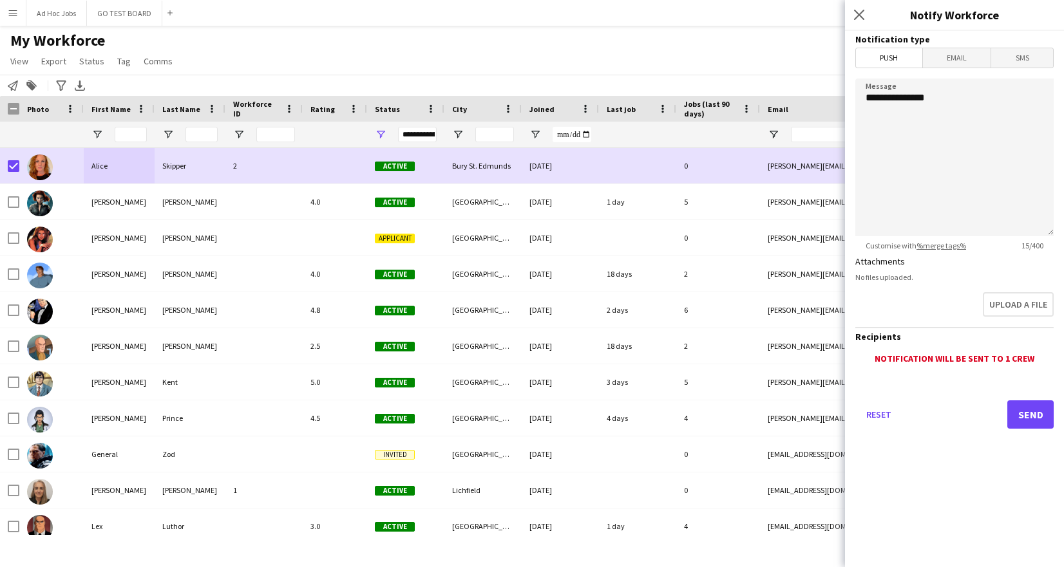
click at [964, 64] on span "Email" at bounding box center [957, 57] width 68 height 19
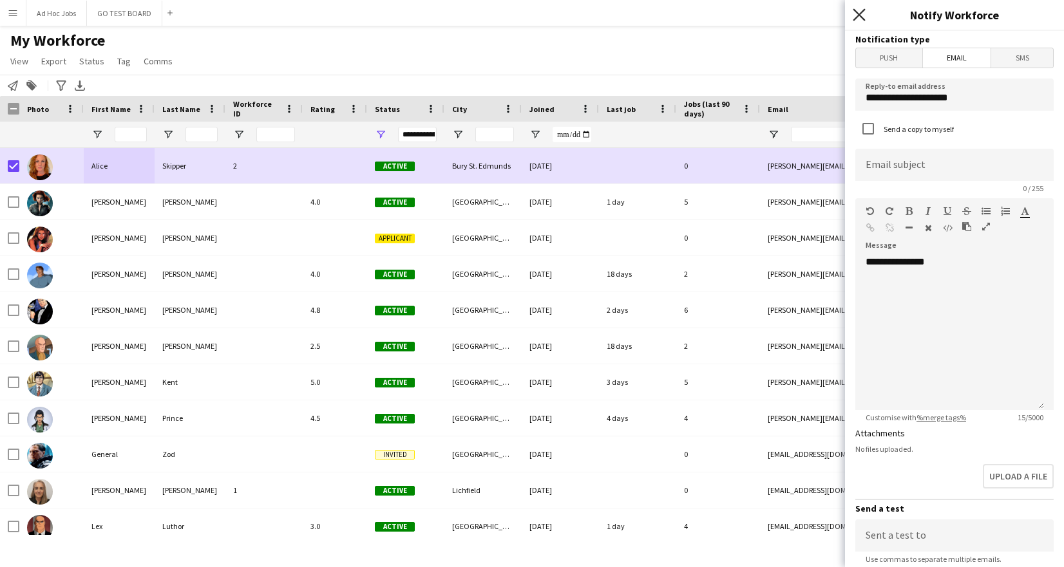
click at [860, 12] on icon "Close pop-in" at bounding box center [859, 14] width 12 height 12
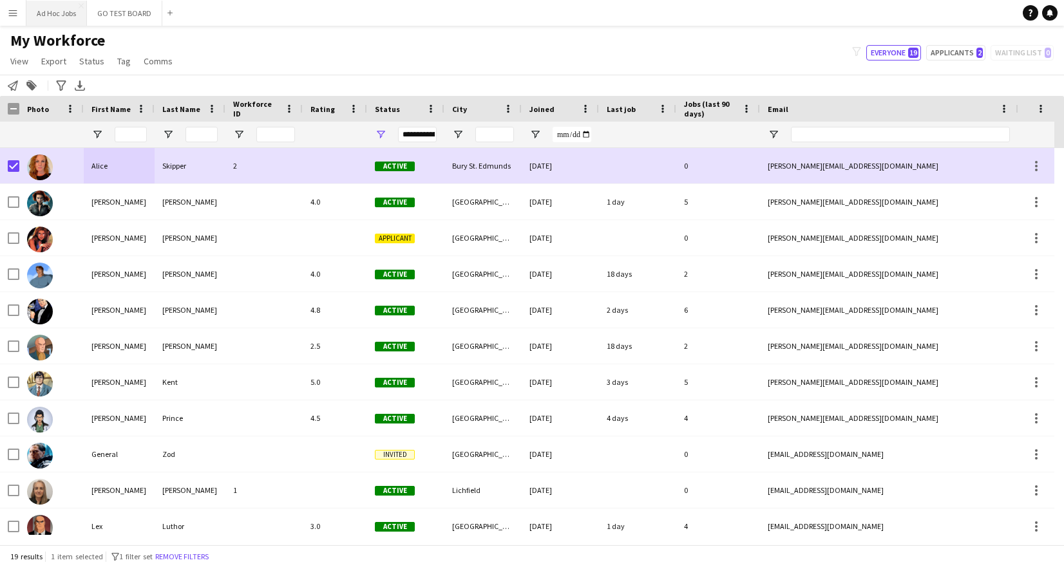
click at [54, 21] on button "Ad Hoc Jobs Close" at bounding box center [56, 13] width 61 height 25
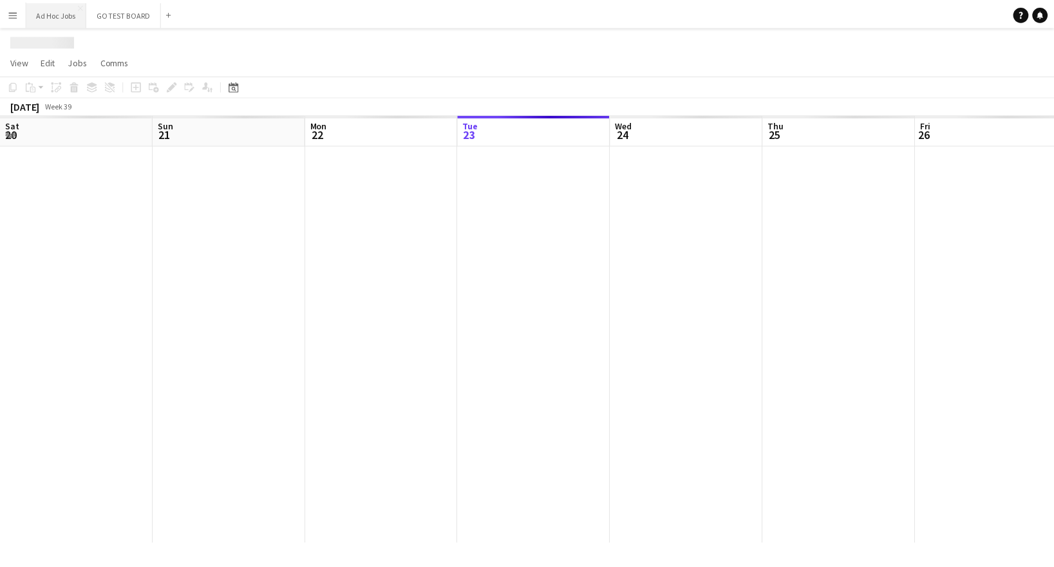
scroll to position [0, 308]
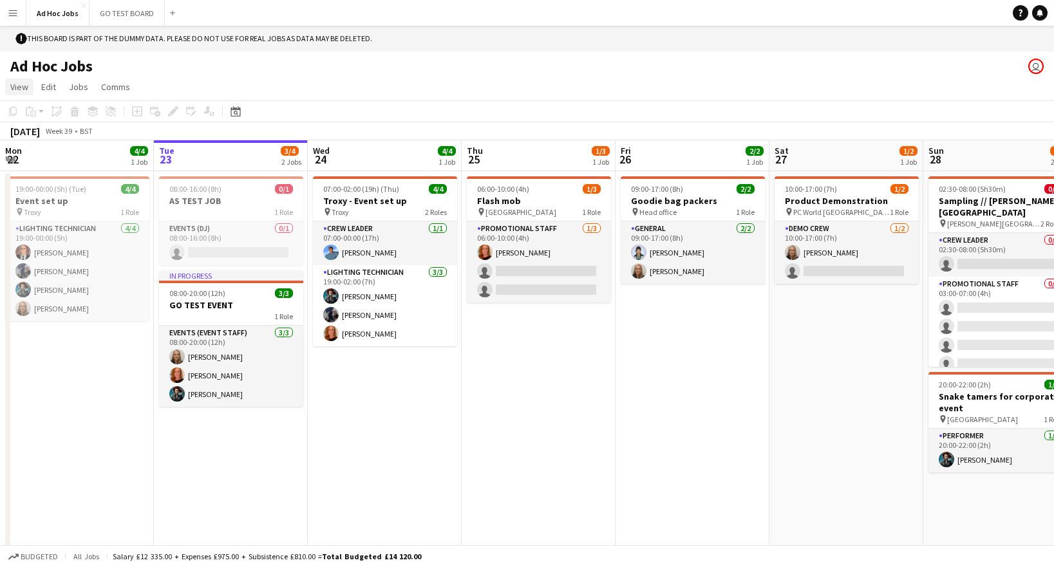
click at [8, 84] on link "View" at bounding box center [19, 87] width 28 height 17
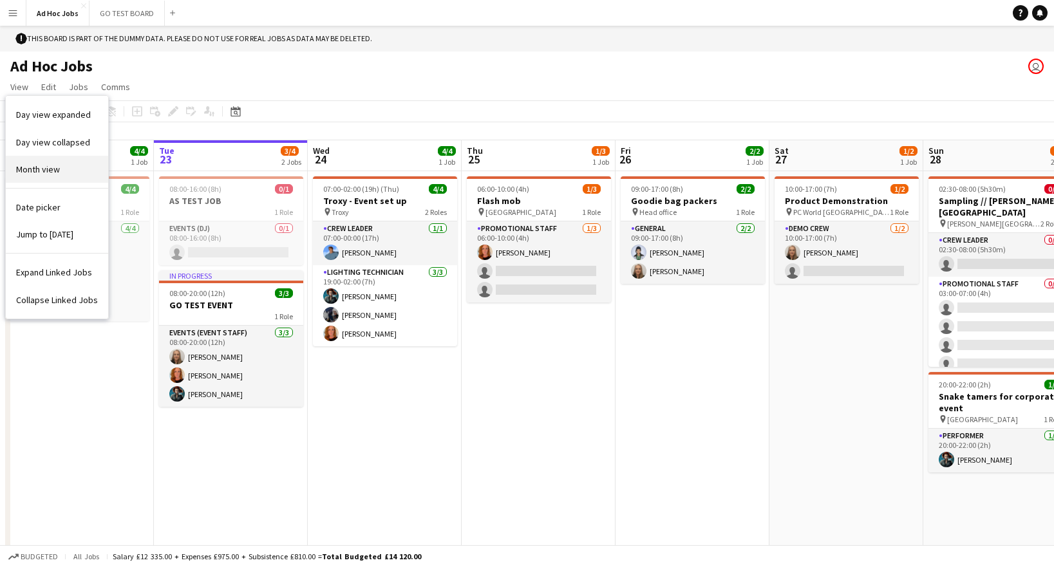
click at [61, 174] on link "Month view" at bounding box center [57, 169] width 102 height 27
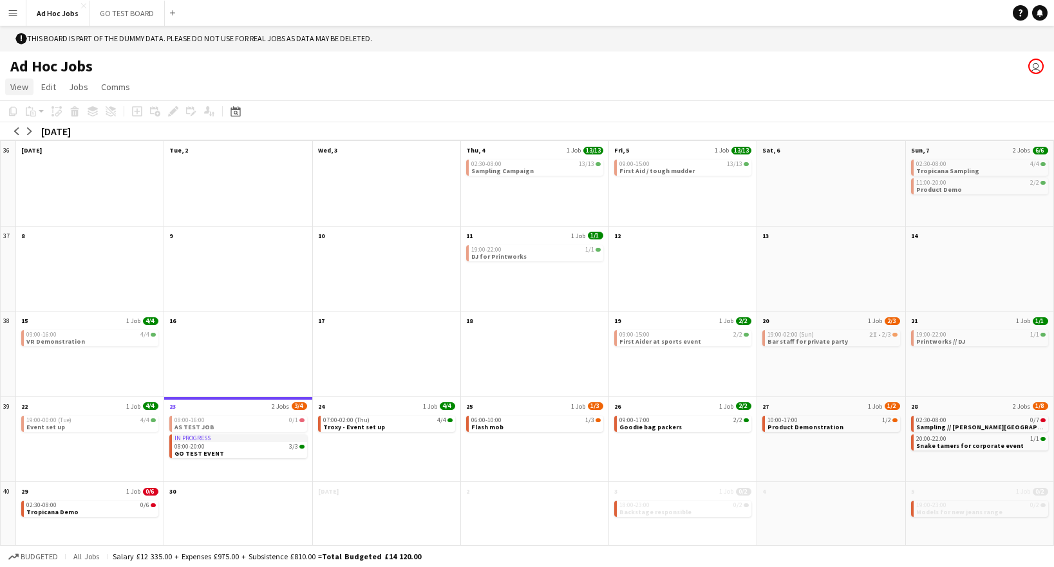
click at [23, 91] on span "View" at bounding box center [19, 87] width 18 height 12
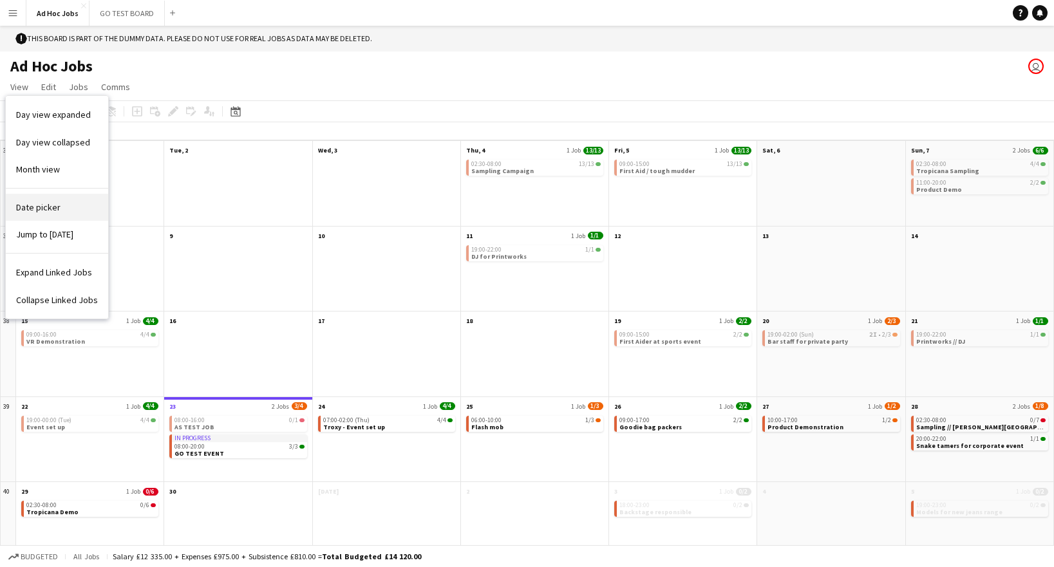
click at [52, 213] on span "Date picker" at bounding box center [38, 208] width 44 height 12
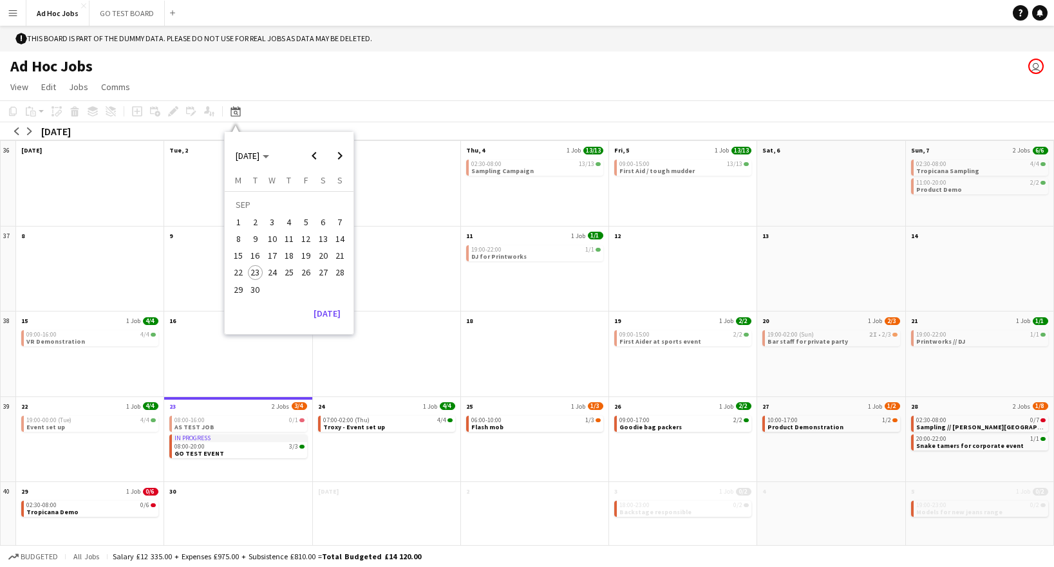
click at [350, 99] on app-page-menu "View Day view expanded Day view collapsed Month view Date picker Jump to [DATE]…" at bounding box center [527, 88] width 1054 height 24
click at [17, 12] on app-icon "Menu" at bounding box center [13, 13] width 10 height 10
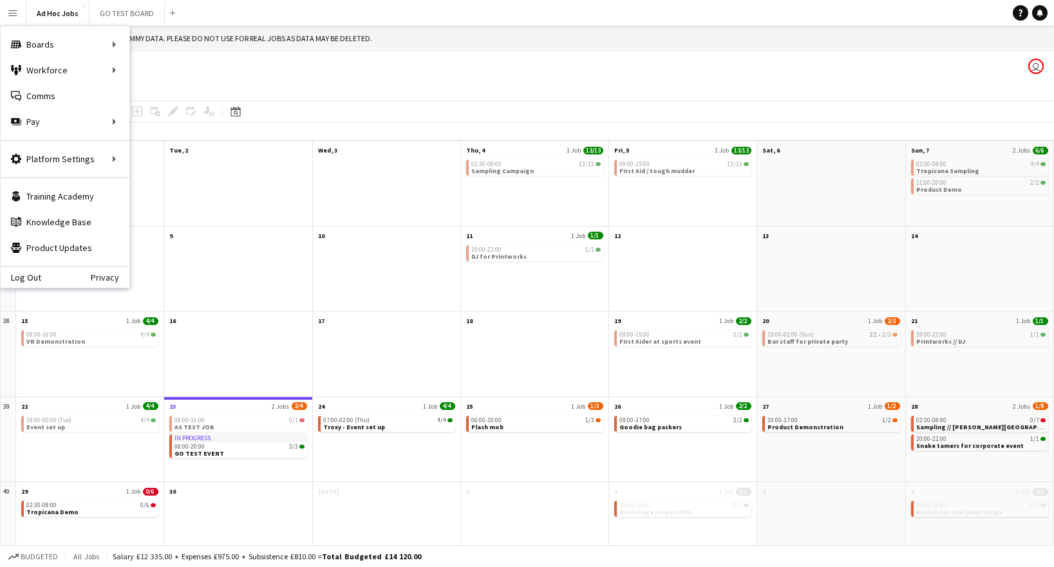
click at [259, 62] on div "Ad Hoc Jobs user" at bounding box center [527, 64] width 1054 height 24
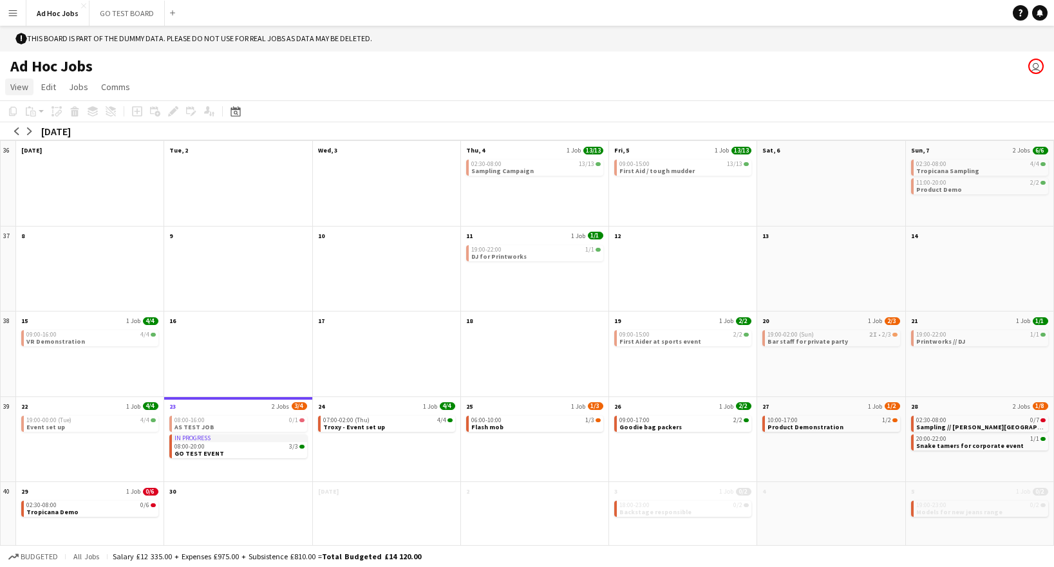
click at [11, 88] on span "View" at bounding box center [19, 87] width 18 height 12
click at [84, 88] on span "Jobs" at bounding box center [78, 87] width 19 height 12
click at [53, 85] on span "Edit" at bounding box center [48, 87] width 15 height 12
click at [17, 88] on span "View" at bounding box center [19, 87] width 18 height 12
click at [57, 118] on span "Day view expanded" at bounding box center [53, 115] width 75 height 12
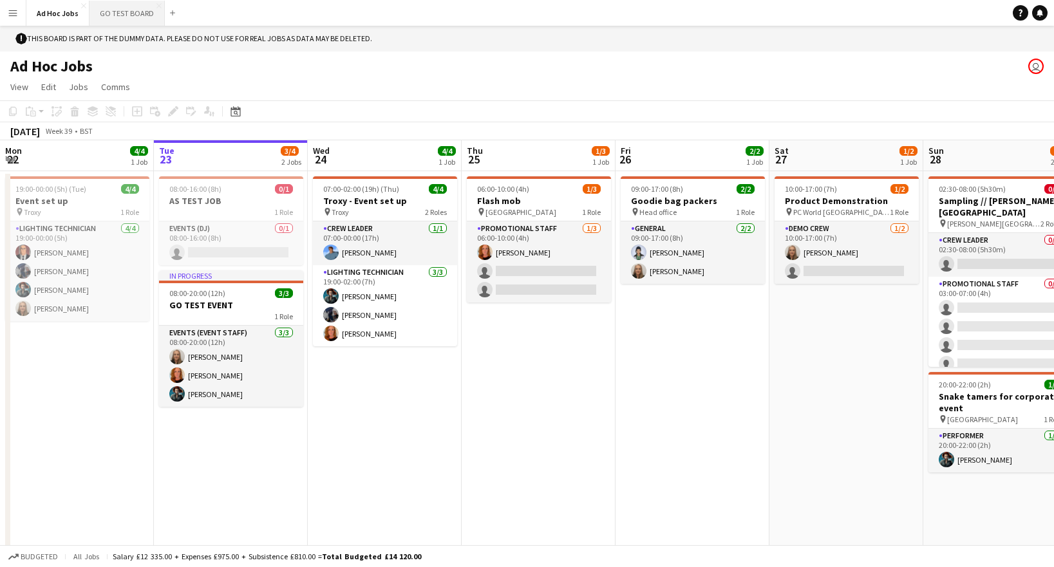
click at [122, 15] on button "GO TEST BOARD Close" at bounding box center [127, 13] width 75 height 25
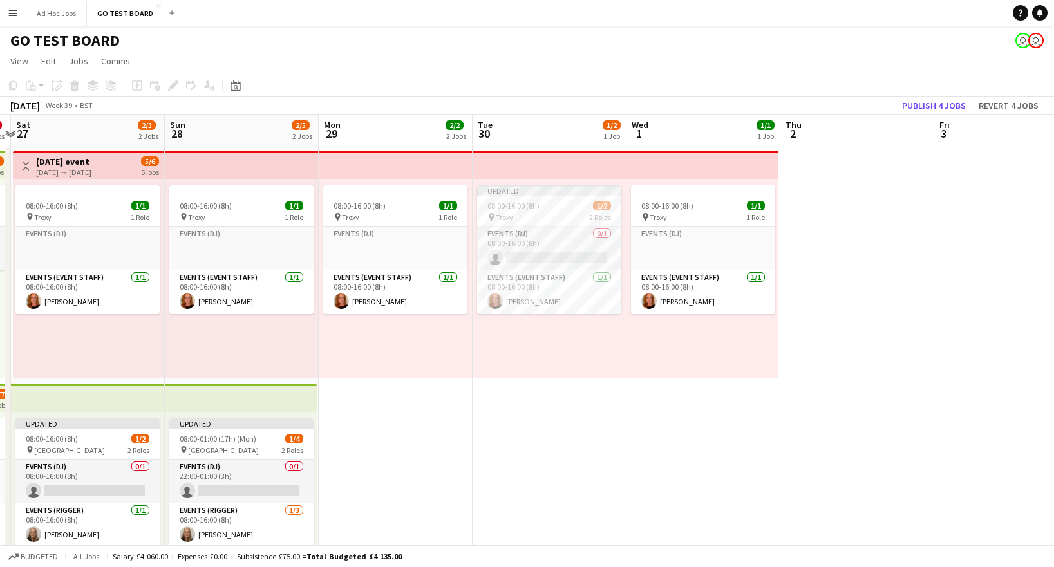
scroll to position [0, 455]
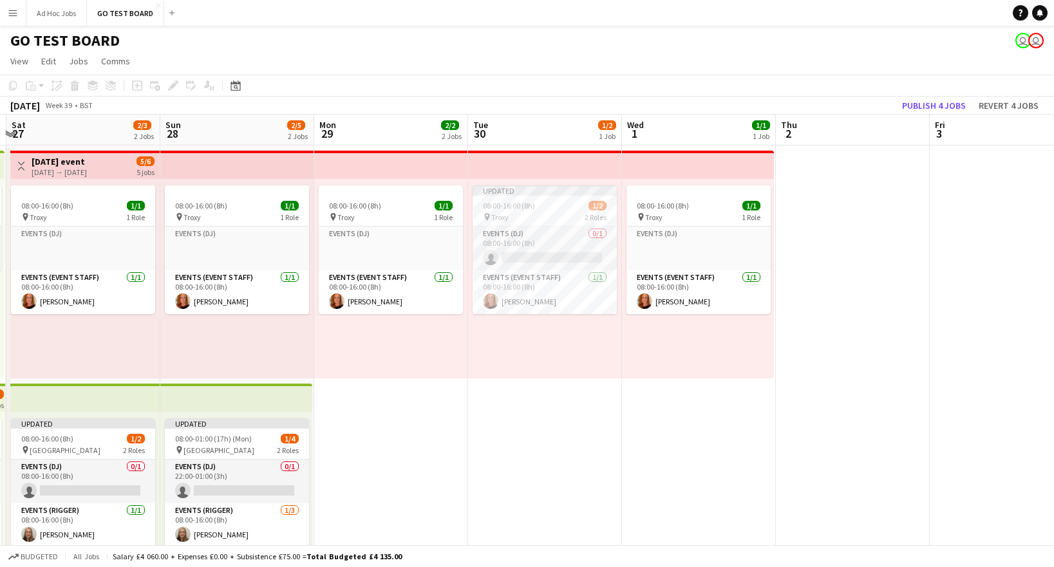
drag, startPoint x: 891, startPoint y: 354, endPoint x: 128, endPoint y: 341, distance: 763.3
click at [128, 341] on app-calendar-viewport "Wed 24 1/1 1 Job Thu 25 0/1 1 Job Fri 26 0/2 2 Jobs Sat 27 2/3 2 Jobs Sun 28 2/…" at bounding box center [527, 437] width 1054 height 644
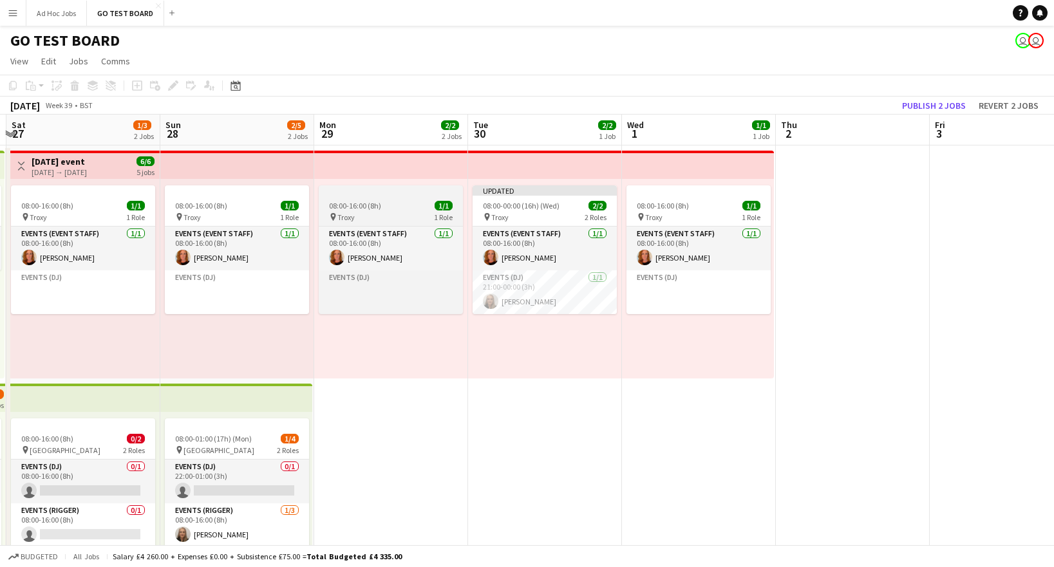
click at [361, 196] on app-job-card "08:00-16:00 (8h) 1/1 pin Troxy 1 Role Events (Event Staff) [DATE] 08:00-16:00 (…" at bounding box center [391, 249] width 144 height 129
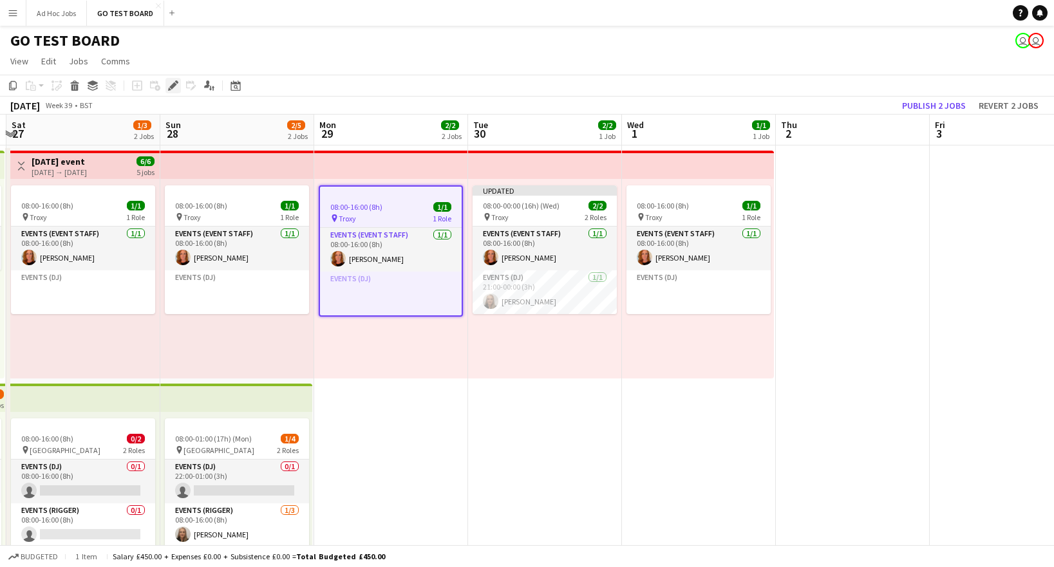
click at [175, 88] on icon "Edit" at bounding box center [173, 86] width 10 height 10
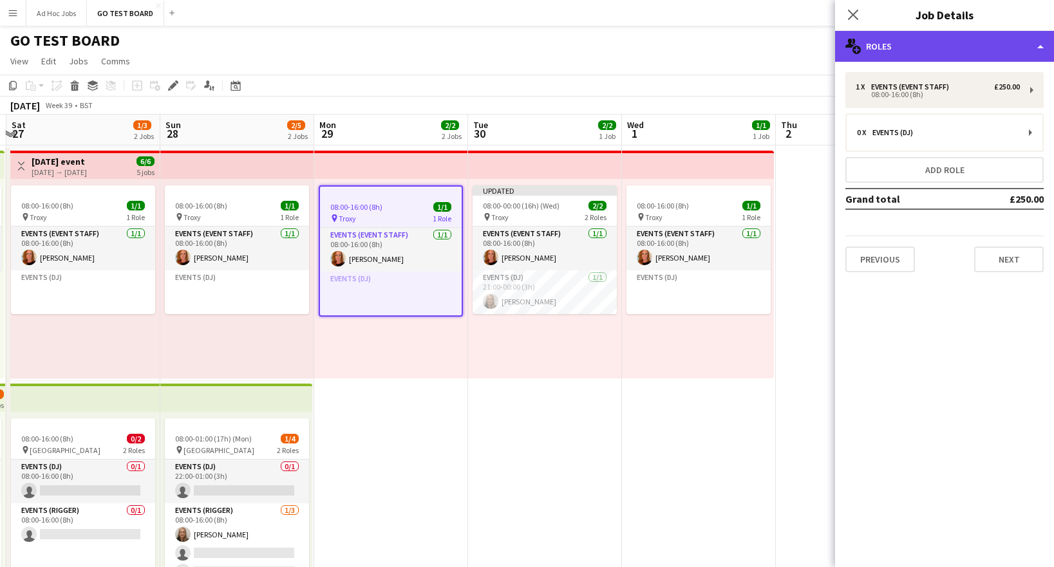
click at [1041, 41] on div "multiple-users-add Roles" at bounding box center [944, 46] width 219 height 31
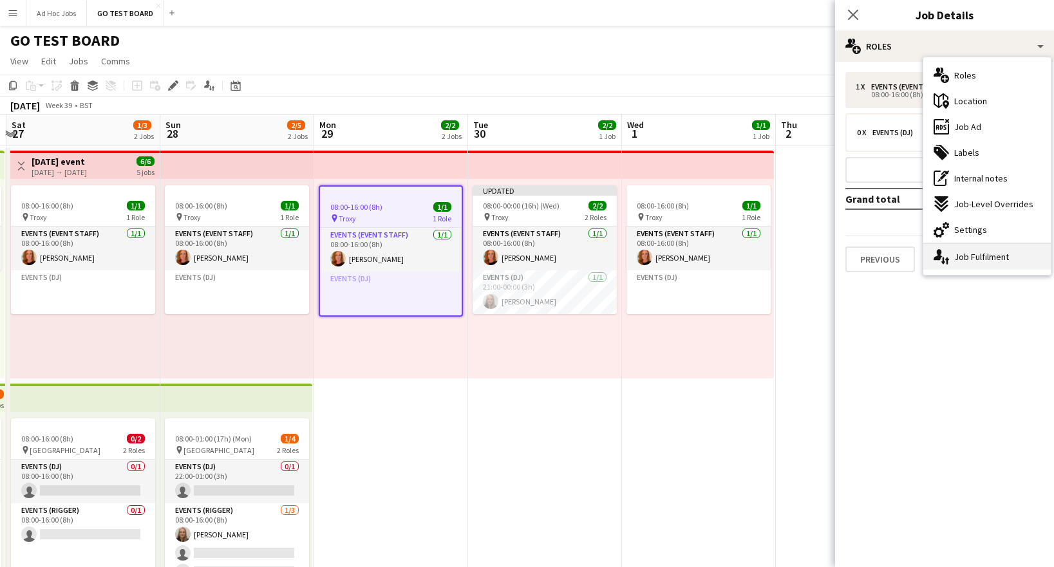
click at [991, 262] on div "single-neutral-actions-up-down Job Fulfilment" at bounding box center [988, 257] width 128 height 26
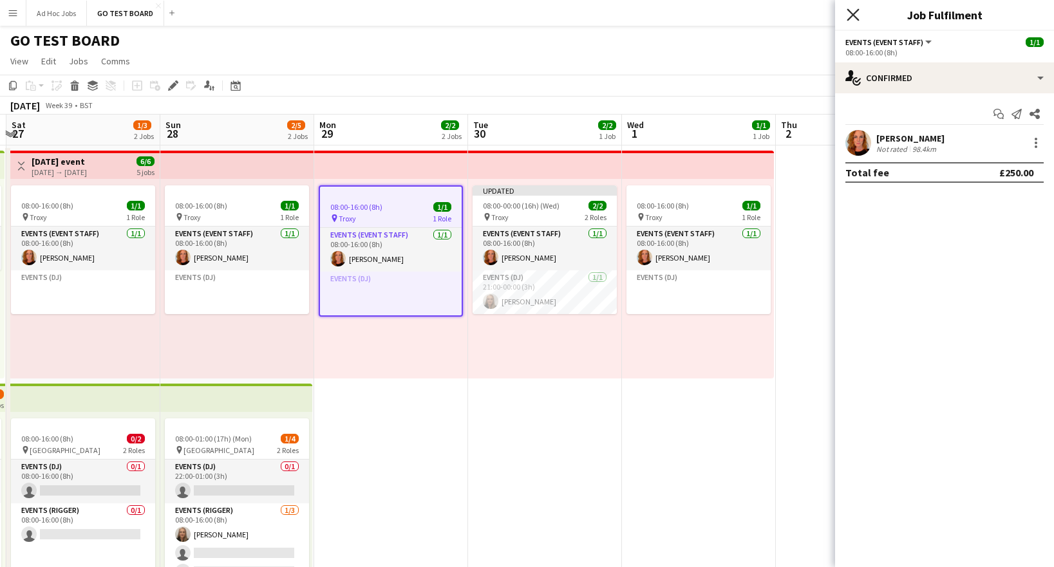
click at [855, 15] on icon "Close pop-in" at bounding box center [853, 14] width 12 height 12
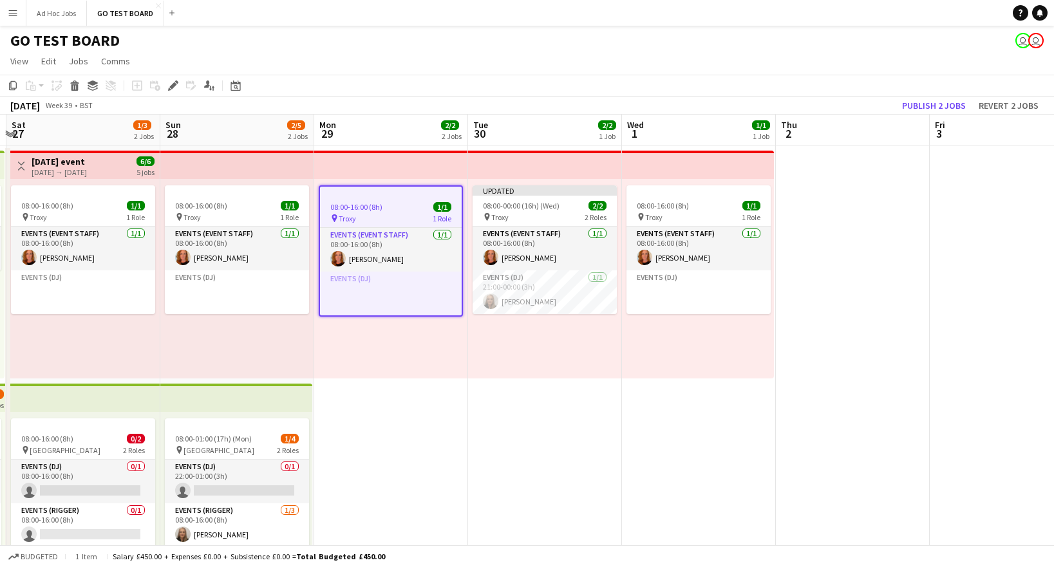
click at [843, 426] on app-date-cell at bounding box center [853, 381] width 154 height 471
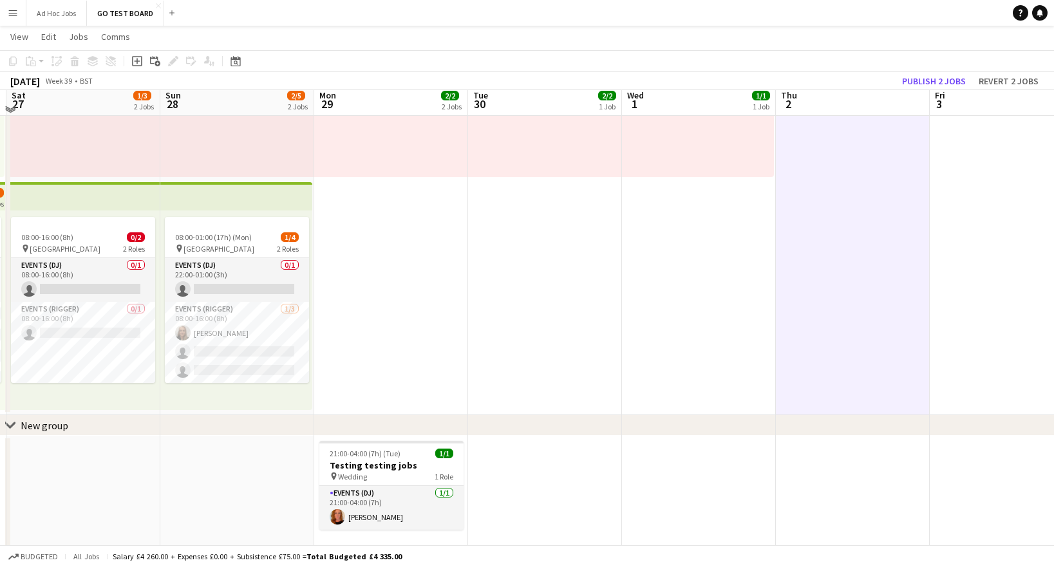
scroll to position [212, 0]
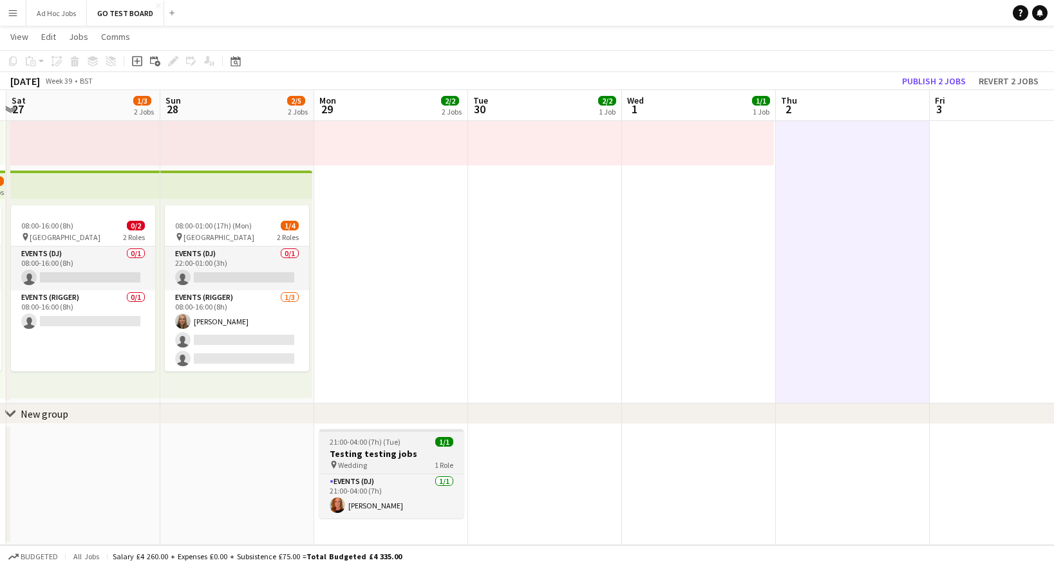
click at [412, 460] on div "pin Wedding 1 Role" at bounding box center [391, 465] width 144 height 10
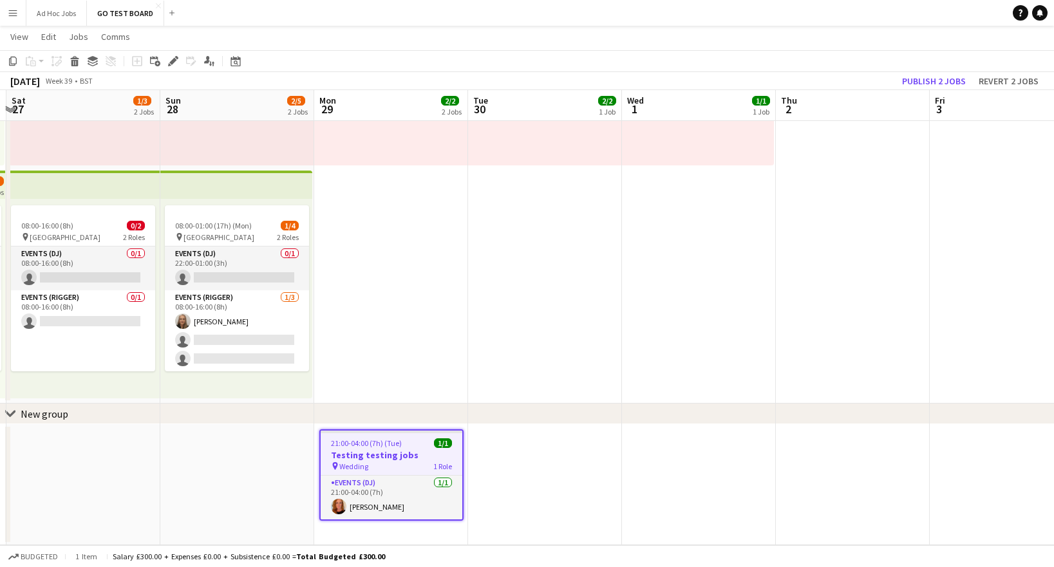
click at [391, 455] on h3 "Testing testing jobs" at bounding box center [392, 456] width 142 height 12
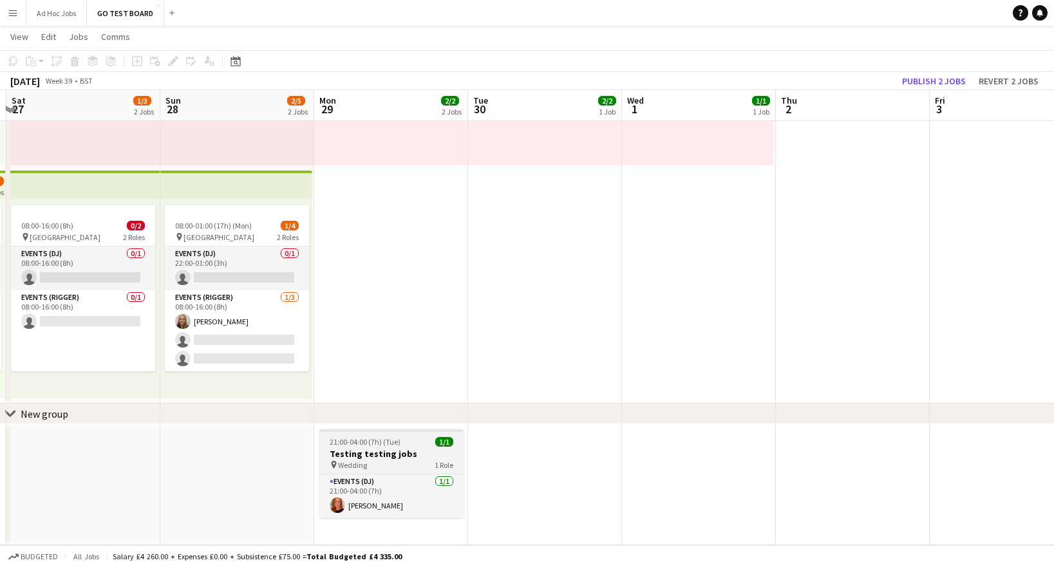
click at [391, 455] on h3 "Testing testing jobs" at bounding box center [391, 454] width 144 height 12
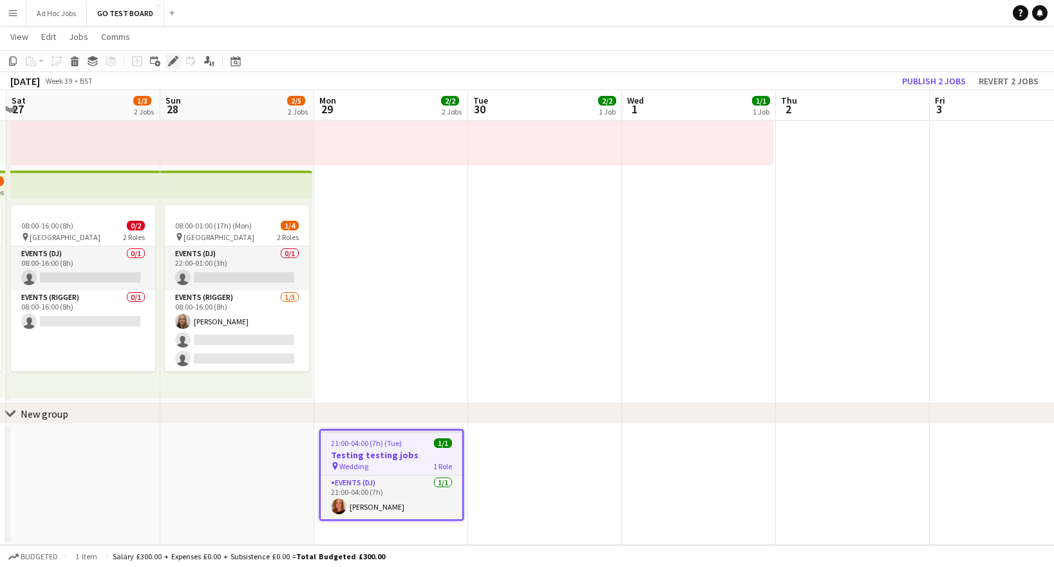
click at [173, 61] on icon at bounding box center [172, 61] width 7 height 7
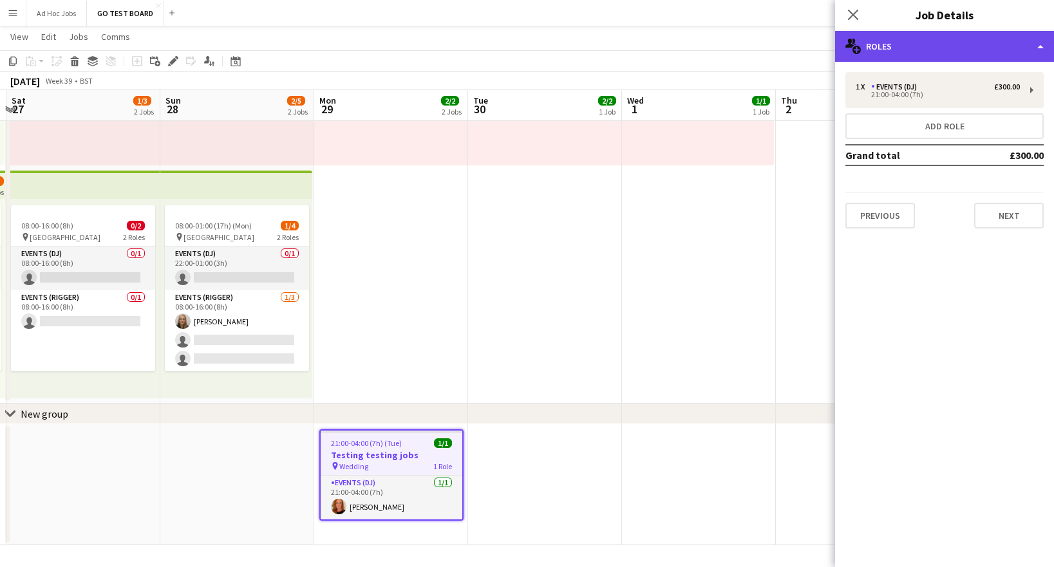
click at [1045, 44] on div "multiple-users-add Roles" at bounding box center [944, 46] width 219 height 31
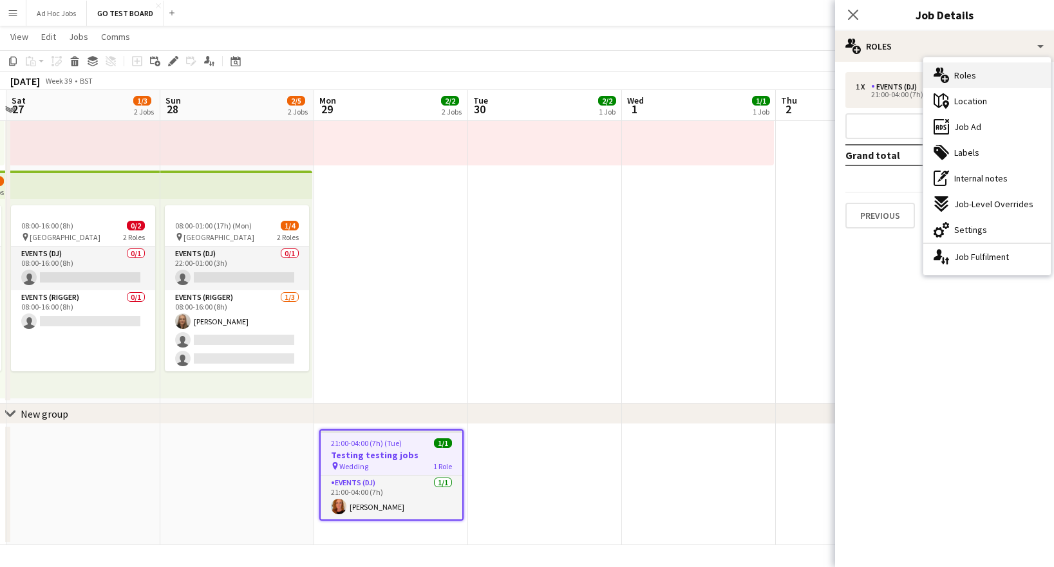
click at [989, 75] on div "multiple-users-add Roles" at bounding box center [988, 75] width 128 height 26
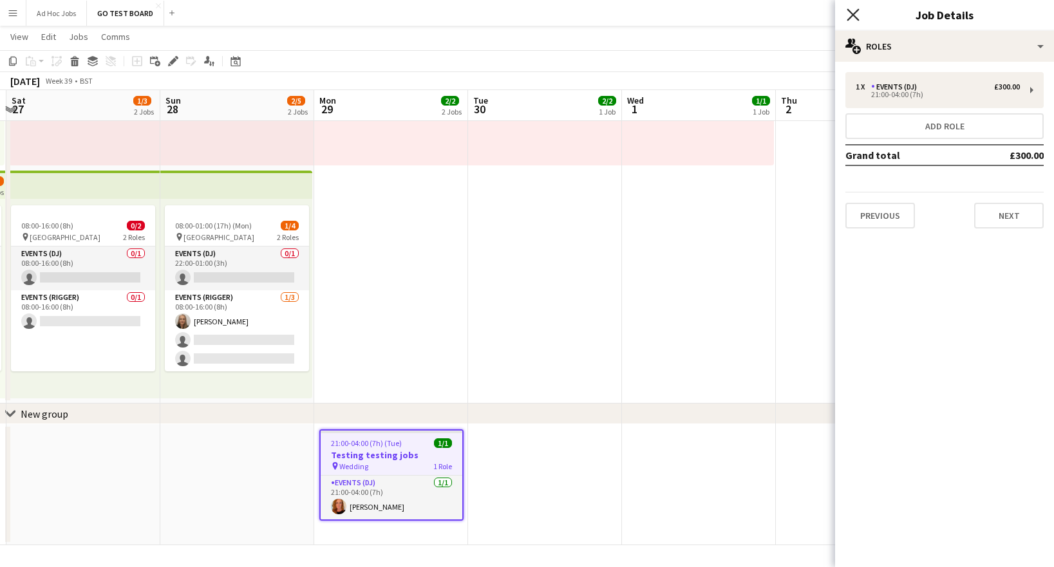
click at [858, 13] on icon "Close pop-in" at bounding box center [853, 14] width 12 height 12
